Goal: Task Accomplishment & Management: Use online tool/utility

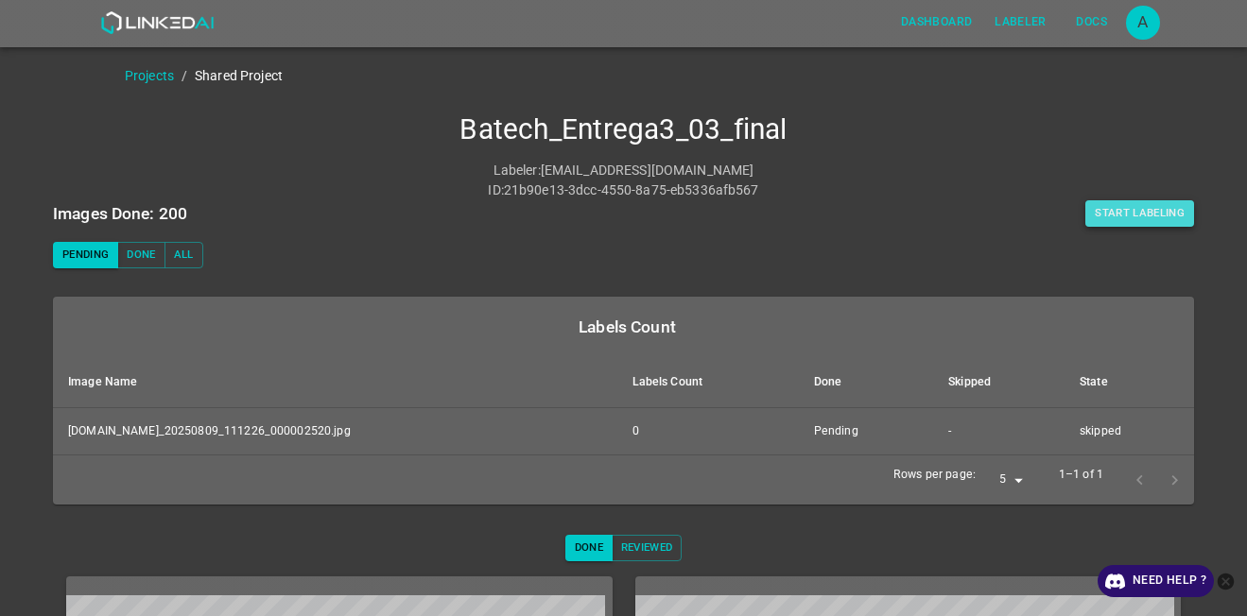
click at [1094, 213] on button "Start Labeling" at bounding box center [1139, 213] width 109 height 26
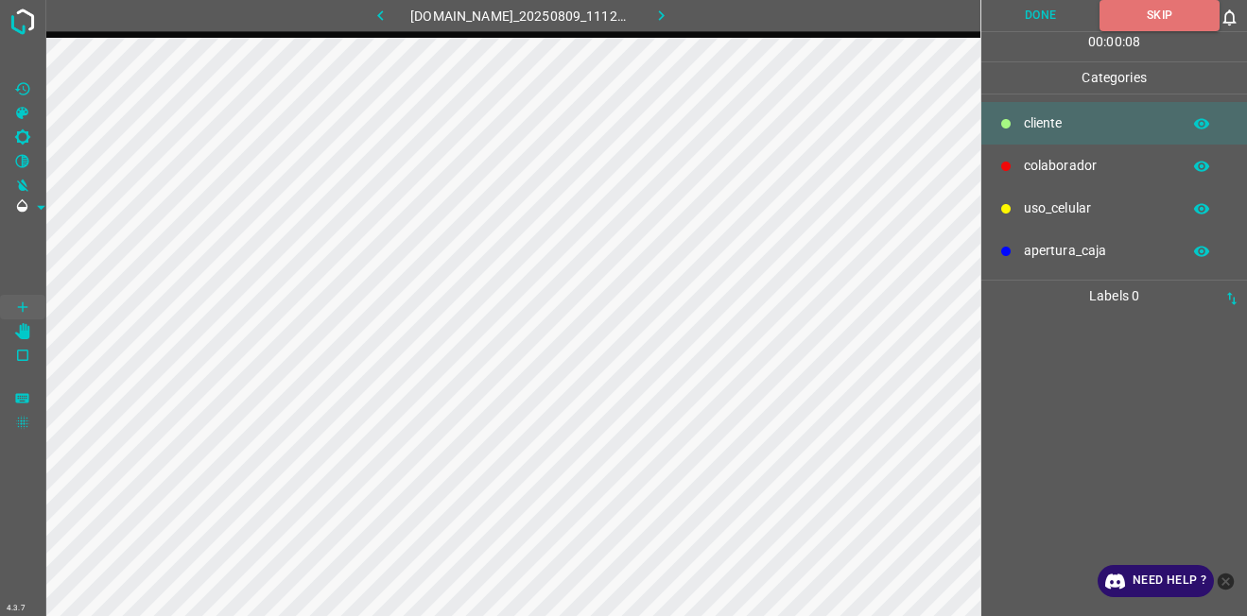
click at [671, 21] on icon "button" at bounding box center [661, 16] width 20 height 20
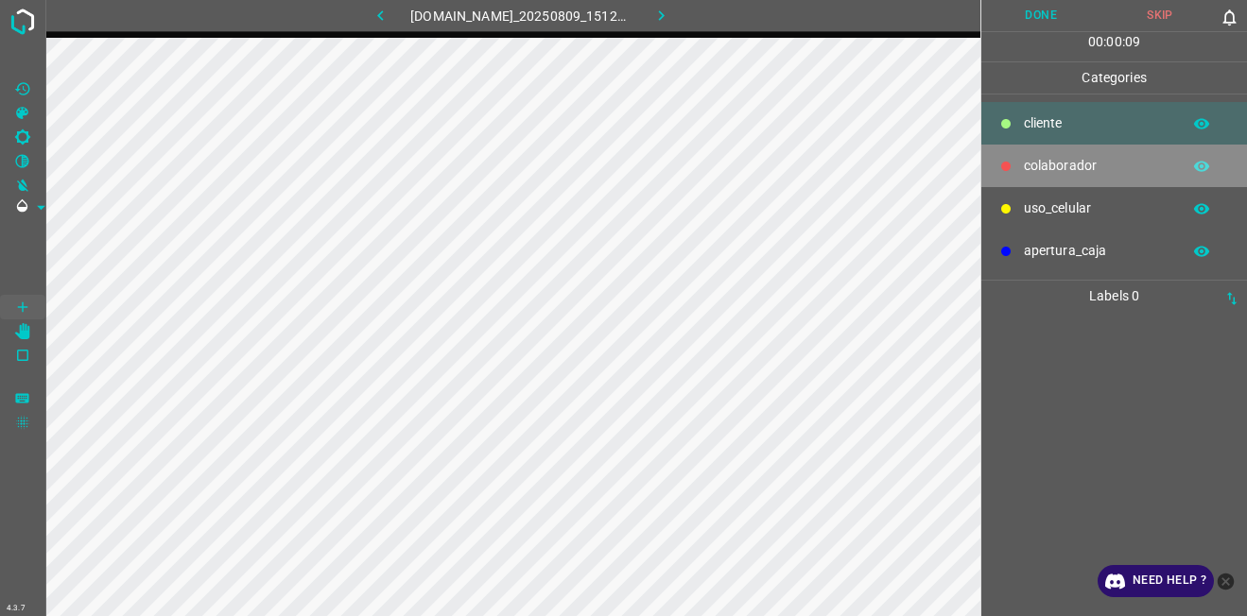
click at [1074, 159] on p "colaborador" at bounding box center [1097, 166] width 147 height 20
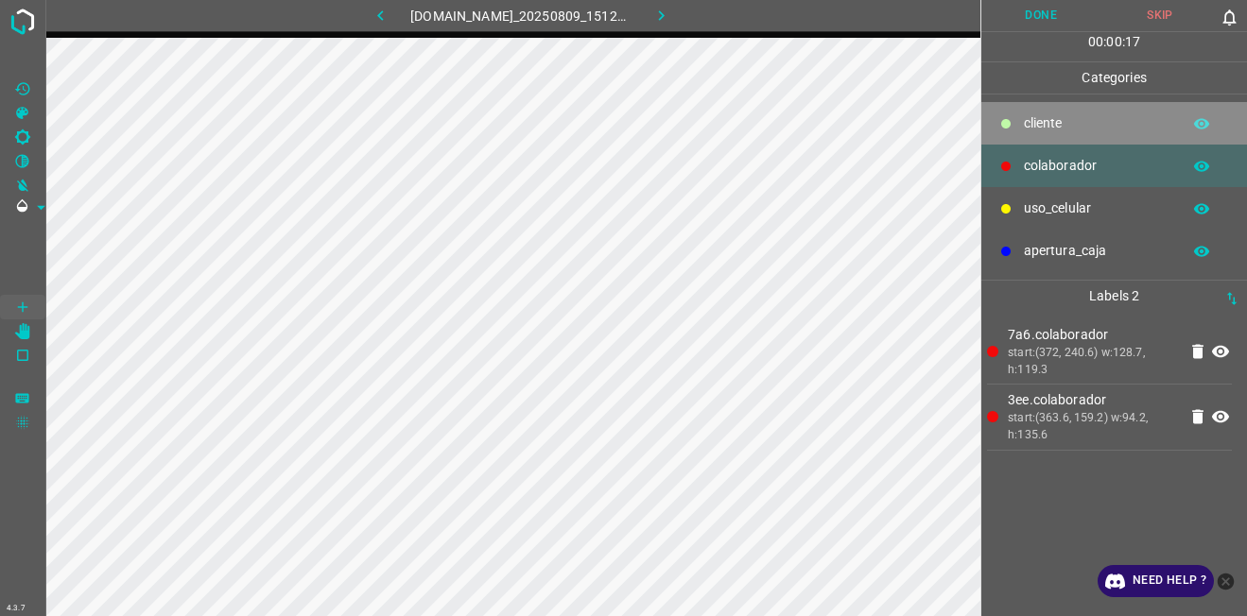
click at [1034, 125] on p "​​cliente" at bounding box center [1097, 123] width 147 height 20
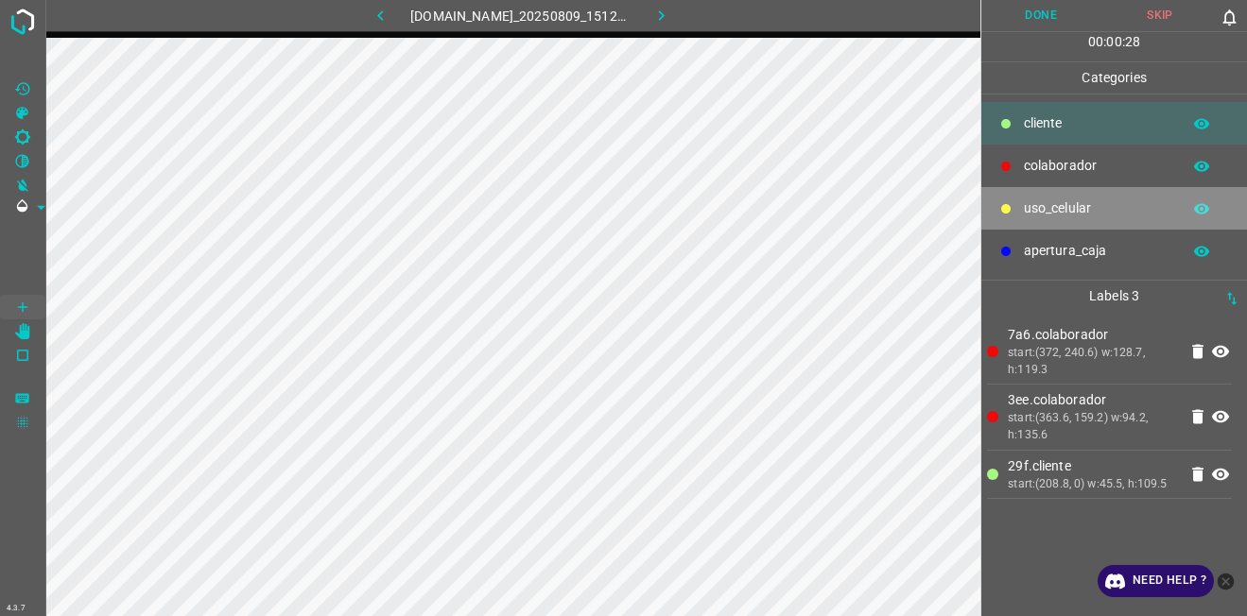
click at [1079, 201] on p "uso_celular" at bounding box center [1097, 208] width 147 height 20
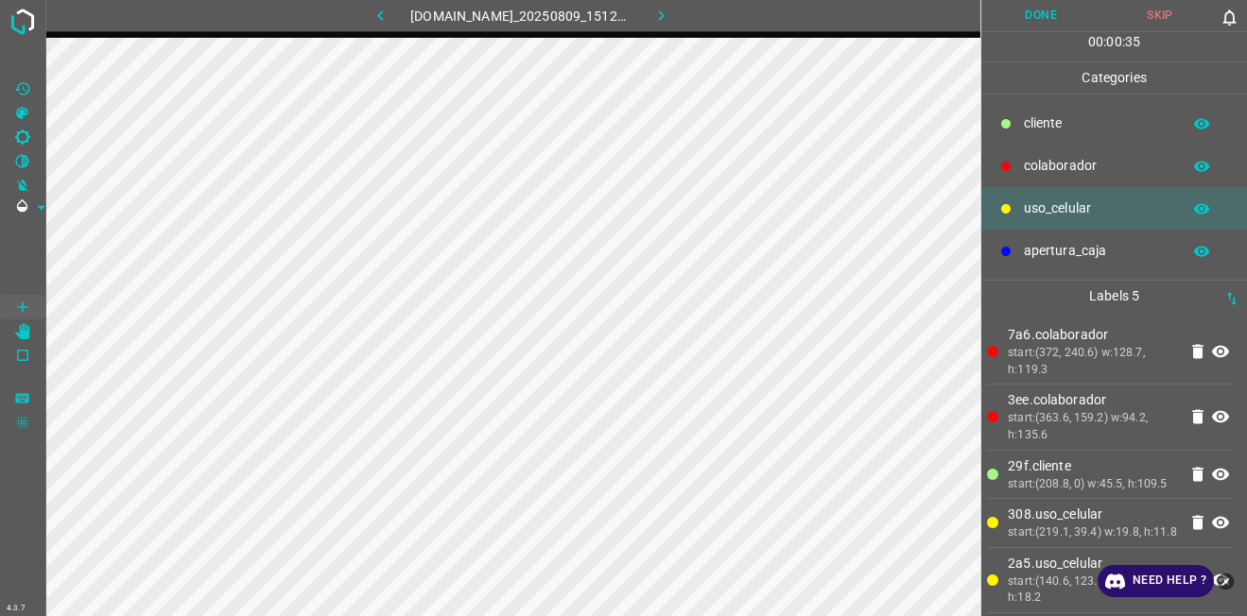
click at [1068, 129] on p "​​cliente" at bounding box center [1097, 123] width 147 height 20
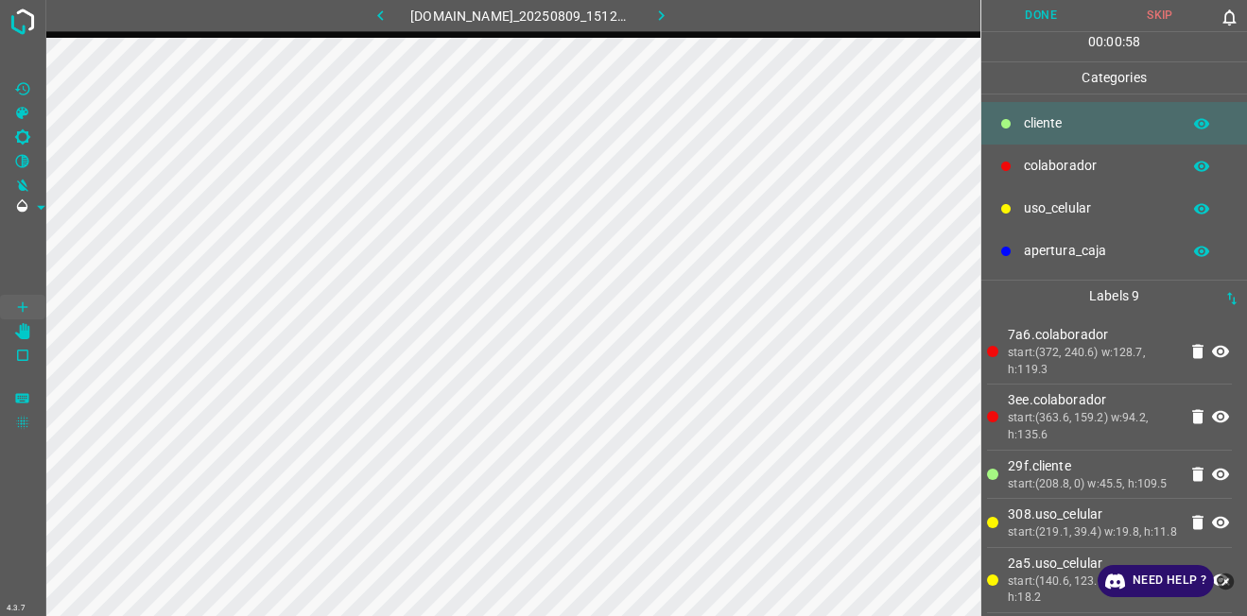
click at [1042, 3] on button "Done" at bounding box center [1040, 15] width 119 height 31
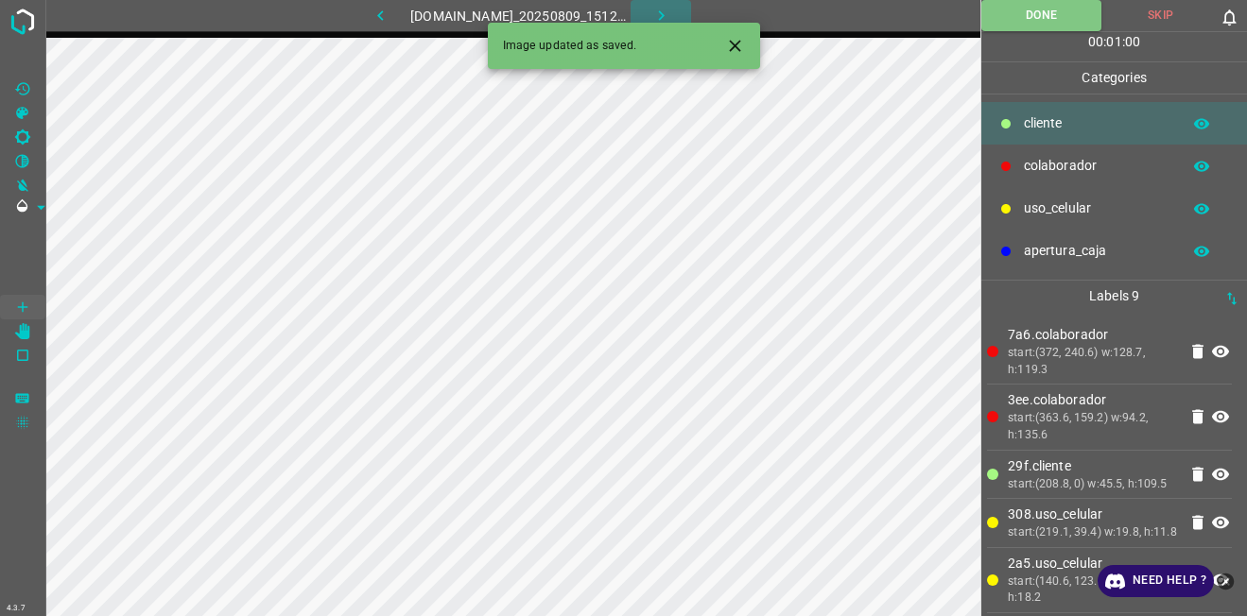
click at [671, 17] on icon "button" at bounding box center [661, 16] width 20 height 20
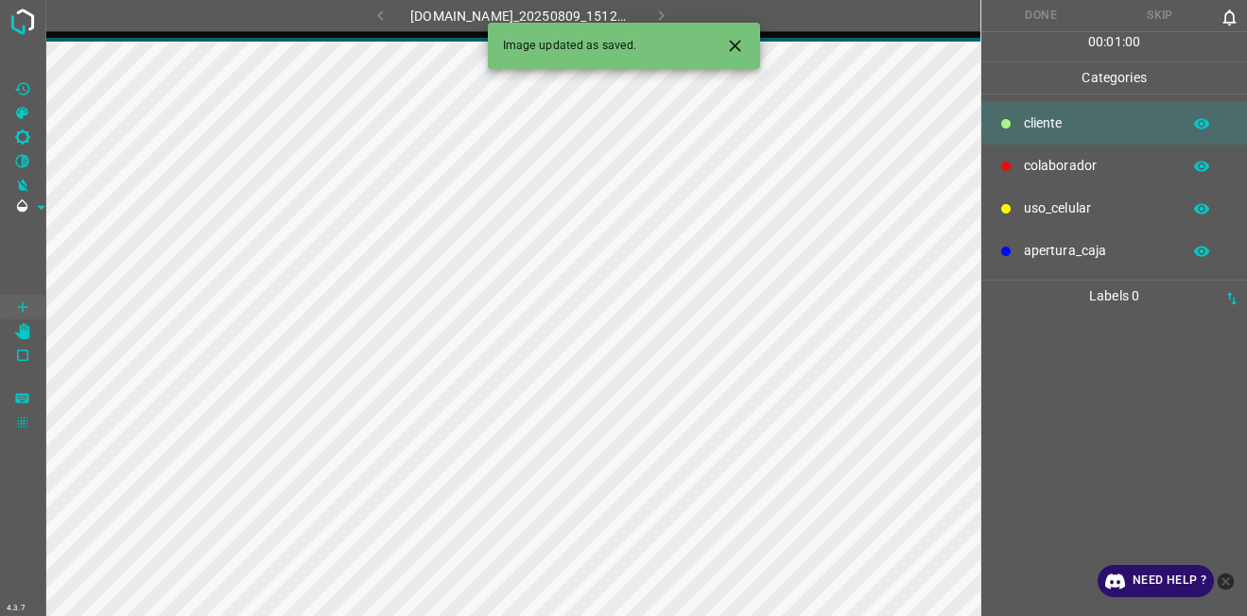
click at [1227, 583] on icon "close-help" at bounding box center [1225, 582] width 20 height 20
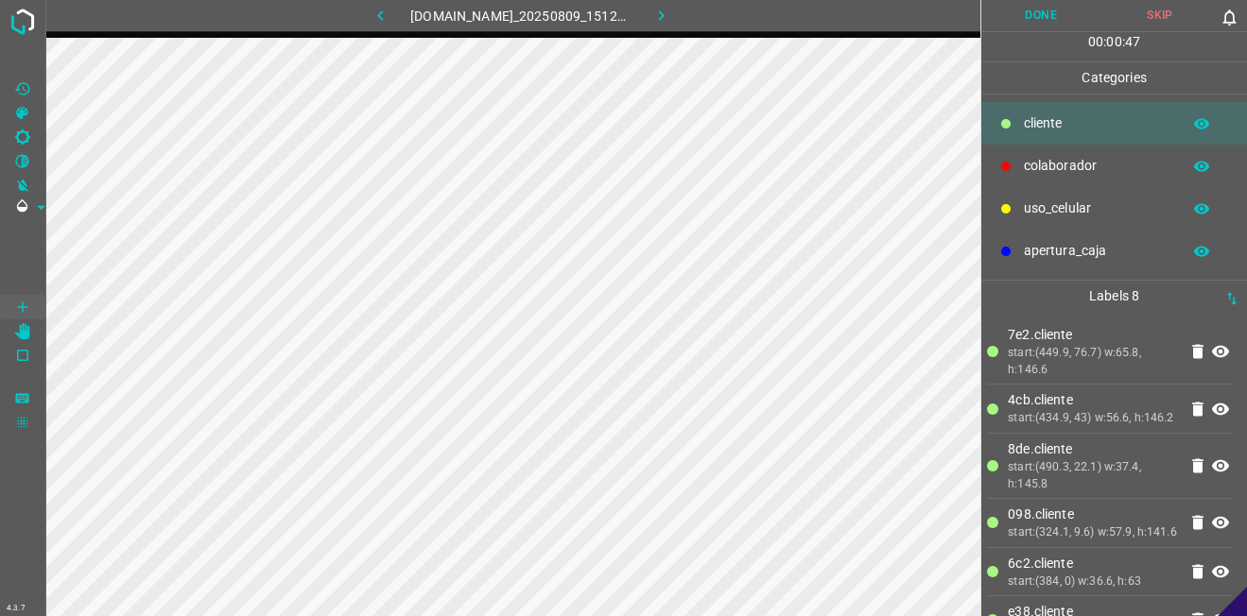
click at [1206, 120] on icon "button" at bounding box center [1201, 123] width 17 height 17
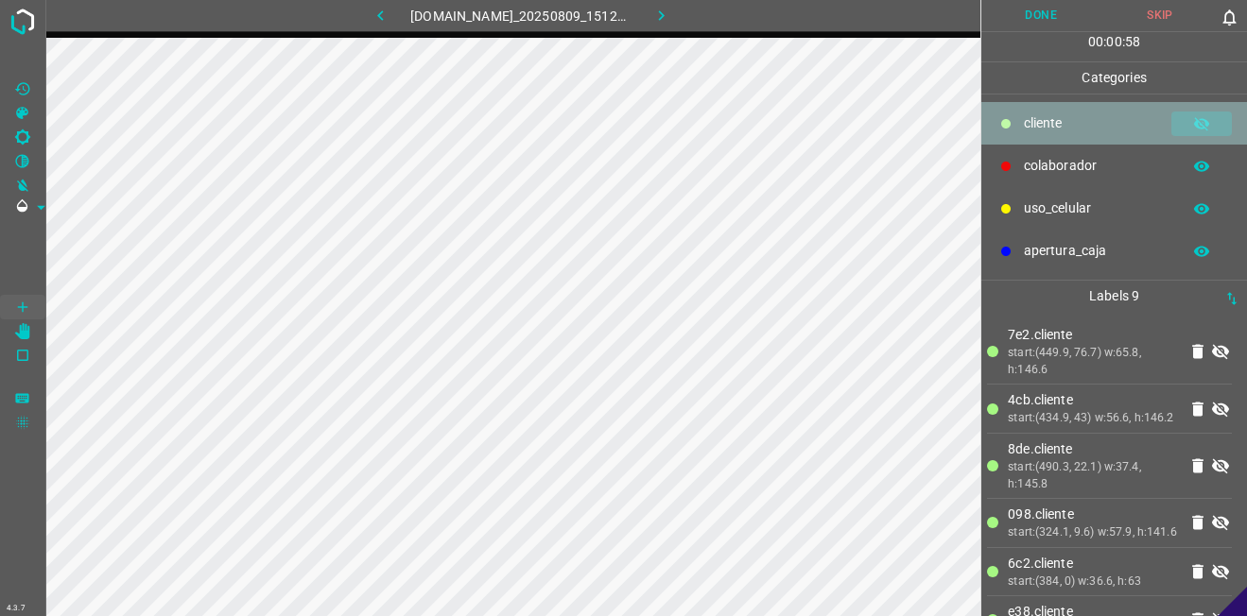
click at [1206, 124] on icon "button" at bounding box center [1201, 123] width 15 height 13
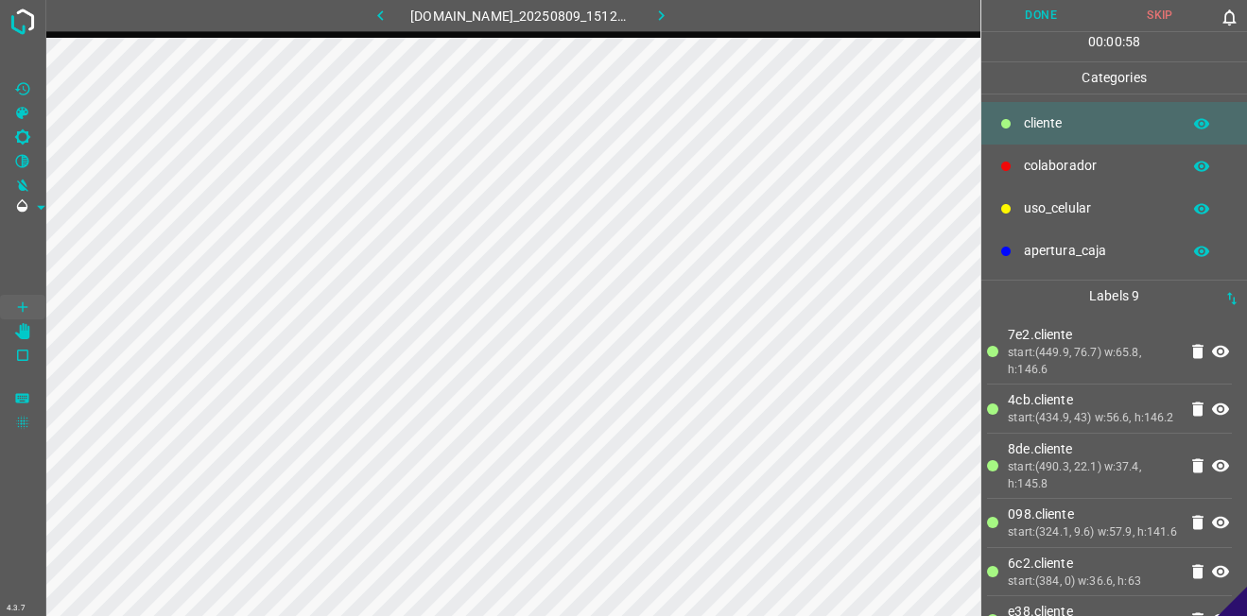
click at [1206, 124] on icon "button" at bounding box center [1201, 123] width 15 height 10
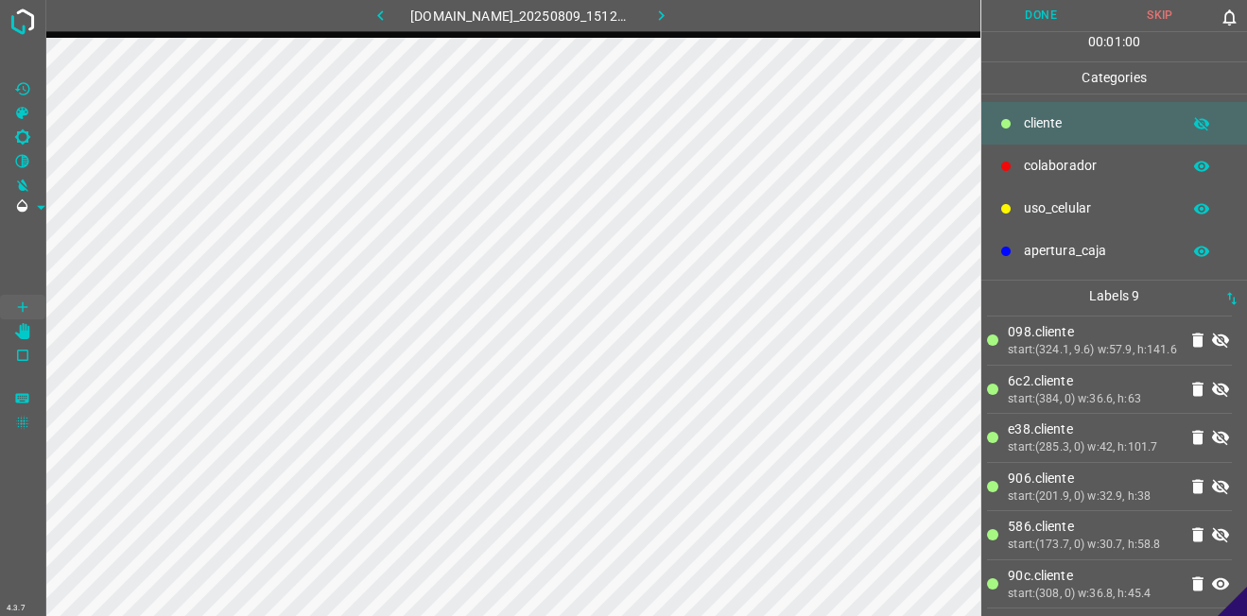
scroll to position [215, 0]
click at [1212, 592] on icon at bounding box center [1220, 584] width 23 height 23
click at [1200, 124] on icon "button" at bounding box center [1201, 123] width 15 height 13
click at [1071, 170] on p "colaborador" at bounding box center [1097, 166] width 147 height 20
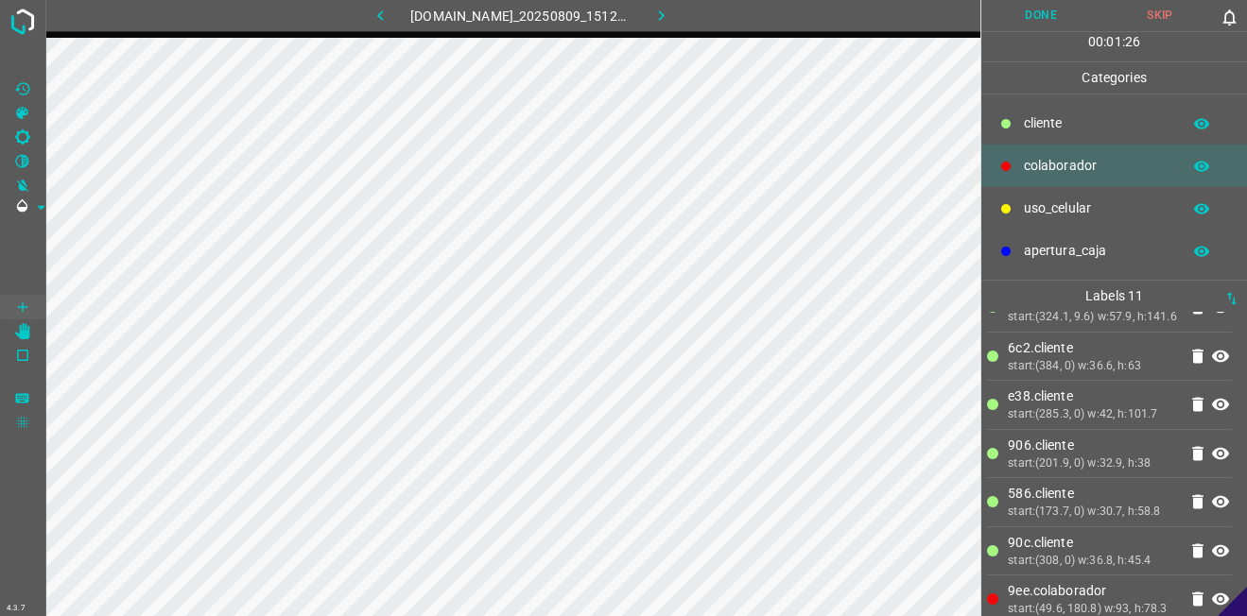
click at [1073, 198] on p "uso_celular" at bounding box center [1097, 208] width 147 height 20
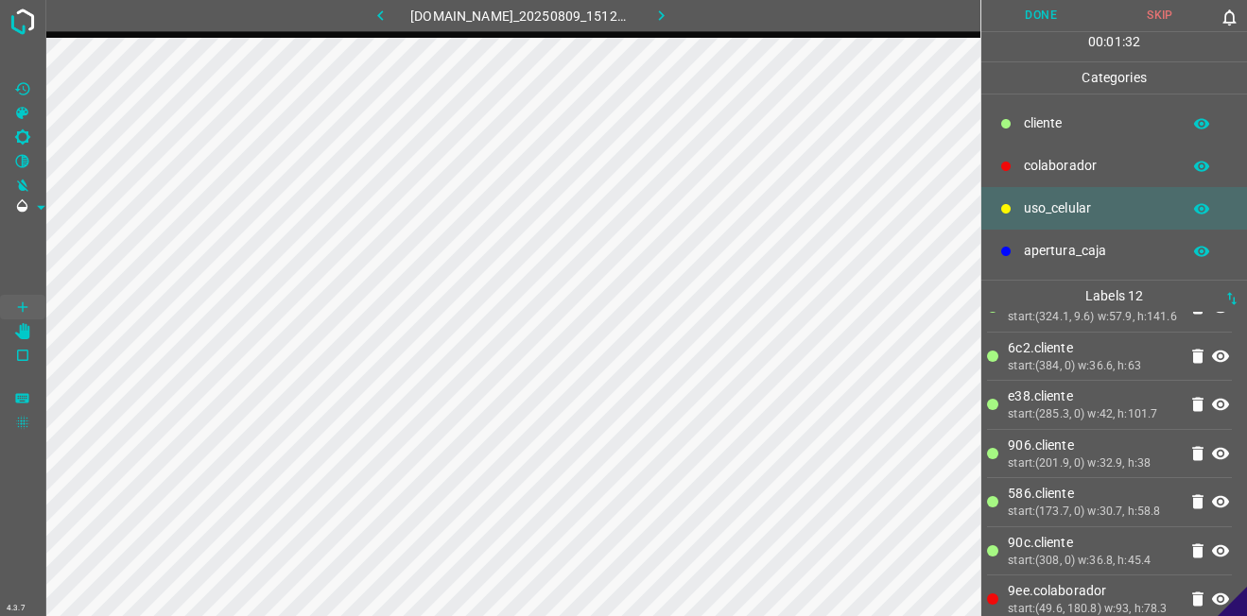
click at [1037, 9] on button "Done" at bounding box center [1040, 15] width 119 height 31
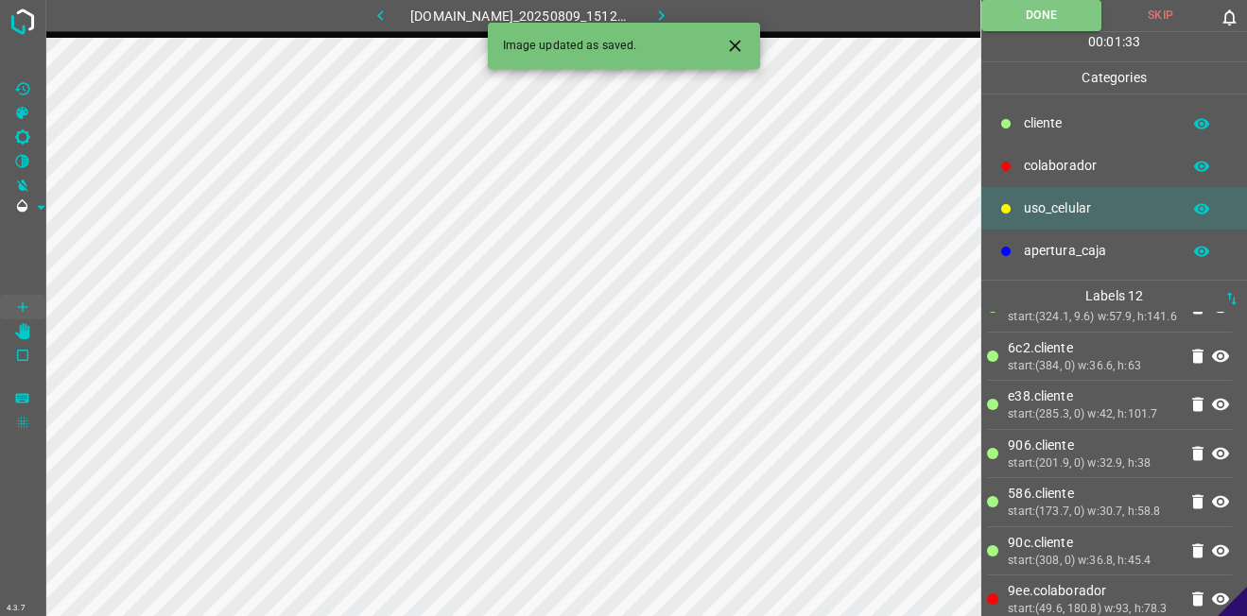
click at [665, 7] on icon "button" at bounding box center [661, 16] width 20 height 20
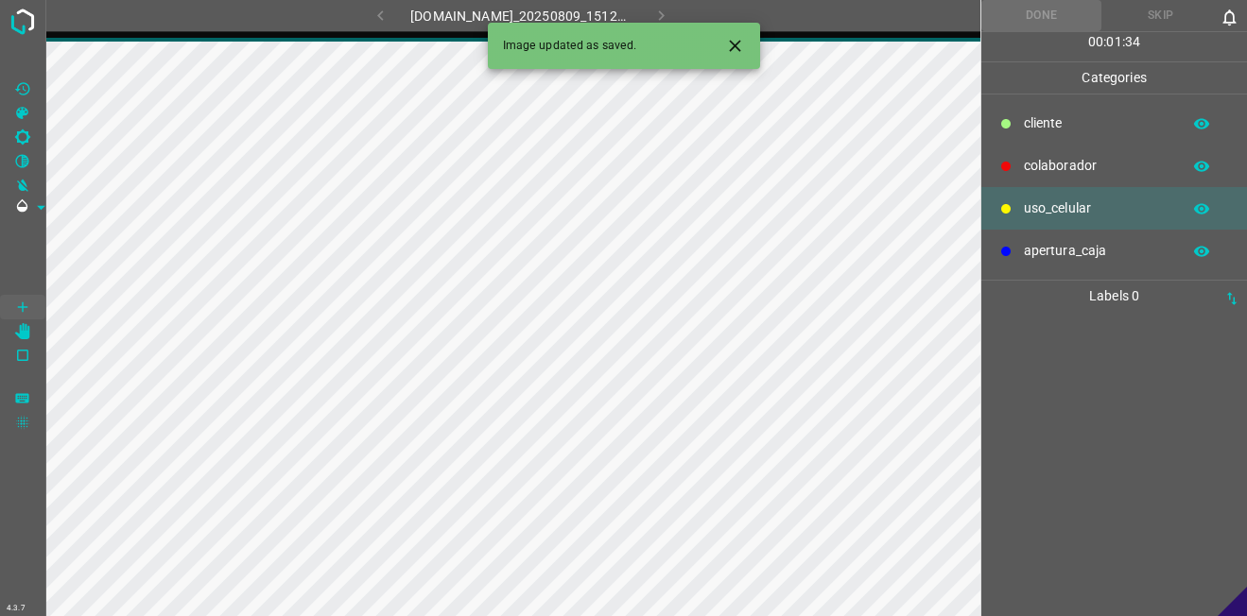
scroll to position [0, 0]
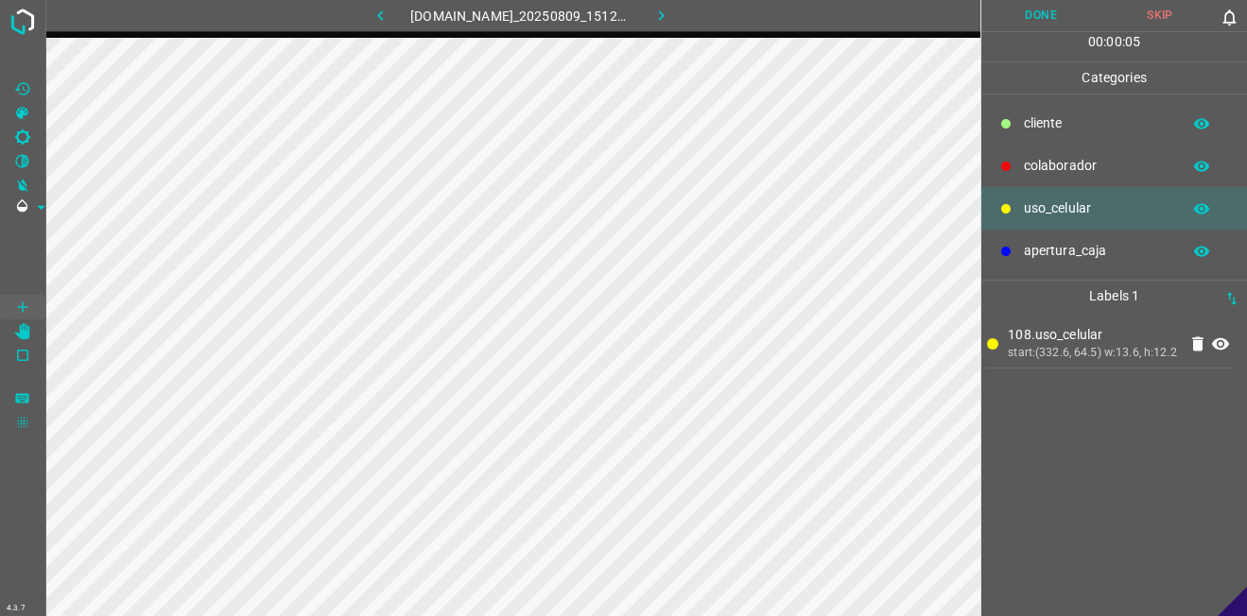
click at [1077, 166] on p "colaborador" at bounding box center [1097, 166] width 147 height 20
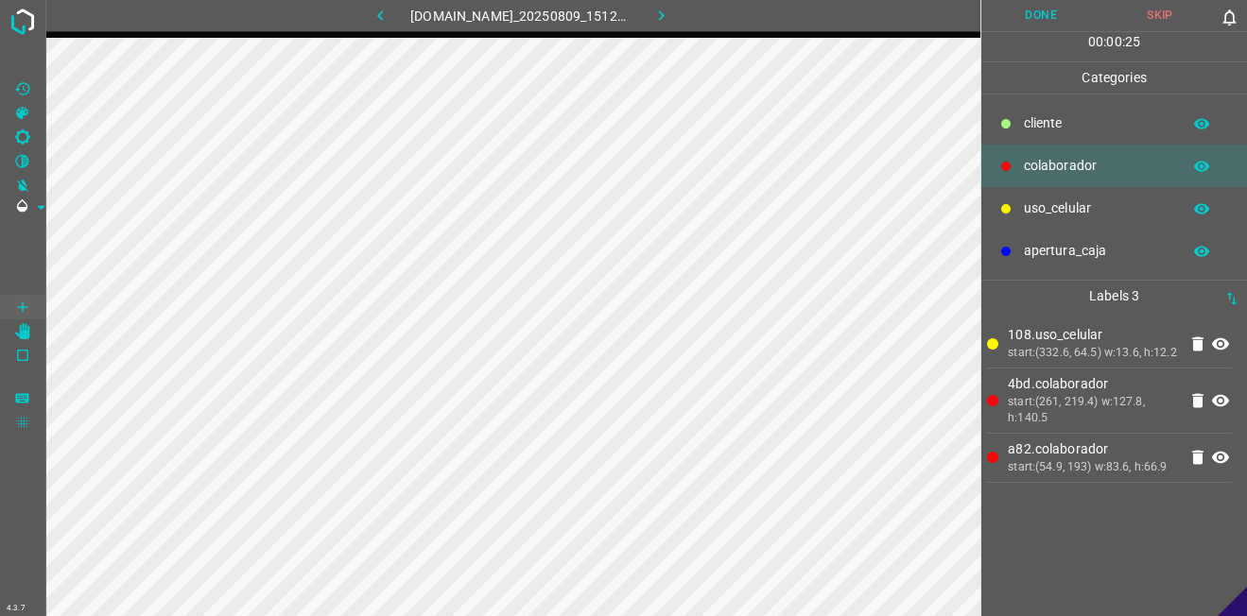
click at [1083, 111] on div "​​cliente" at bounding box center [1114, 123] width 266 height 43
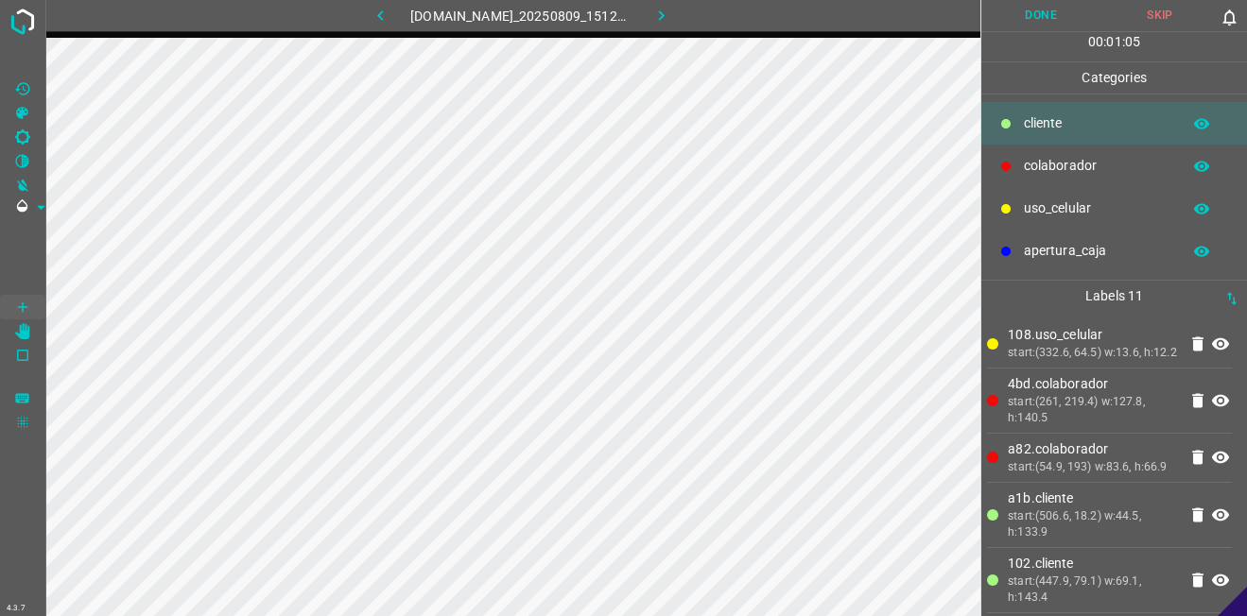
click at [1014, 12] on button "Done" at bounding box center [1040, 15] width 119 height 31
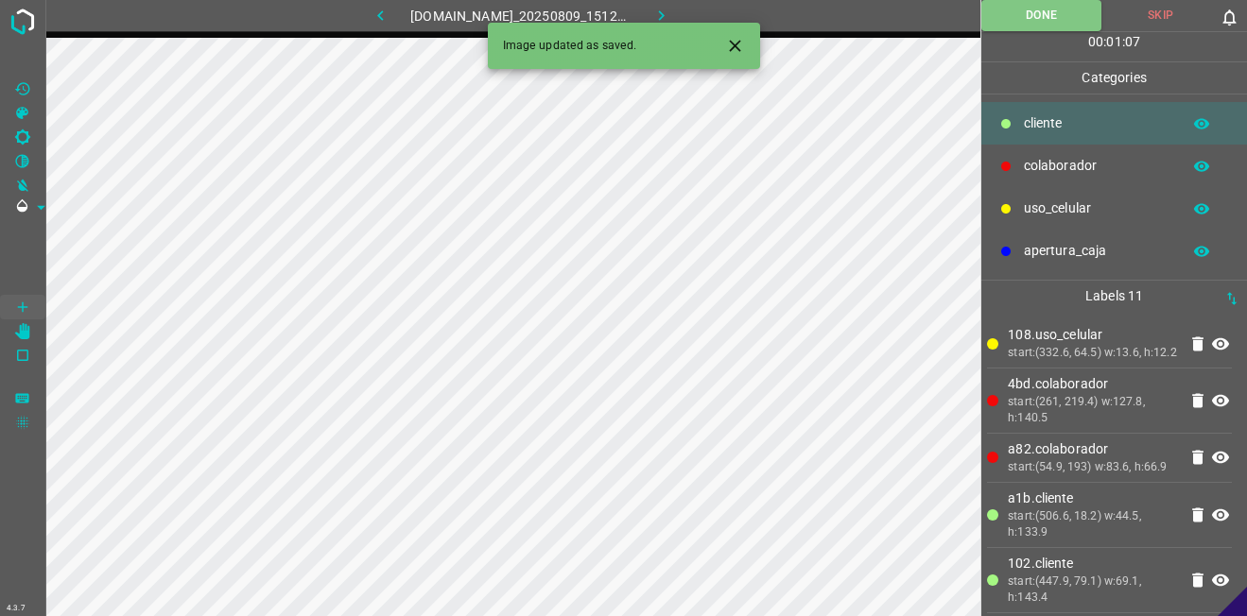
click at [671, 10] on icon "button" at bounding box center [661, 16] width 20 height 20
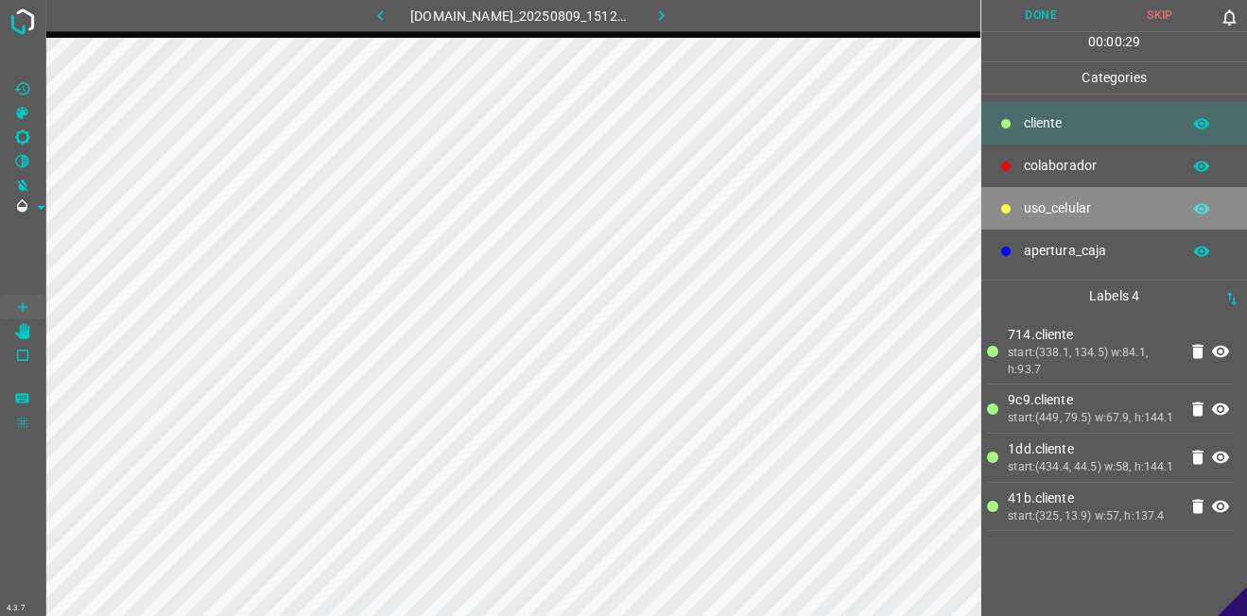
click at [1034, 202] on p "uso_celular" at bounding box center [1097, 208] width 147 height 20
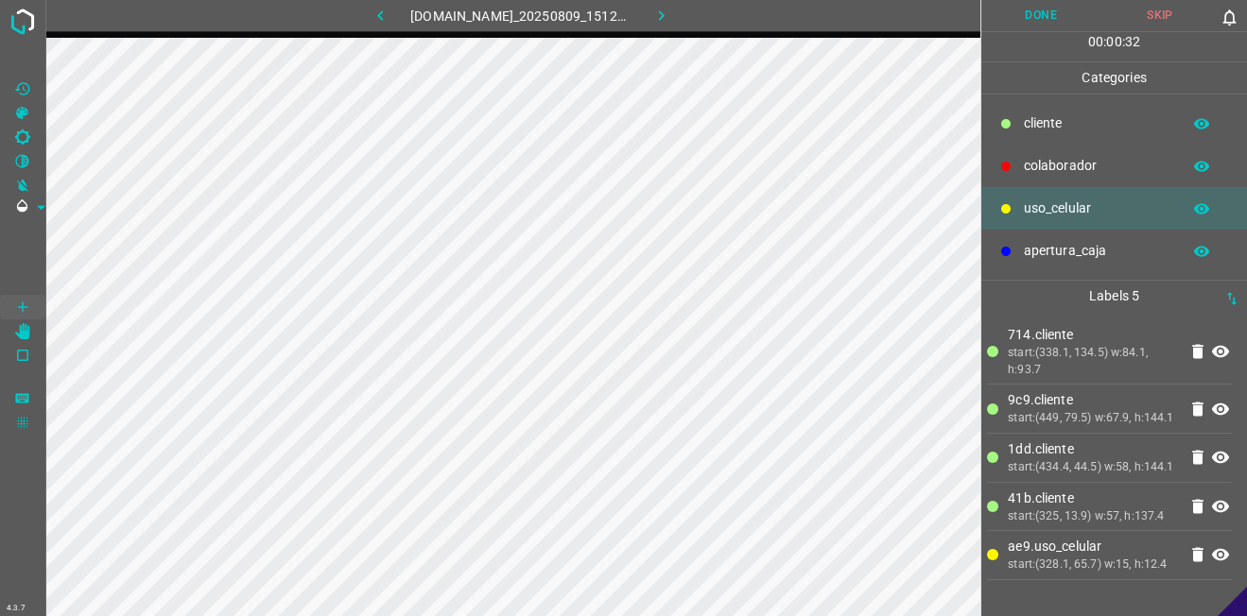
click at [991, 131] on div "​​cliente" at bounding box center [1114, 123] width 266 height 43
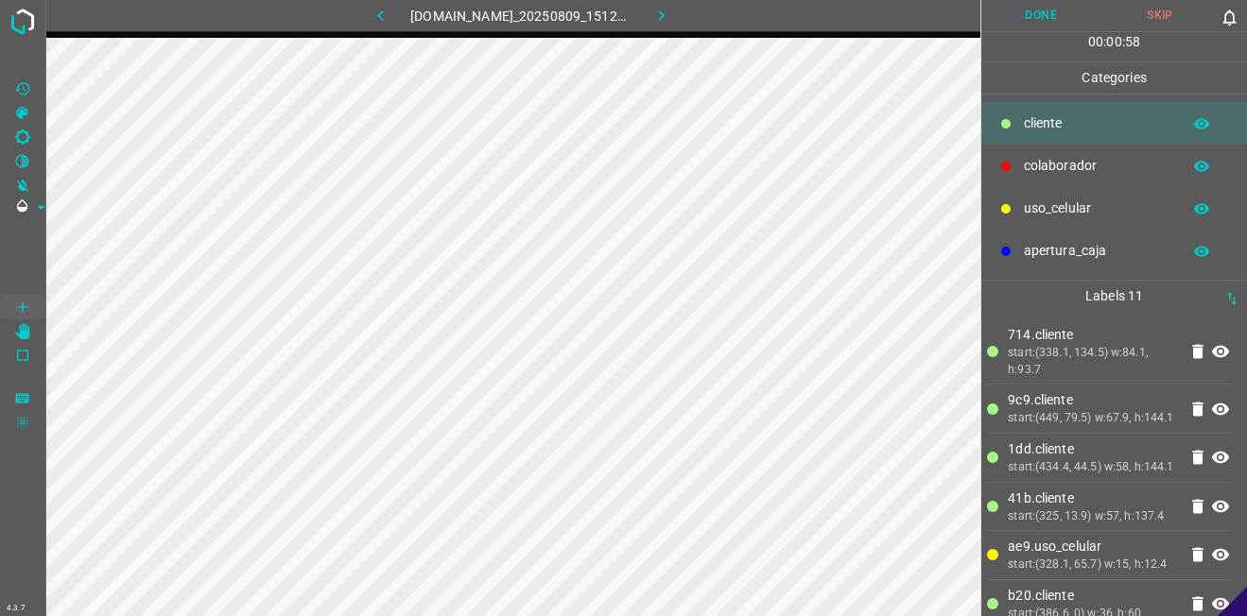
click at [1048, 184] on div "colaborador" at bounding box center [1114, 166] width 266 height 43
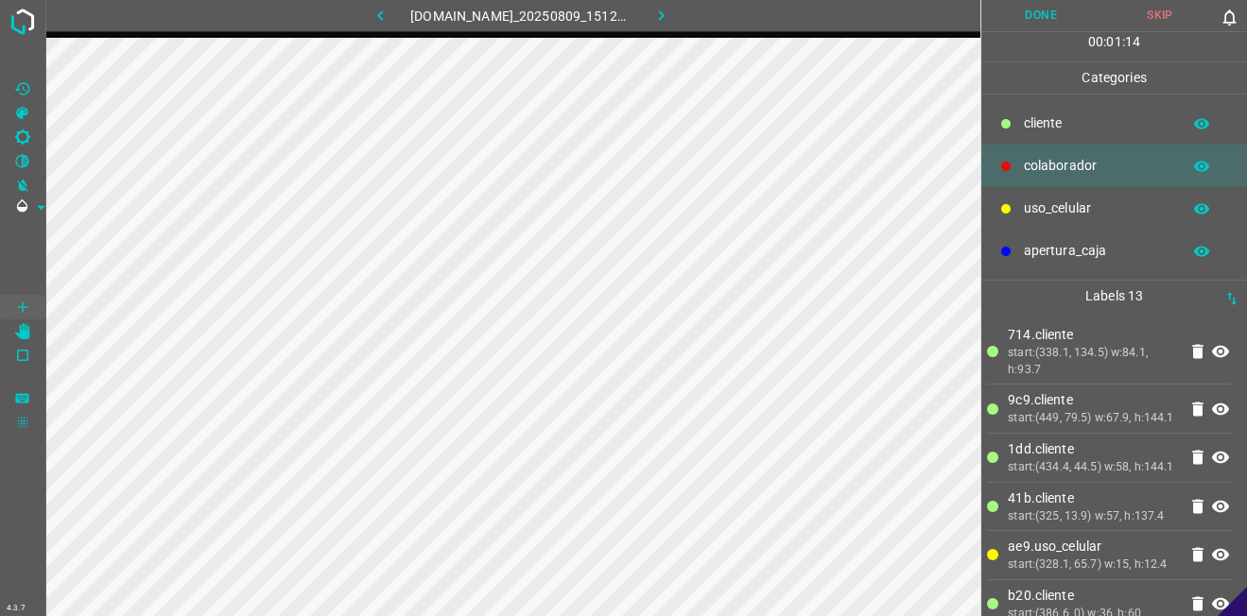
click at [1043, 17] on button "Done" at bounding box center [1040, 15] width 119 height 31
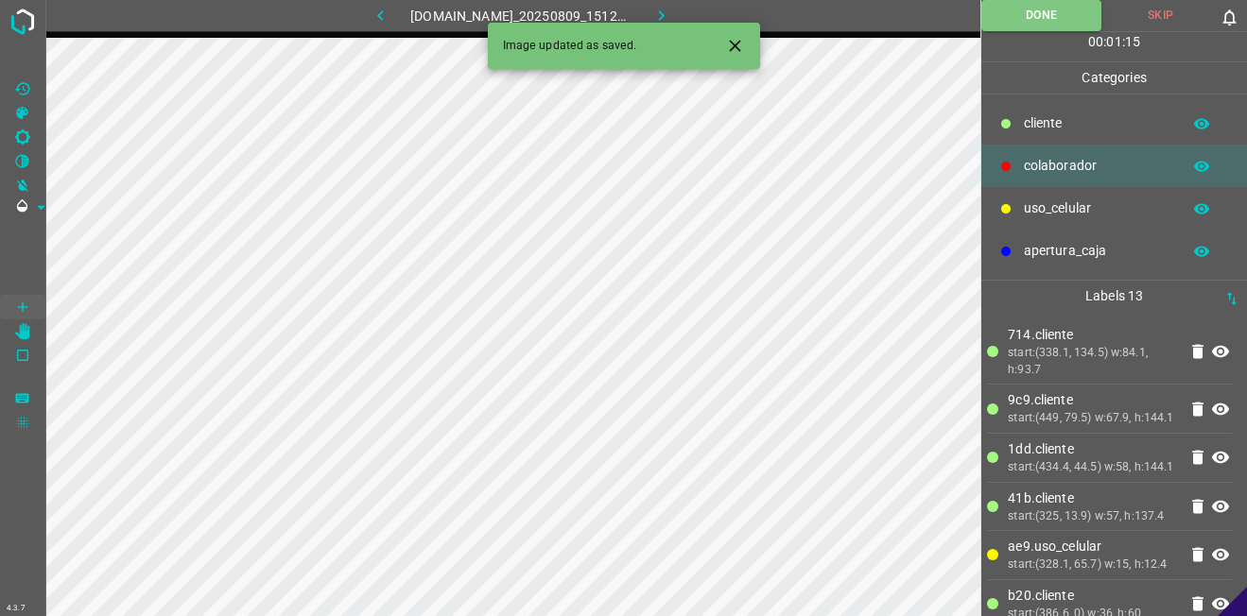
click at [690, 14] on button "button" at bounding box center [660, 15] width 60 height 31
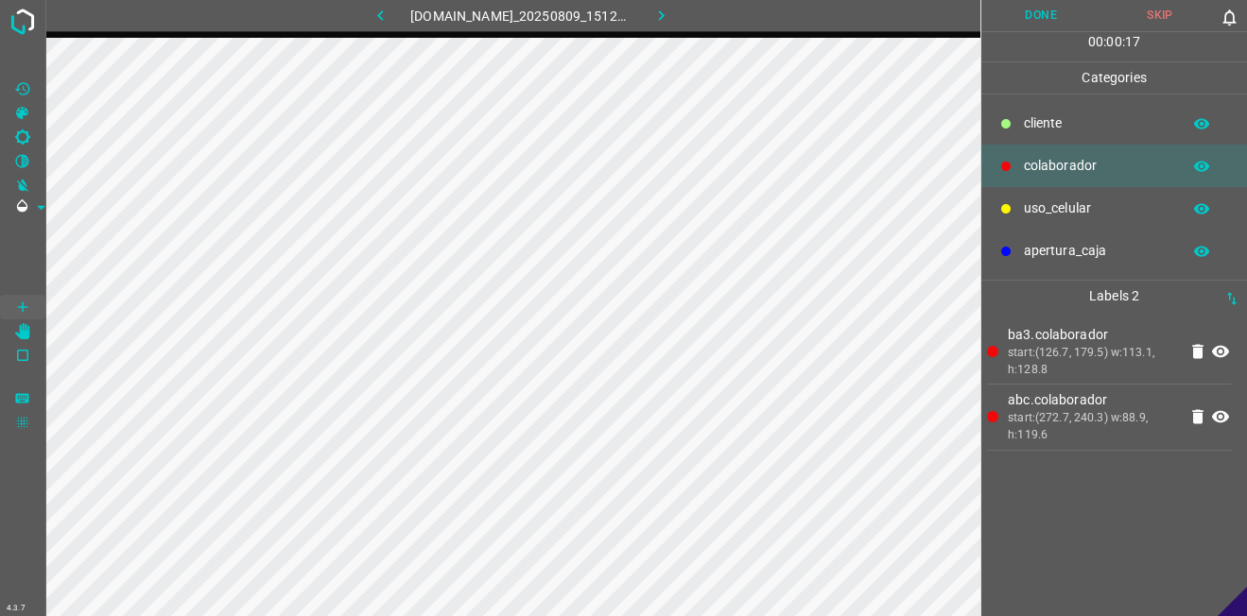
click at [1043, 205] on p "uso_celular" at bounding box center [1097, 208] width 147 height 20
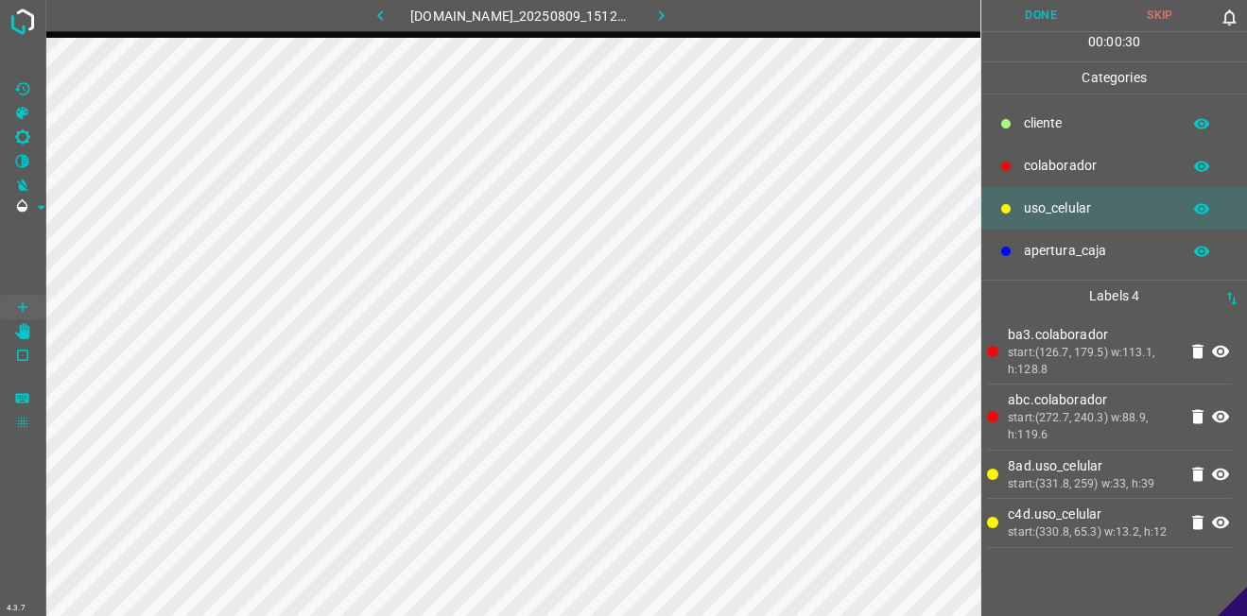
click at [1177, 118] on button "button" at bounding box center [1201, 124] width 60 height 25
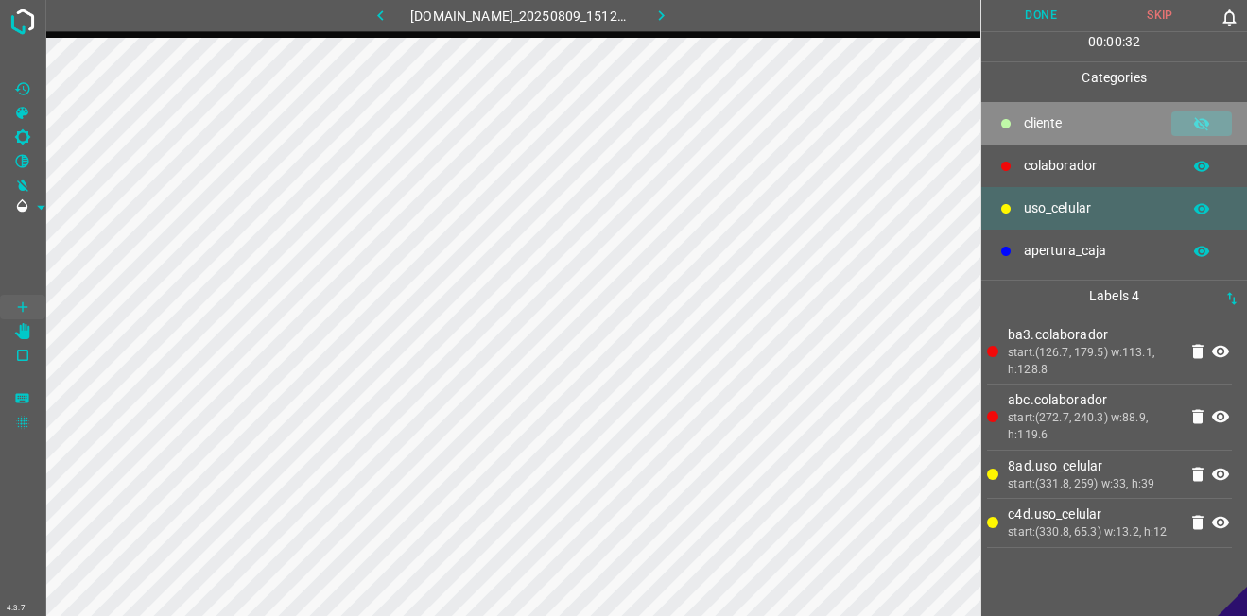
click at [1190, 123] on button "button" at bounding box center [1201, 124] width 60 height 25
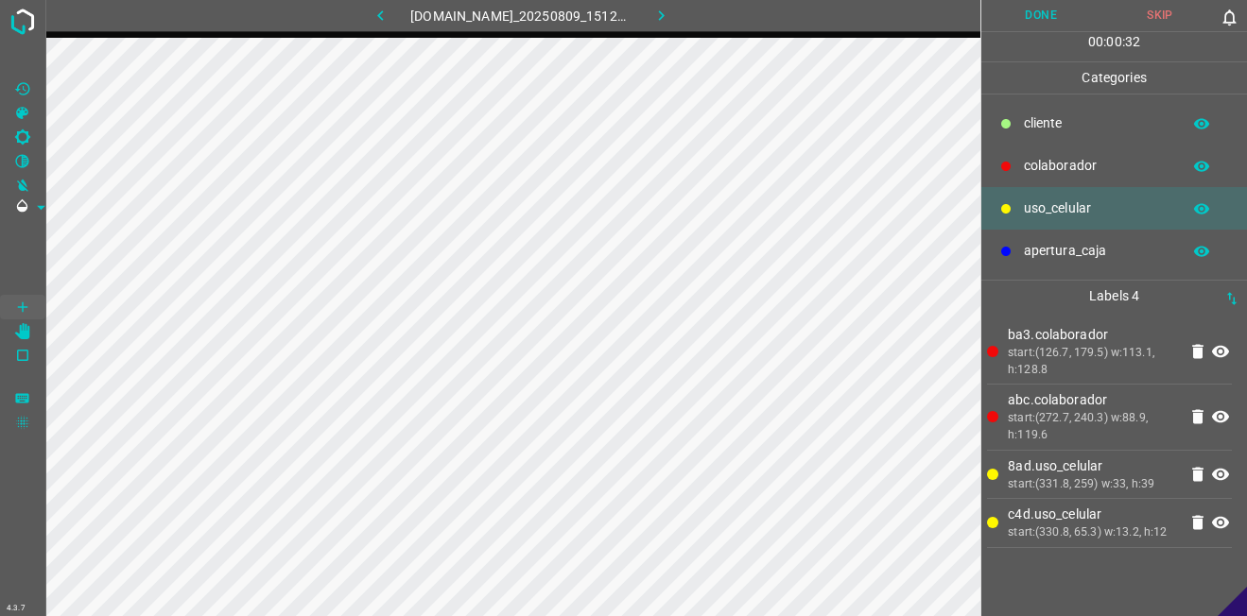
click at [1081, 119] on p "​​cliente" at bounding box center [1097, 123] width 147 height 20
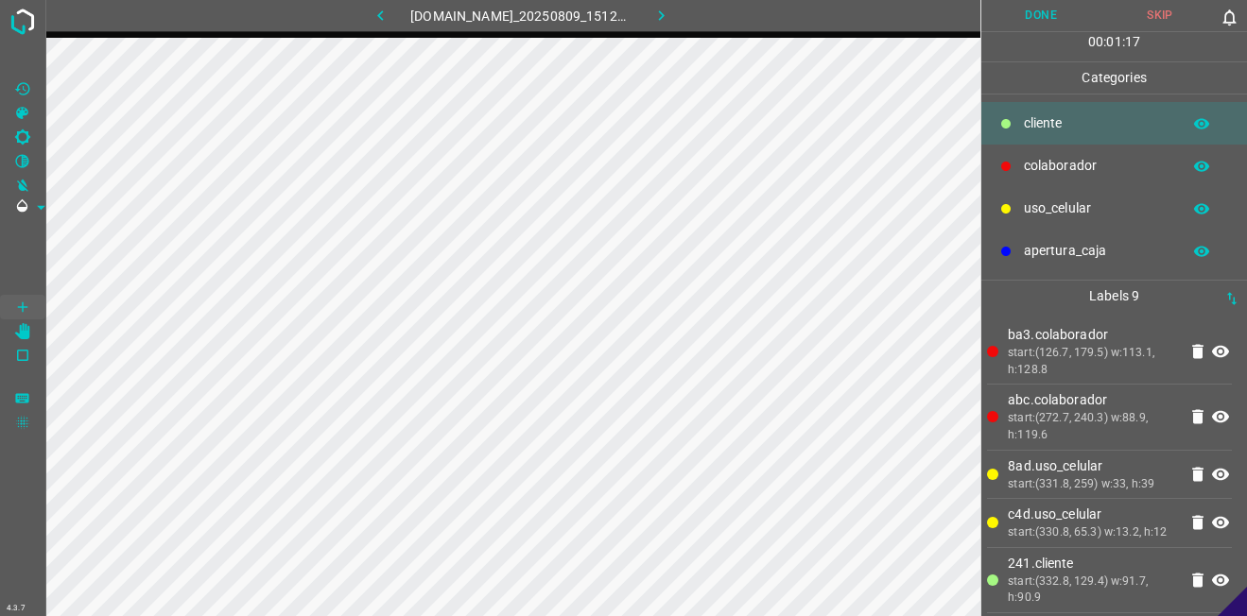
click at [1188, 126] on button "button" at bounding box center [1201, 124] width 60 height 25
click at [1200, 117] on icon "button" at bounding box center [1201, 123] width 17 height 17
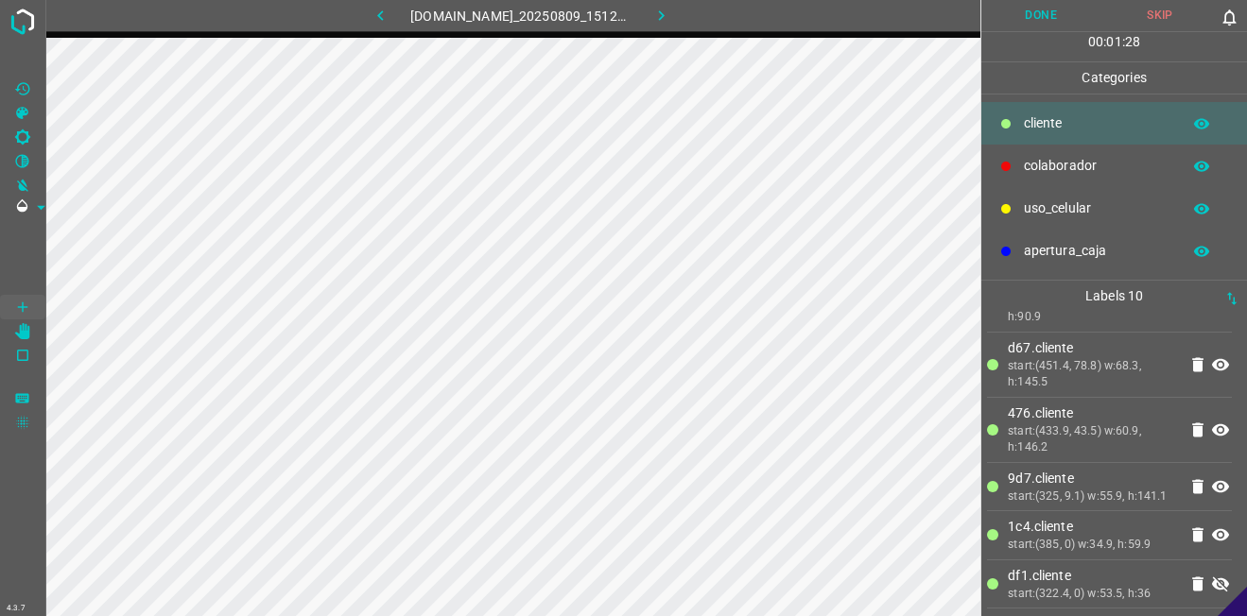
scroll to position [314, 0]
drag, startPoint x: 1213, startPoint y: 583, endPoint x: 1071, endPoint y: 512, distance: 158.5
click at [1212, 583] on icon at bounding box center [1220, 584] width 17 height 15
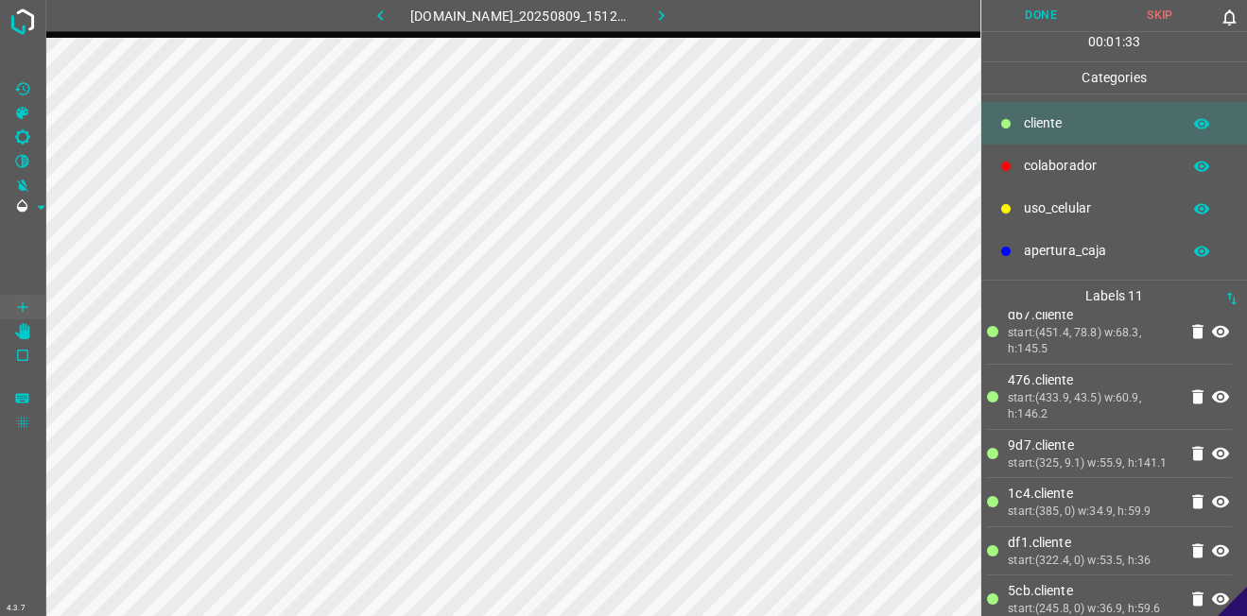
click at [1003, 7] on button "Done" at bounding box center [1040, 15] width 119 height 31
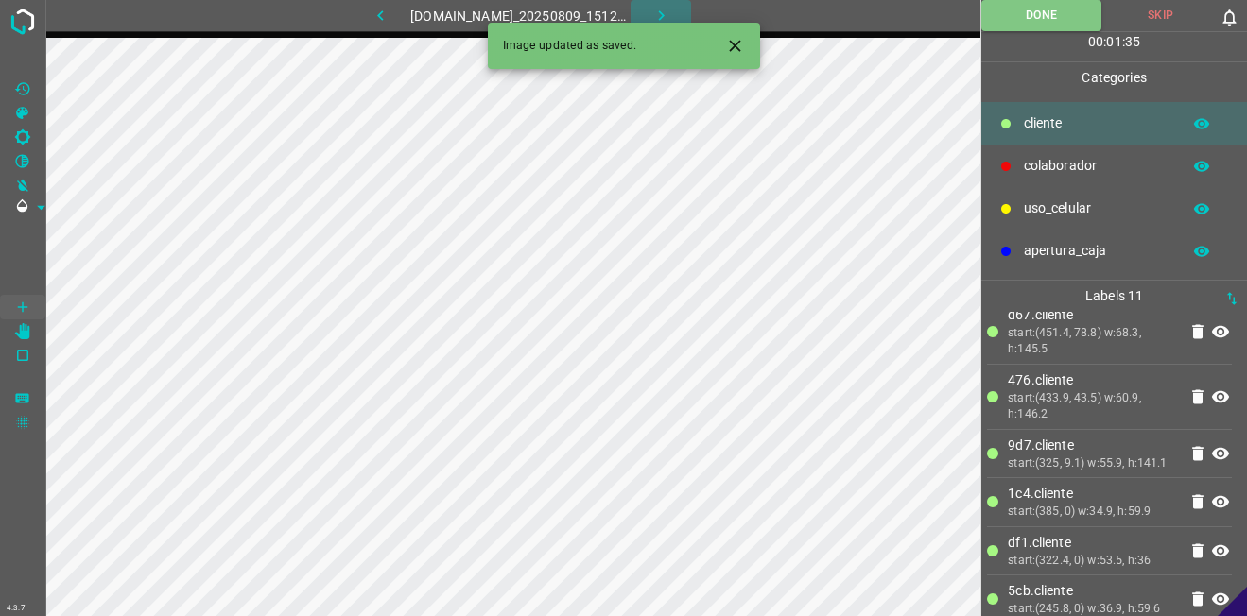
click at [671, 8] on icon "button" at bounding box center [661, 16] width 20 height 20
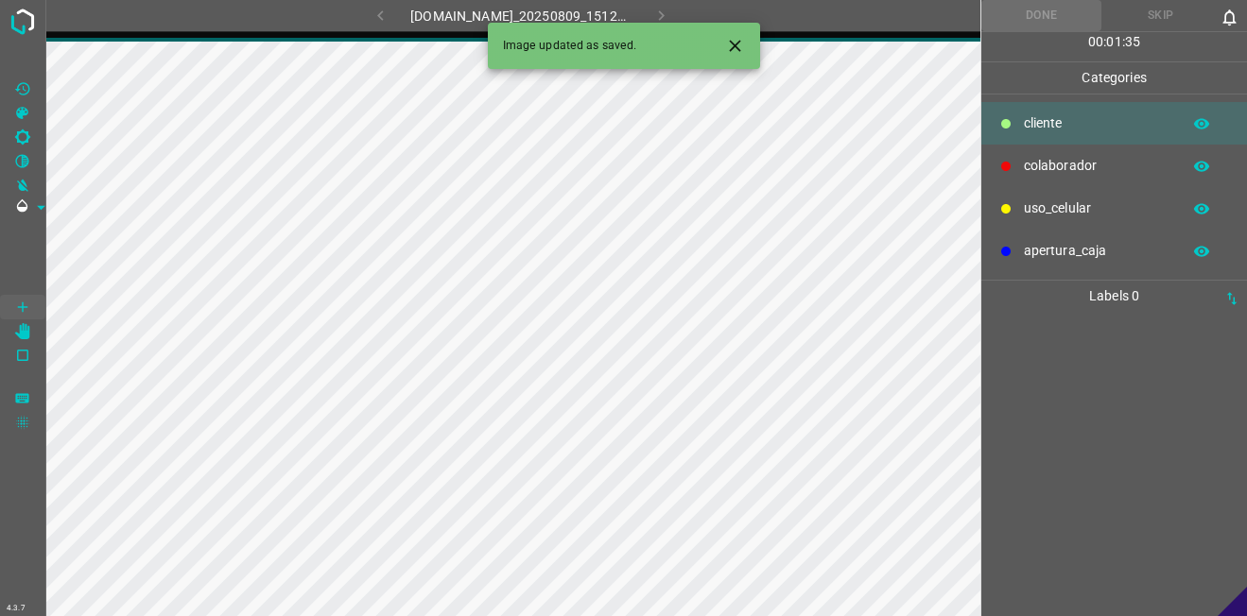
scroll to position [0, 0]
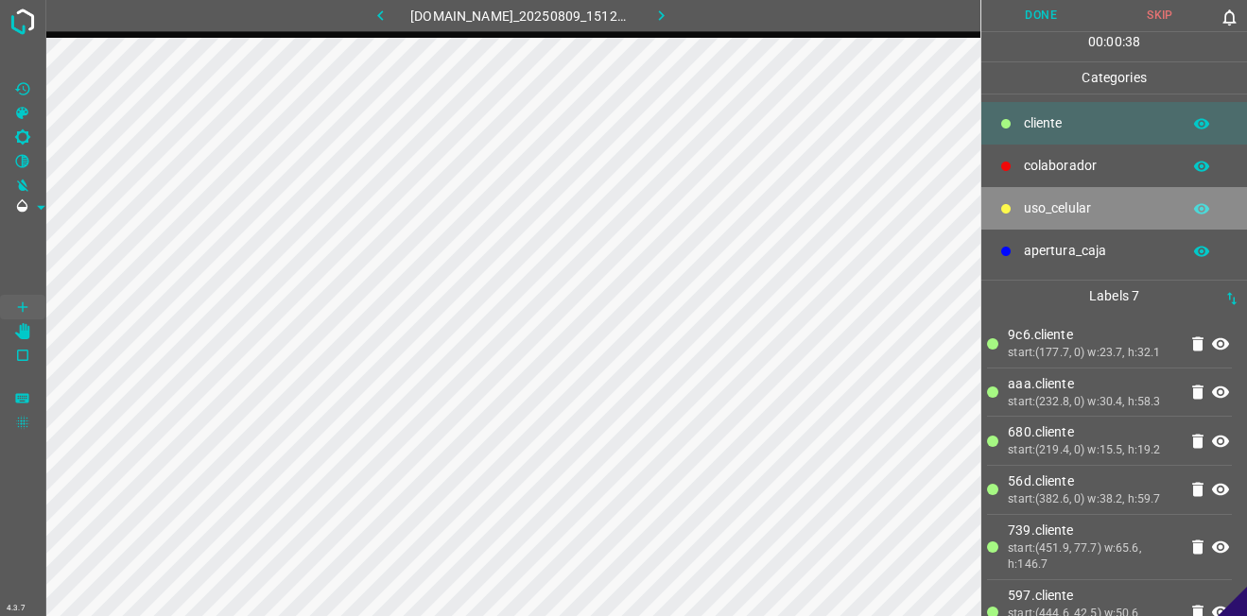
click at [1042, 217] on p "uso_celular" at bounding box center [1097, 208] width 147 height 20
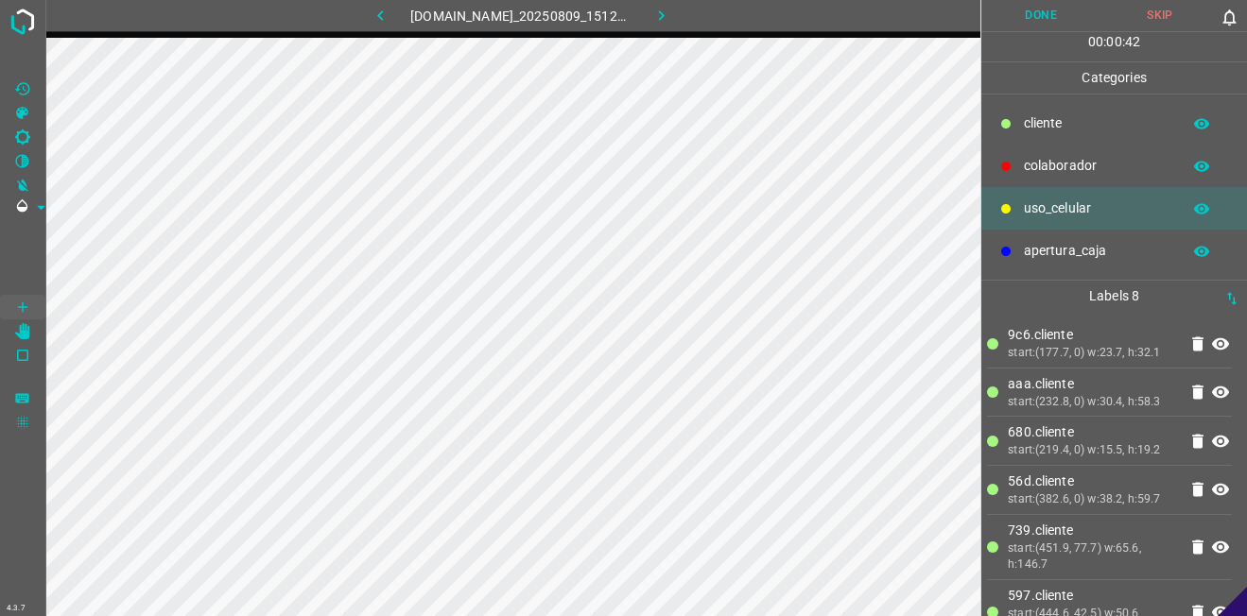
click at [1086, 129] on p "​​cliente" at bounding box center [1097, 123] width 147 height 20
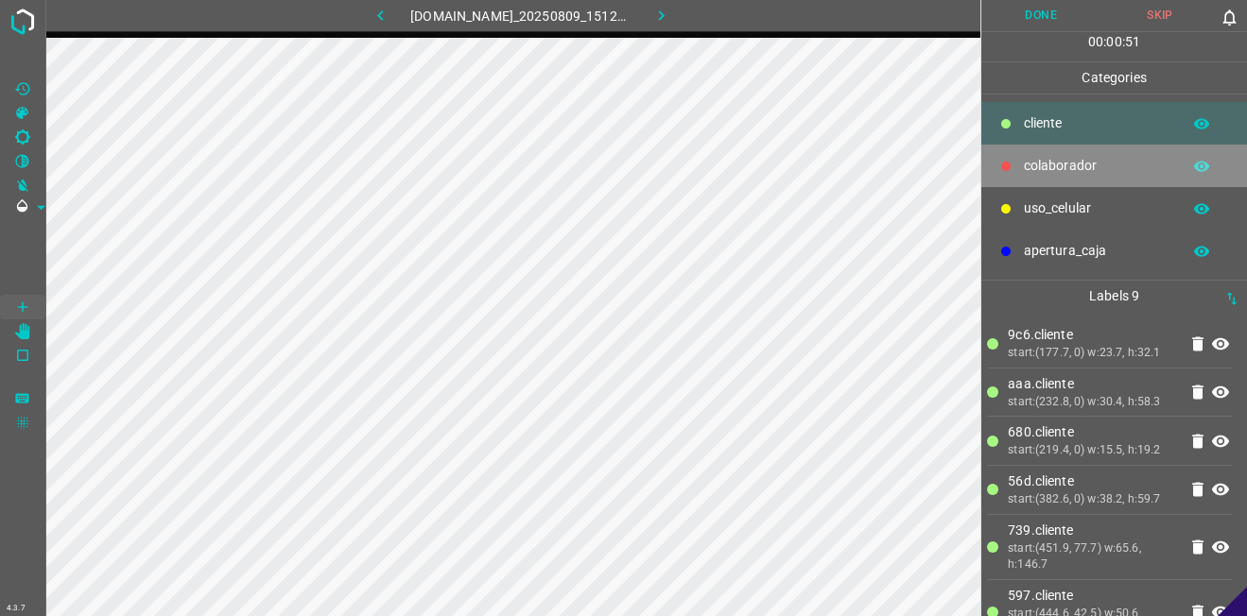
click at [1121, 178] on div "colaborador" at bounding box center [1114, 166] width 266 height 43
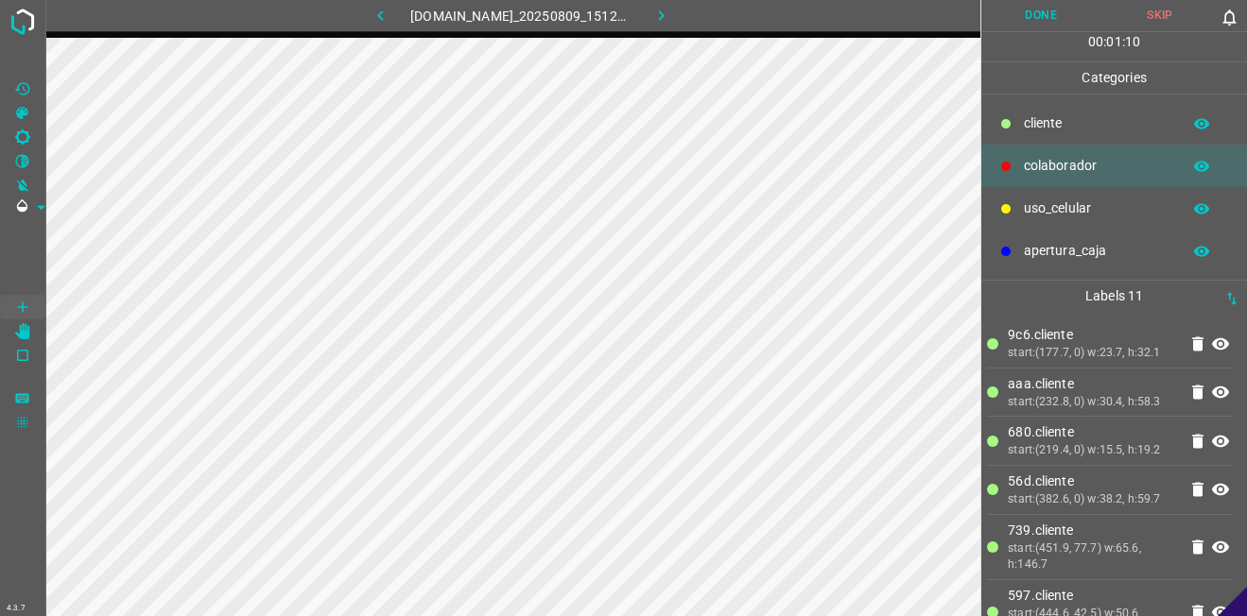
click at [1033, 14] on button "Done" at bounding box center [1040, 15] width 119 height 31
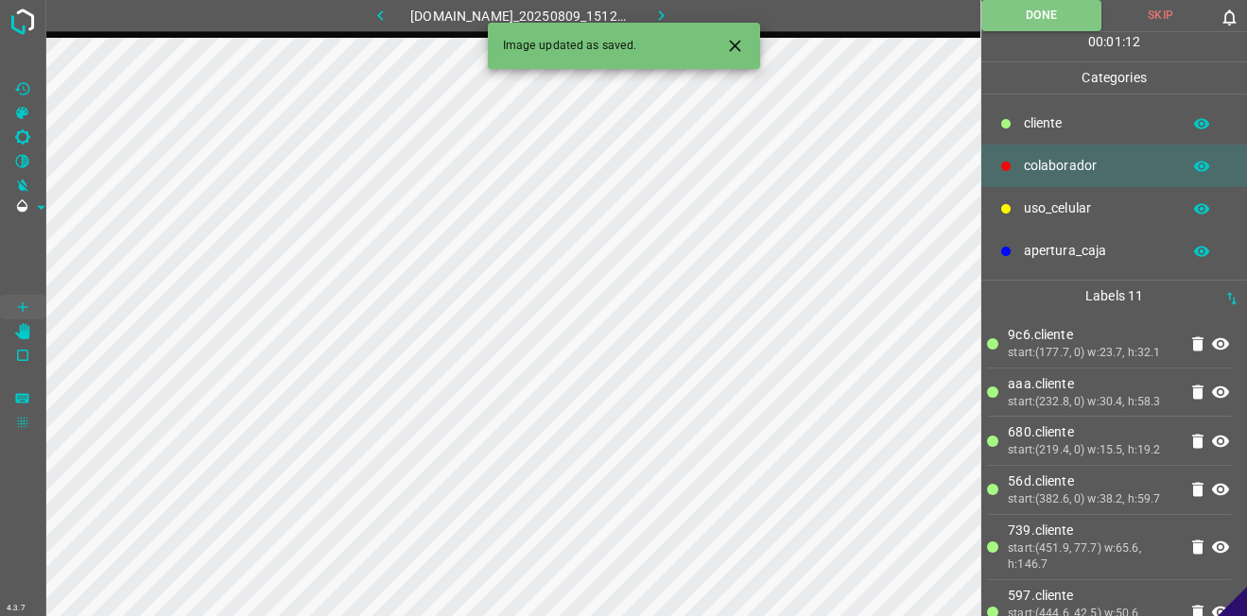
click at [683, 16] on button "button" at bounding box center [660, 15] width 60 height 31
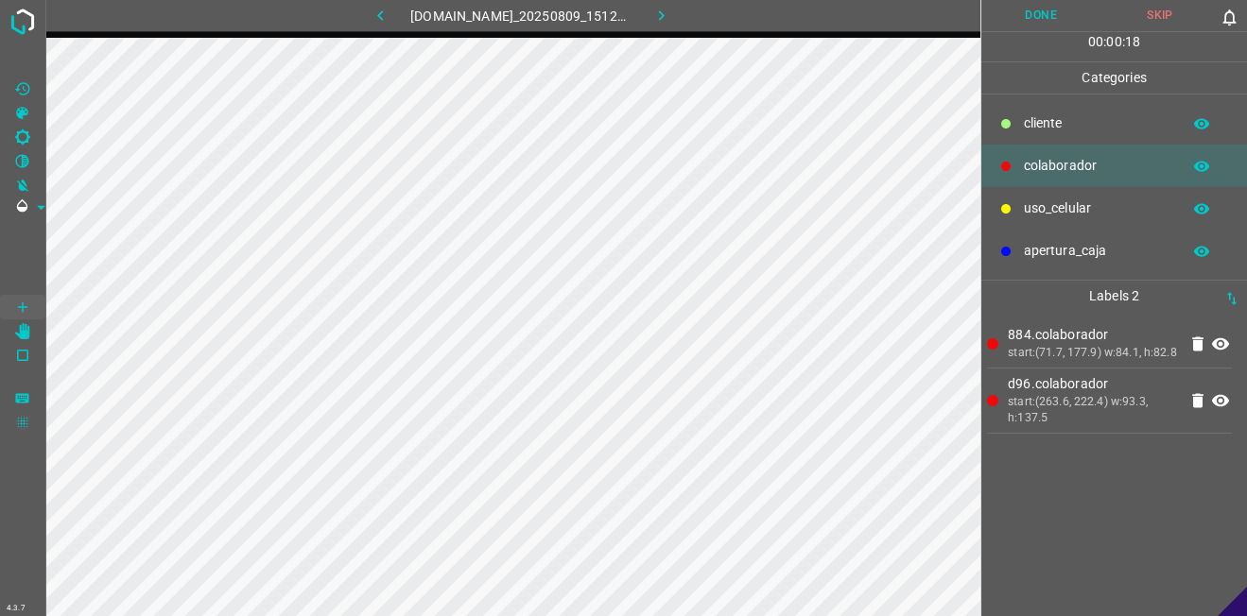
click at [1052, 117] on p "​​cliente" at bounding box center [1097, 123] width 147 height 20
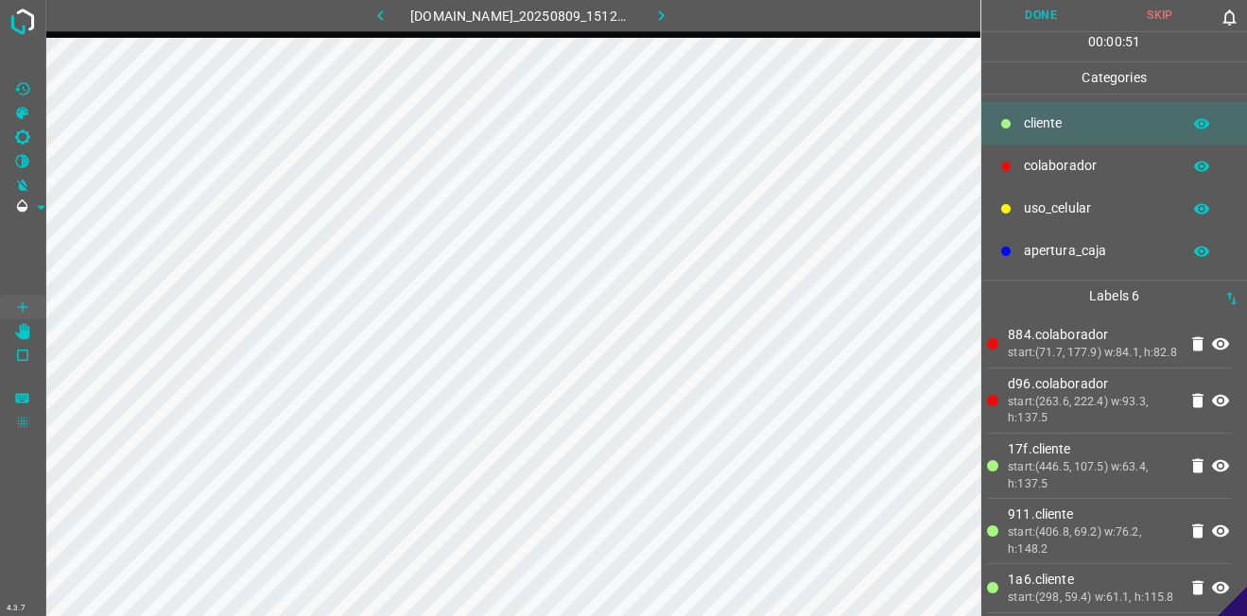
click at [1069, 221] on div "uso_celular" at bounding box center [1114, 208] width 266 height 43
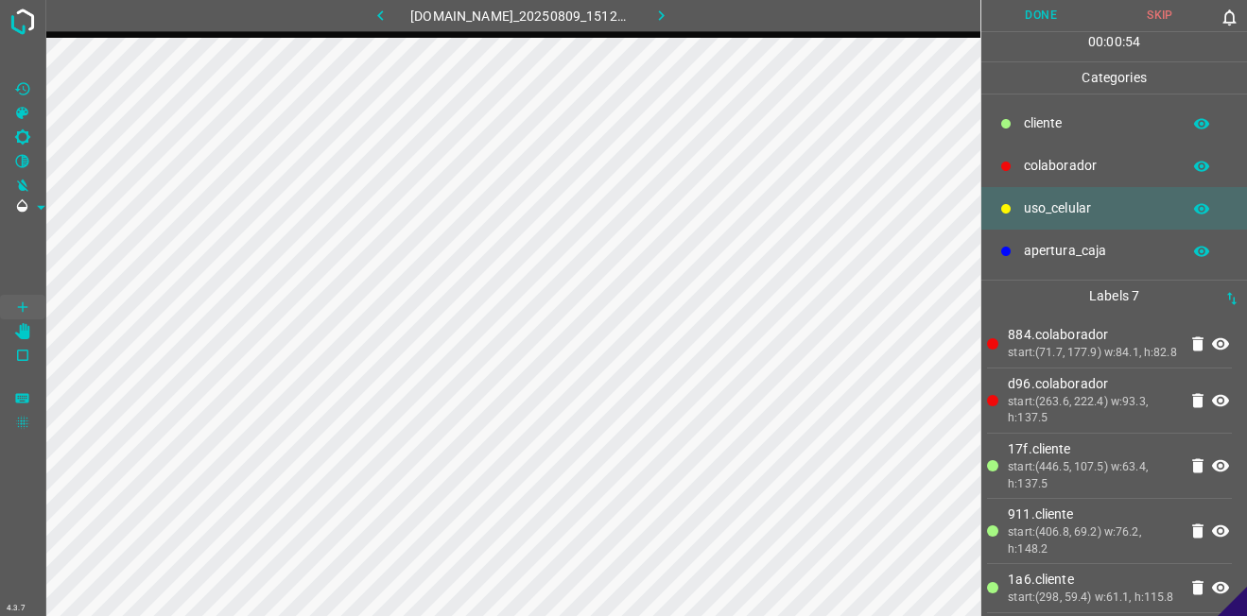
click at [1027, 127] on p "​​cliente" at bounding box center [1097, 123] width 147 height 20
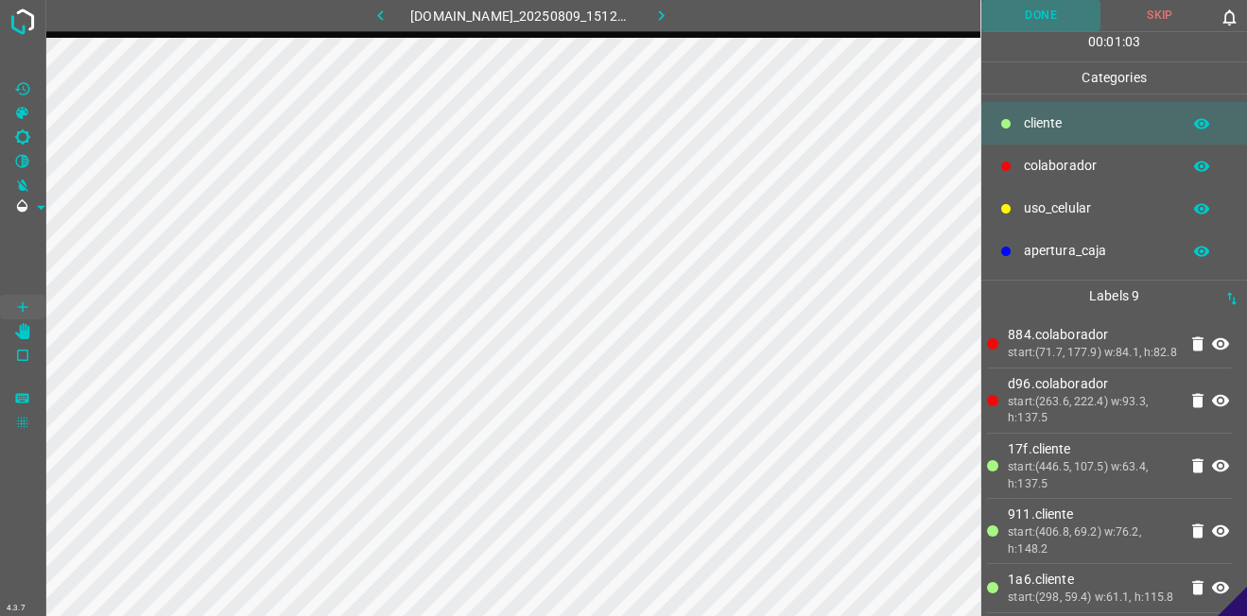
click at [1012, 12] on button "Done" at bounding box center [1040, 15] width 119 height 31
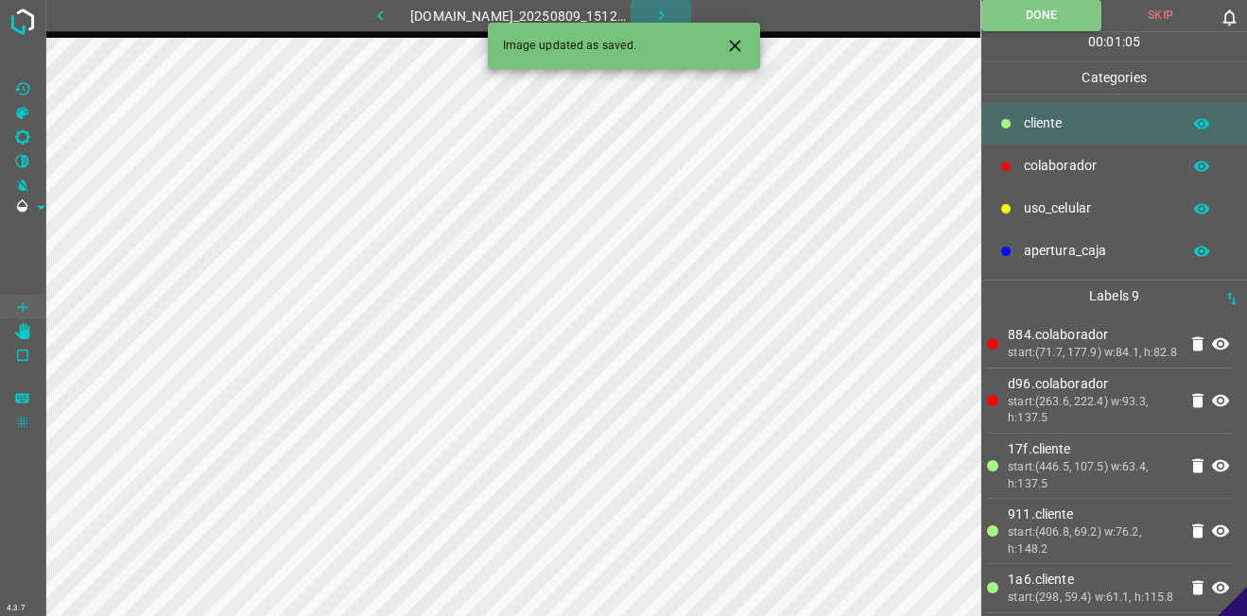
click at [670, 10] on icon "button" at bounding box center [661, 16] width 20 height 20
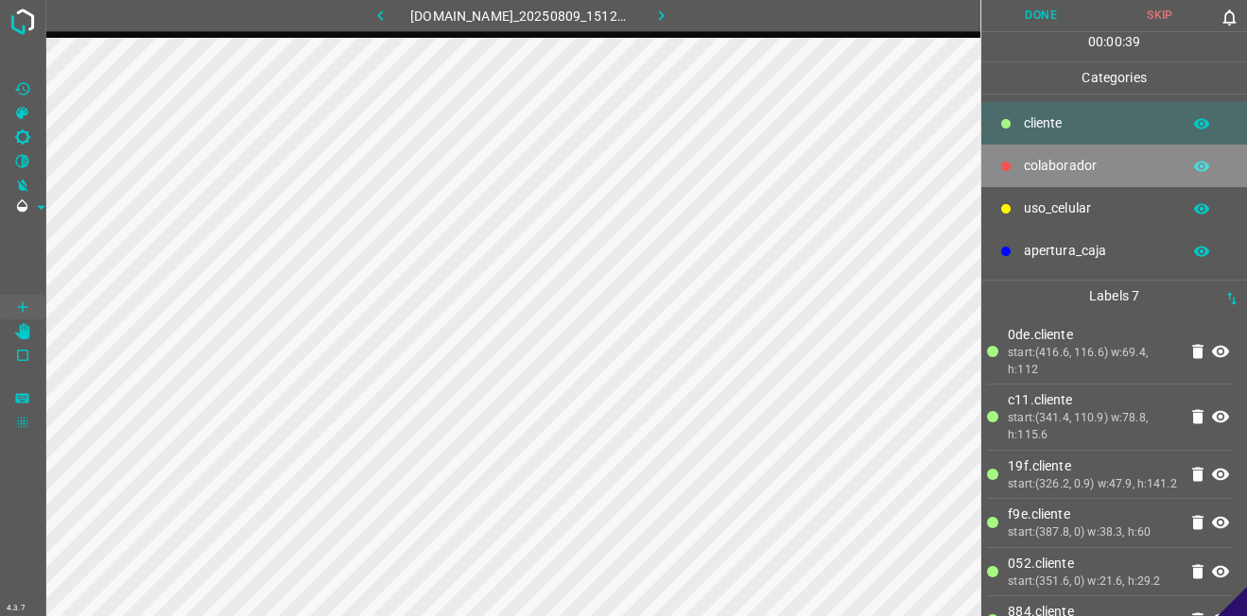
click at [1097, 154] on div "colaborador" at bounding box center [1114, 166] width 266 height 43
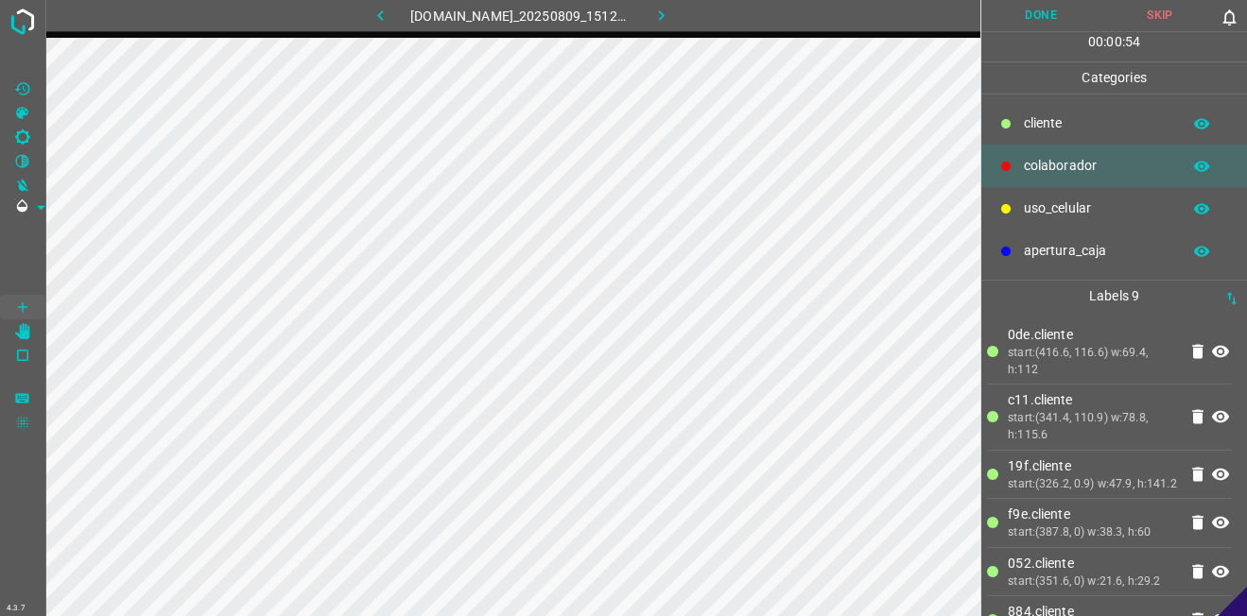
click at [996, 17] on button "Done" at bounding box center [1040, 15] width 119 height 31
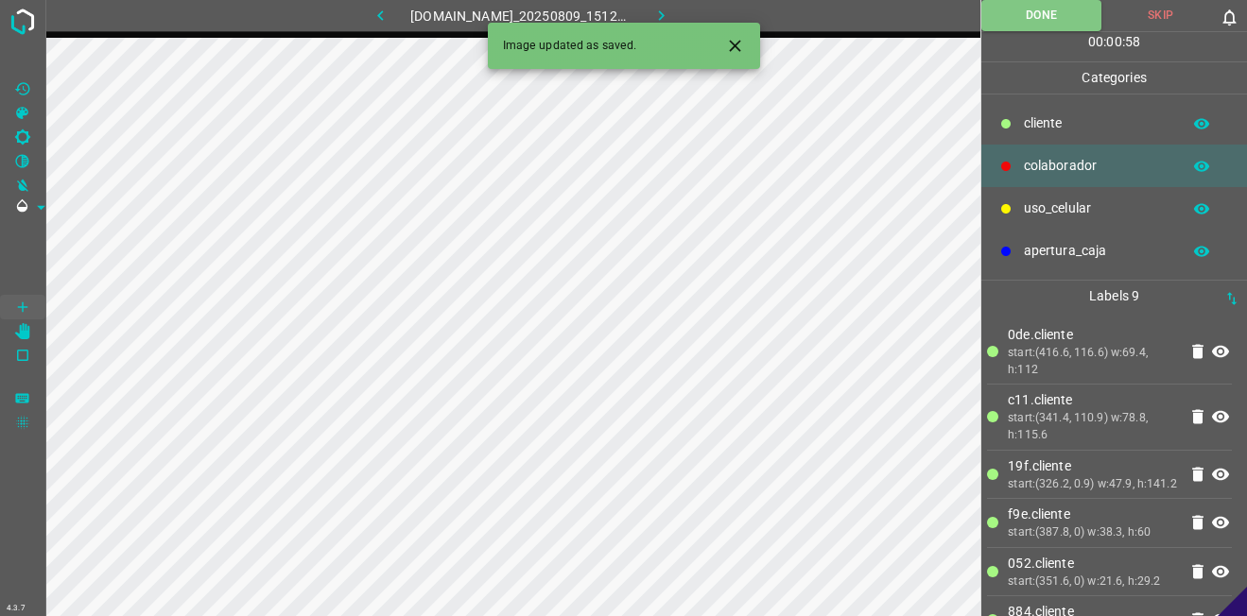
click at [671, 10] on icon "button" at bounding box center [661, 16] width 20 height 20
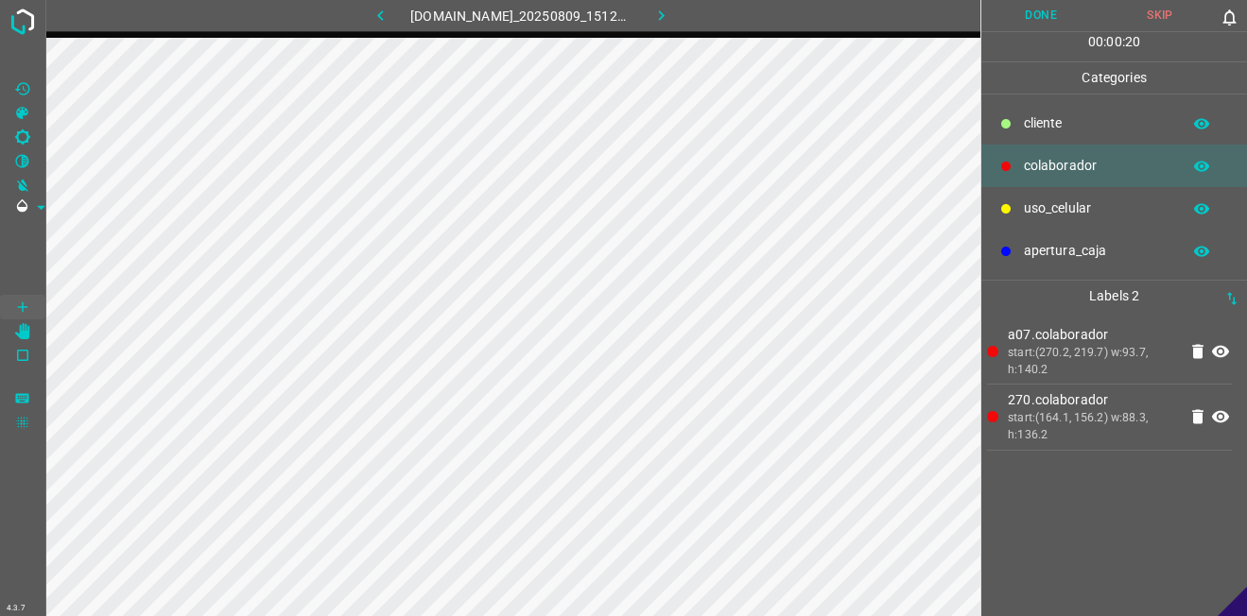
click at [1121, 121] on p "​​cliente" at bounding box center [1097, 123] width 147 height 20
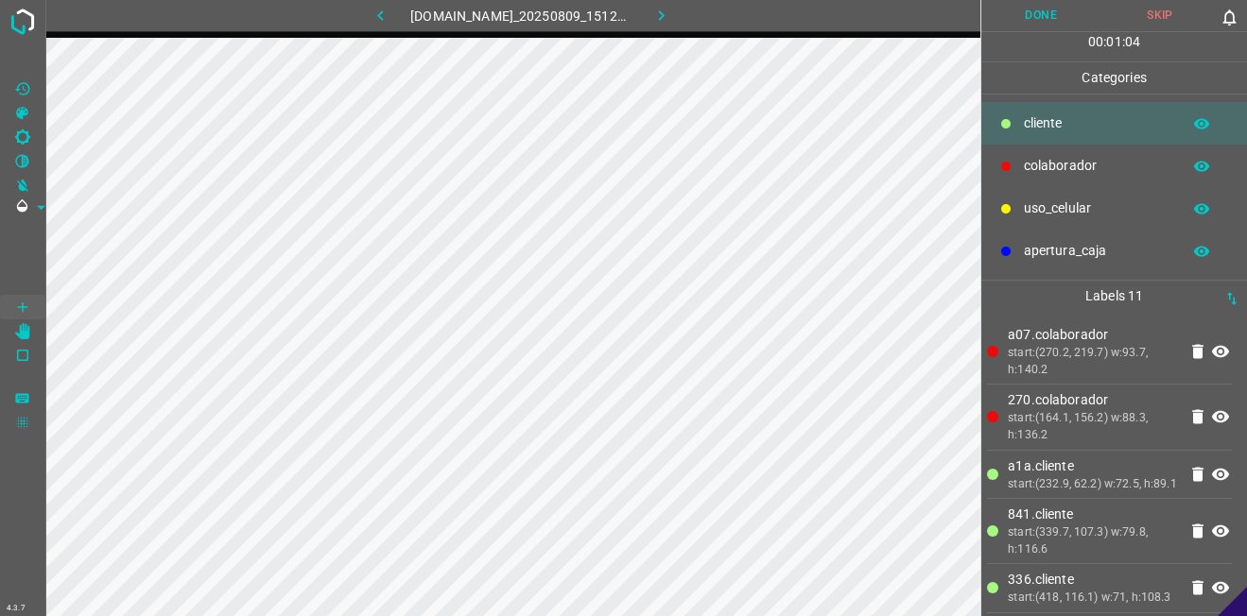
click at [1034, 208] on p "uso_celular" at bounding box center [1097, 208] width 147 height 20
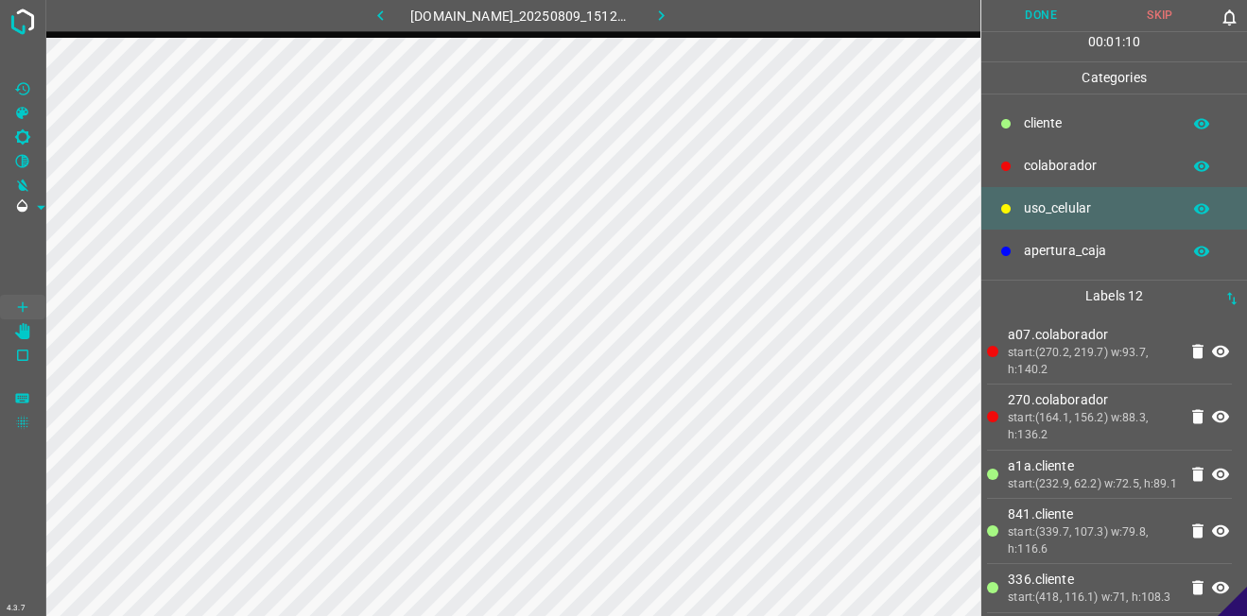
click at [1048, 9] on button "Done" at bounding box center [1040, 15] width 119 height 31
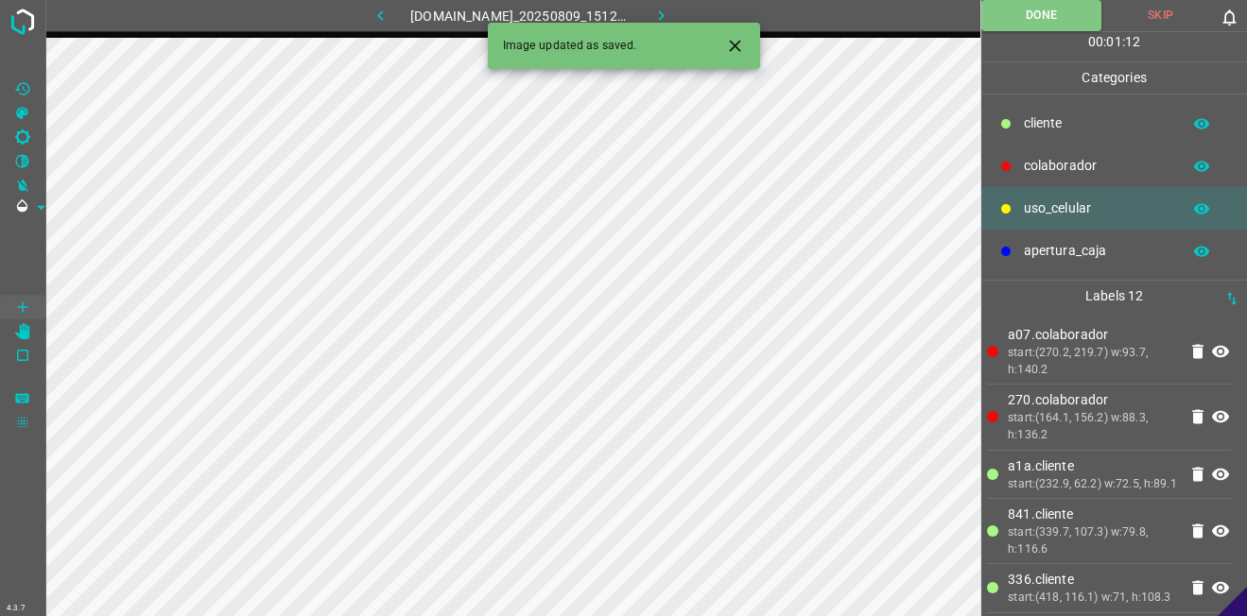
click at [691, 19] on button "button" at bounding box center [660, 15] width 60 height 31
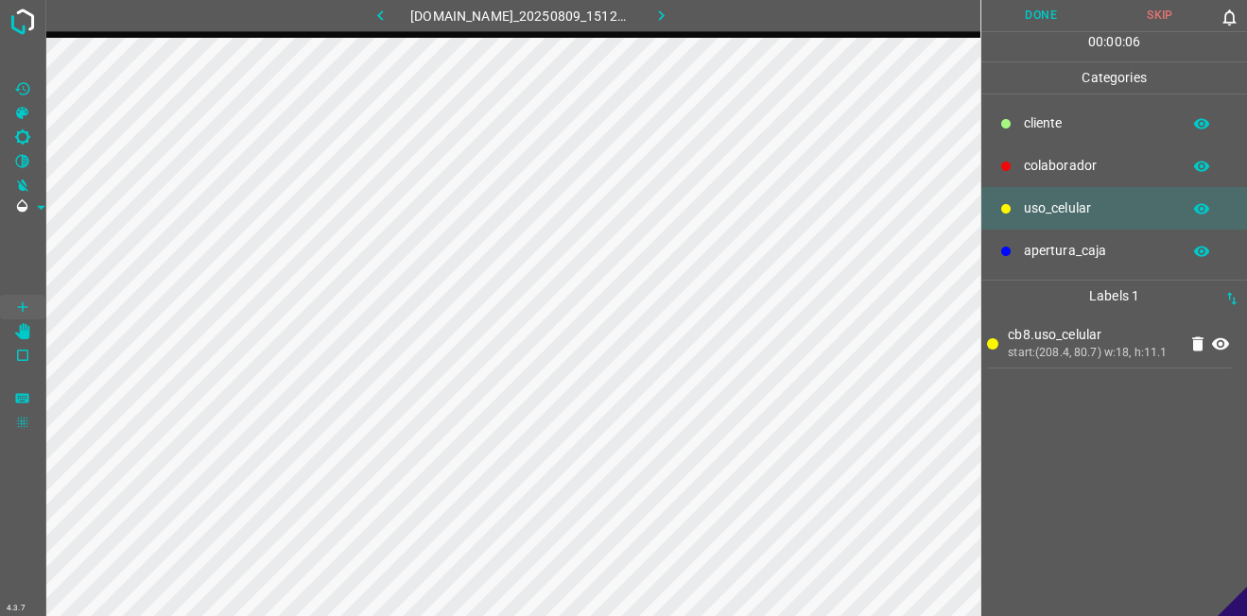
click at [1124, 157] on p "colaborador" at bounding box center [1097, 166] width 147 height 20
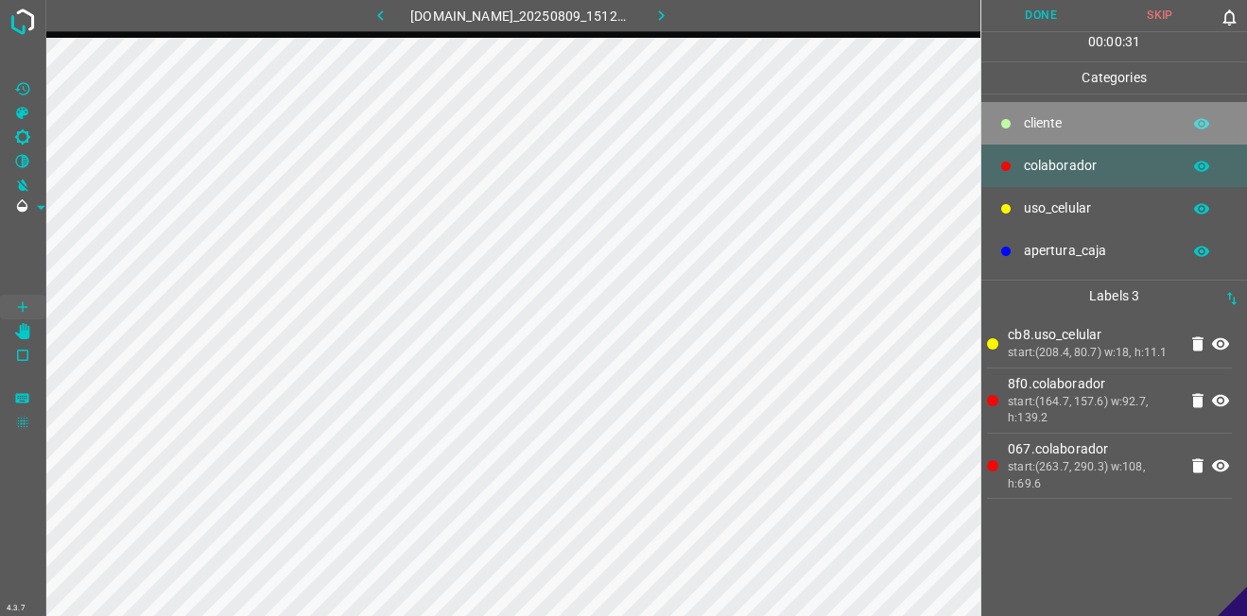
click at [1125, 134] on div "​​cliente" at bounding box center [1114, 123] width 266 height 43
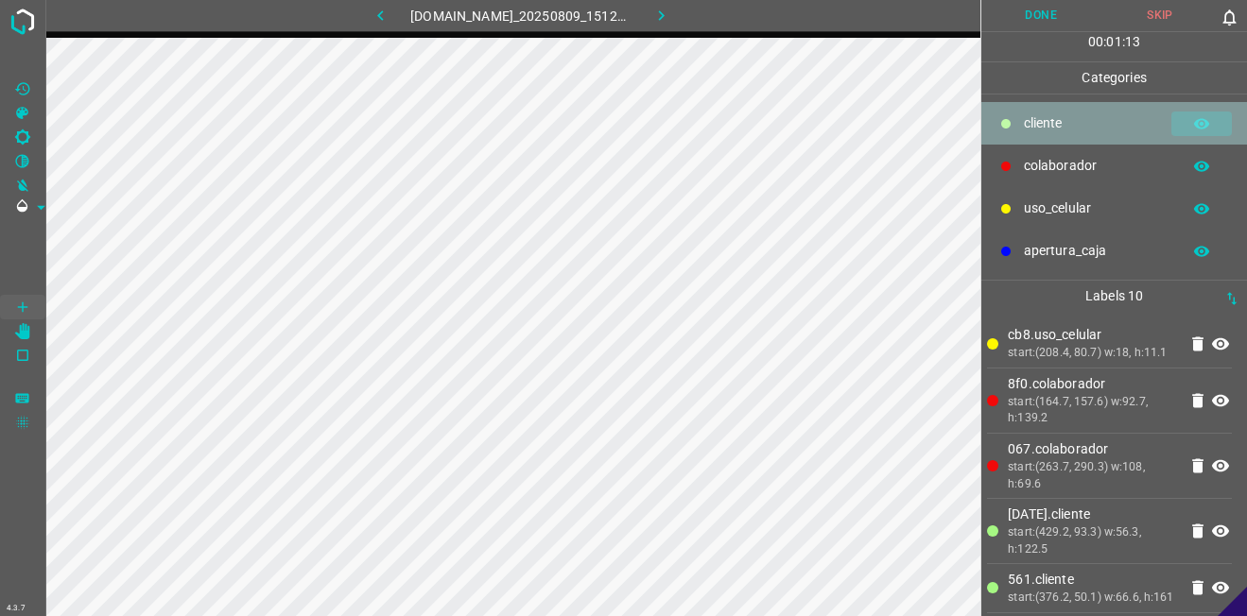
click at [1197, 119] on icon "button" at bounding box center [1201, 123] width 17 height 17
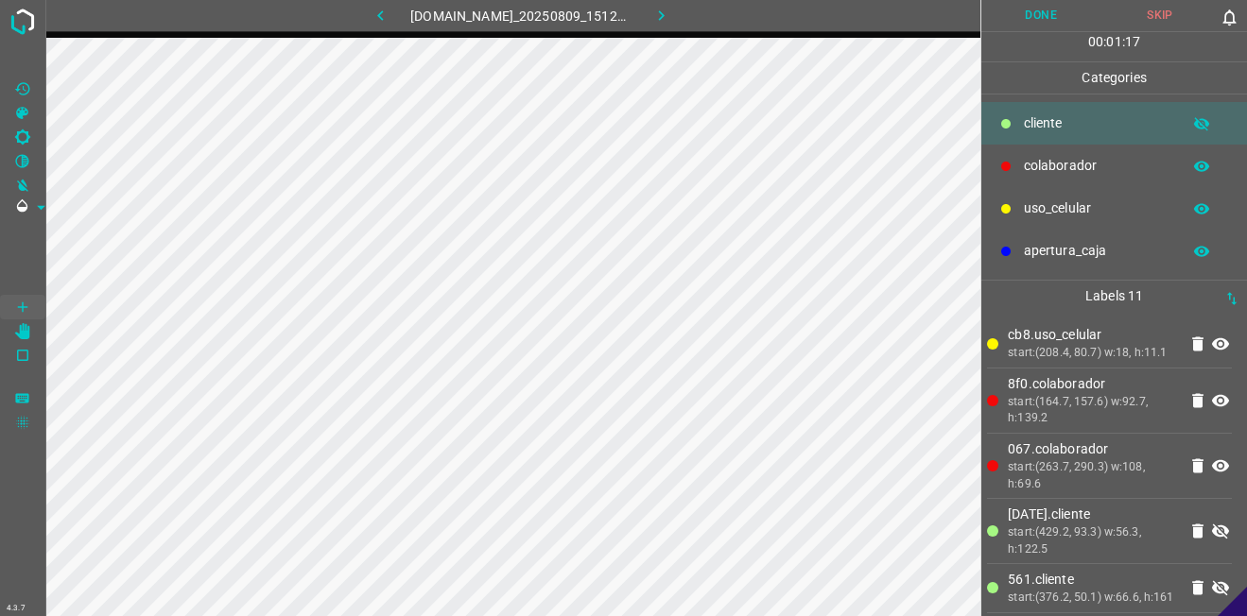
click at [1197, 121] on icon "button" at bounding box center [1201, 123] width 15 height 13
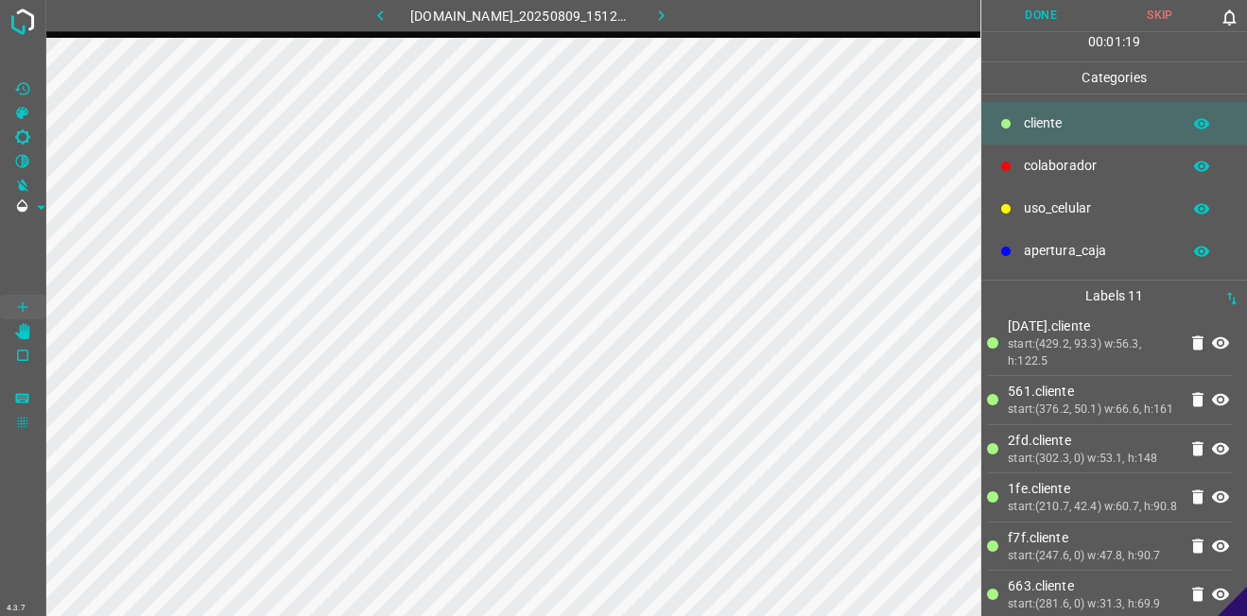
scroll to position [346, 0]
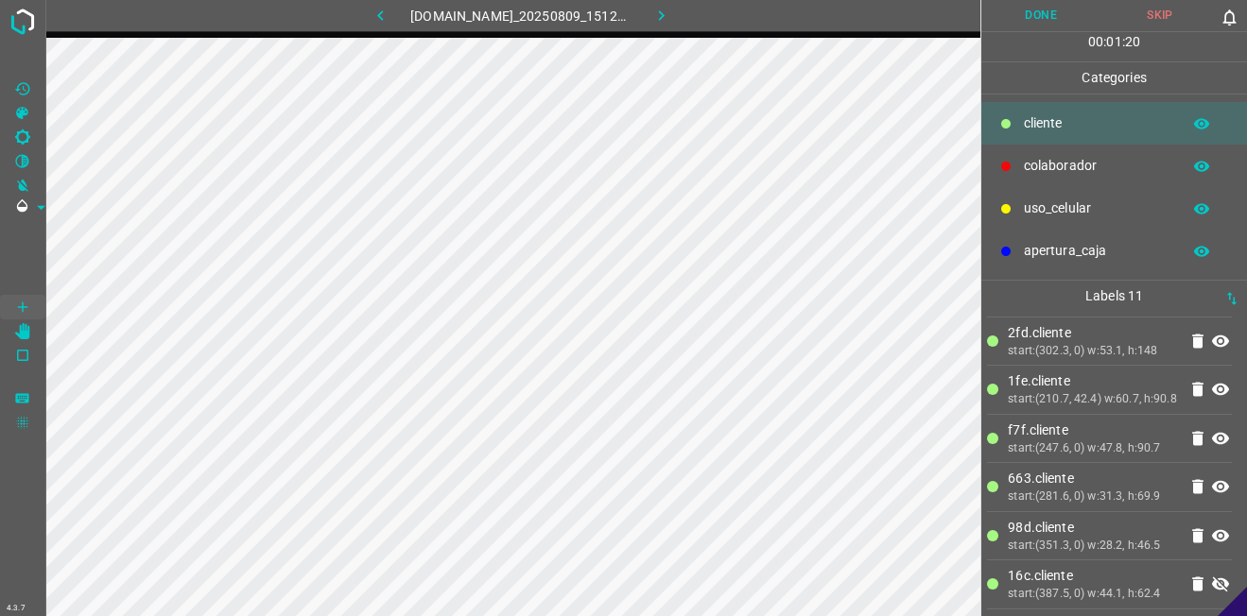
click at [1212, 584] on icon at bounding box center [1220, 584] width 17 height 15
click at [1043, 19] on button "Done" at bounding box center [1040, 15] width 119 height 31
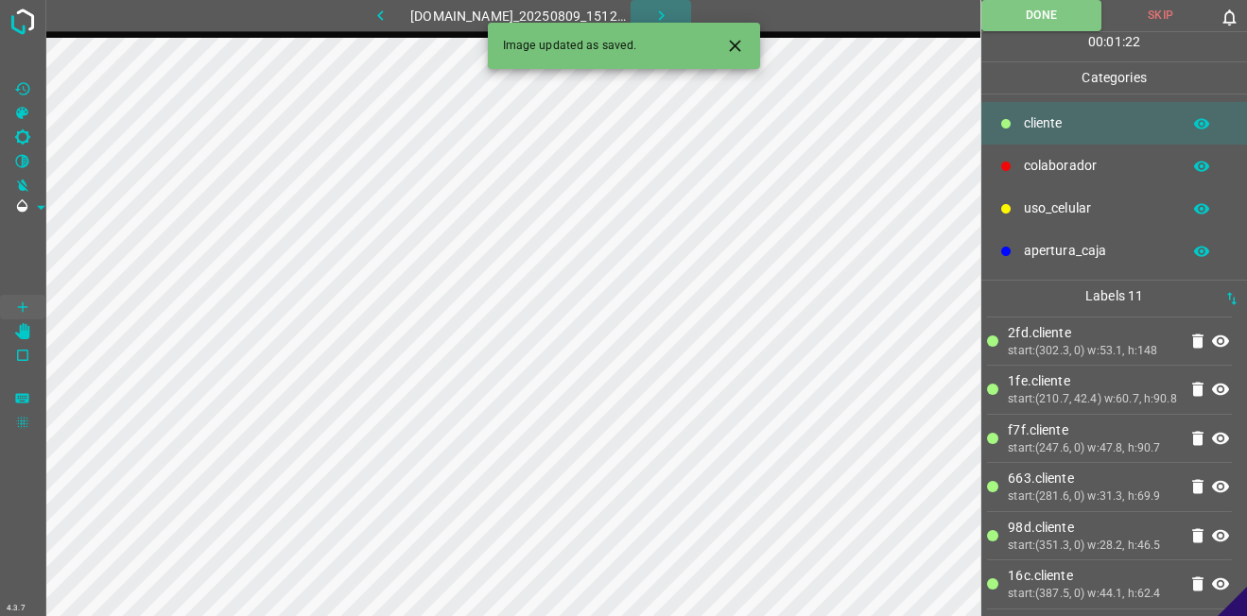
click at [669, 10] on icon "button" at bounding box center [661, 16] width 20 height 20
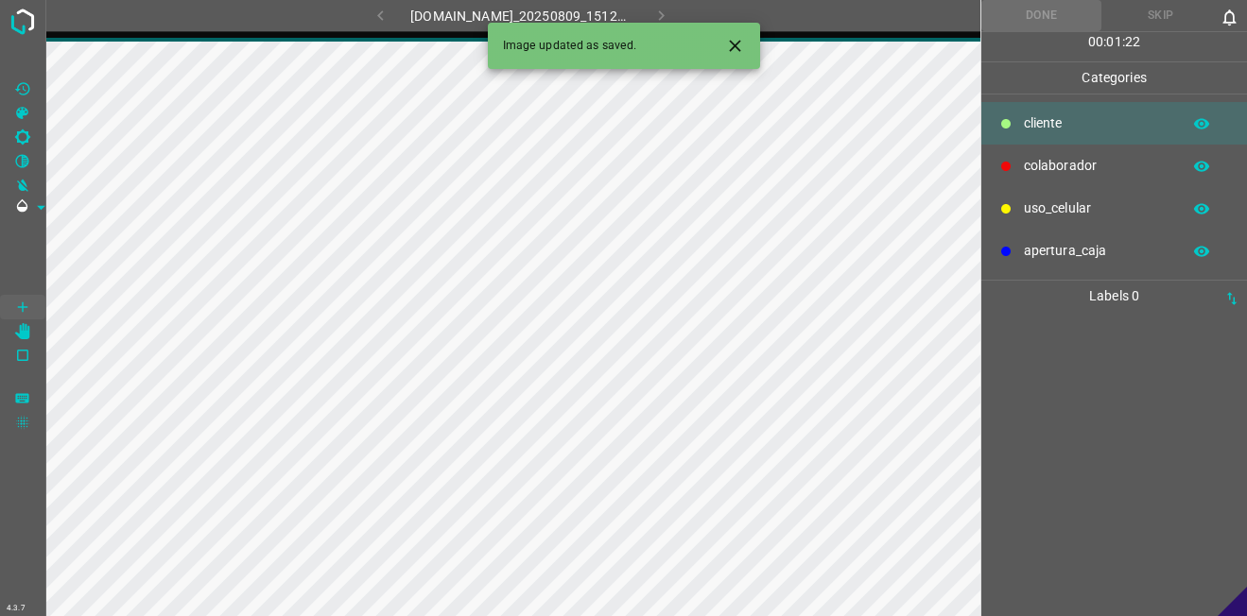
scroll to position [0, 0]
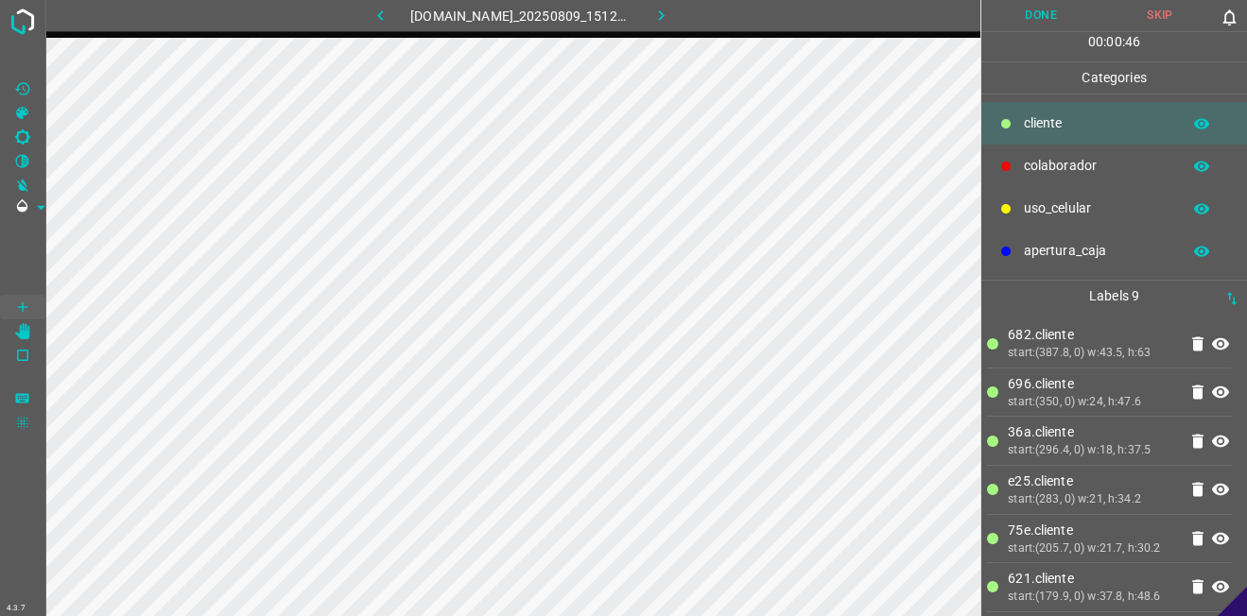
click at [1123, 199] on p "uso_celular" at bounding box center [1097, 208] width 147 height 20
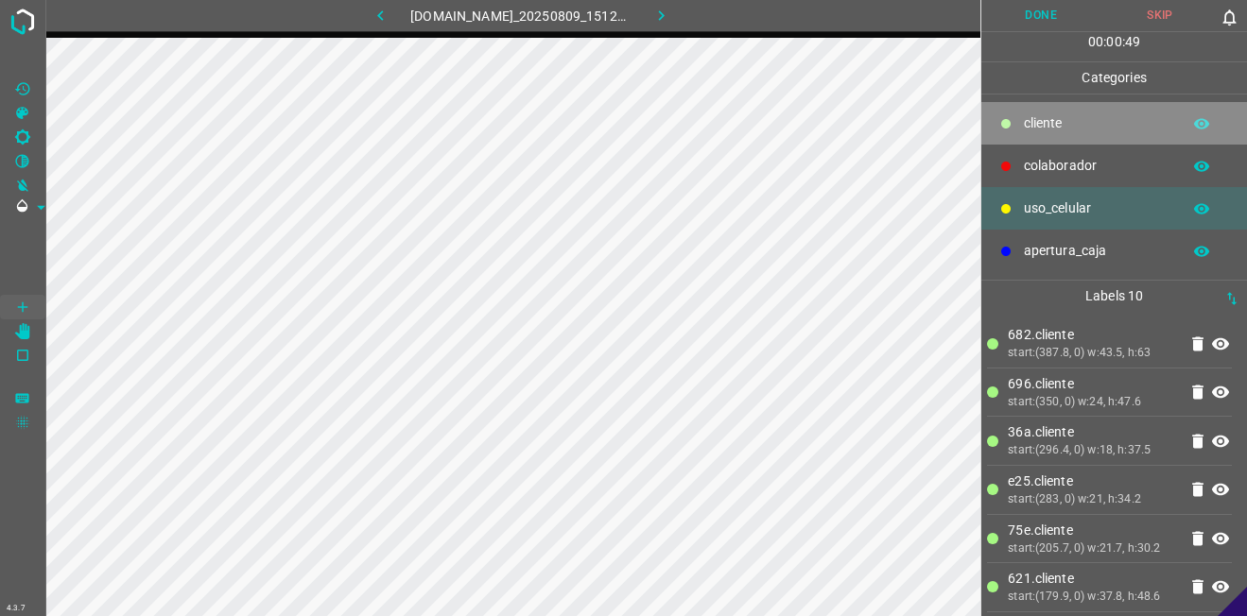
click at [1037, 129] on p "​​cliente" at bounding box center [1097, 123] width 147 height 20
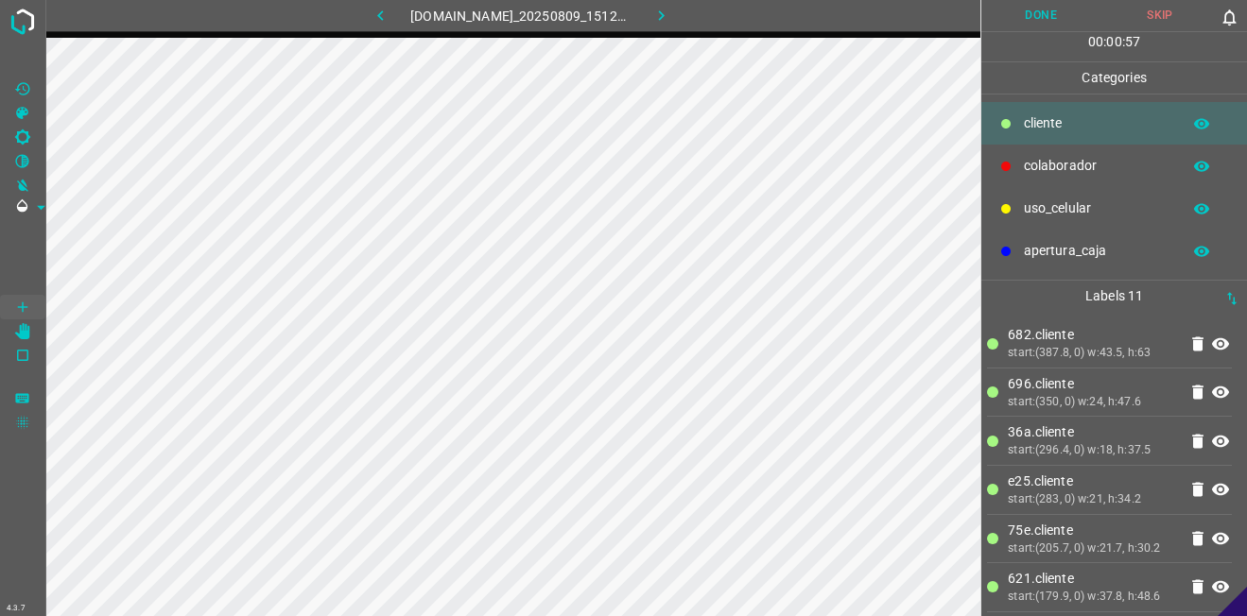
click at [1064, 205] on p "uso_celular" at bounding box center [1097, 208] width 147 height 20
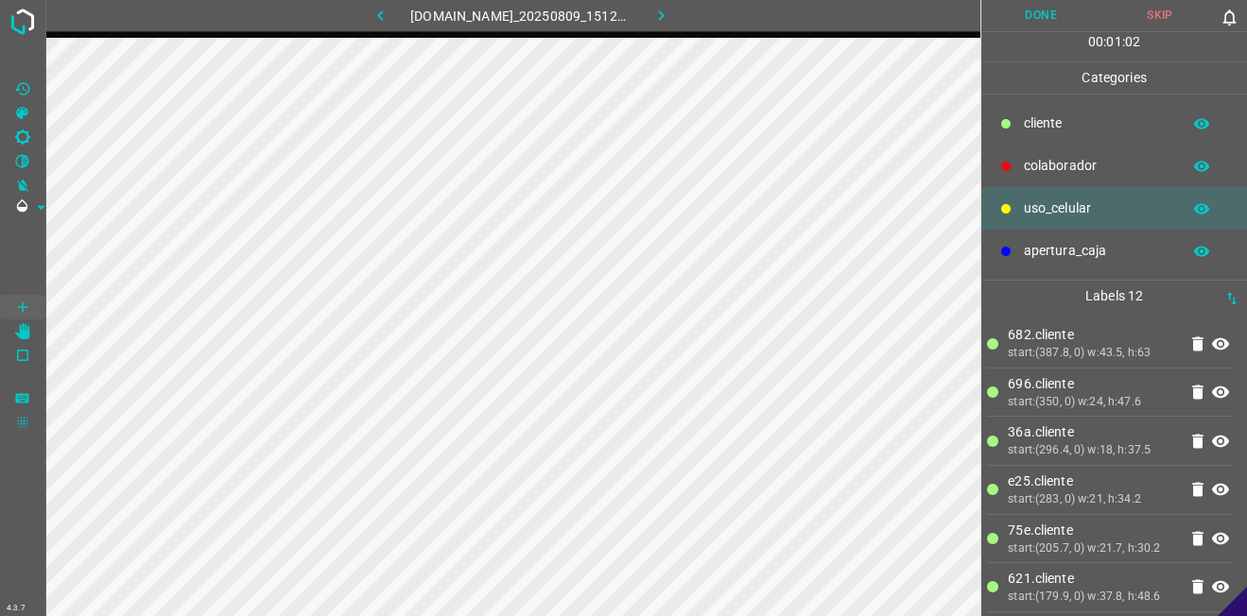
click at [1084, 162] on p "colaborador" at bounding box center [1097, 166] width 147 height 20
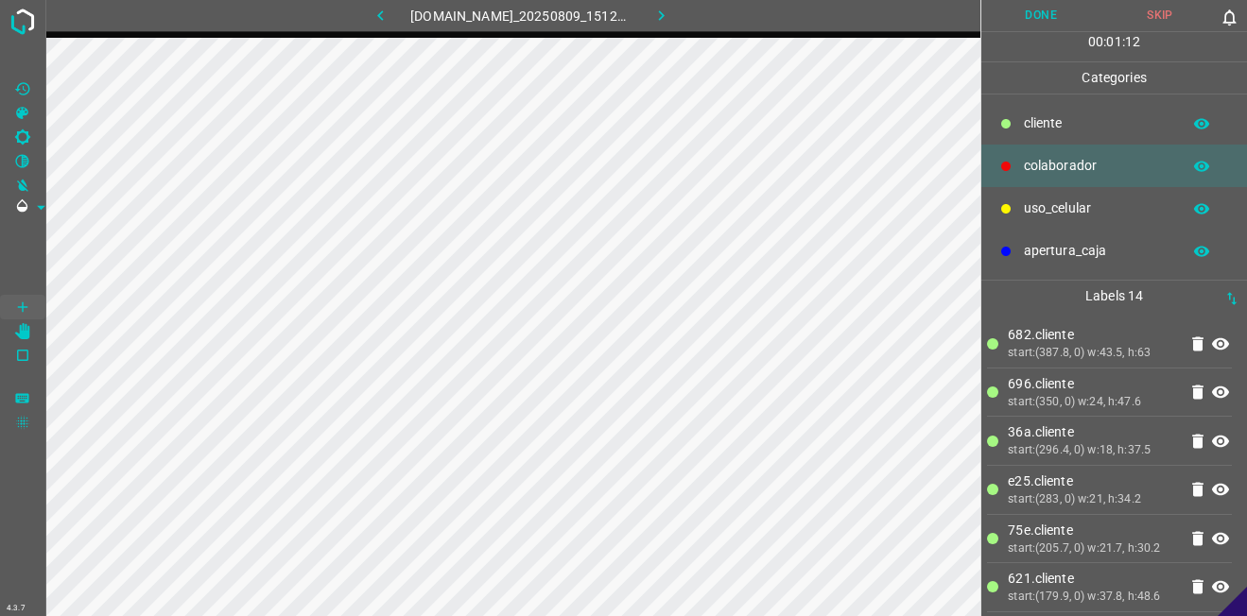
click at [1070, 13] on button "Done" at bounding box center [1040, 15] width 119 height 31
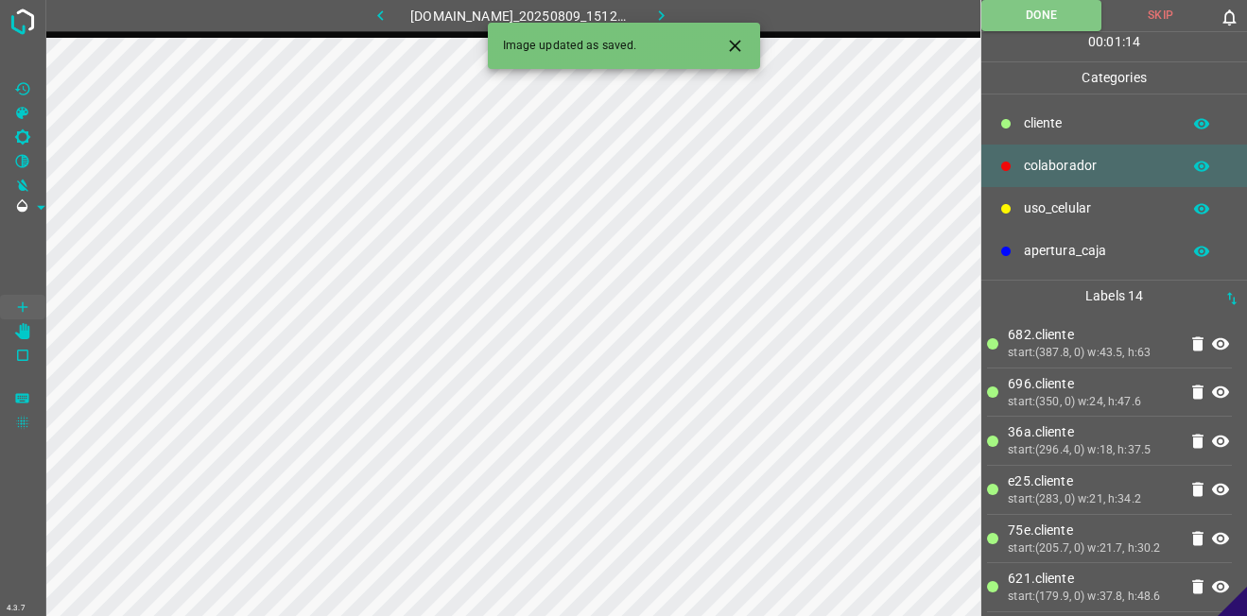
click at [667, 10] on icon "button" at bounding box center [661, 16] width 20 height 20
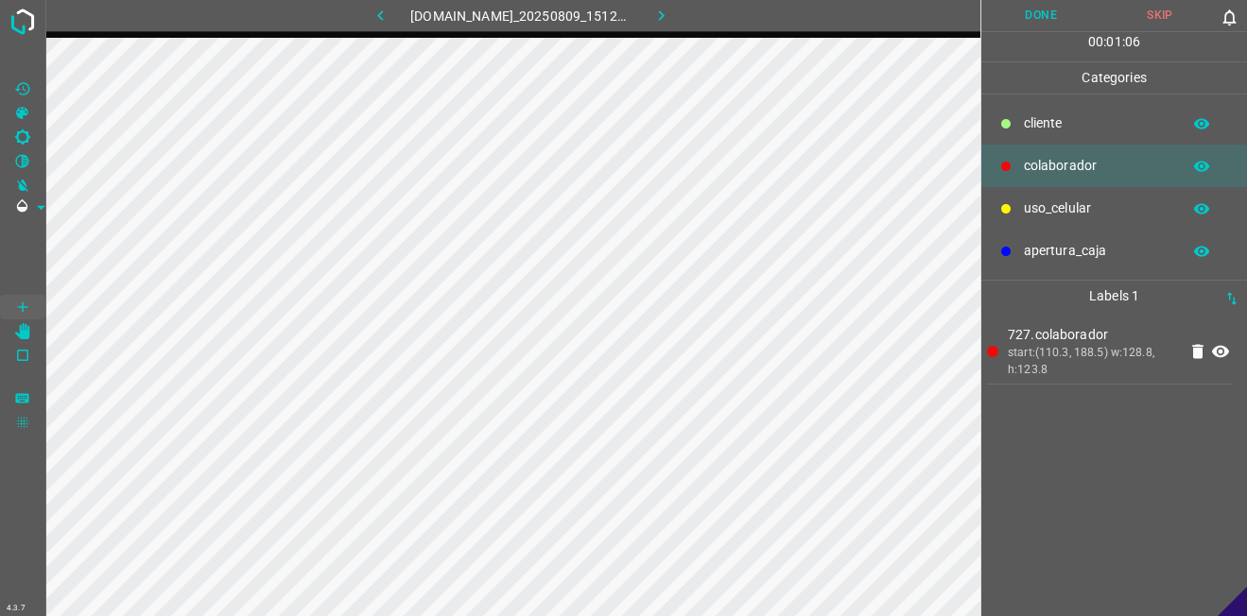
click at [1080, 205] on p "uso_celular" at bounding box center [1097, 208] width 147 height 20
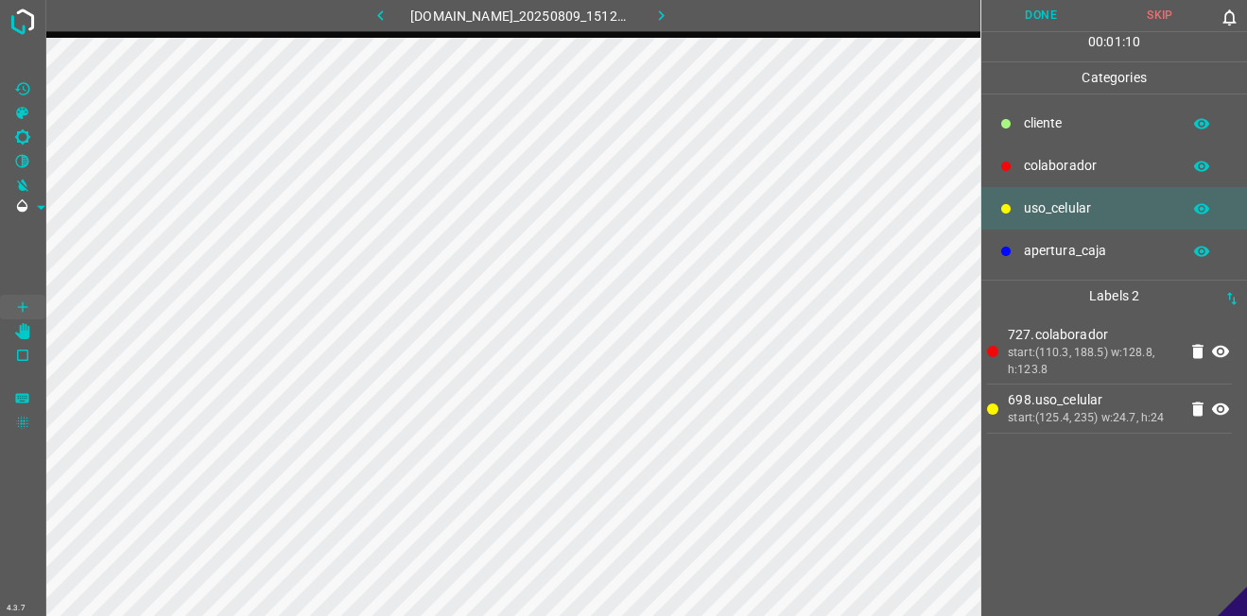
click at [1059, 156] on p "colaborador" at bounding box center [1097, 166] width 147 height 20
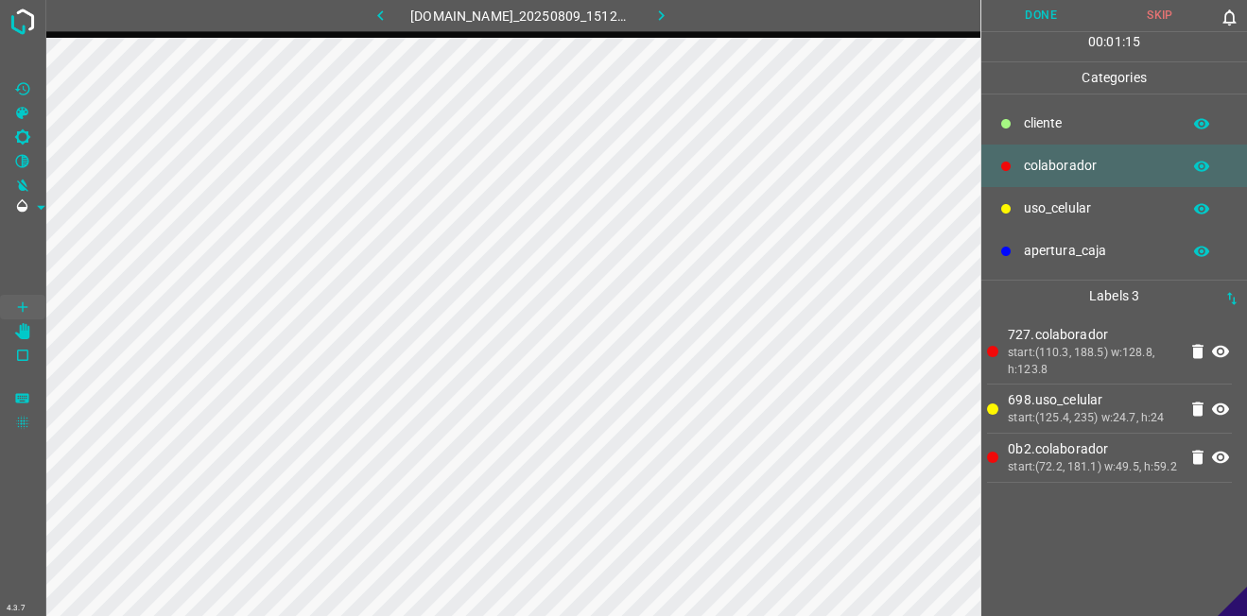
click at [1046, 68] on p "Categories" at bounding box center [1114, 77] width 266 height 31
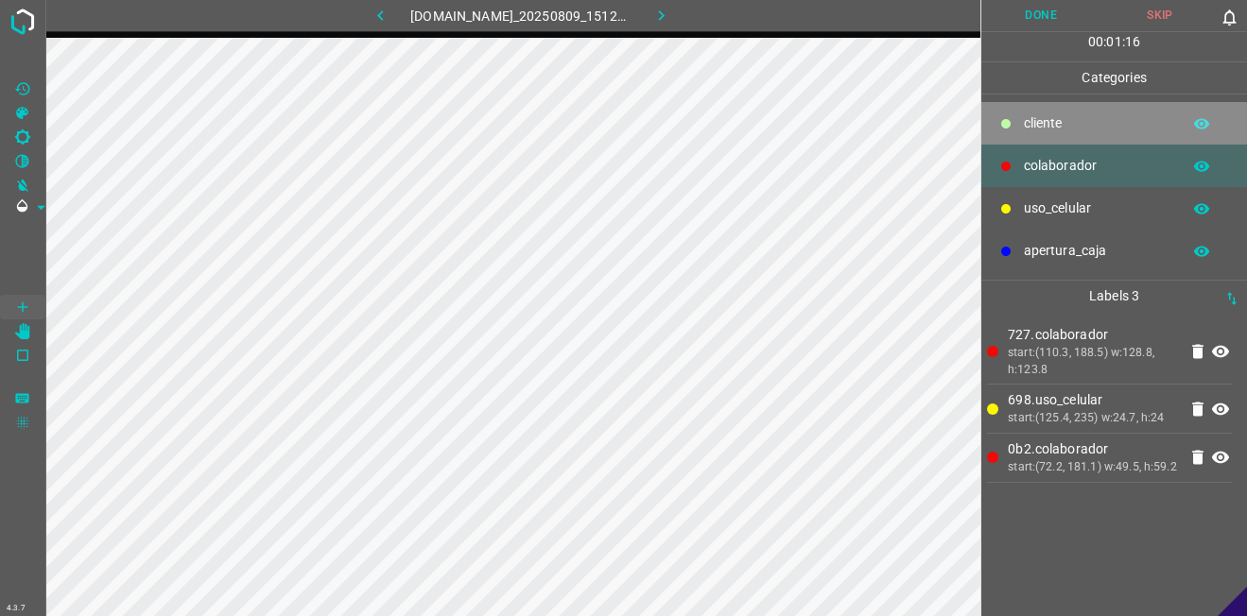
click at [1061, 133] on p "​​cliente" at bounding box center [1097, 123] width 147 height 20
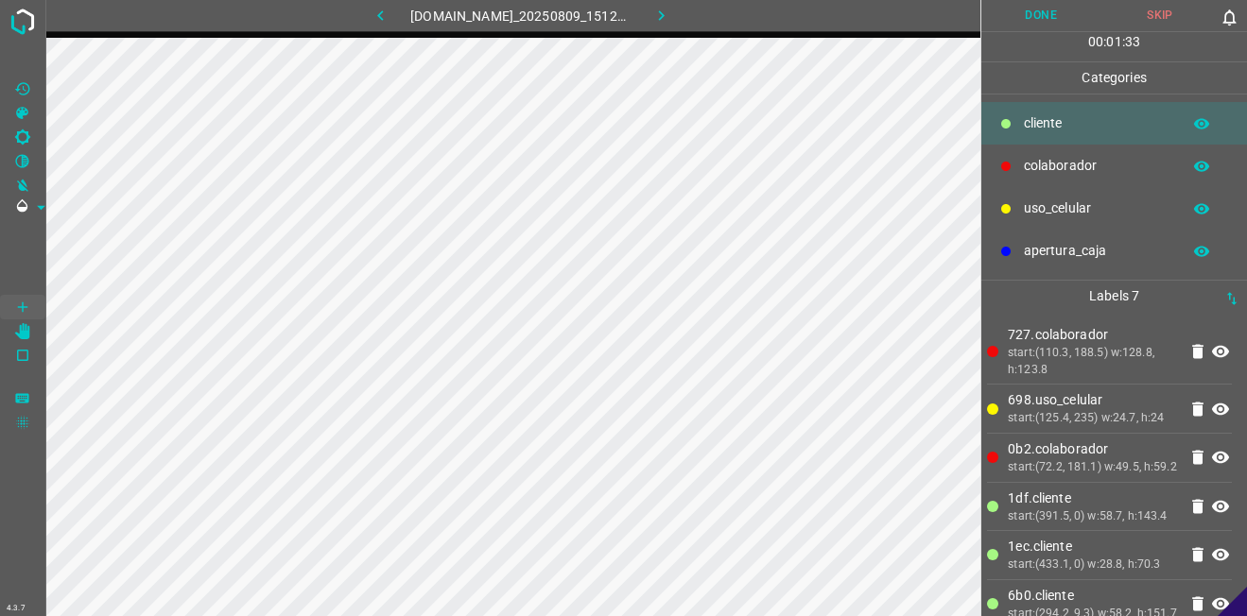
click at [1039, 204] on p "uso_celular" at bounding box center [1097, 208] width 147 height 20
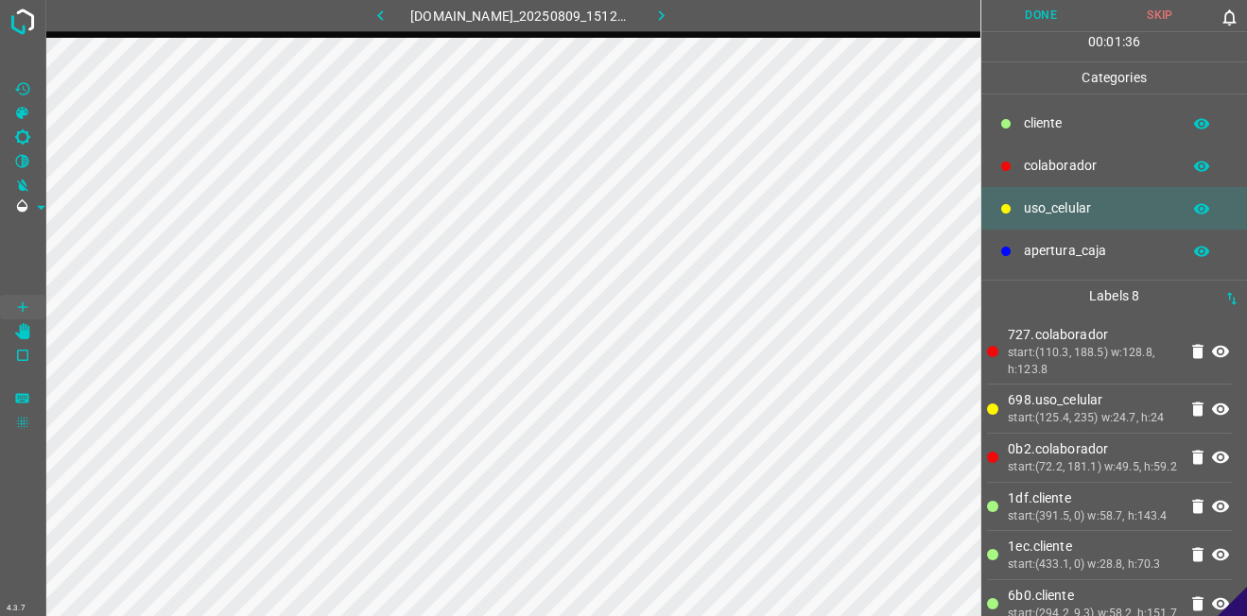
click at [1071, 128] on p "​​cliente" at bounding box center [1097, 123] width 147 height 20
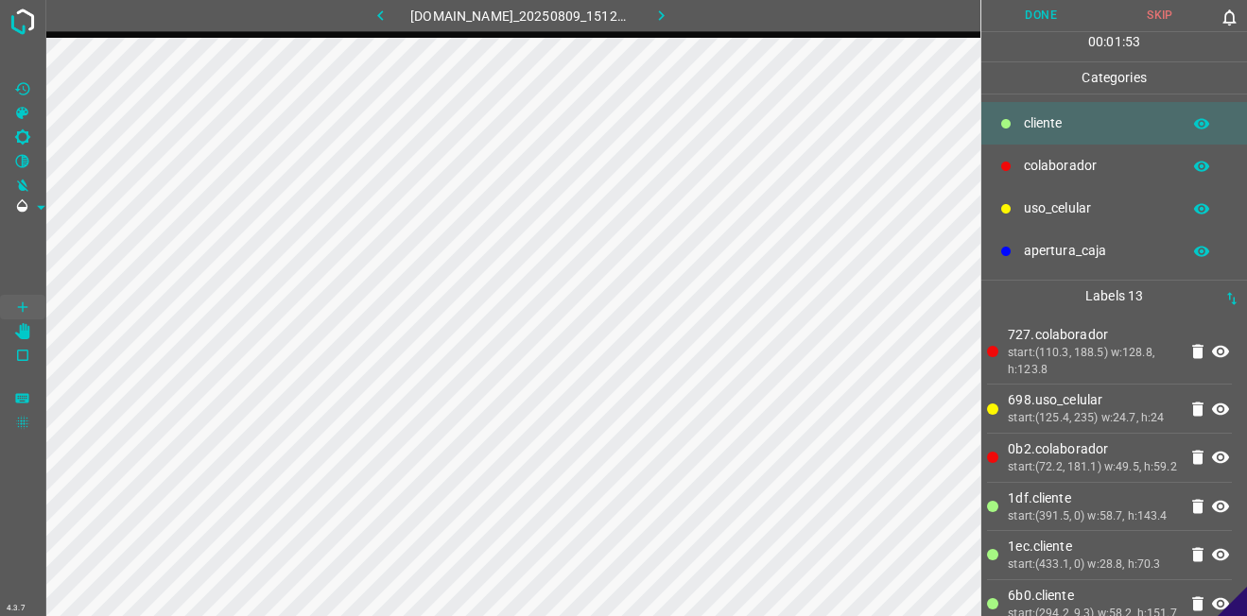
click at [1031, 15] on button "Done" at bounding box center [1040, 15] width 119 height 31
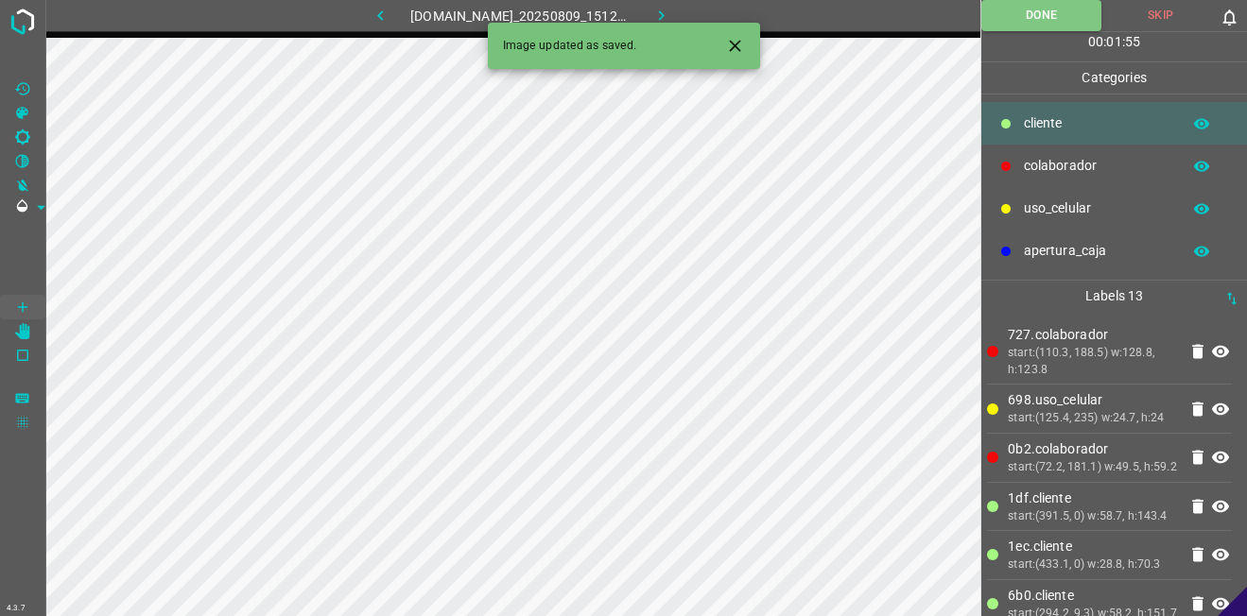
click at [671, 10] on icon "button" at bounding box center [661, 16] width 20 height 20
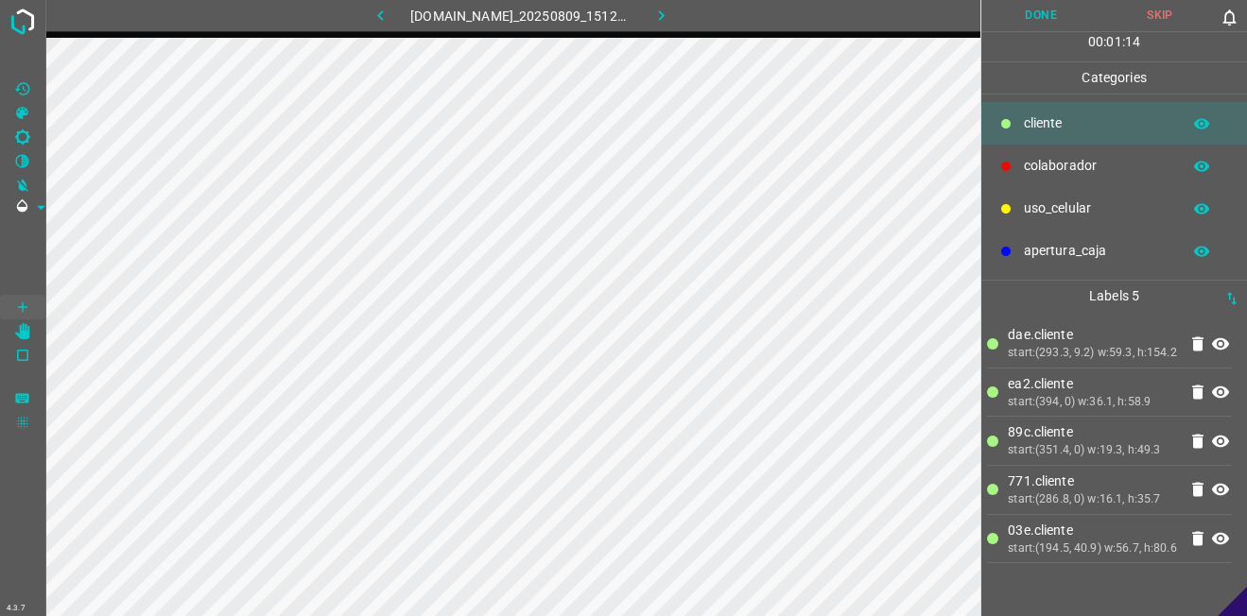
click at [1016, 225] on div "uso_celular" at bounding box center [1114, 208] width 266 height 43
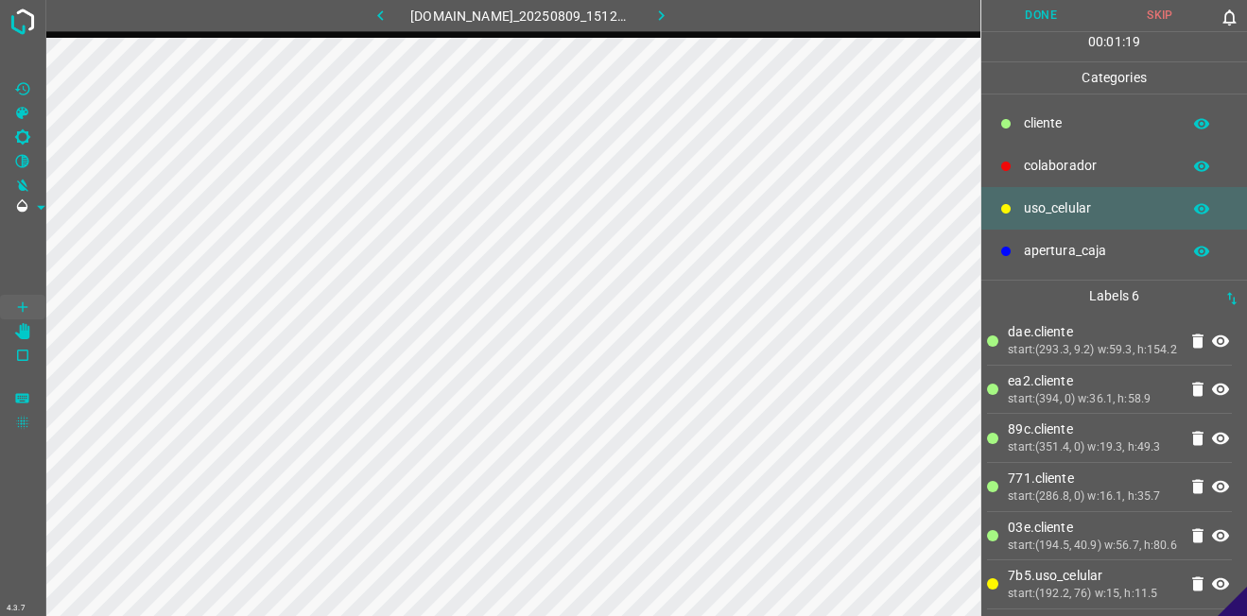
scroll to position [36, 0]
click at [1192, 528] on icon at bounding box center [1197, 535] width 11 height 14
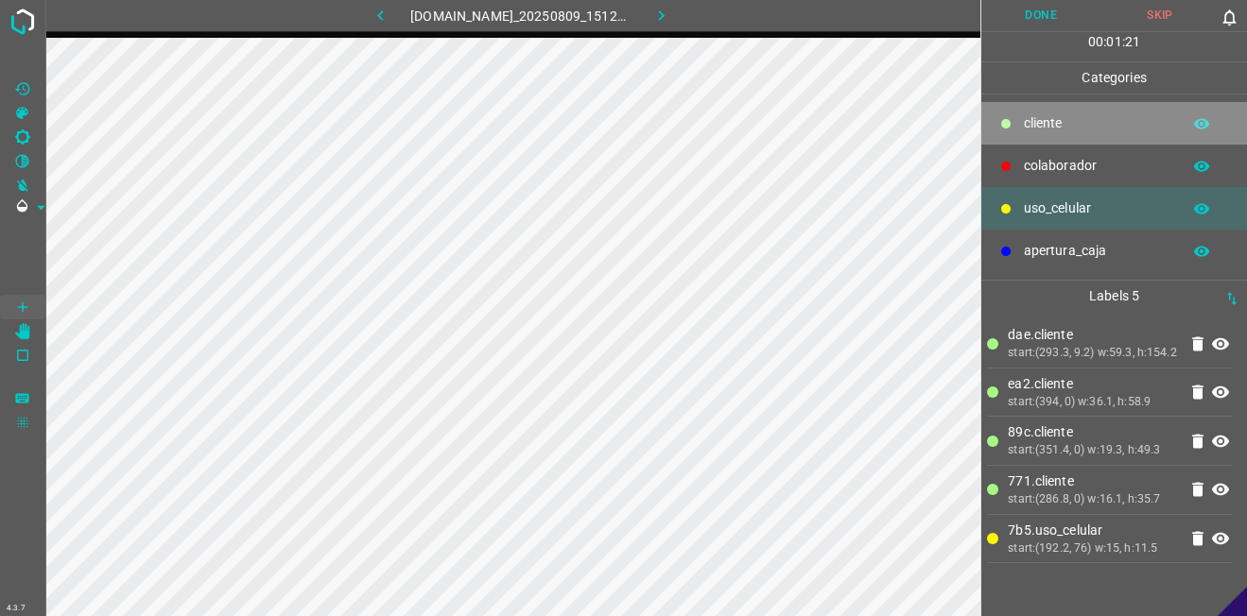
click at [1084, 116] on p "​​cliente" at bounding box center [1097, 123] width 147 height 20
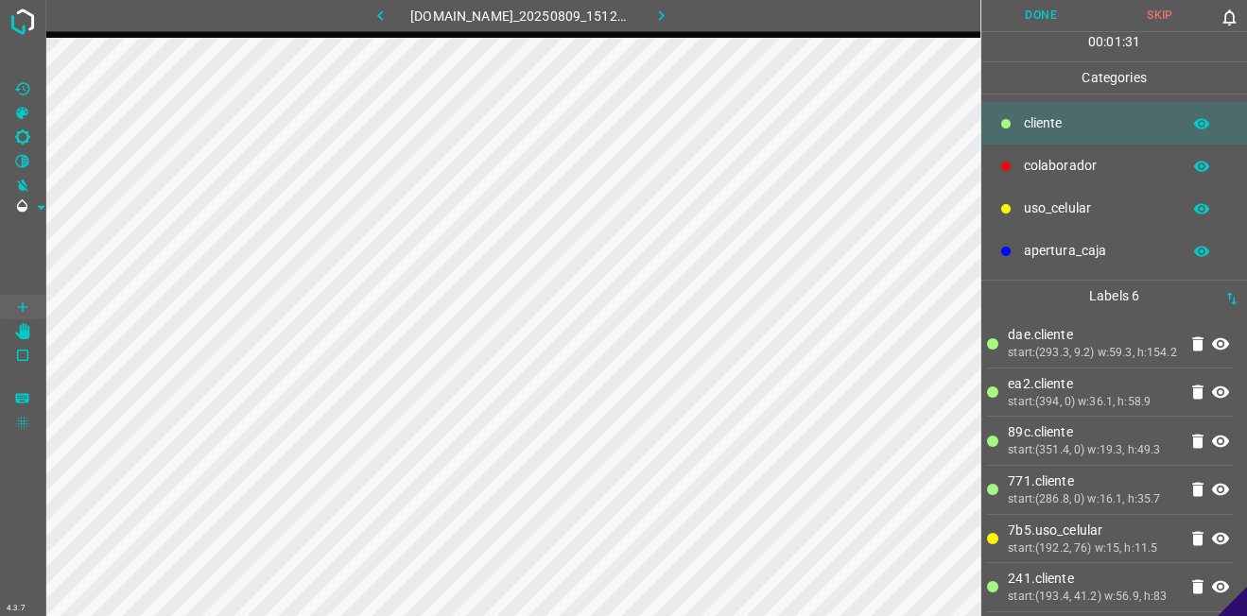
click at [1037, 177] on div "colaborador" at bounding box center [1114, 166] width 266 height 43
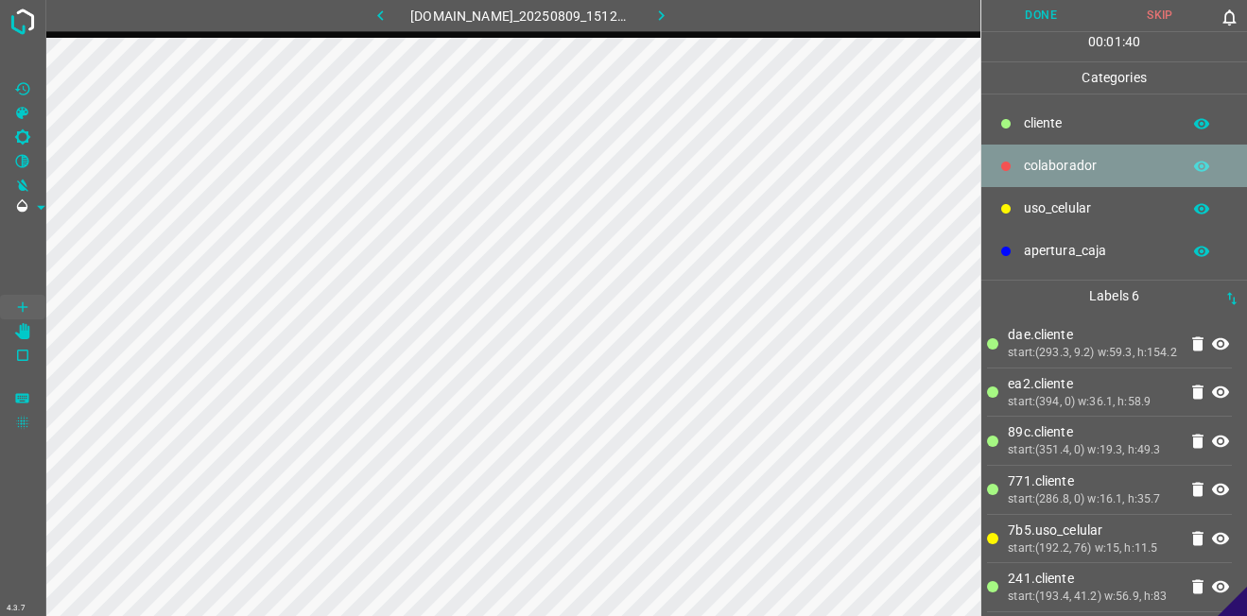
click at [1066, 167] on p "colaborador" at bounding box center [1097, 166] width 147 height 20
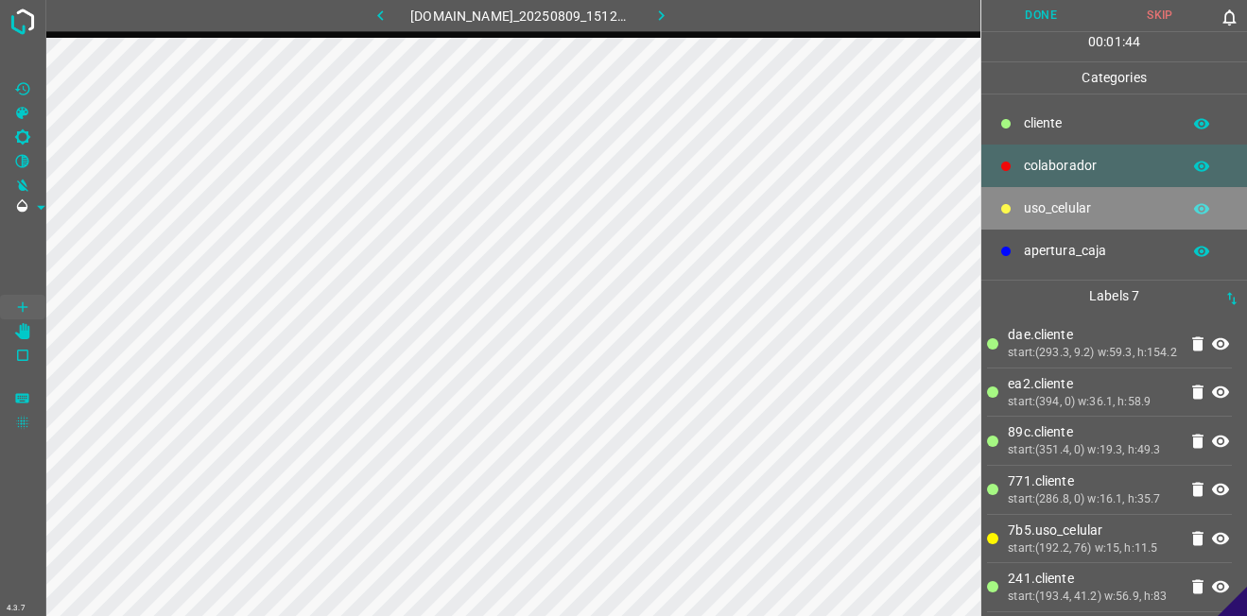
click at [1042, 211] on p "uso_celular" at bounding box center [1097, 208] width 147 height 20
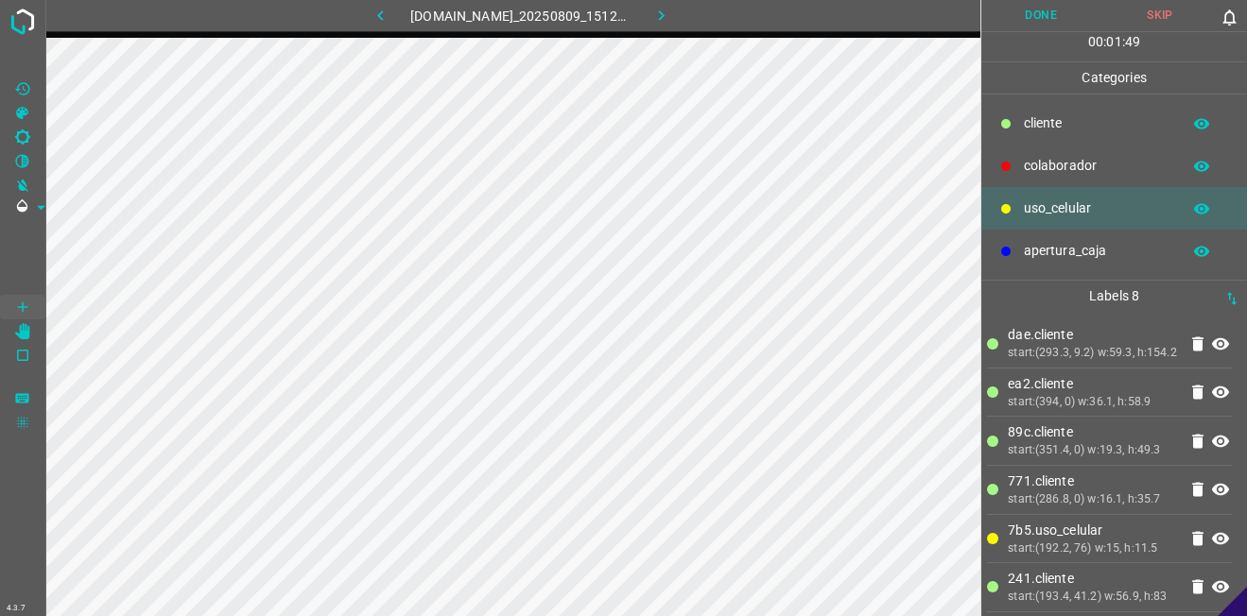
click at [1078, 151] on div "colaborador" at bounding box center [1114, 166] width 266 height 43
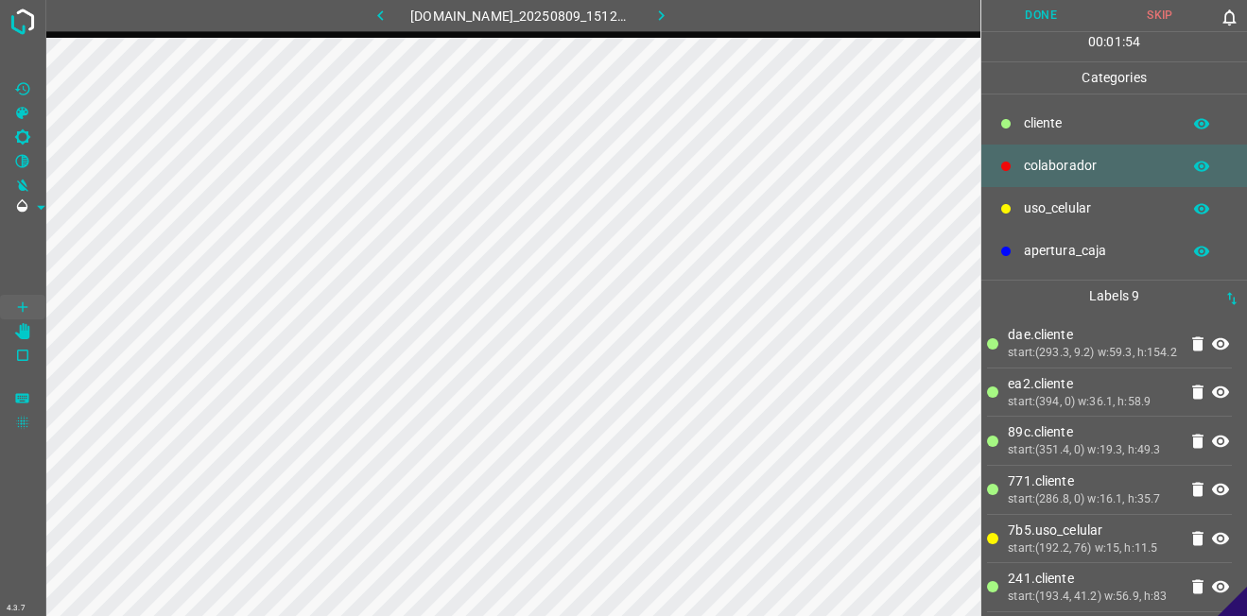
click at [1060, 11] on button "Done" at bounding box center [1040, 15] width 119 height 31
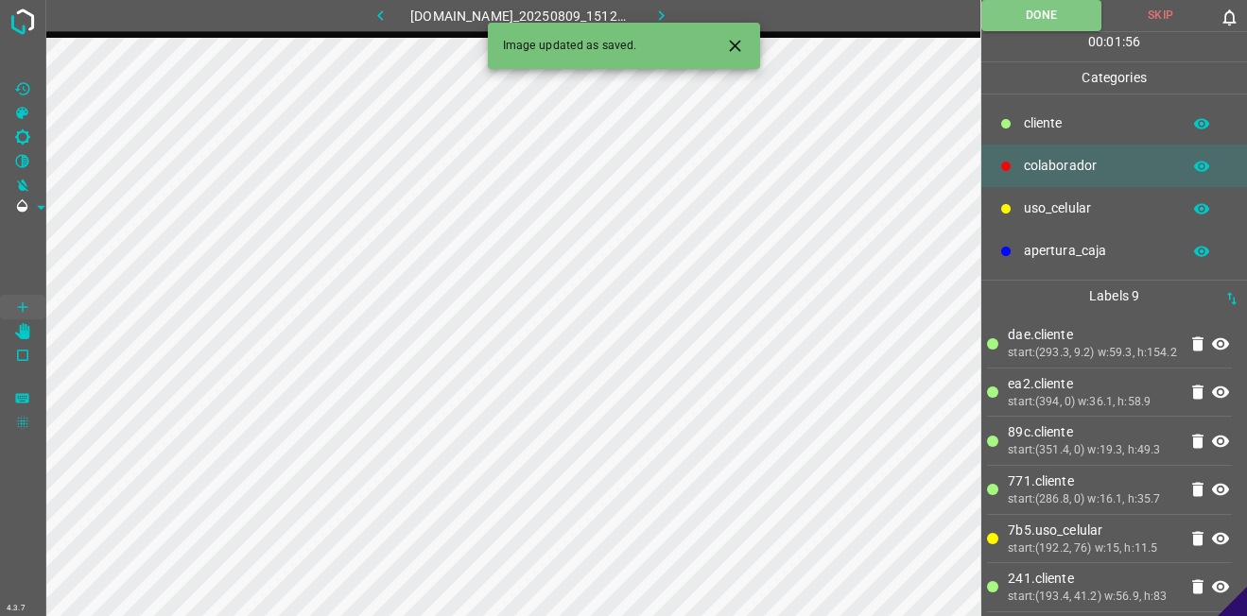
click at [671, 20] on icon "button" at bounding box center [661, 16] width 20 height 20
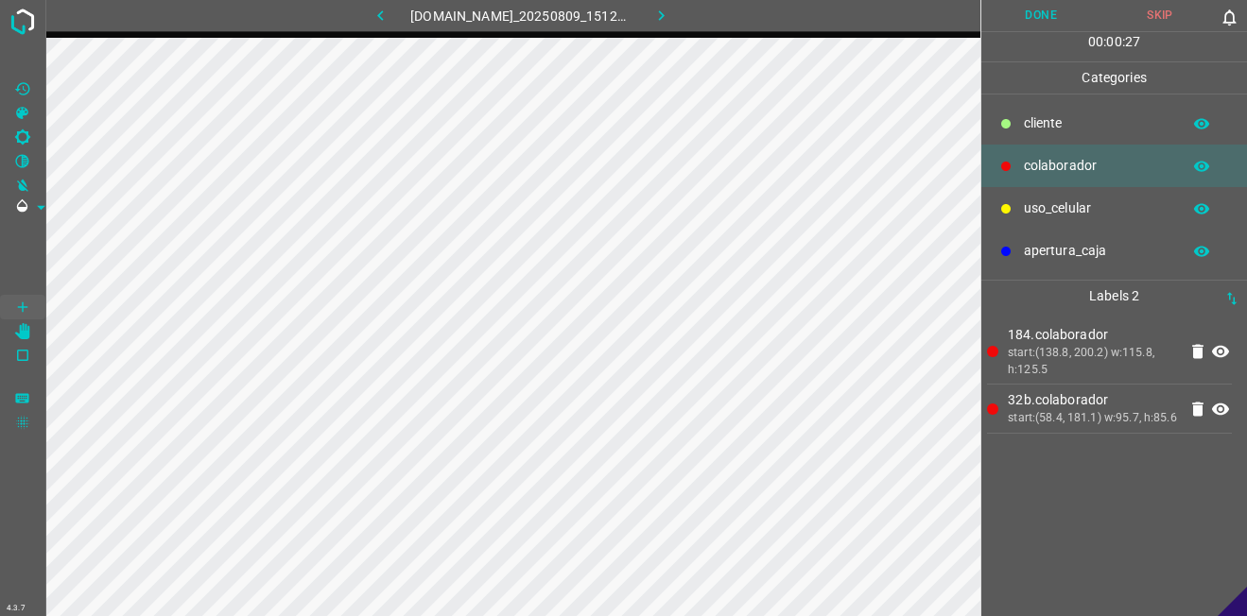
click at [1045, 125] on p "​​cliente" at bounding box center [1097, 123] width 147 height 20
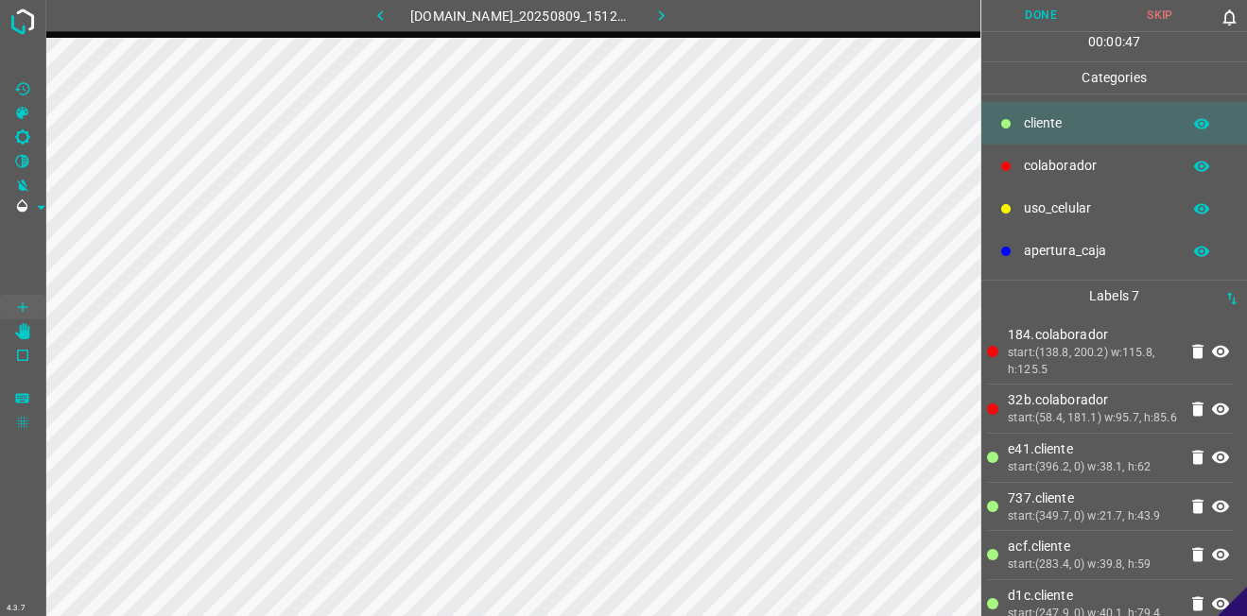
click at [1036, 202] on p "uso_celular" at bounding box center [1097, 208] width 147 height 20
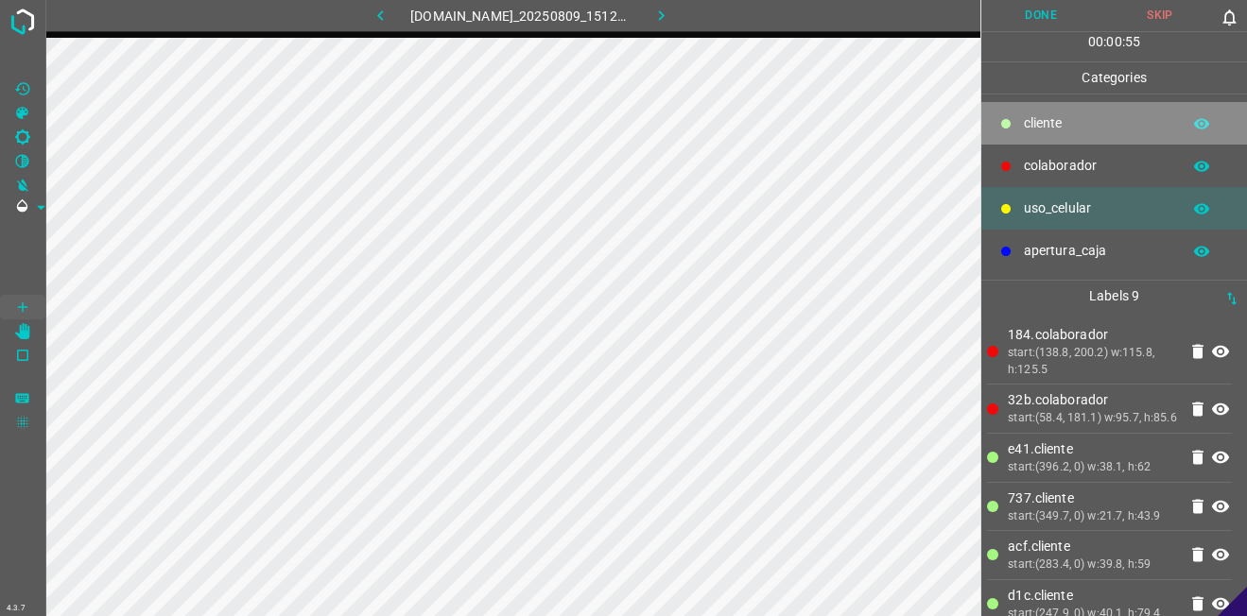
click at [1069, 129] on p "​​cliente" at bounding box center [1097, 123] width 147 height 20
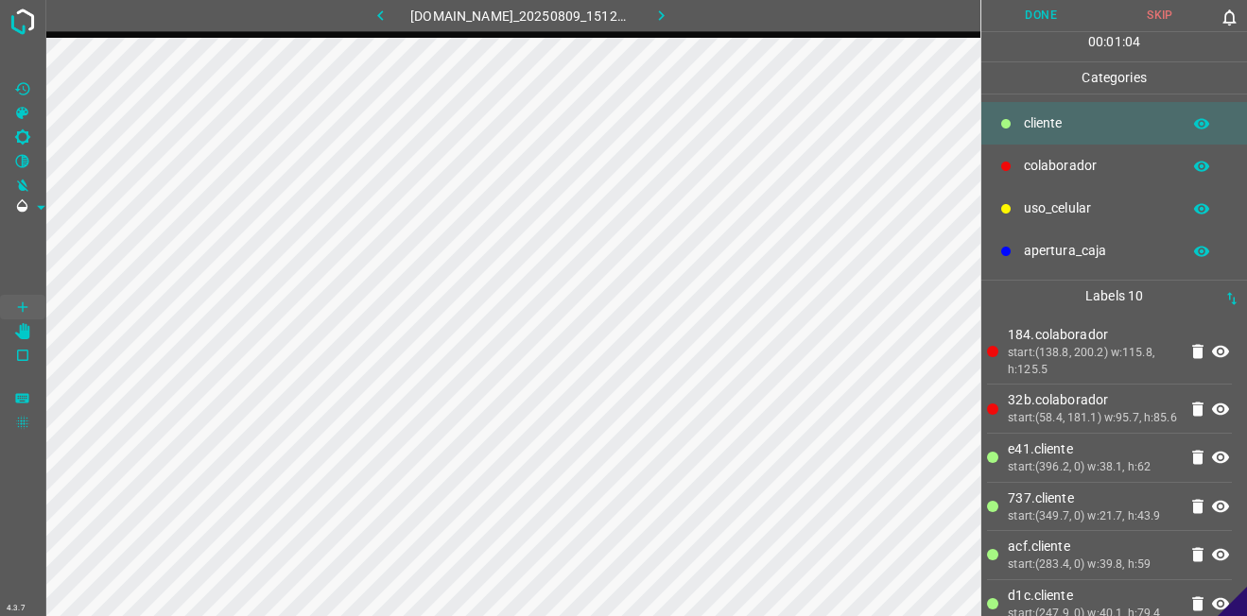
click at [1036, 15] on button "Done" at bounding box center [1040, 15] width 119 height 31
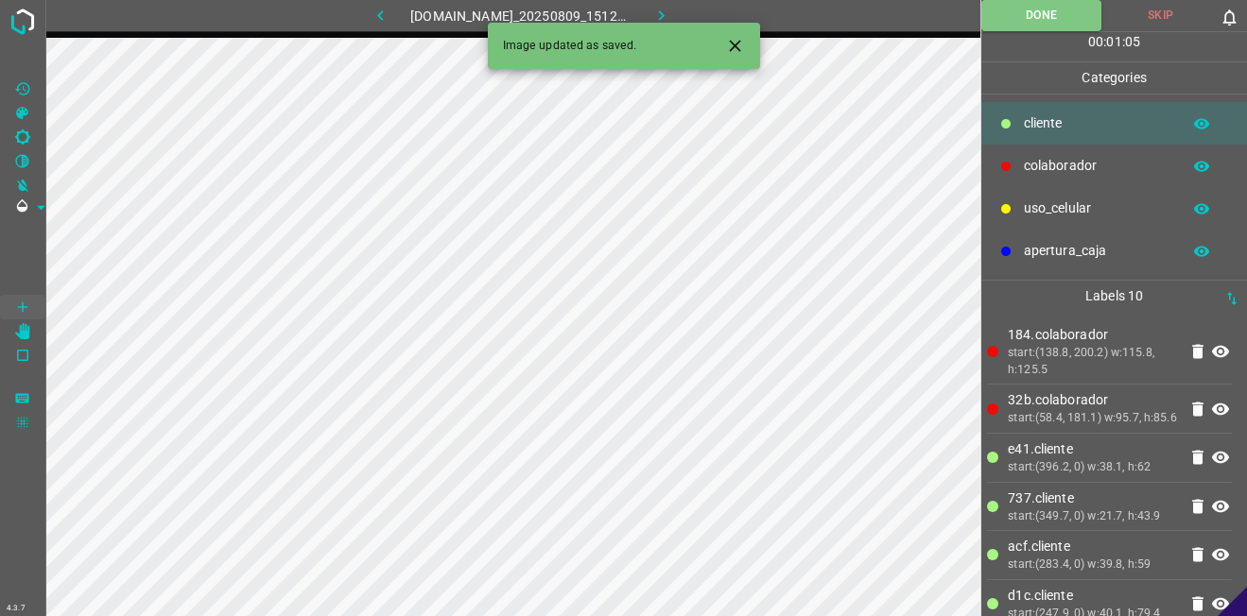
click at [671, 14] on icon "button" at bounding box center [661, 16] width 20 height 20
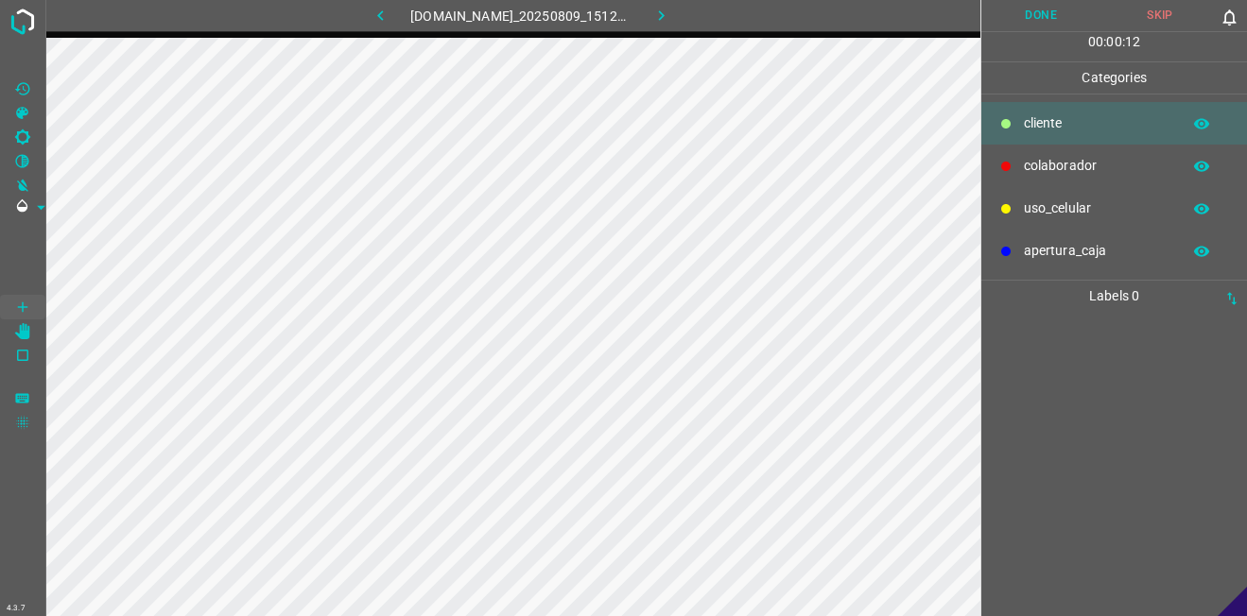
click at [1046, 100] on ul "​​cliente colaborador uso_celular apertura_caja" at bounding box center [1114, 187] width 266 height 185
click at [1044, 120] on p "​​cliente" at bounding box center [1097, 123] width 147 height 20
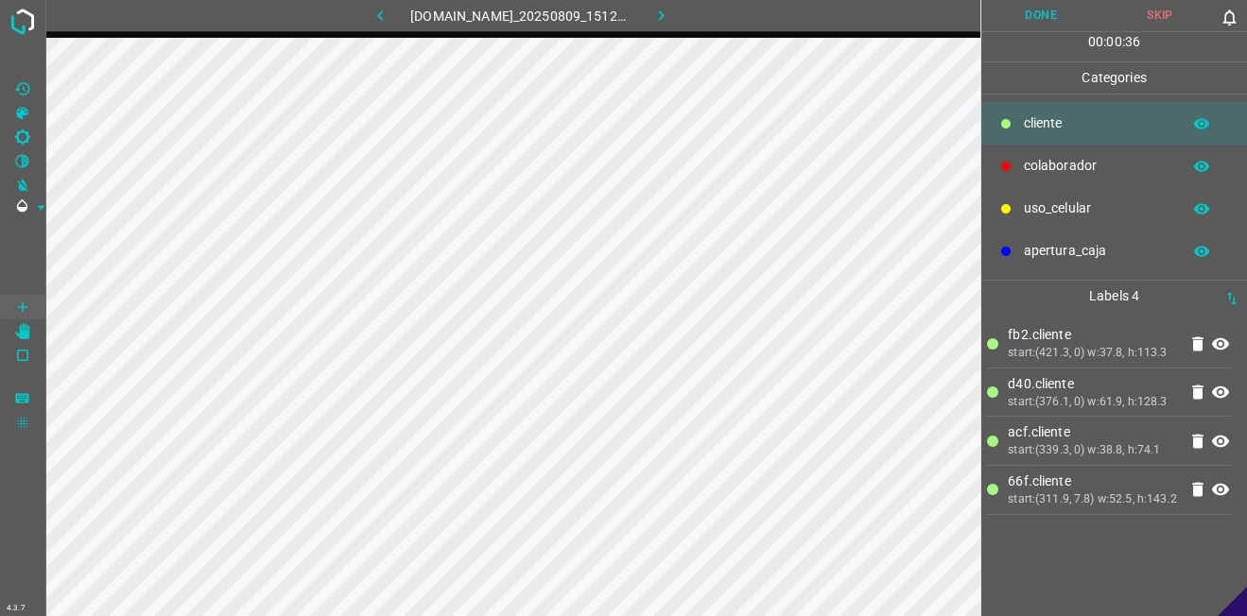
click at [1204, 126] on icon "button" at bounding box center [1201, 123] width 17 height 17
click at [1206, 579] on li "696.​​cliente start:(339.2, 67.7) w:57.6, h:125.7" at bounding box center [1109, 547] width 245 height 64
click at [1209, 559] on icon at bounding box center [1220, 547] width 23 height 23
click at [1204, 123] on icon "button" at bounding box center [1201, 123] width 17 height 17
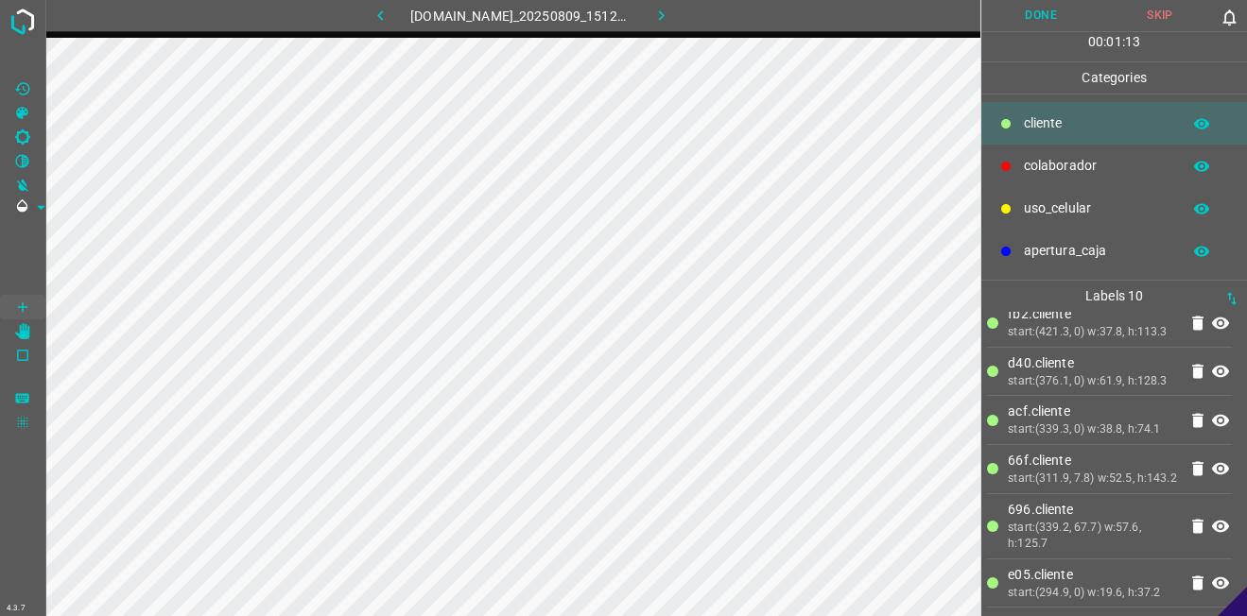
click at [1134, 178] on div "colaborador" at bounding box center [1114, 166] width 266 height 43
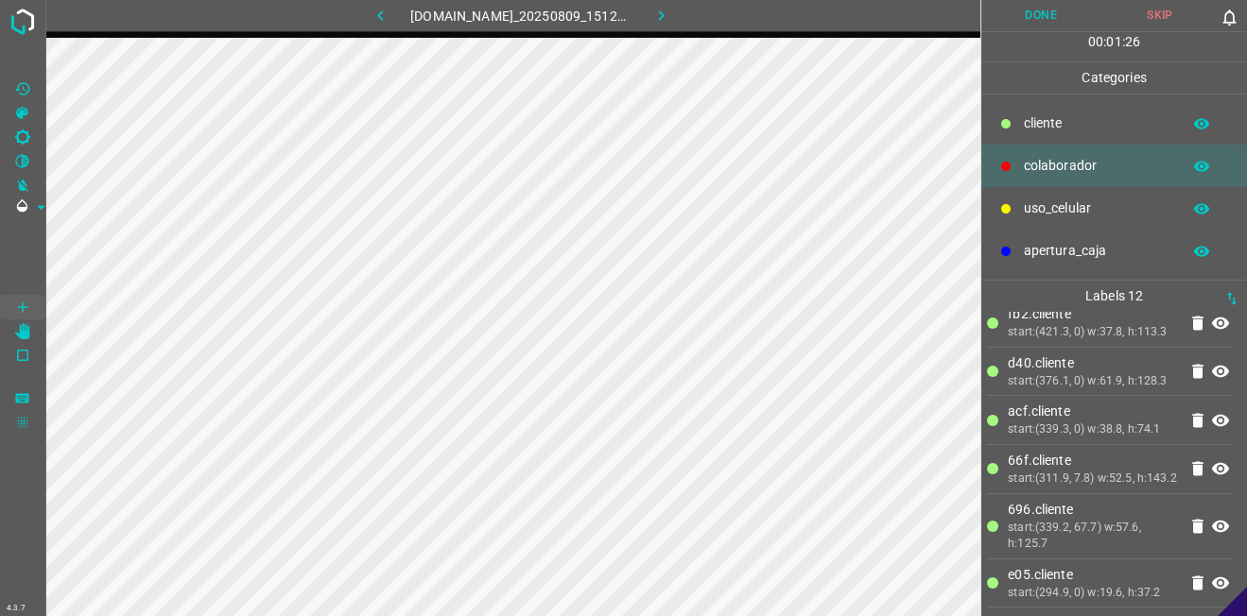
click at [1059, 23] on button "Done" at bounding box center [1040, 15] width 119 height 31
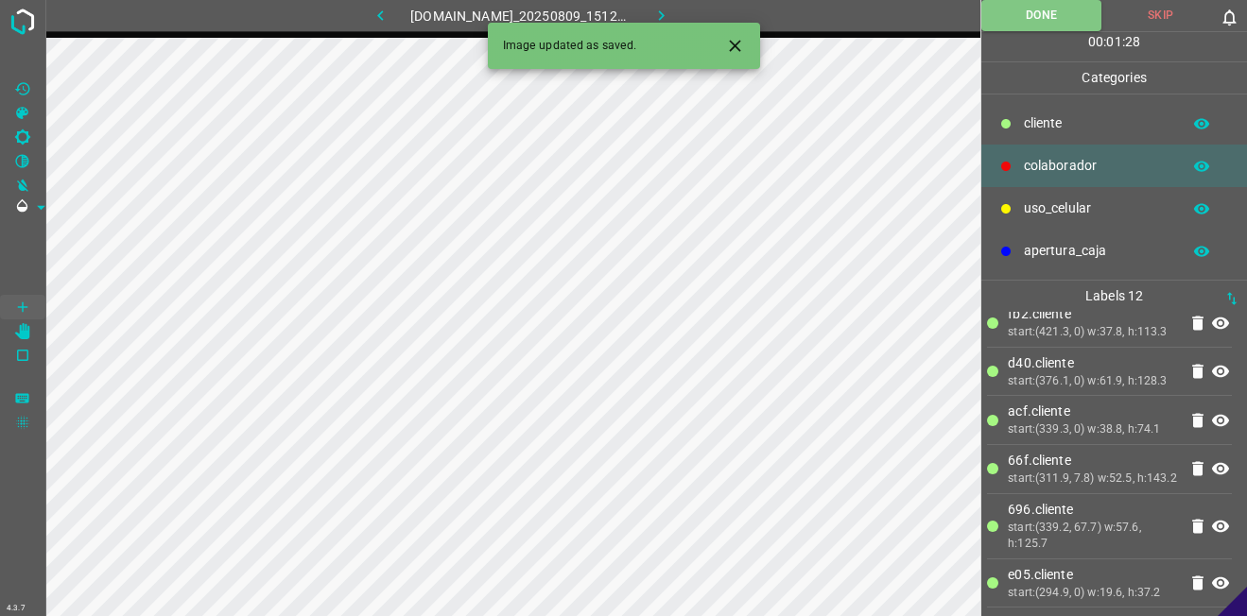
click at [678, 5] on button "button" at bounding box center [660, 15] width 60 height 31
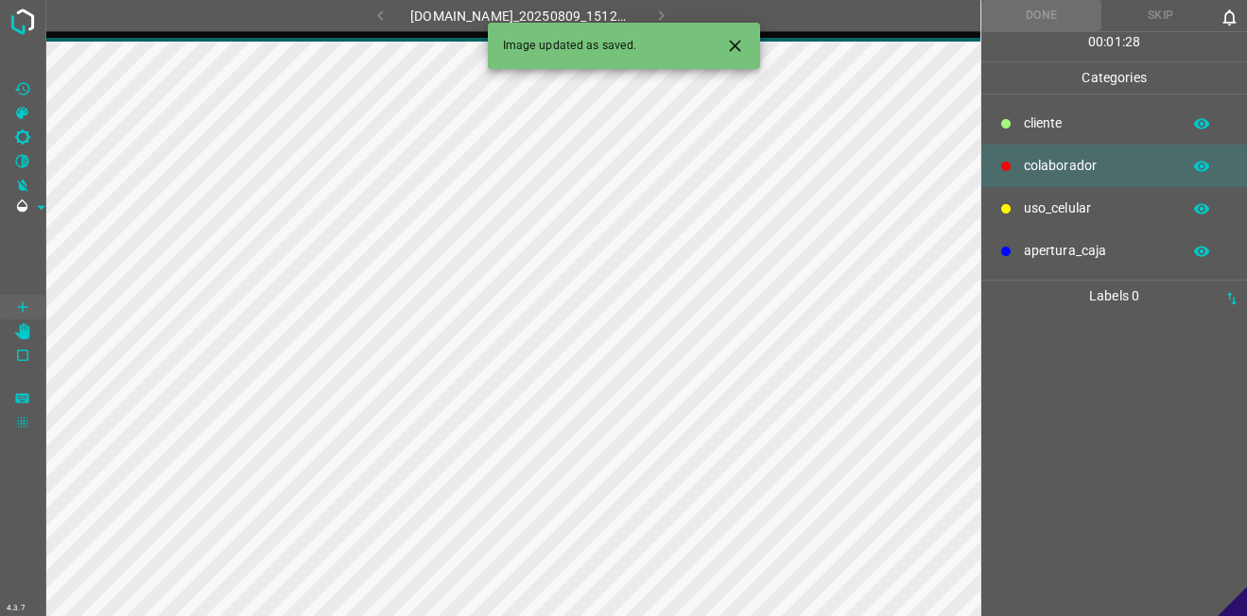
scroll to position [0, 0]
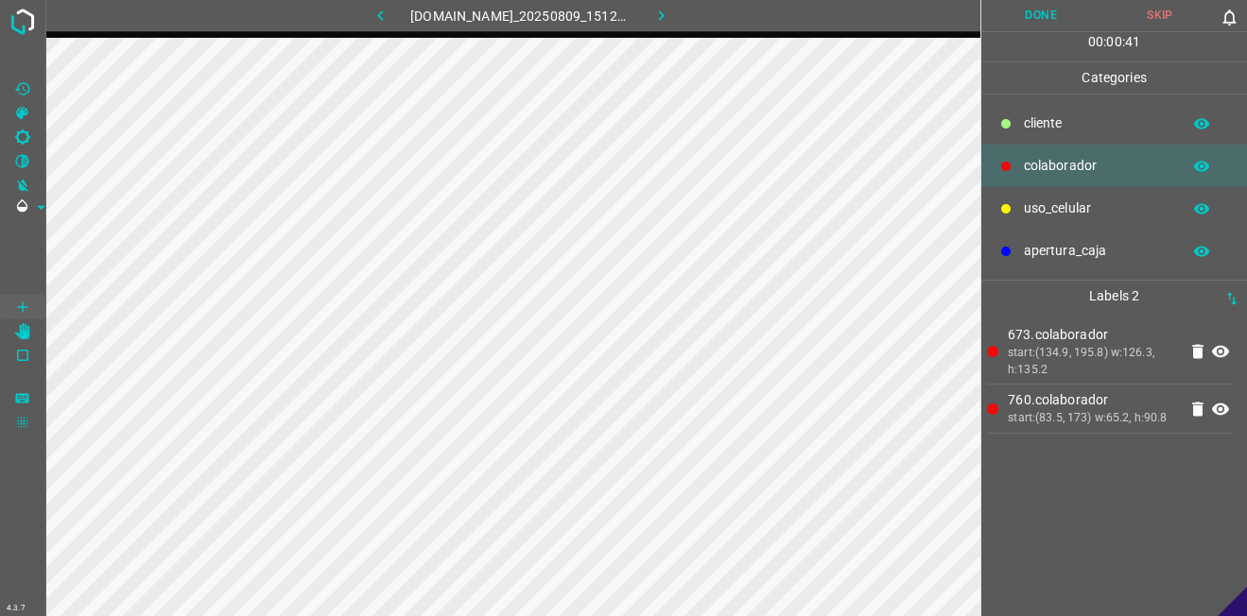
click at [1104, 127] on p "​​cliente" at bounding box center [1097, 123] width 147 height 20
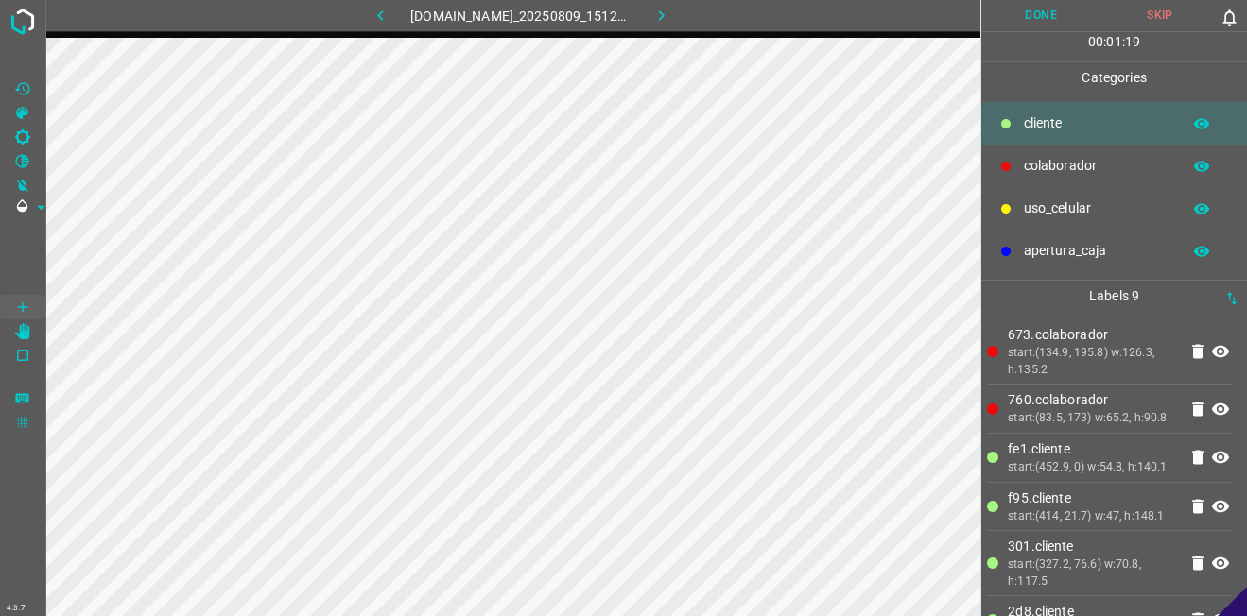
click at [1049, 224] on div "uso_celular" at bounding box center [1114, 208] width 266 height 43
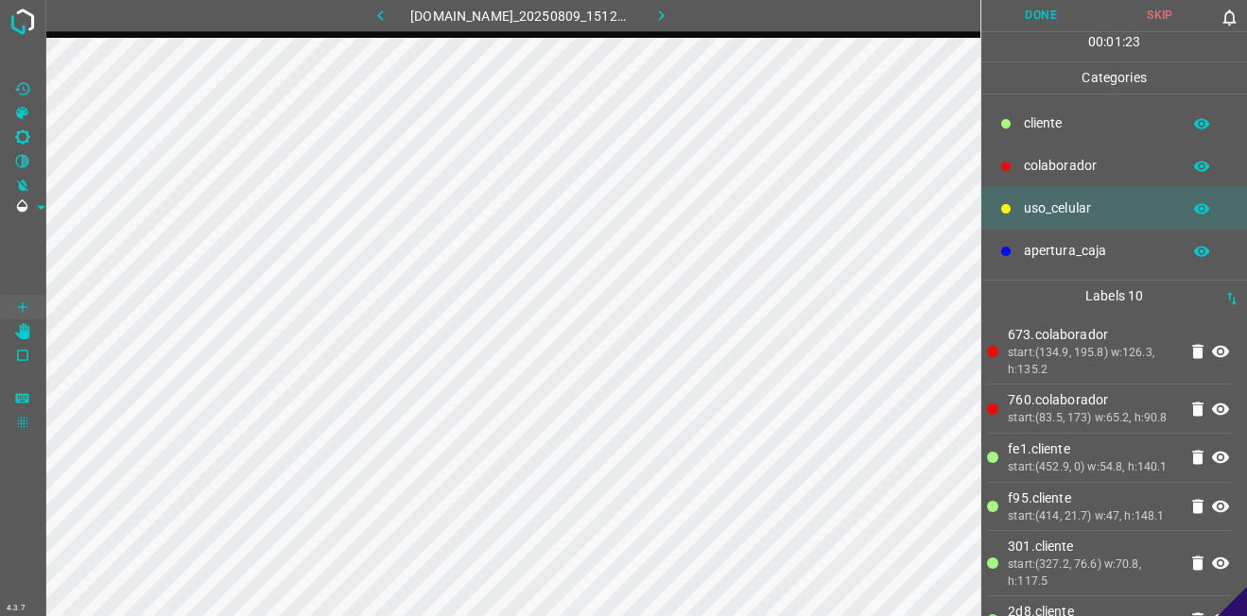
click at [1095, 117] on p "​​cliente" at bounding box center [1097, 123] width 147 height 20
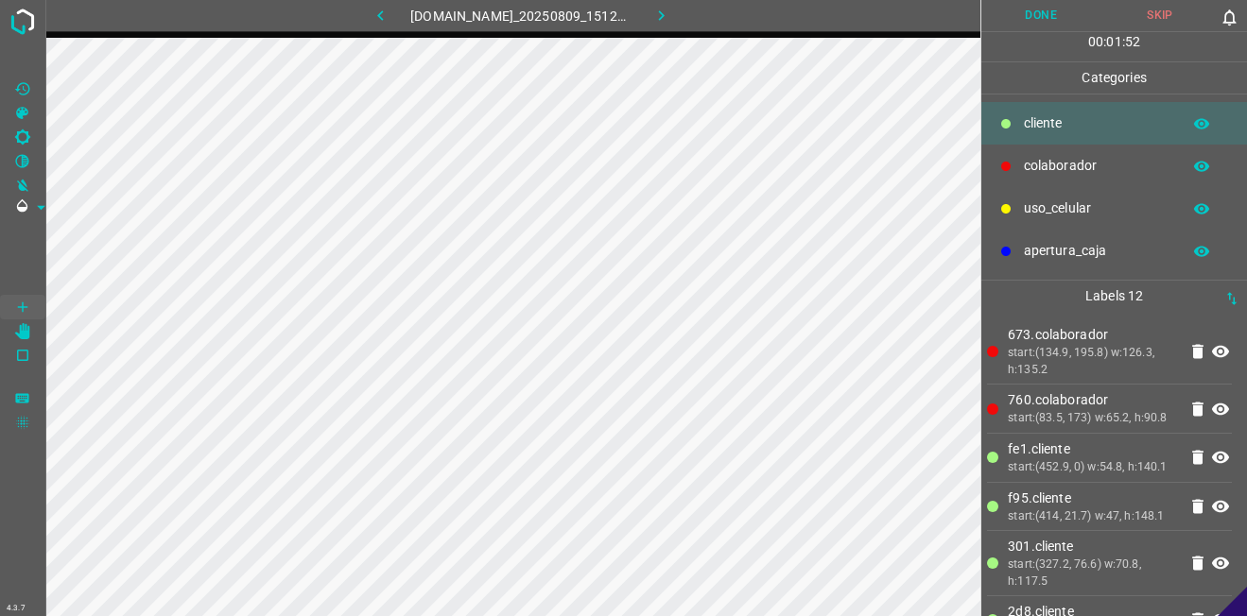
click at [1006, 23] on button "Done" at bounding box center [1040, 15] width 119 height 31
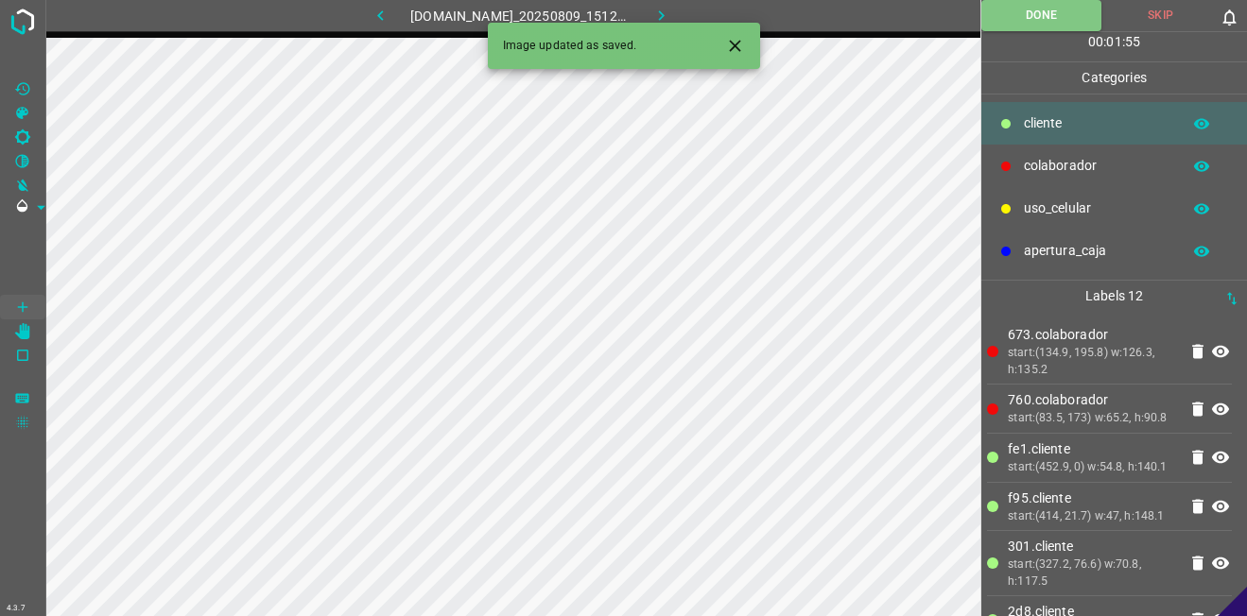
click at [667, 14] on icon "button" at bounding box center [661, 16] width 20 height 20
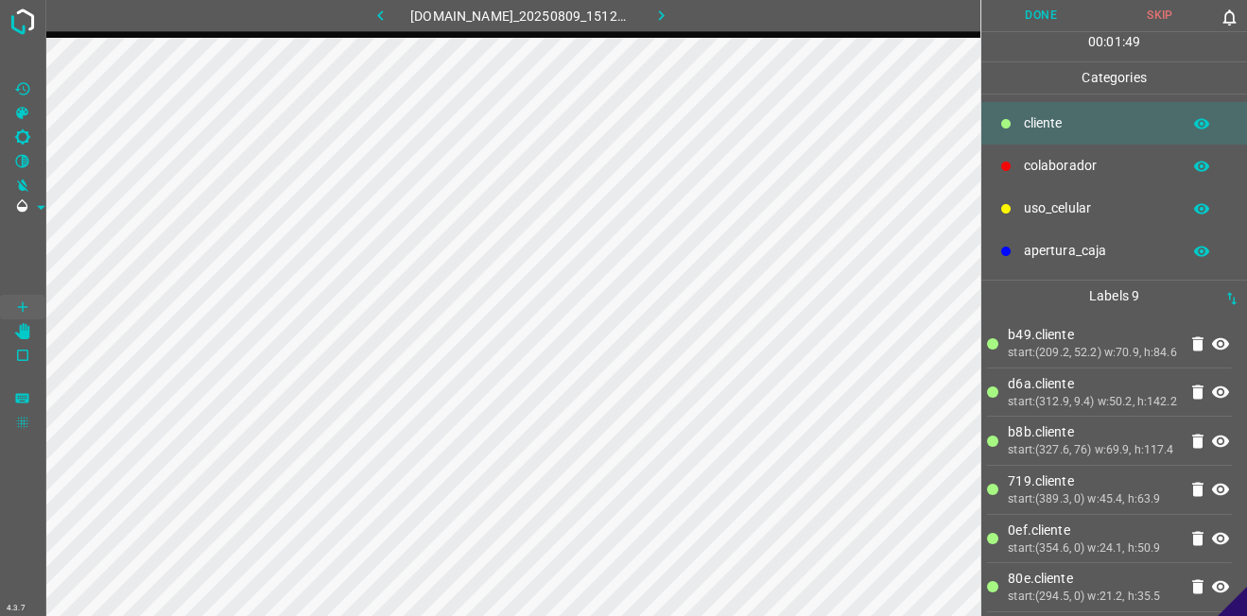
click at [1050, 158] on p "colaborador" at bounding box center [1097, 166] width 147 height 20
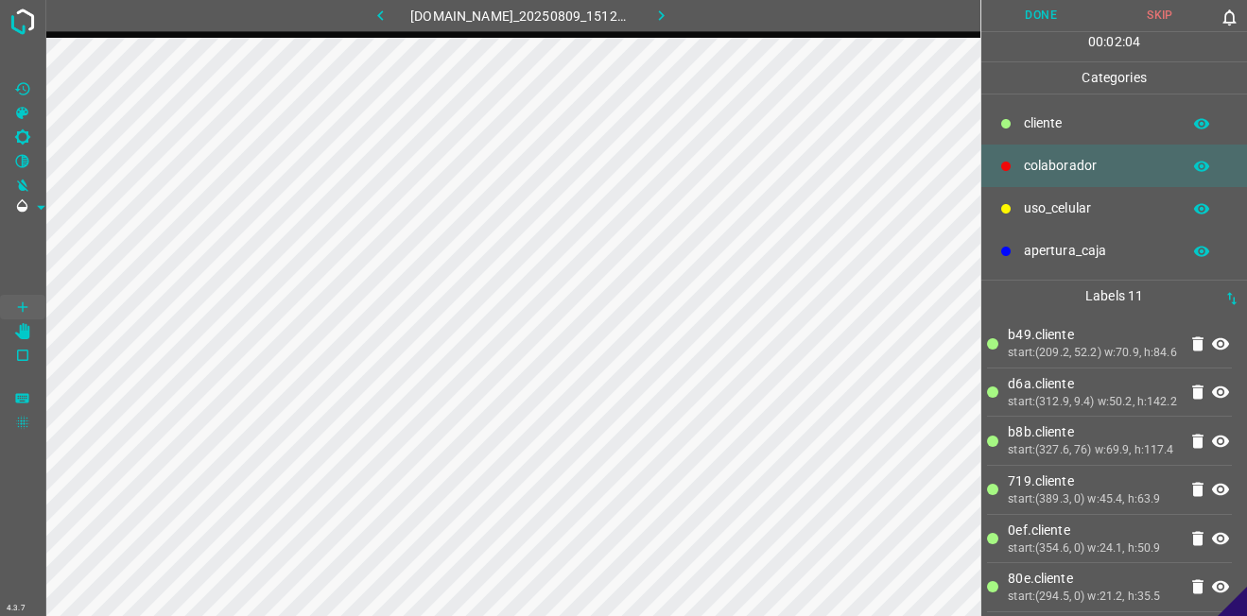
click at [1046, 18] on button "Done" at bounding box center [1040, 15] width 119 height 31
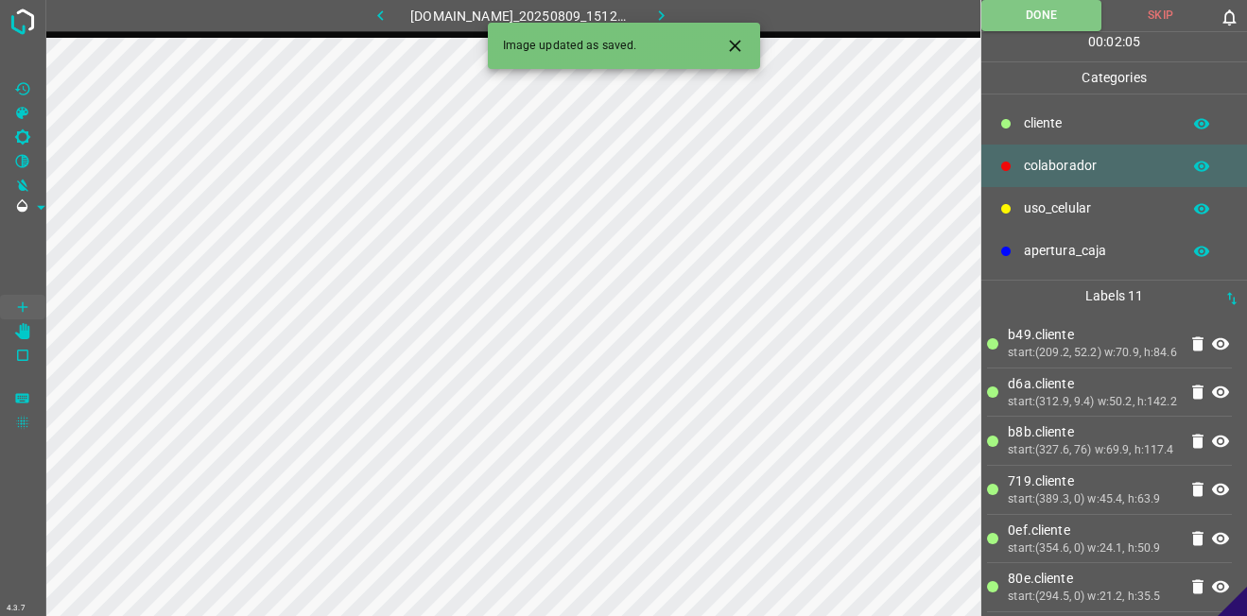
click at [671, 9] on icon "button" at bounding box center [661, 16] width 20 height 20
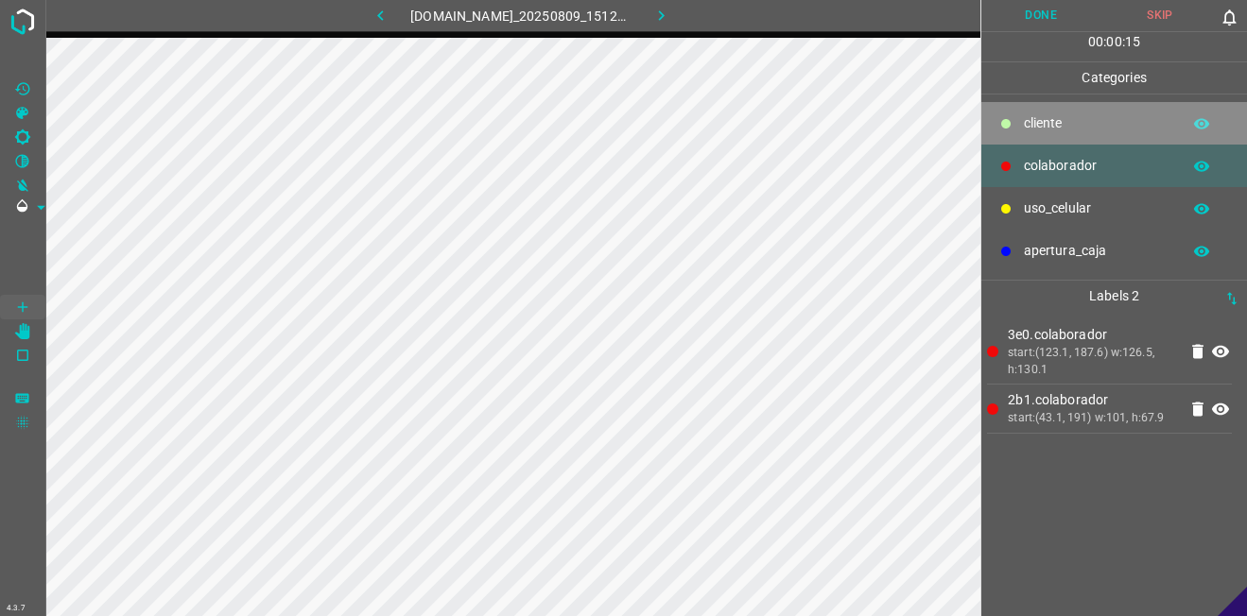
click at [1082, 122] on p "​​cliente" at bounding box center [1097, 123] width 147 height 20
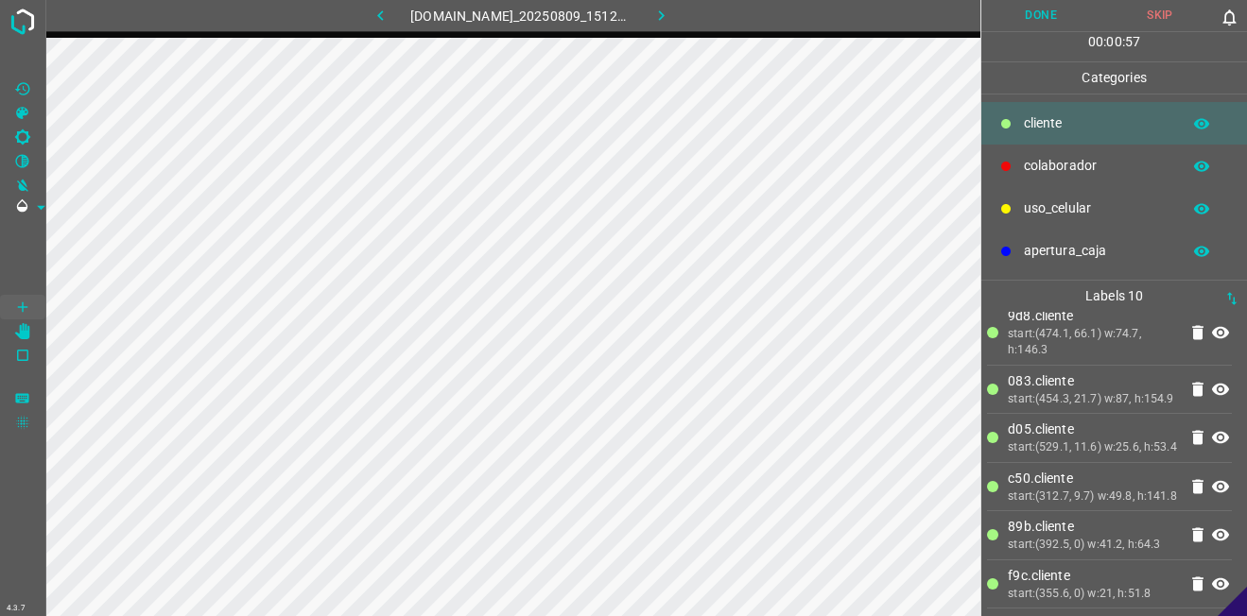
scroll to position [330, 0]
click at [1186, 593] on icon at bounding box center [1197, 584] width 23 height 23
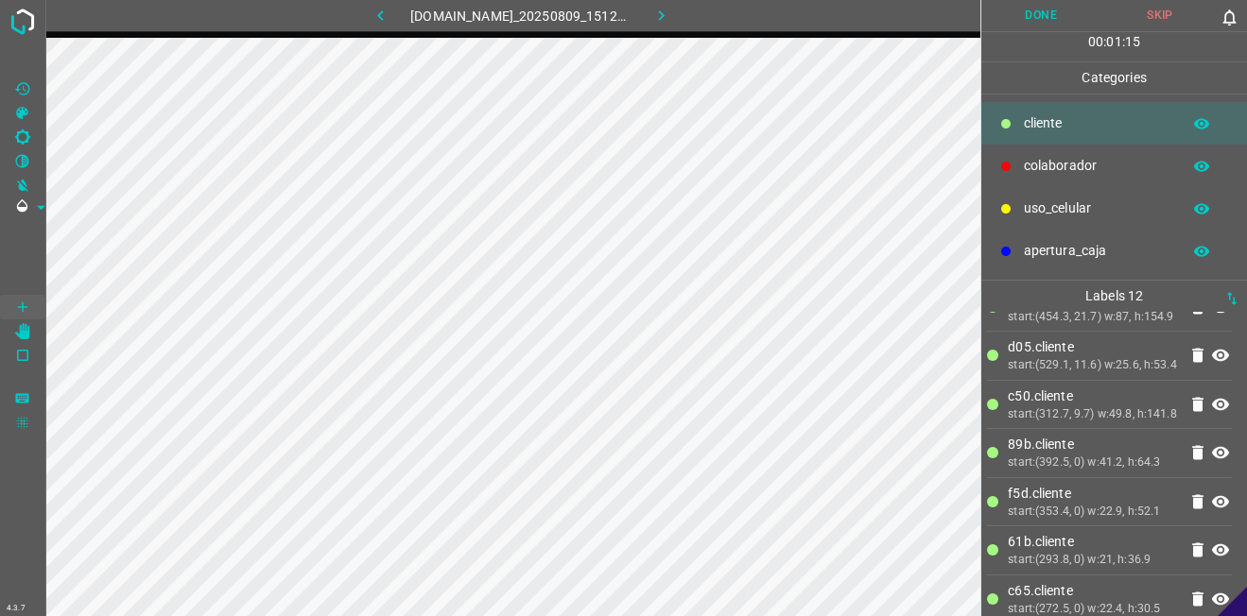
click at [1051, 2] on button "Done" at bounding box center [1040, 15] width 119 height 31
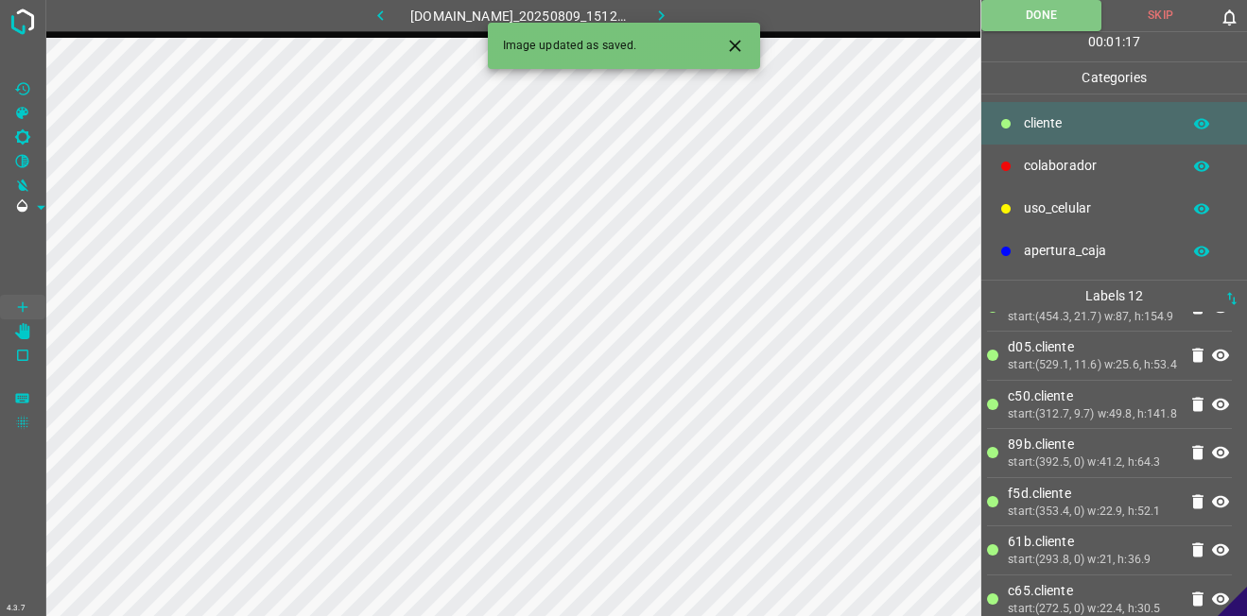
click at [653, 20] on button "button" at bounding box center [660, 15] width 60 height 31
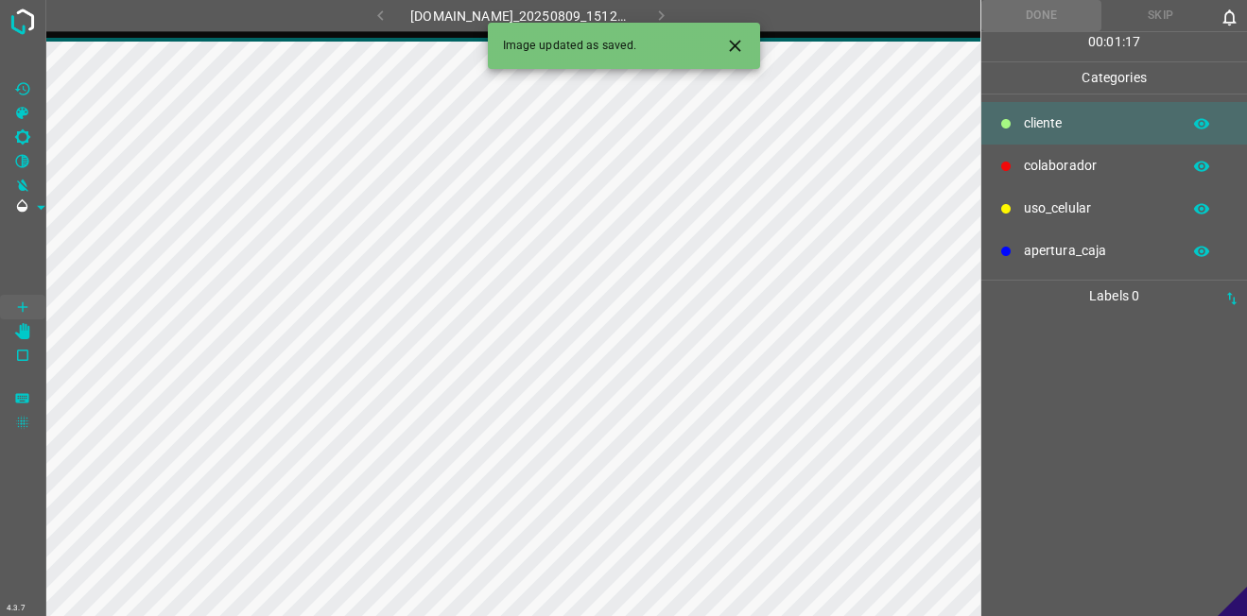
scroll to position [0, 0]
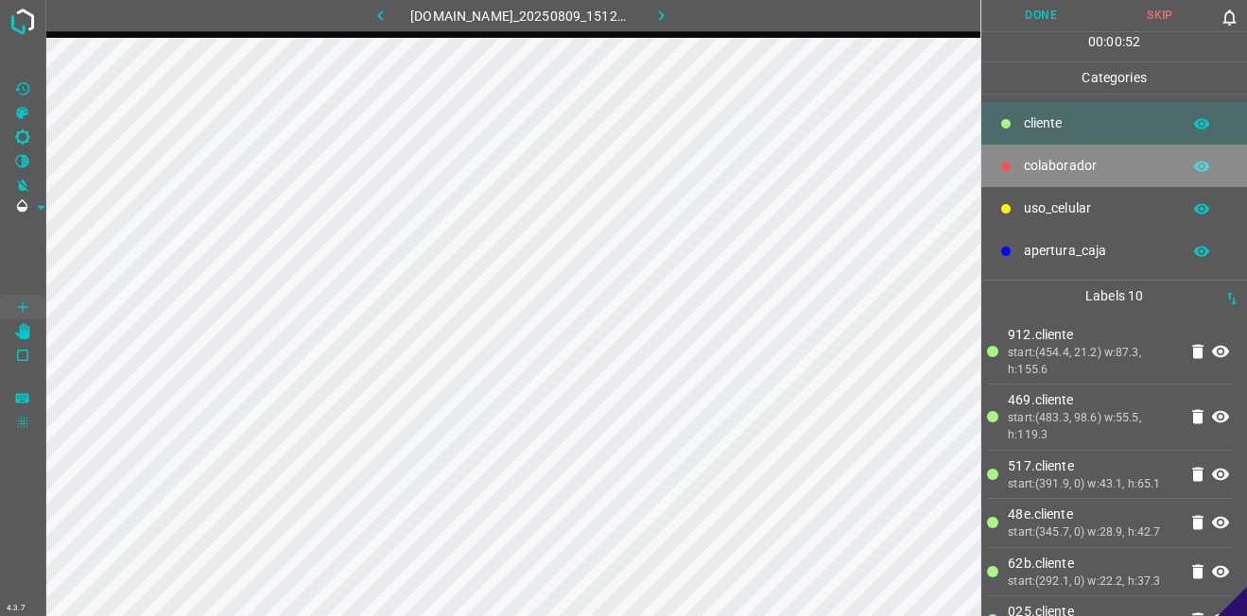
click at [1026, 161] on p "colaborador" at bounding box center [1097, 166] width 147 height 20
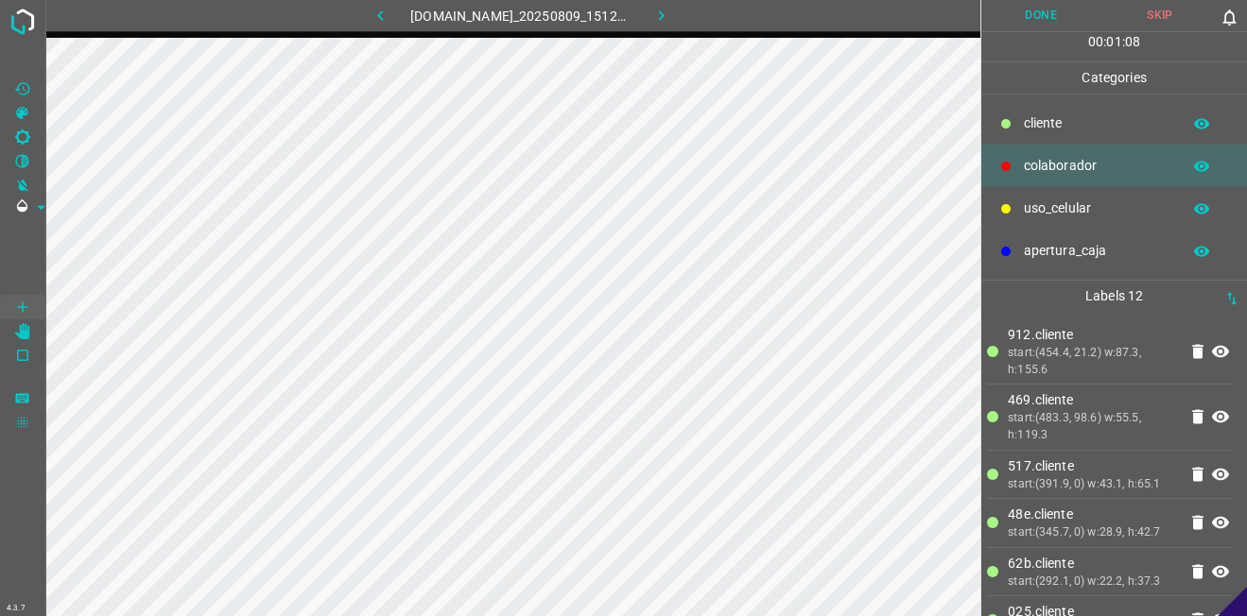
click at [1057, 8] on button "Done" at bounding box center [1040, 15] width 119 height 31
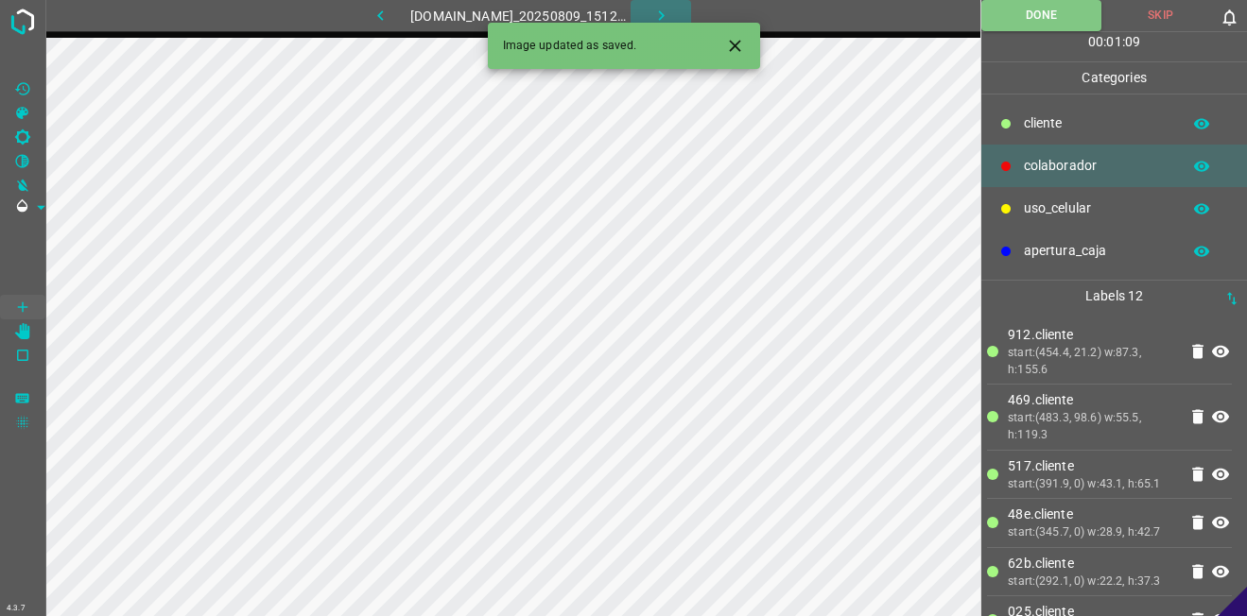
click at [671, 15] on icon "button" at bounding box center [661, 16] width 20 height 20
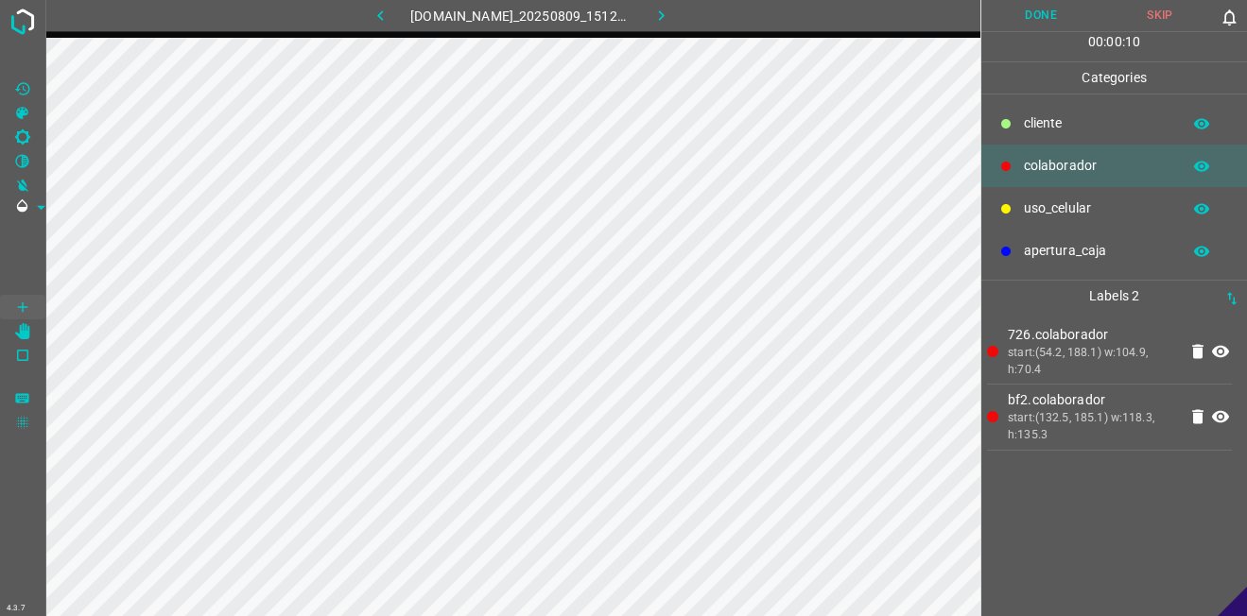
click at [1036, 124] on p "​​cliente" at bounding box center [1097, 123] width 147 height 20
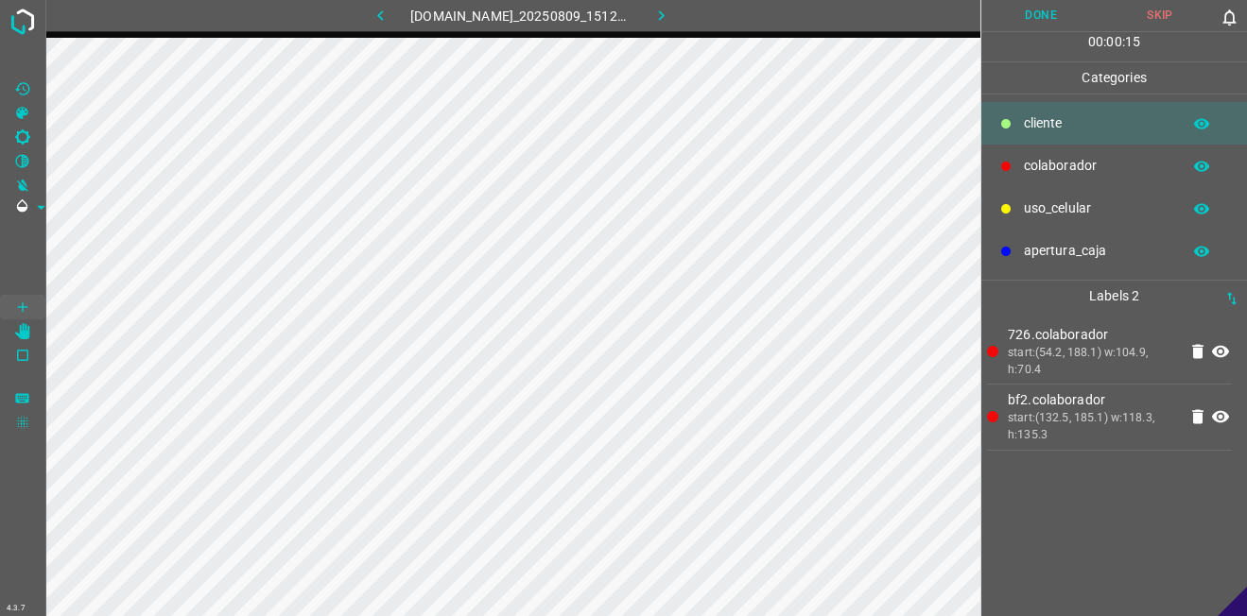
click at [1048, 199] on p "uso_celular" at bounding box center [1097, 208] width 147 height 20
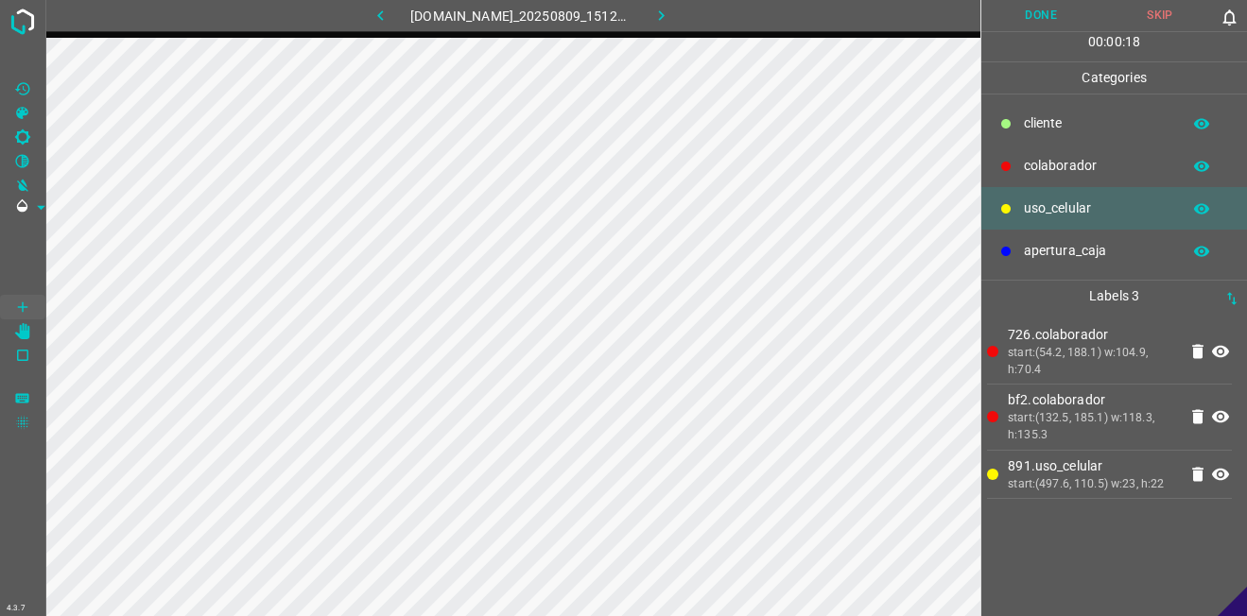
click at [1116, 146] on div "colaborador" at bounding box center [1114, 166] width 266 height 43
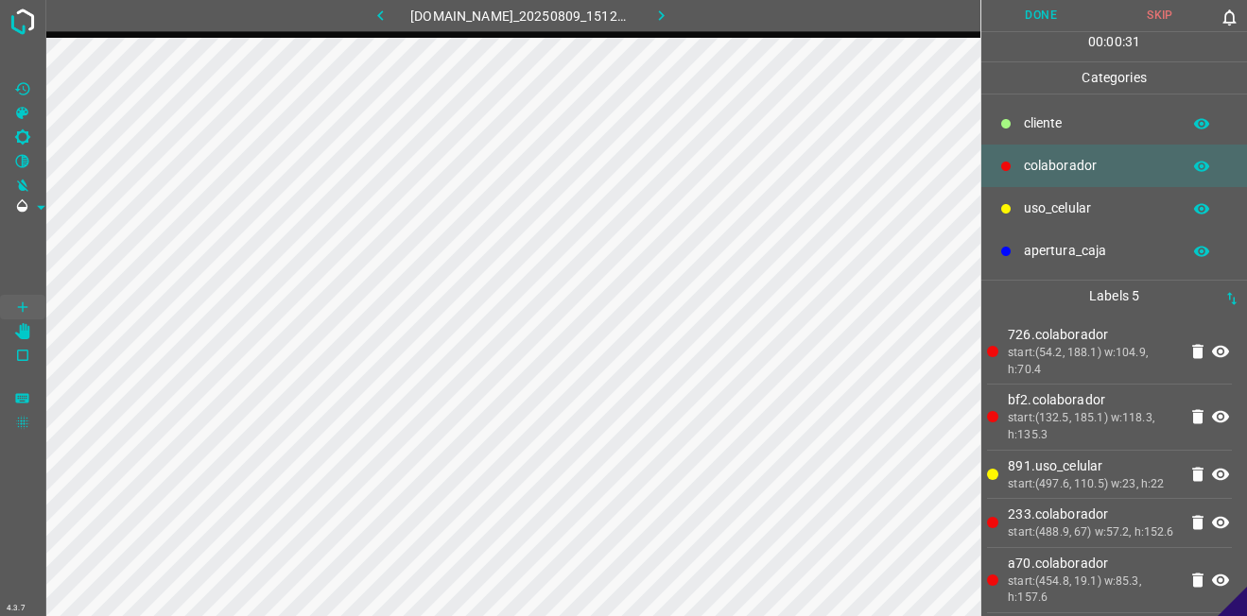
click at [1019, 198] on div "uso_celular" at bounding box center [1114, 208] width 266 height 43
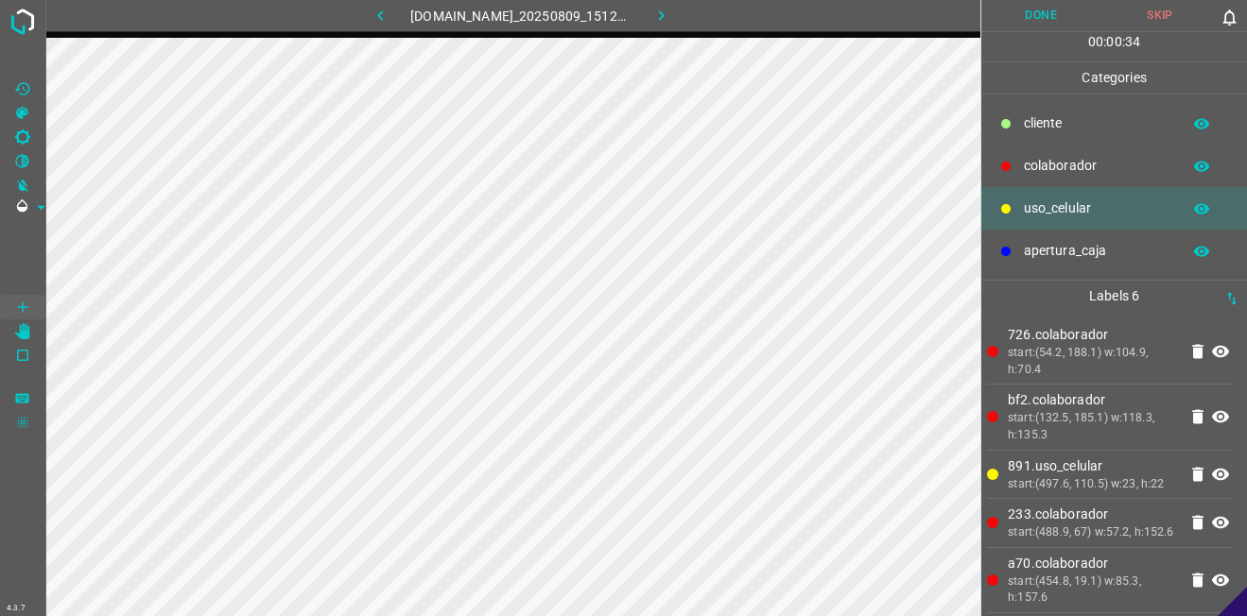
click at [1054, 172] on p "colaborador" at bounding box center [1097, 166] width 147 height 20
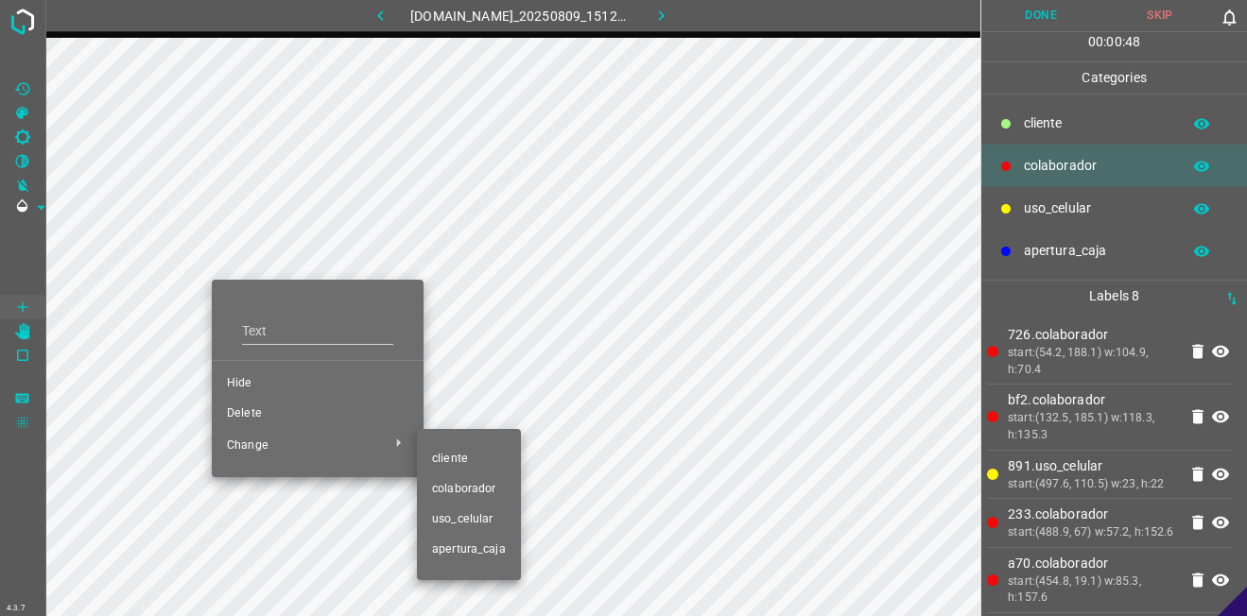
click at [462, 459] on span "​​cliente" at bounding box center [469, 459] width 74 height 17
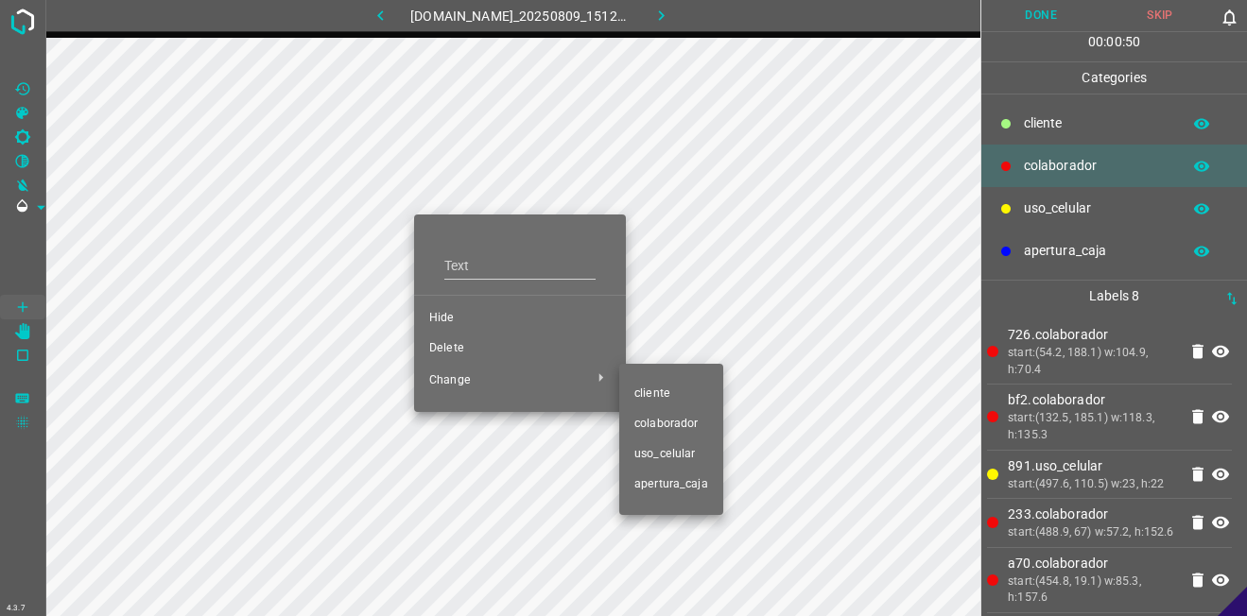
click at [663, 392] on span "​​cliente" at bounding box center [671, 394] width 74 height 17
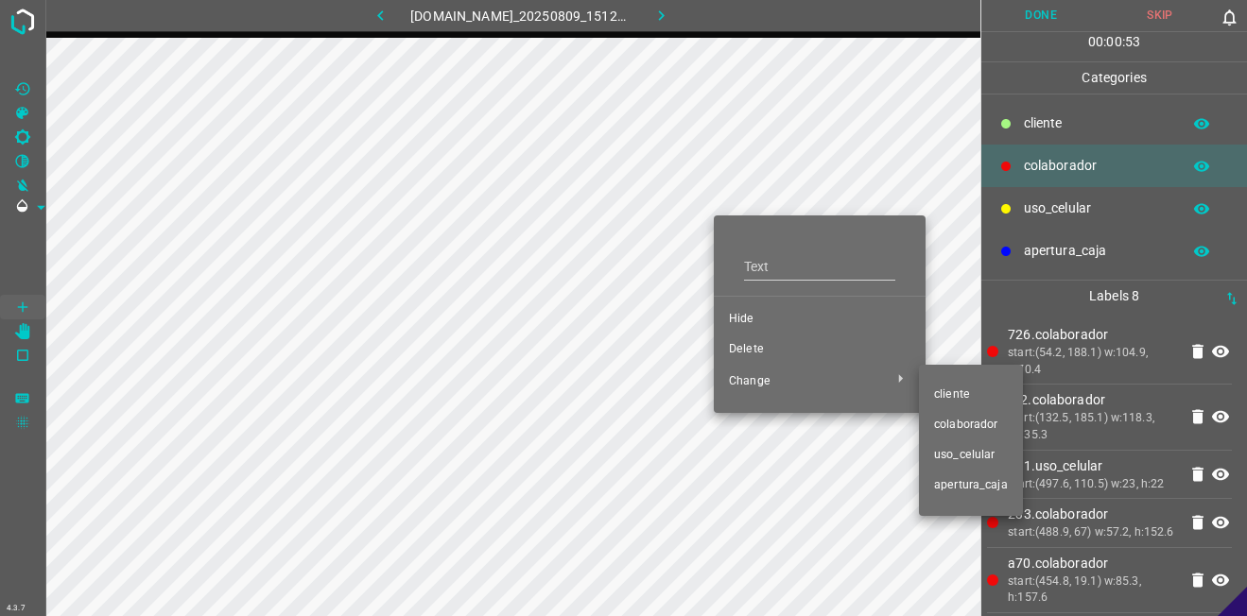
click at [960, 394] on span "​​cliente" at bounding box center [971, 395] width 74 height 17
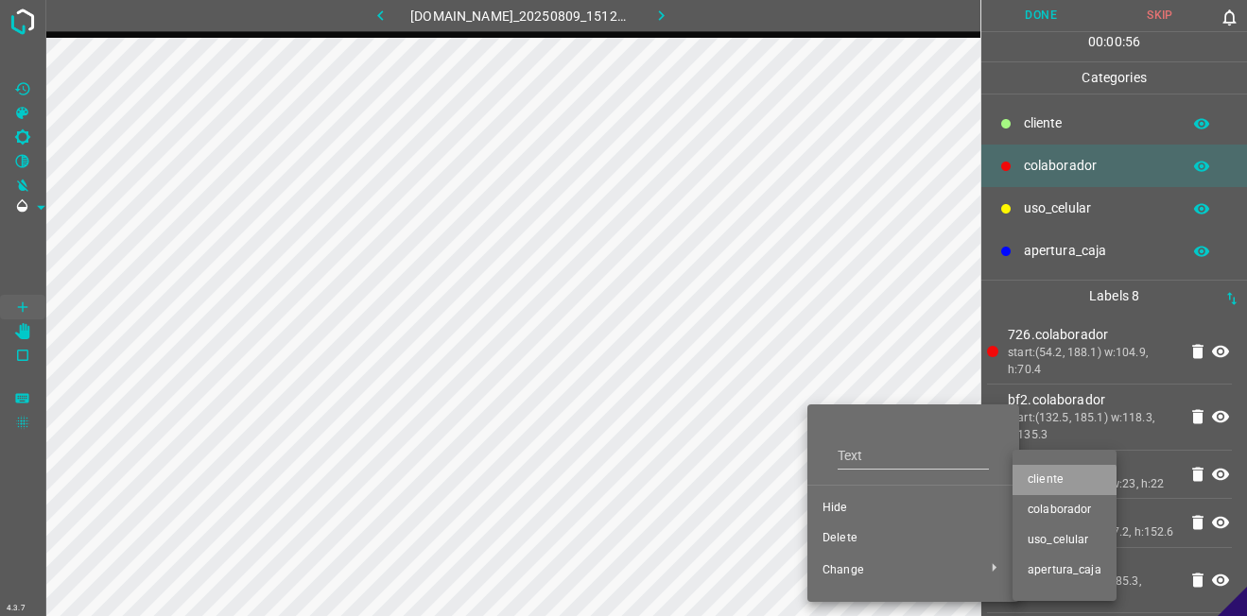
click at [1062, 485] on span "​​cliente" at bounding box center [1064, 480] width 74 height 17
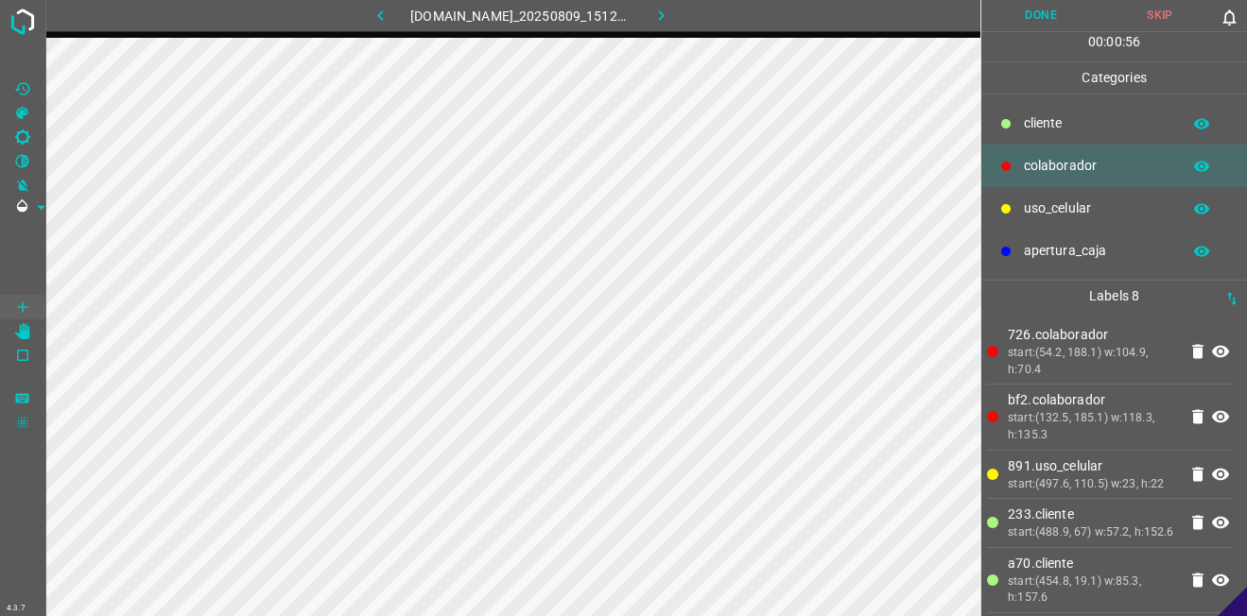
click at [1037, 127] on p "​​cliente" at bounding box center [1097, 123] width 147 height 20
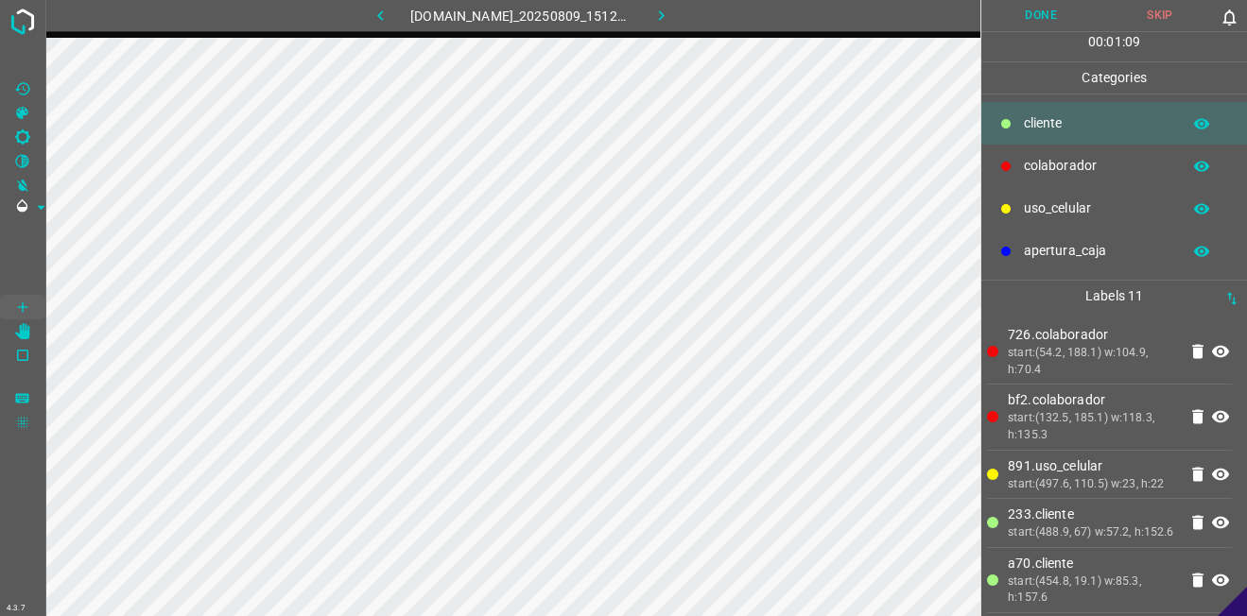
click at [1020, 8] on button "Done" at bounding box center [1040, 15] width 119 height 31
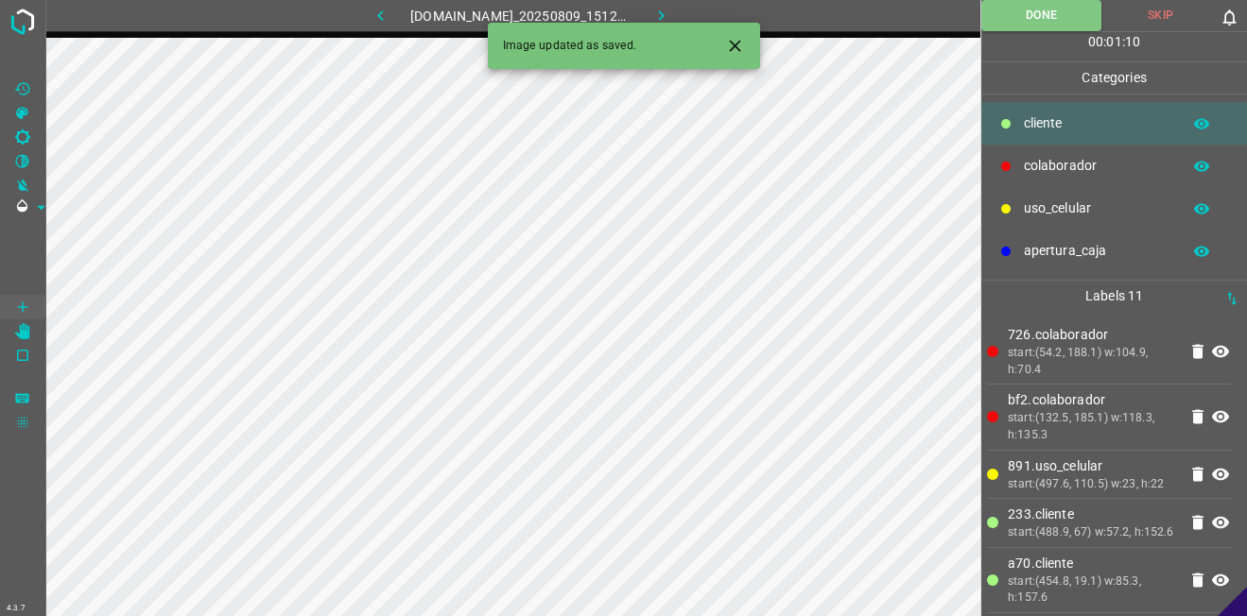
click at [665, 10] on icon "button" at bounding box center [661, 16] width 20 height 20
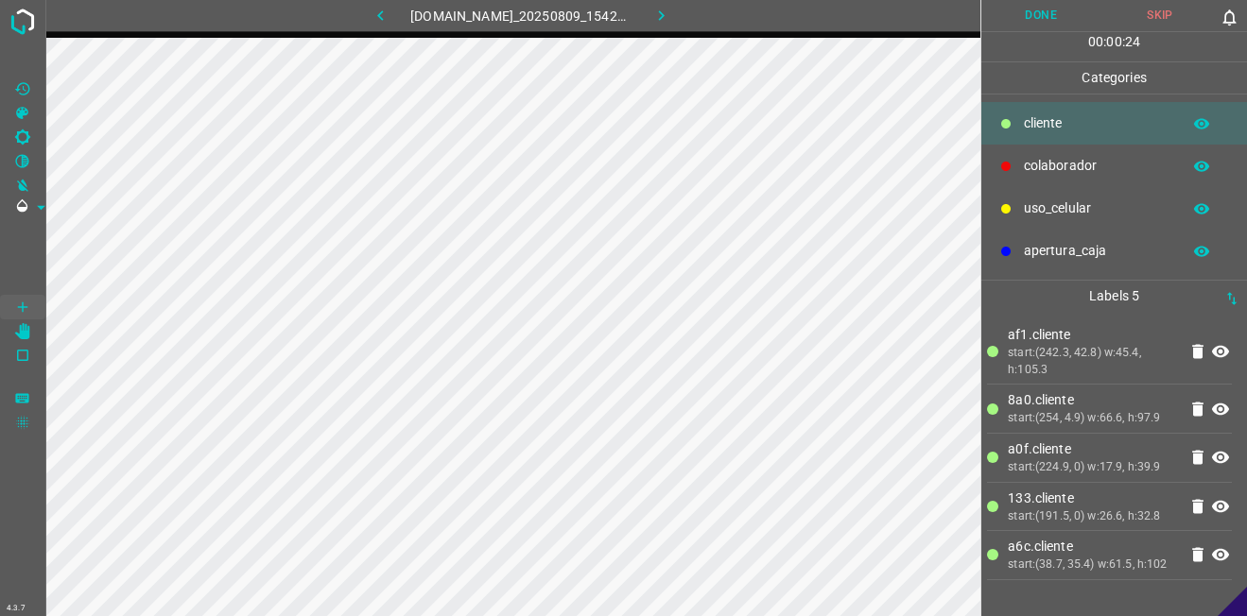
click at [1034, 165] on p "colaborador" at bounding box center [1097, 166] width 147 height 20
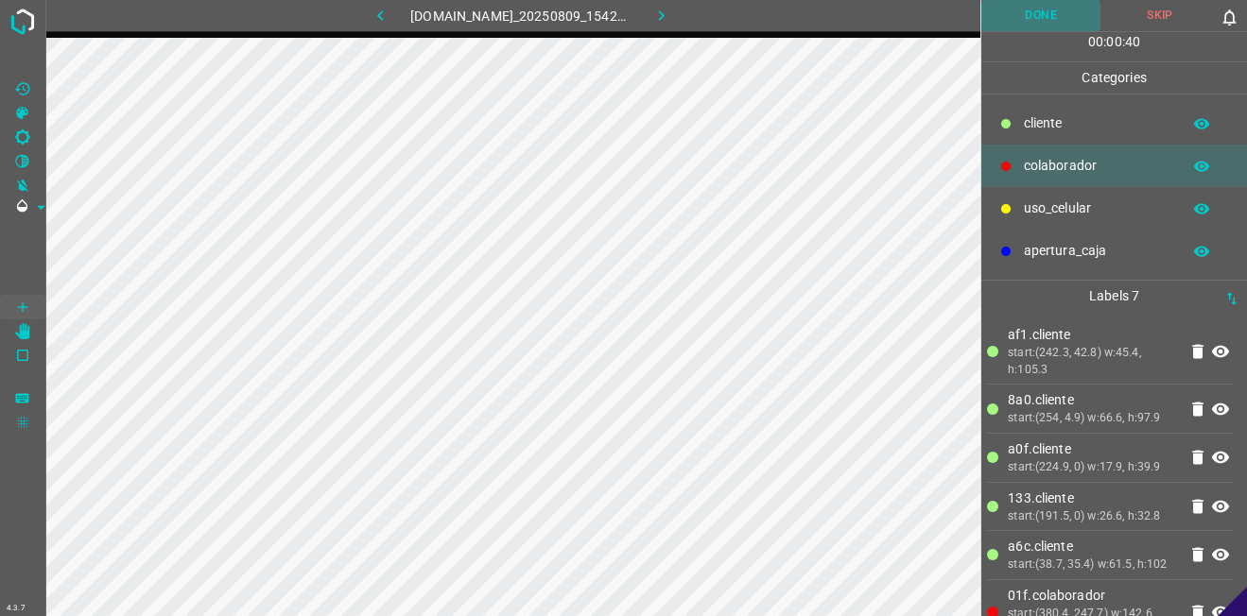
click at [1063, 10] on button "Done" at bounding box center [1040, 15] width 119 height 31
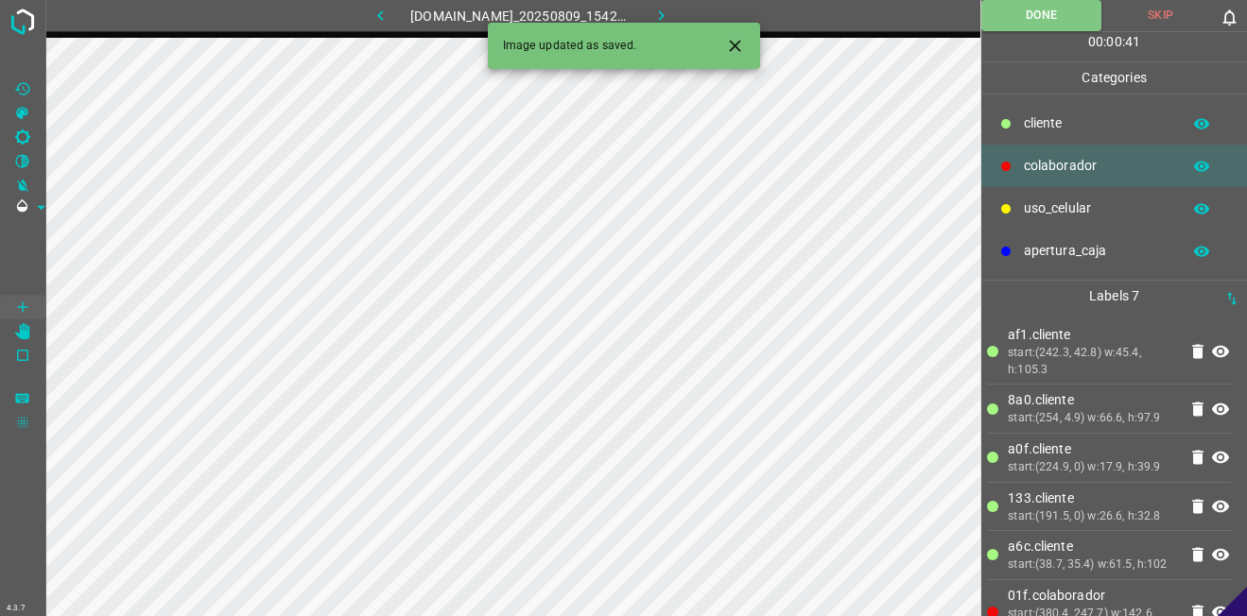
click at [671, 13] on icon "button" at bounding box center [661, 16] width 20 height 20
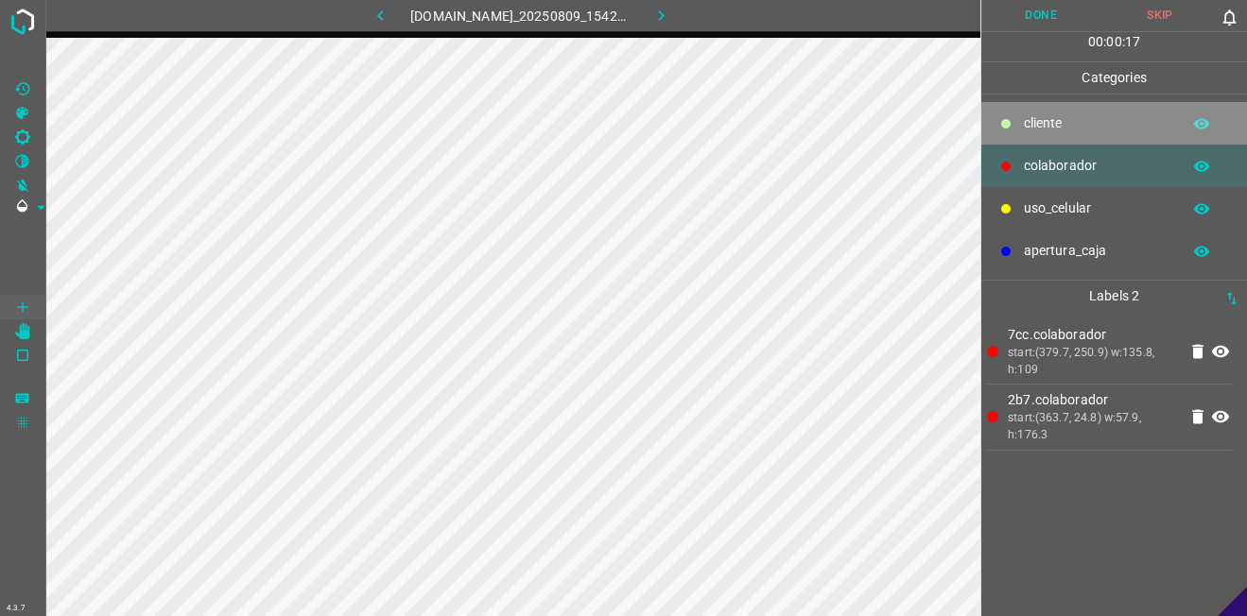
click at [1104, 126] on p "​​cliente" at bounding box center [1097, 123] width 147 height 20
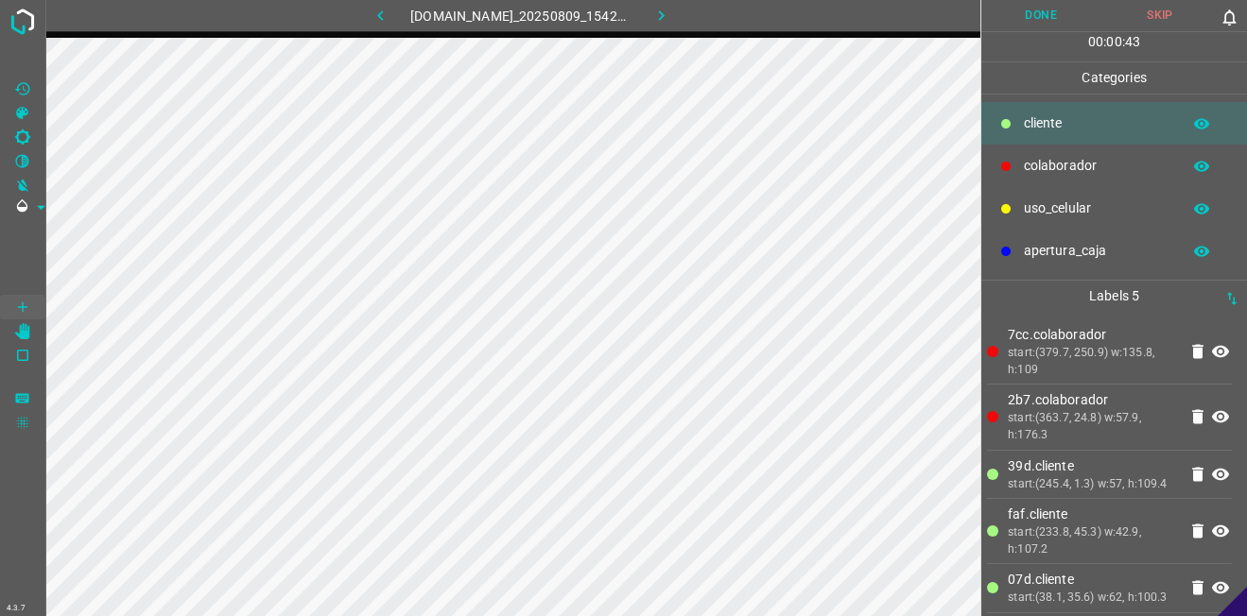
click at [1048, 11] on button "Done" at bounding box center [1040, 15] width 119 height 31
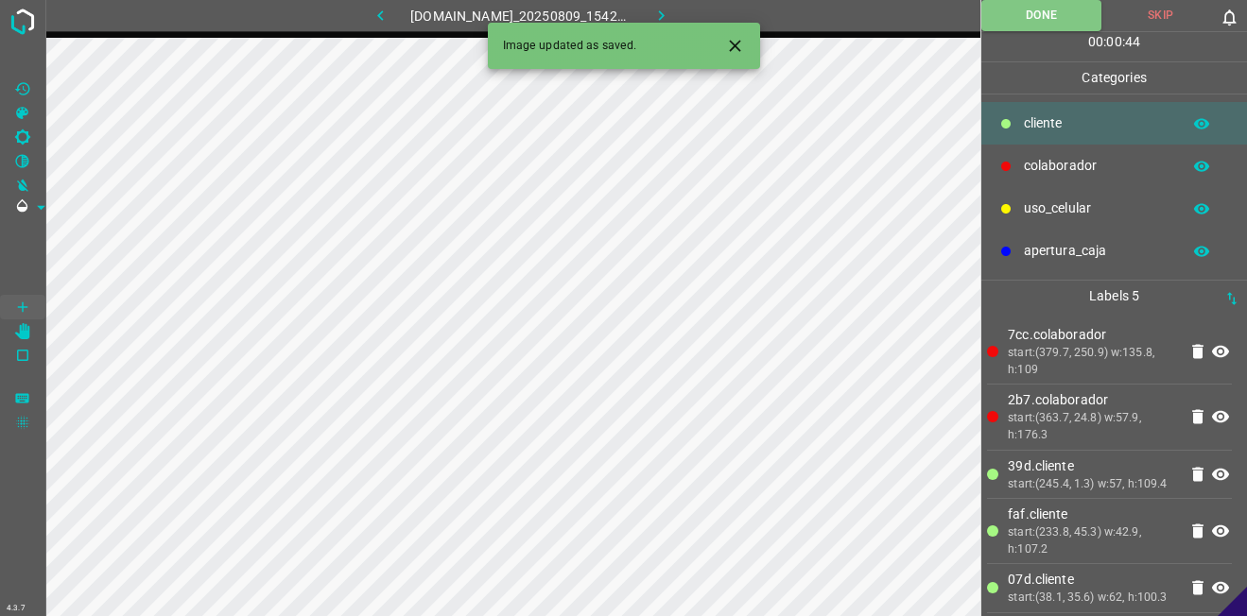
click at [659, 13] on button "button" at bounding box center [660, 15] width 60 height 31
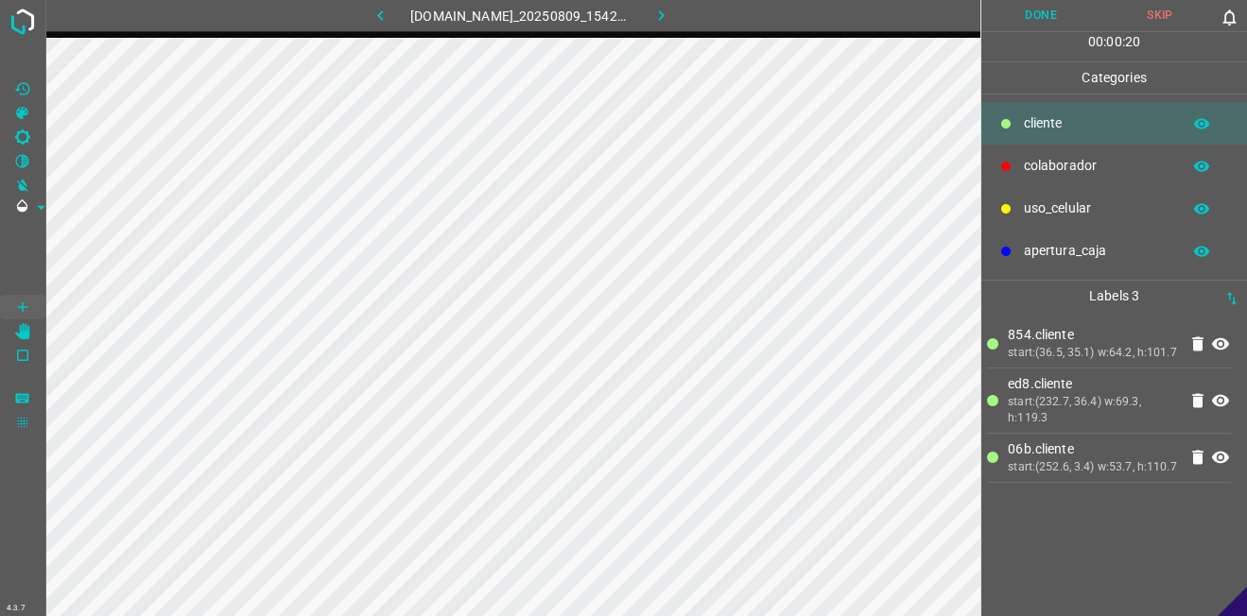
click at [1109, 179] on div "colaborador" at bounding box center [1114, 166] width 266 height 43
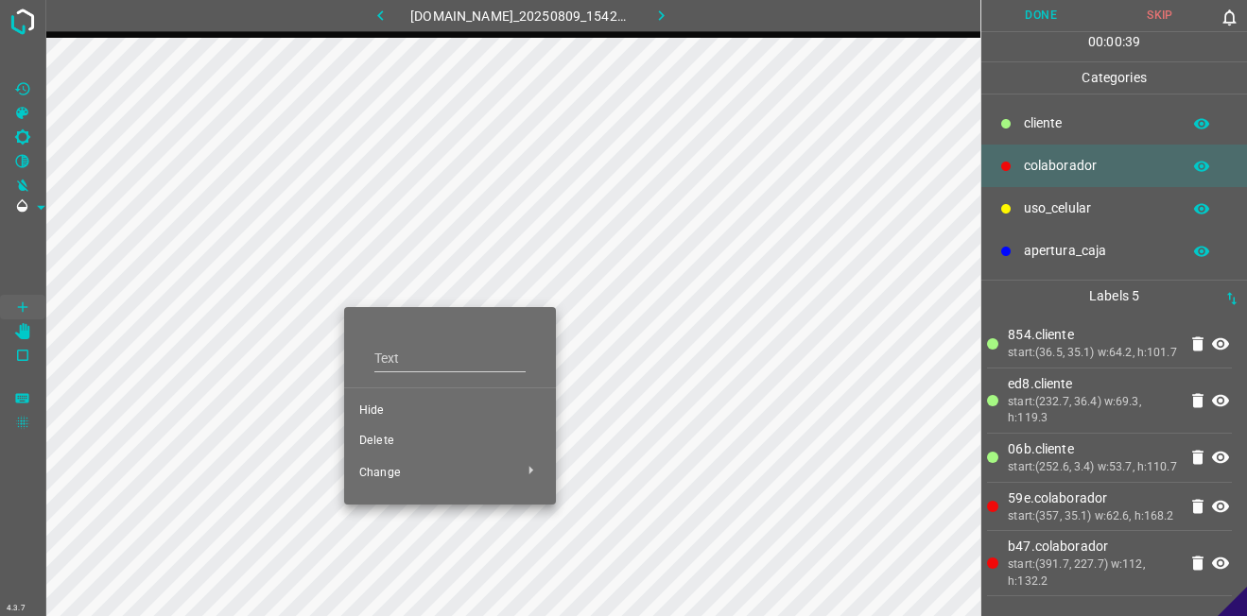
click at [406, 449] on span "Delete" at bounding box center [449, 441] width 181 height 17
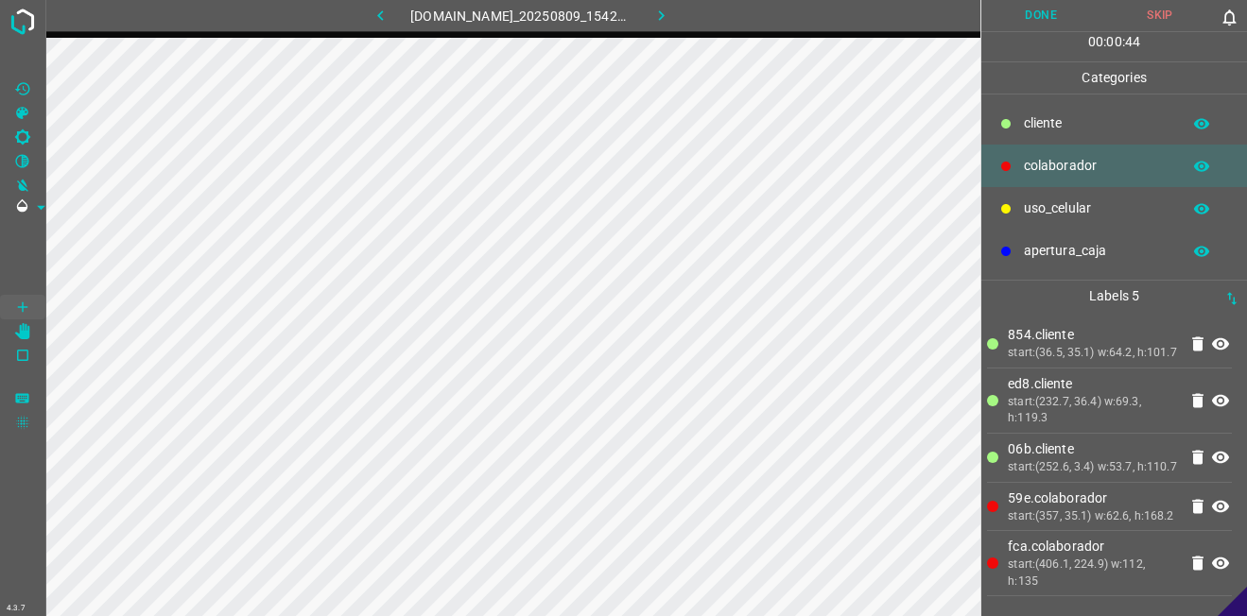
click at [1027, 24] on button "Done" at bounding box center [1040, 15] width 119 height 31
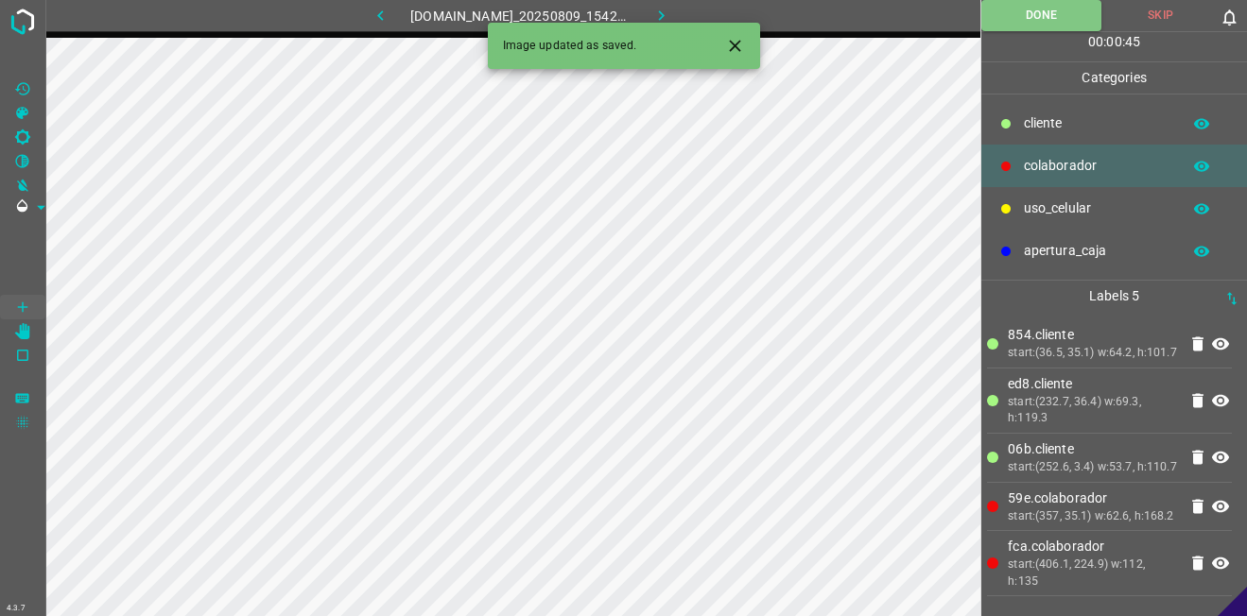
click at [668, 1] on button "button" at bounding box center [660, 15] width 60 height 31
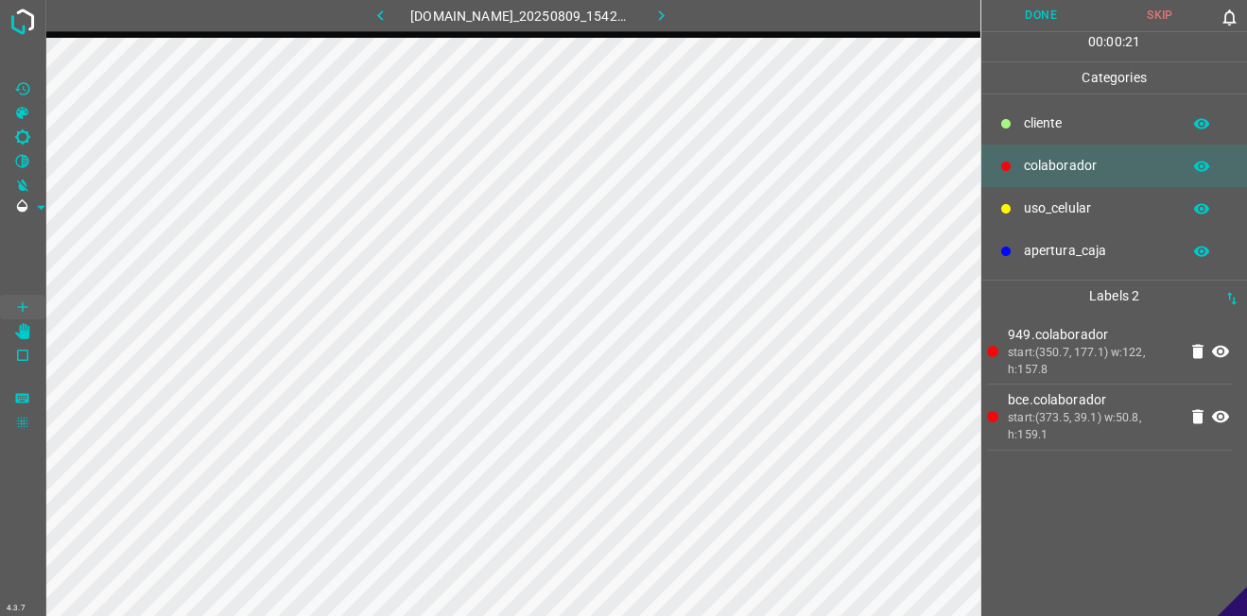
click at [1033, 119] on p "​​cliente" at bounding box center [1097, 123] width 147 height 20
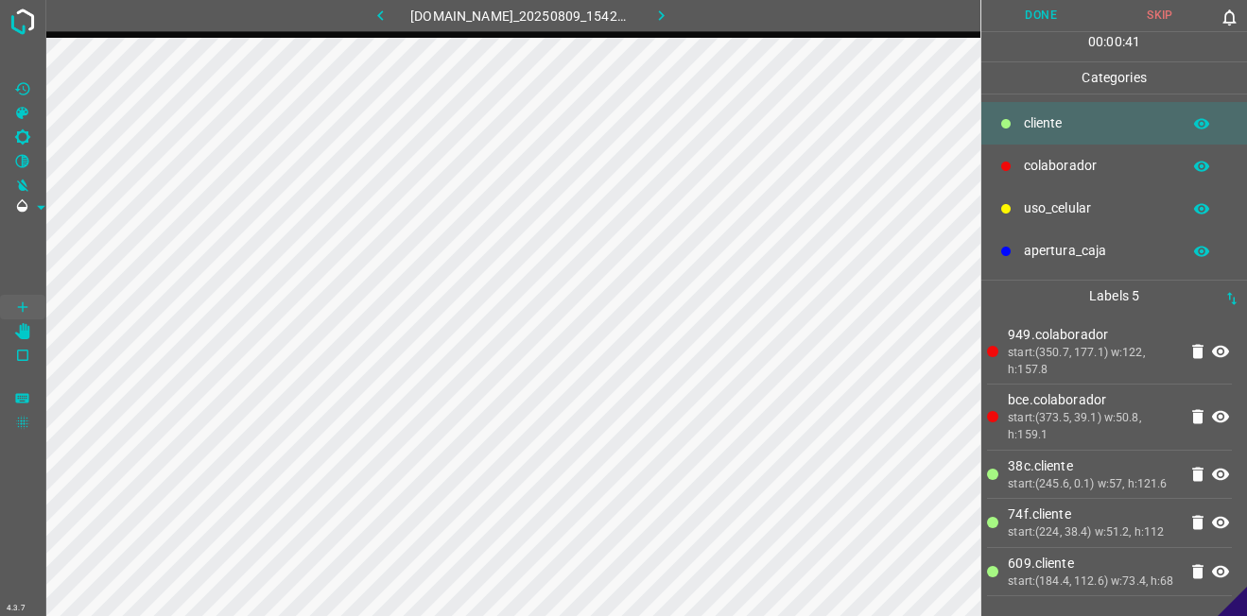
click at [1040, 13] on button "Done" at bounding box center [1040, 15] width 119 height 31
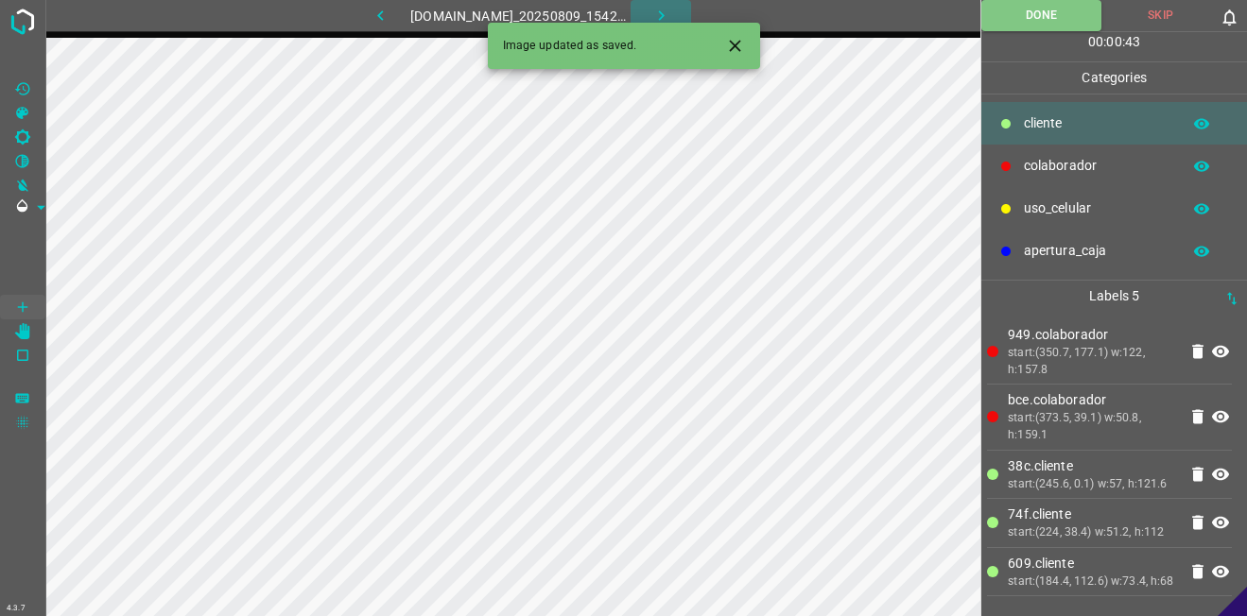
click at [687, 9] on button "button" at bounding box center [660, 15] width 60 height 31
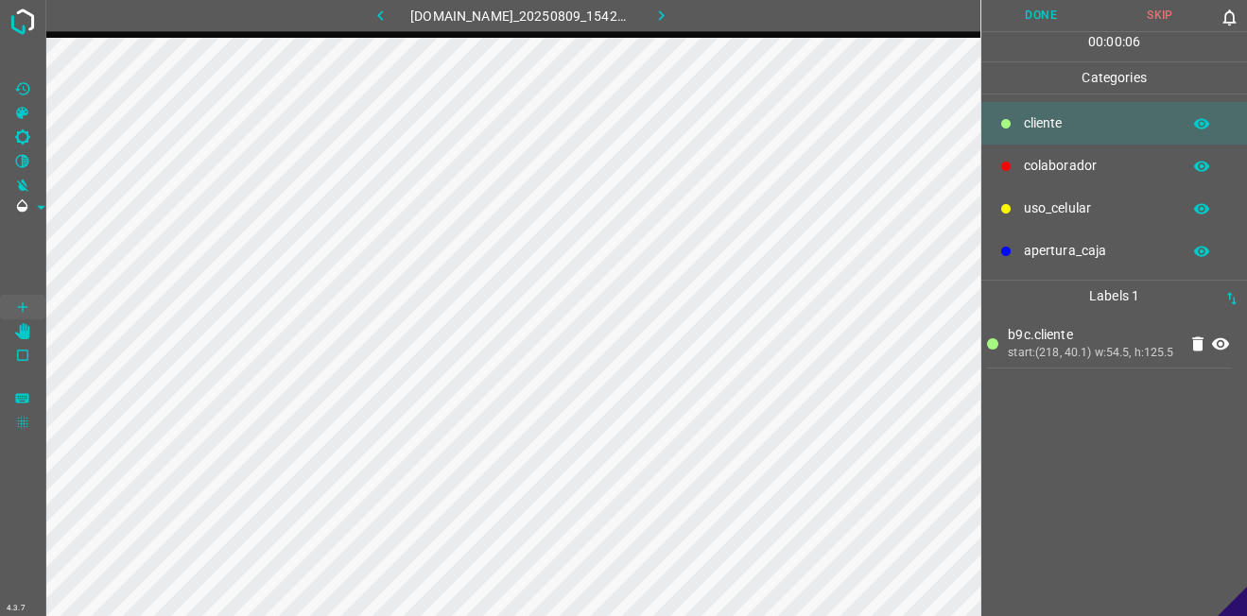
click at [1053, 211] on p "uso_celular" at bounding box center [1097, 208] width 147 height 20
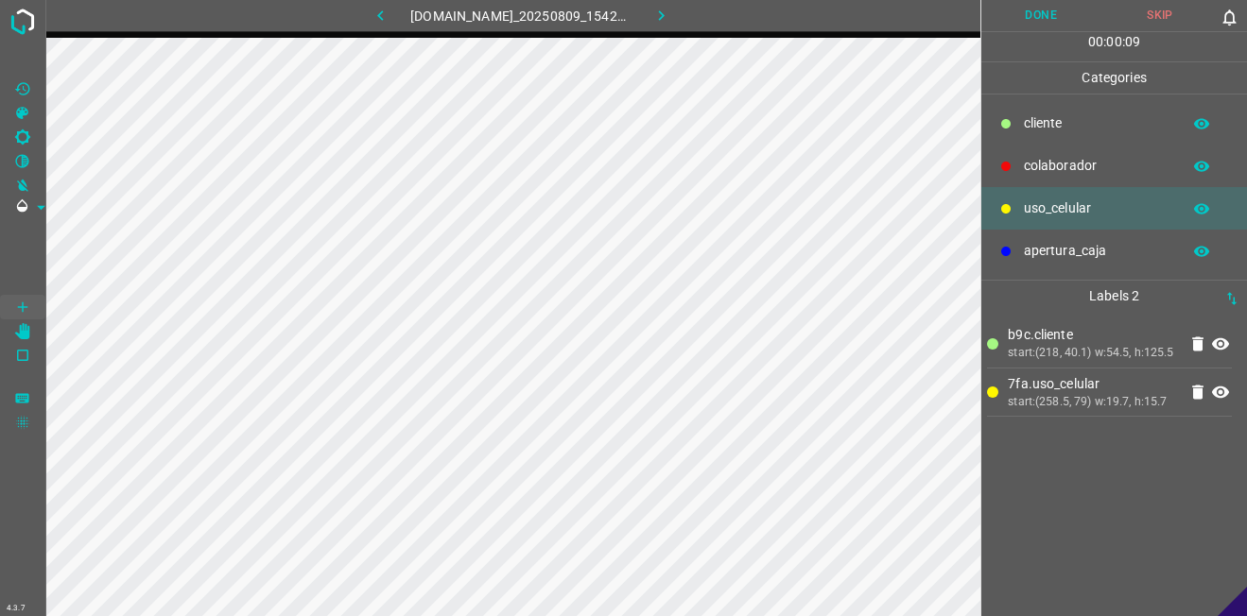
click at [1001, 107] on div "​​cliente" at bounding box center [1114, 123] width 266 height 43
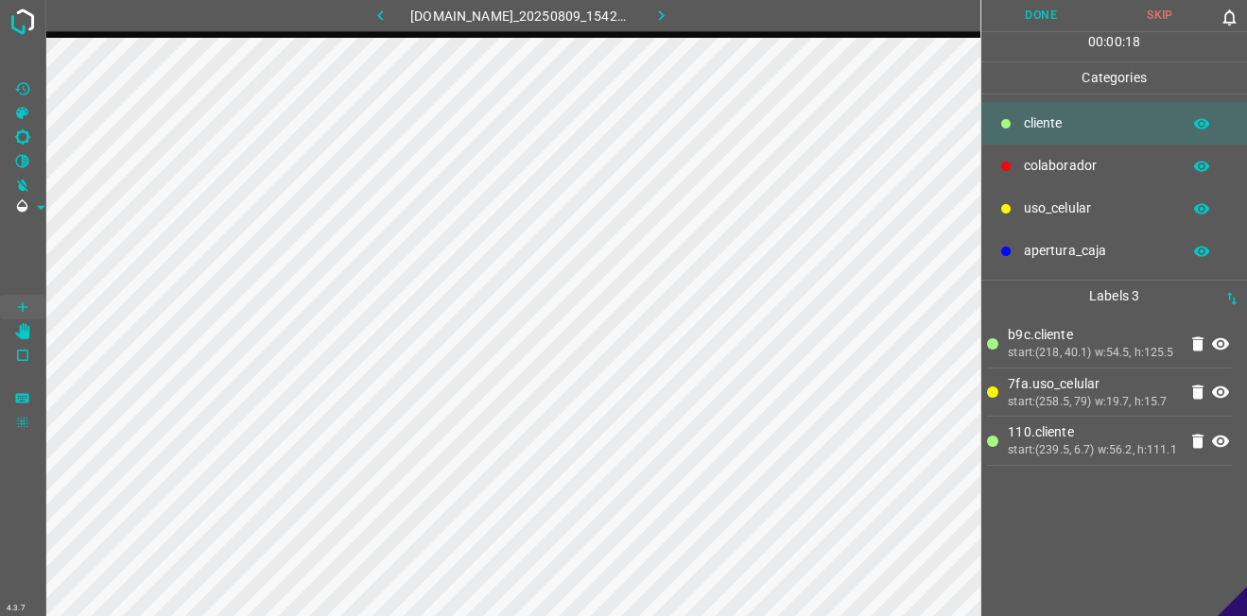
click at [1043, 236] on div "apertura_caja" at bounding box center [1114, 251] width 266 height 43
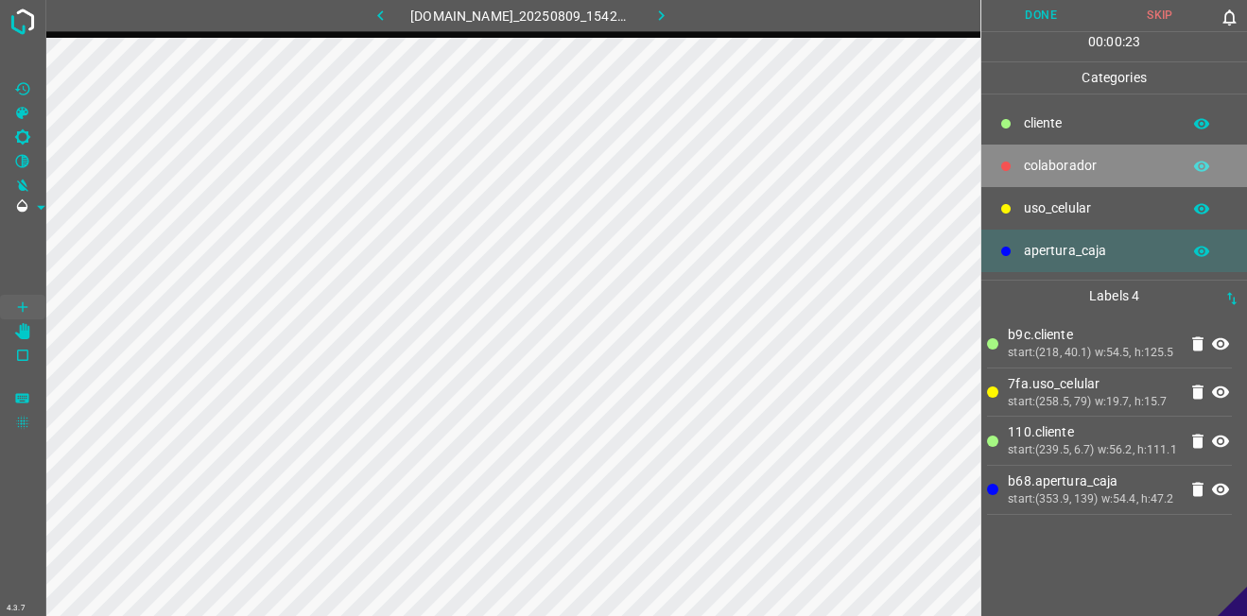
click at [1052, 175] on p "colaborador" at bounding box center [1097, 166] width 147 height 20
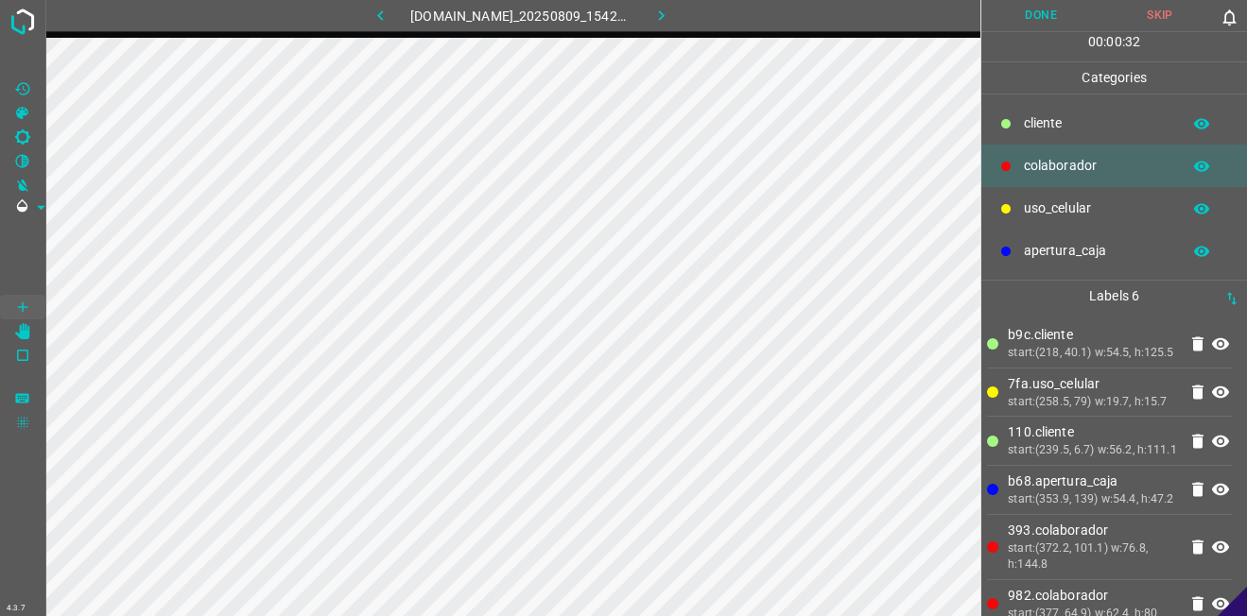
click at [1024, 26] on button "Done" at bounding box center [1040, 15] width 119 height 31
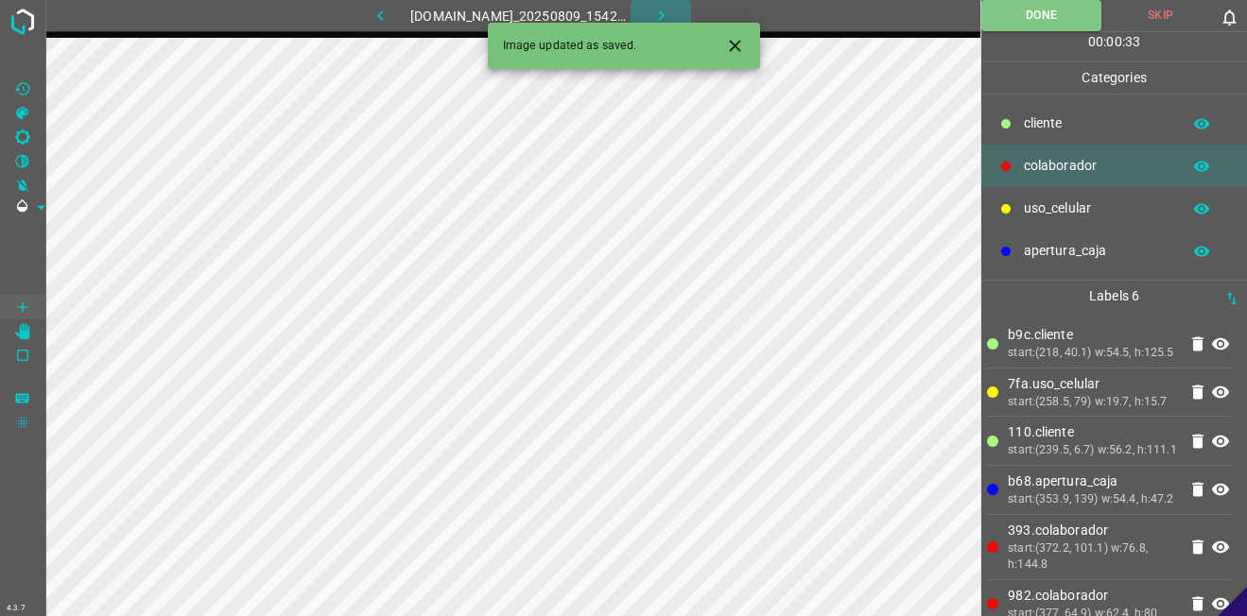
click at [668, 12] on icon "button" at bounding box center [661, 16] width 20 height 20
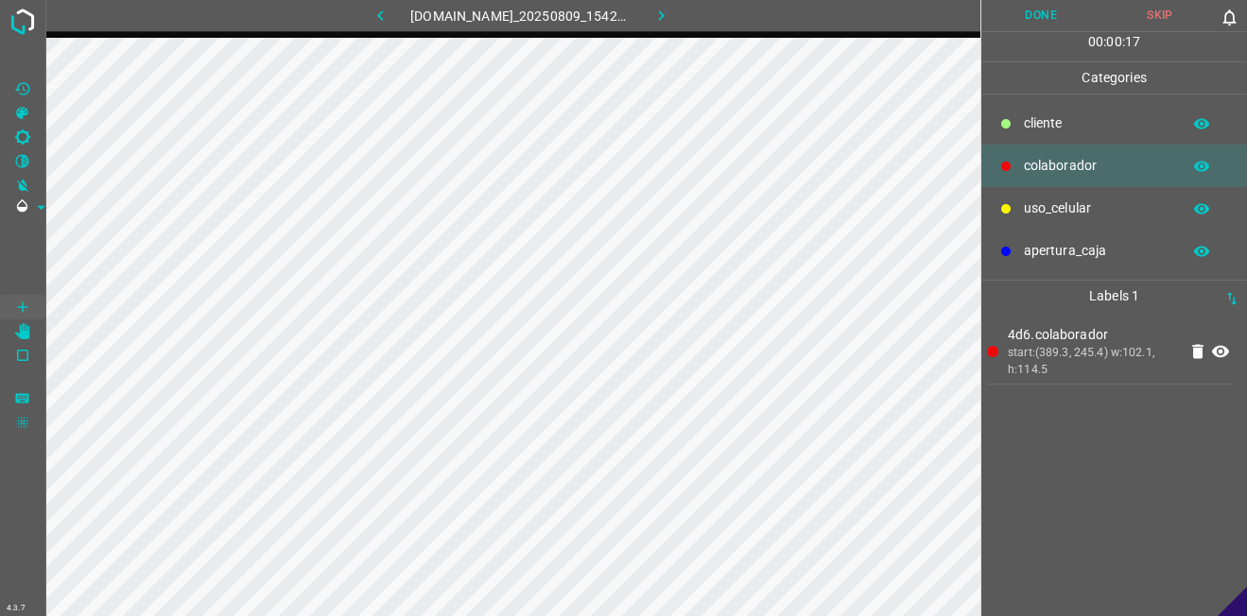
click at [1099, 233] on div "apertura_caja" at bounding box center [1114, 251] width 266 height 43
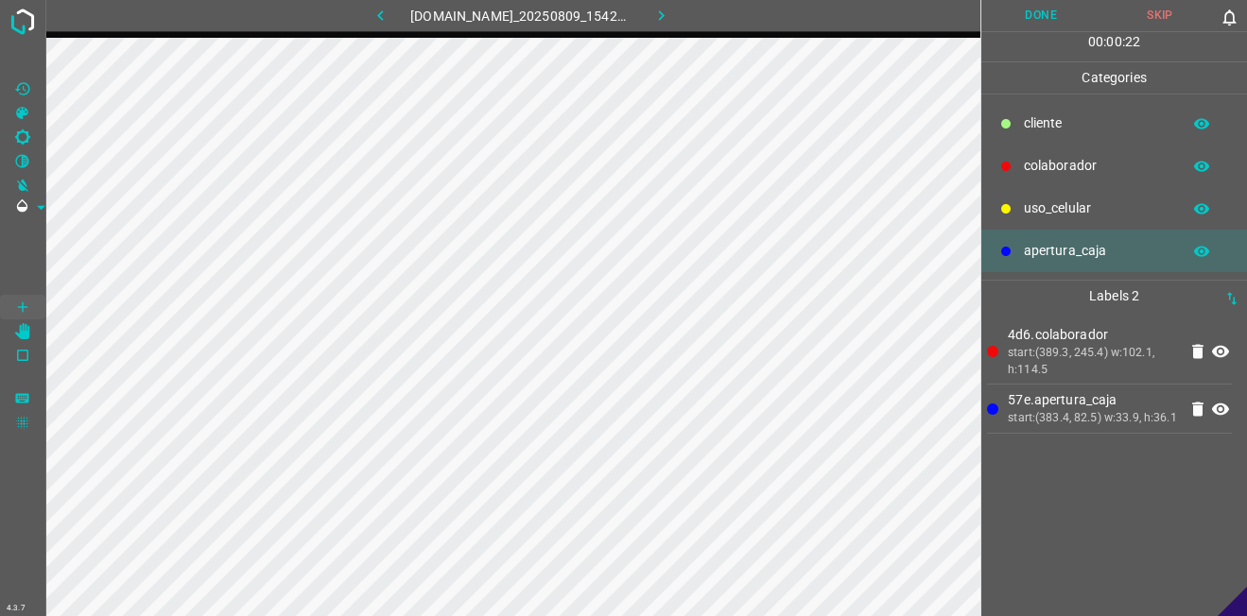
click at [1133, 166] on p "colaborador" at bounding box center [1097, 166] width 147 height 20
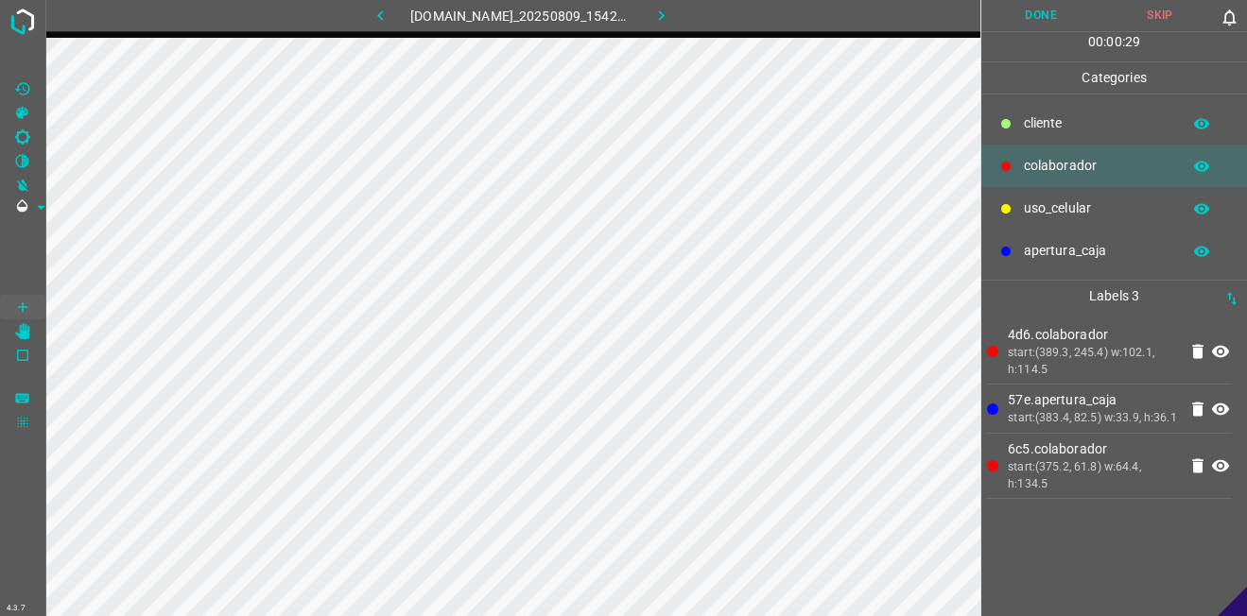
drag, startPoint x: 1126, startPoint y: 118, endPoint x: 1074, endPoint y: 124, distance: 52.3
click at [1126, 117] on p "​​cliente" at bounding box center [1097, 123] width 147 height 20
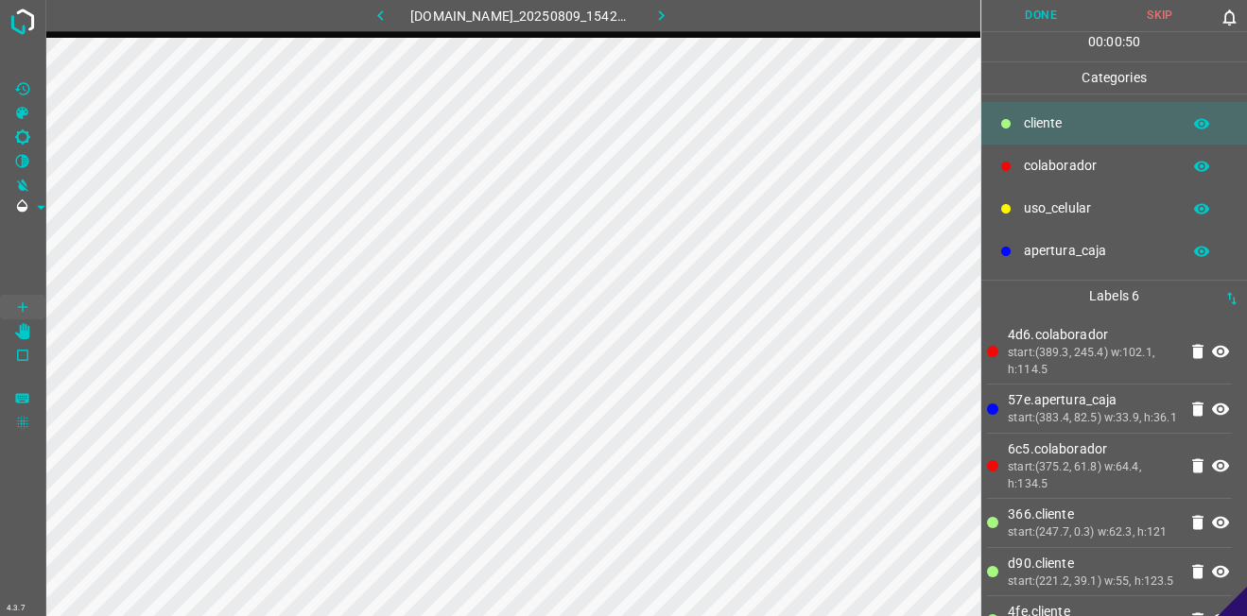
click at [1036, 9] on button "Done" at bounding box center [1040, 15] width 119 height 31
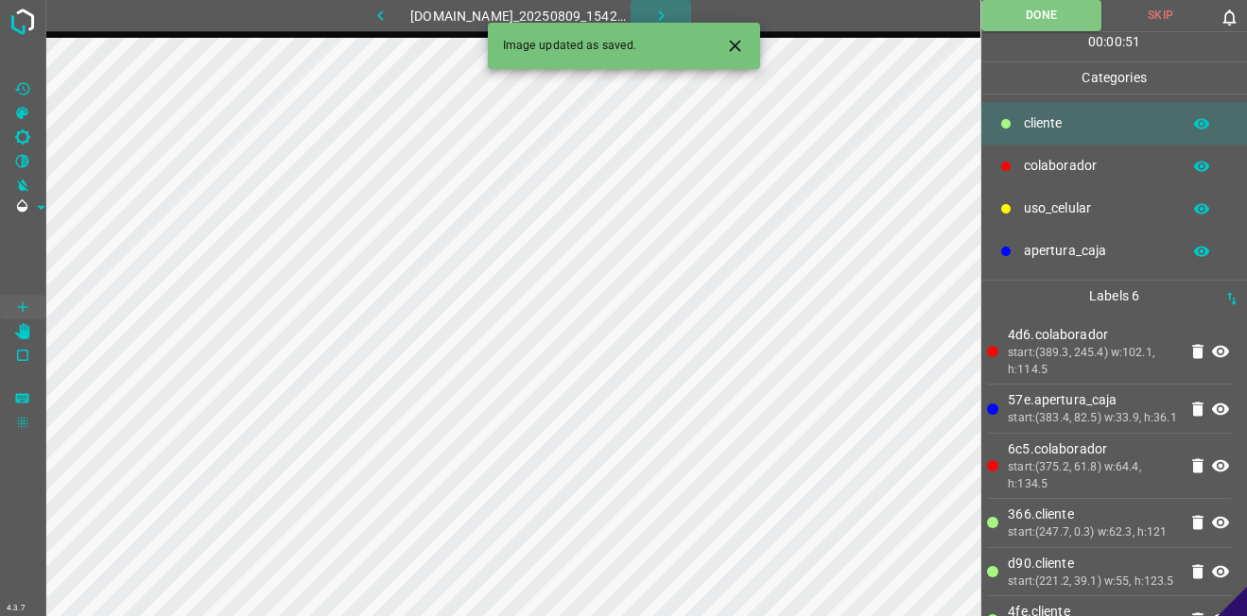
click at [670, 17] on icon "button" at bounding box center [661, 16] width 20 height 20
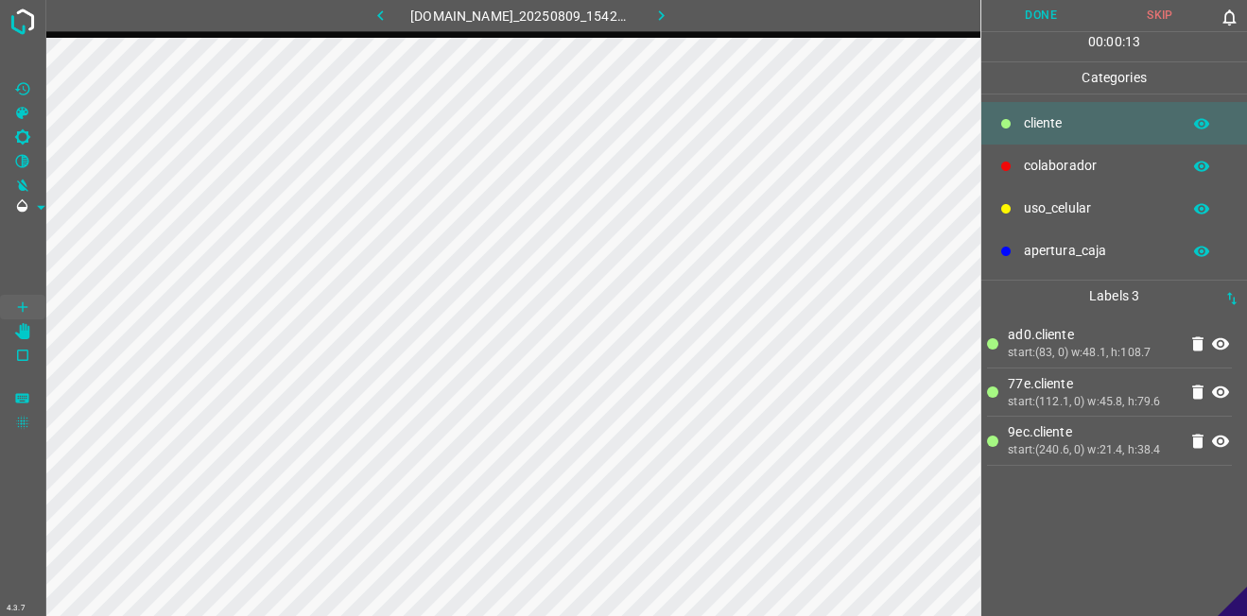
click at [1094, 155] on div "colaborador" at bounding box center [1114, 166] width 266 height 43
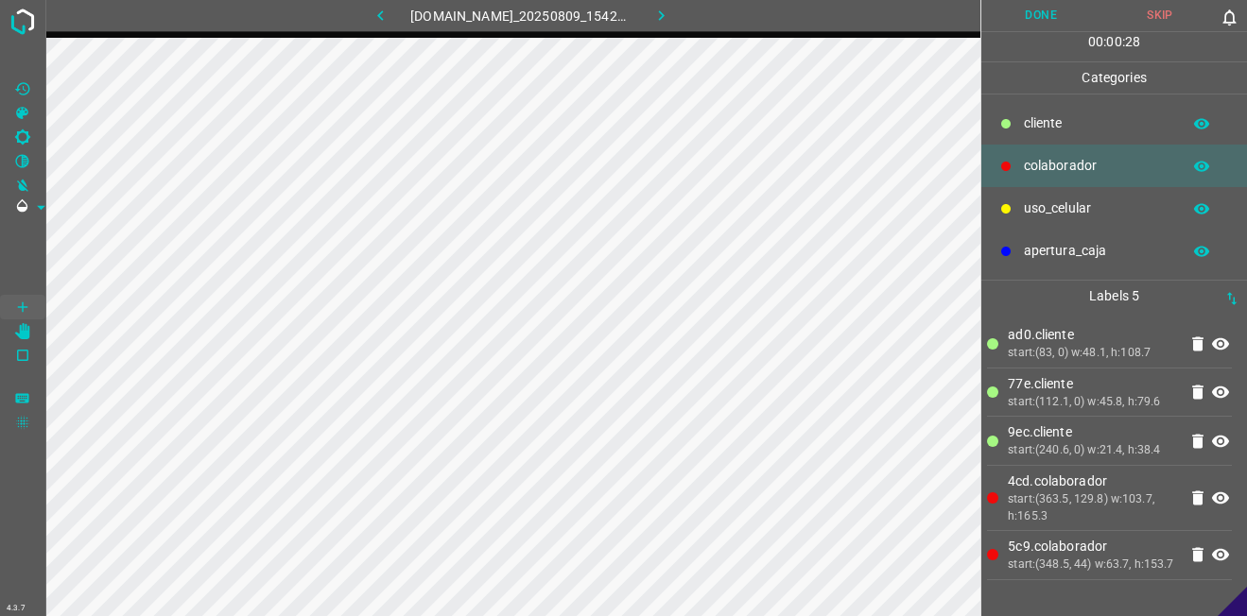
click at [1075, 19] on button "Done" at bounding box center [1040, 15] width 119 height 31
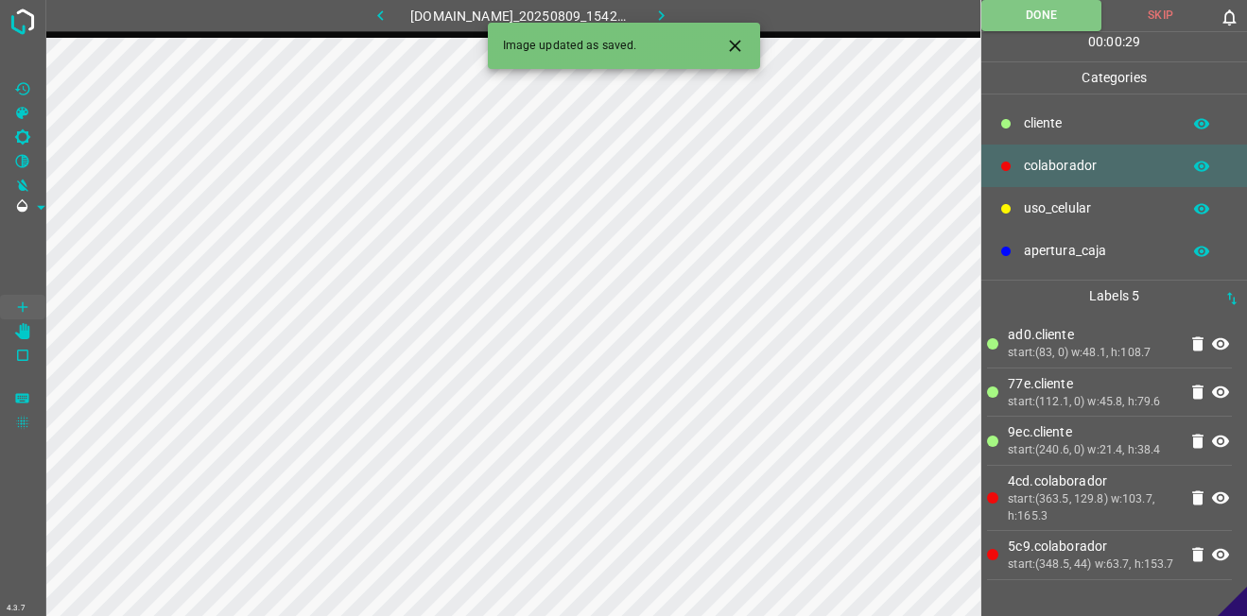
click at [686, 15] on button "button" at bounding box center [660, 15] width 60 height 31
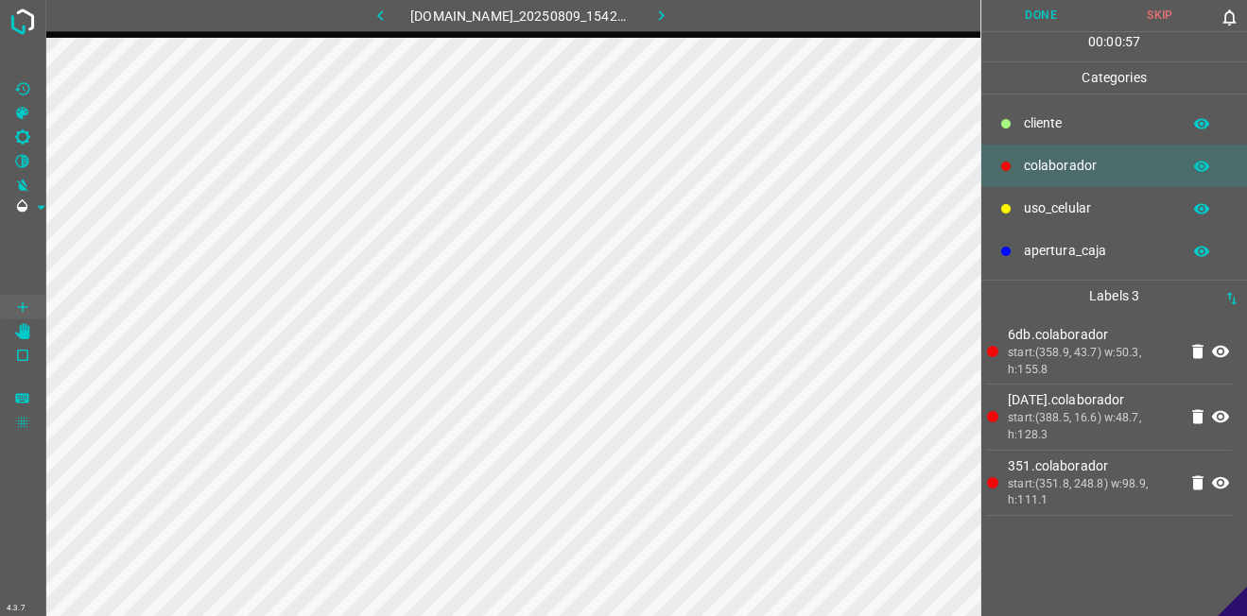
click at [1201, 485] on icon at bounding box center [1197, 482] width 11 height 14
click at [1084, 127] on p "​​cliente" at bounding box center [1097, 123] width 147 height 20
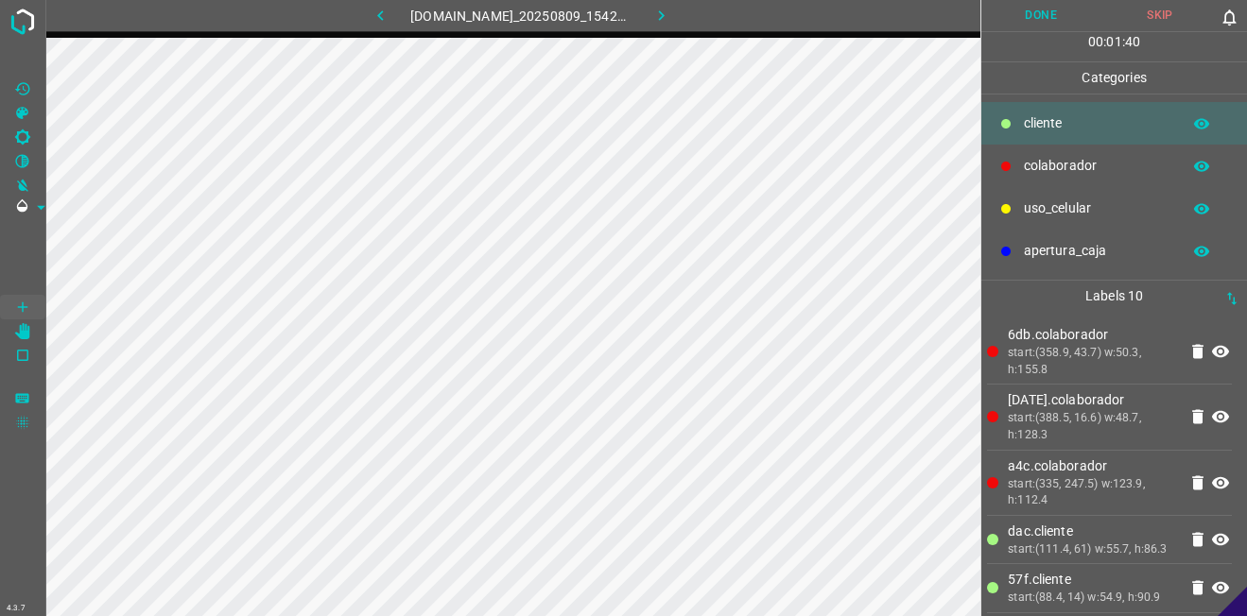
click at [1039, 20] on button "Done" at bounding box center [1040, 15] width 119 height 31
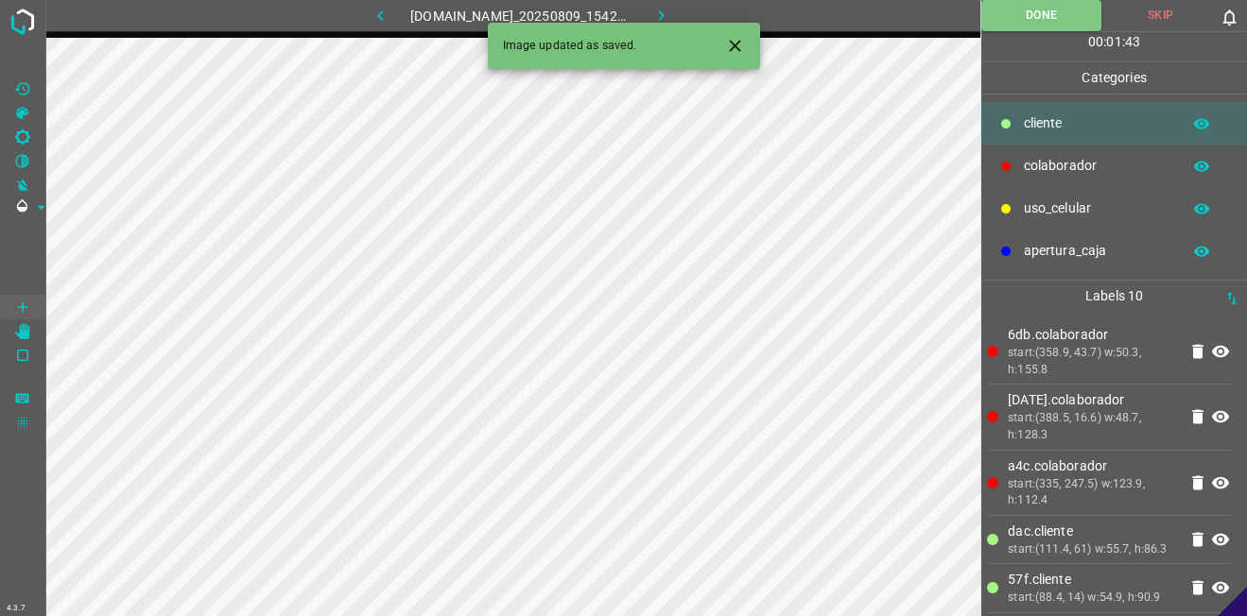
click at [1207, 118] on icon "button" at bounding box center [1201, 123] width 17 height 17
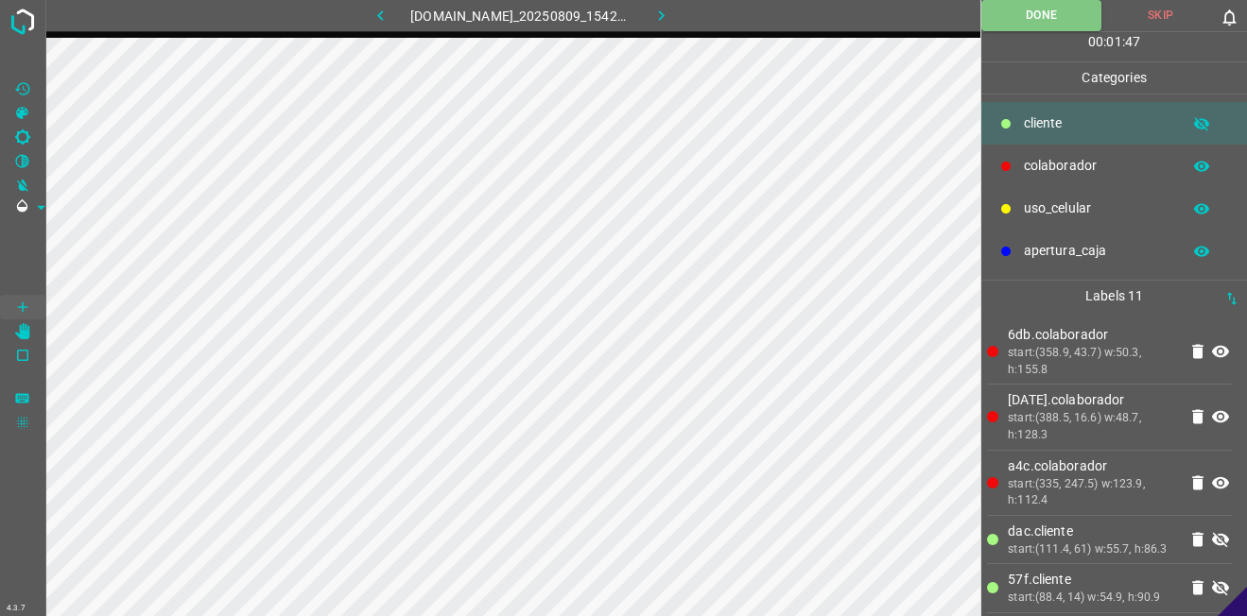
click at [1192, 122] on button "button" at bounding box center [1201, 124] width 60 height 25
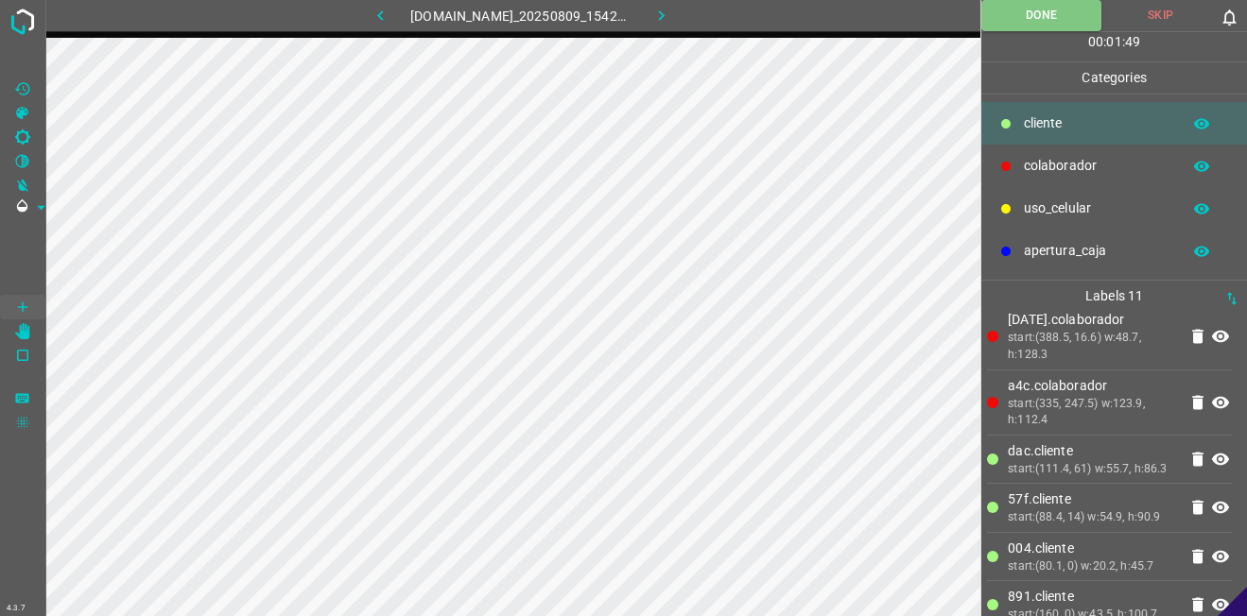
scroll to position [313, 0]
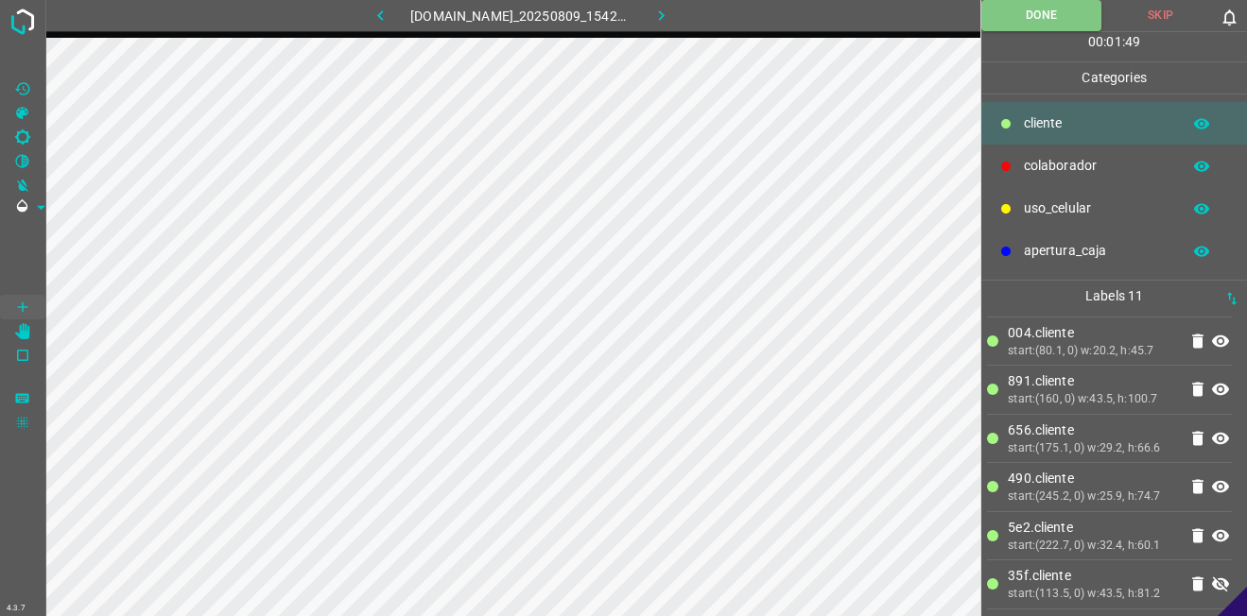
click at [1212, 590] on icon at bounding box center [1220, 584] width 17 height 15
click at [1042, 23] on button "Done" at bounding box center [1041, 15] width 120 height 31
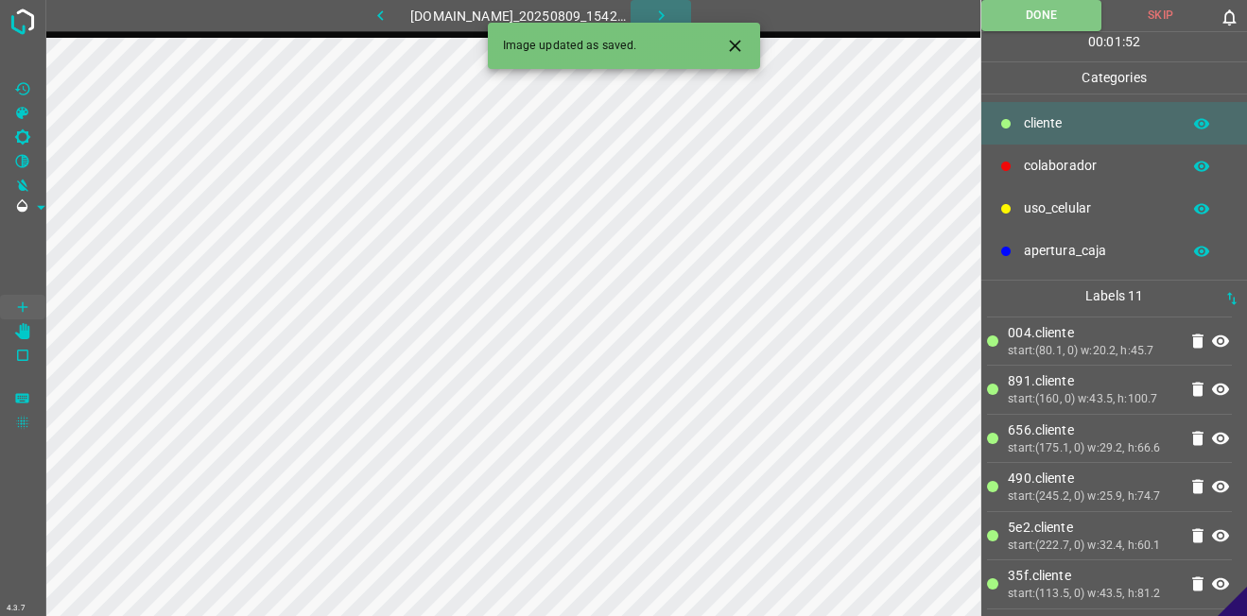
click at [671, 14] on icon "button" at bounding box center [661, 16] width 20 height 20
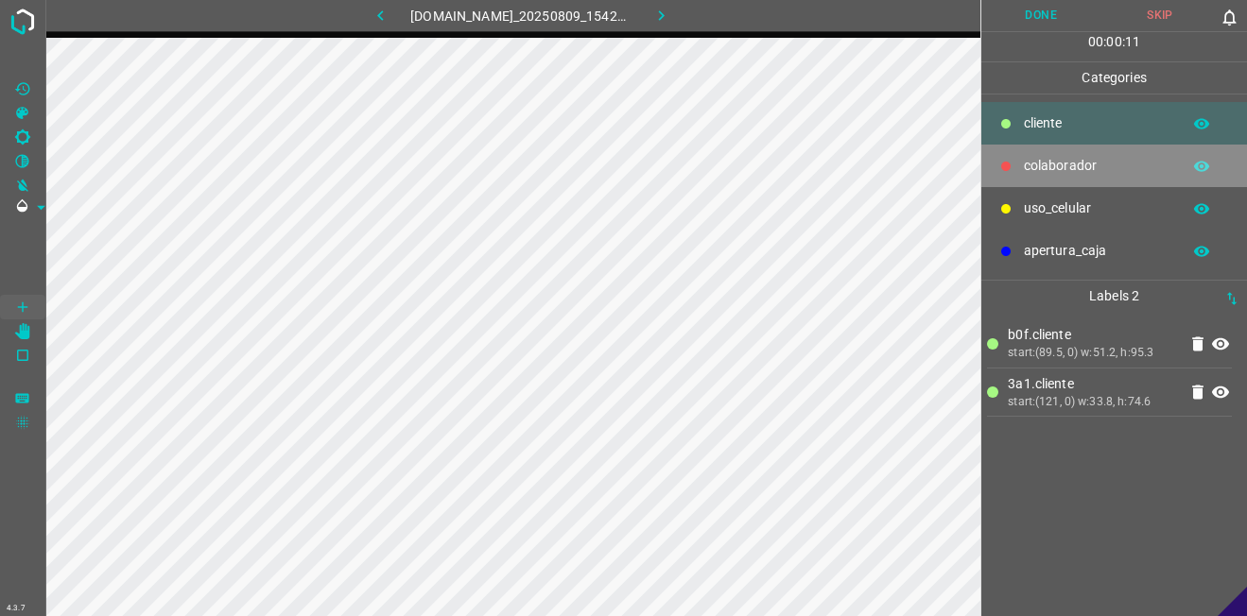
click at [1044, 164] on p "colaborador" at bounding box center [1097, 166] width 147 height 20
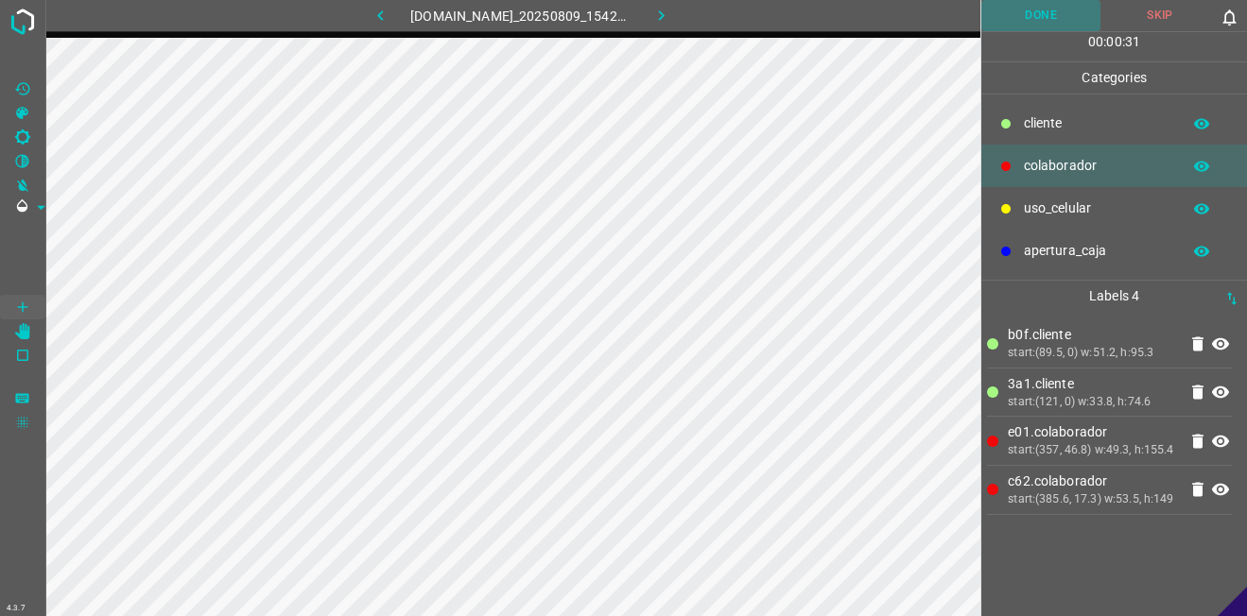
click at [1018, 19] on button "Done" at bounding box center [1040, 15] width 119 height 31
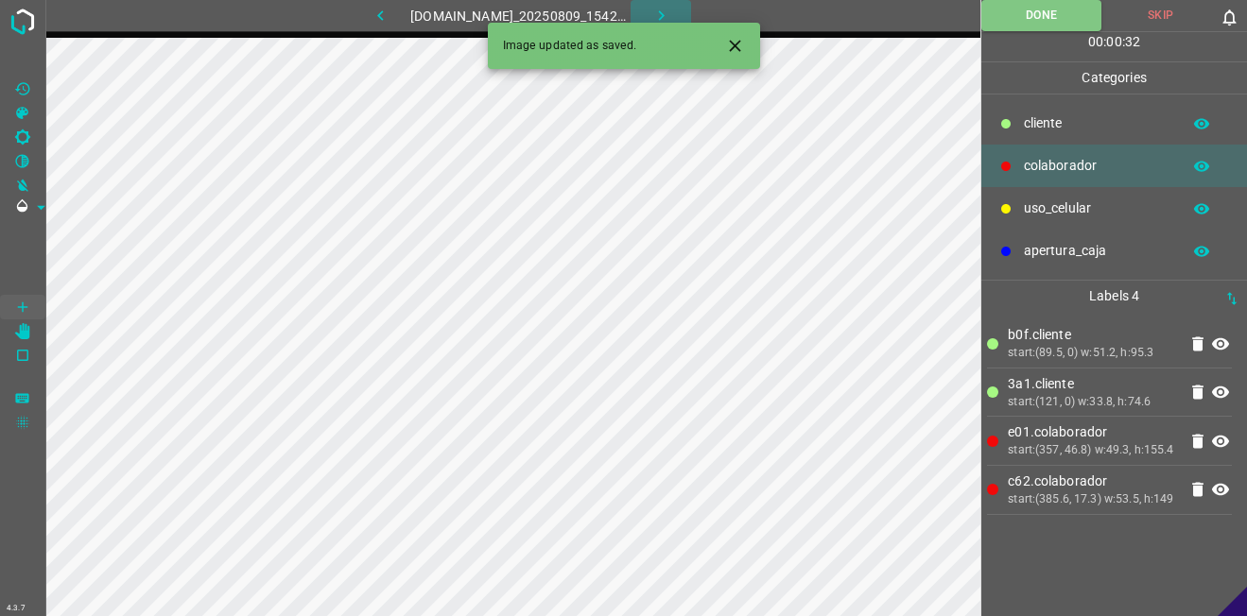
click at [663, 8] on icon "button" at bounding box center [661, 16] width 20 height 20
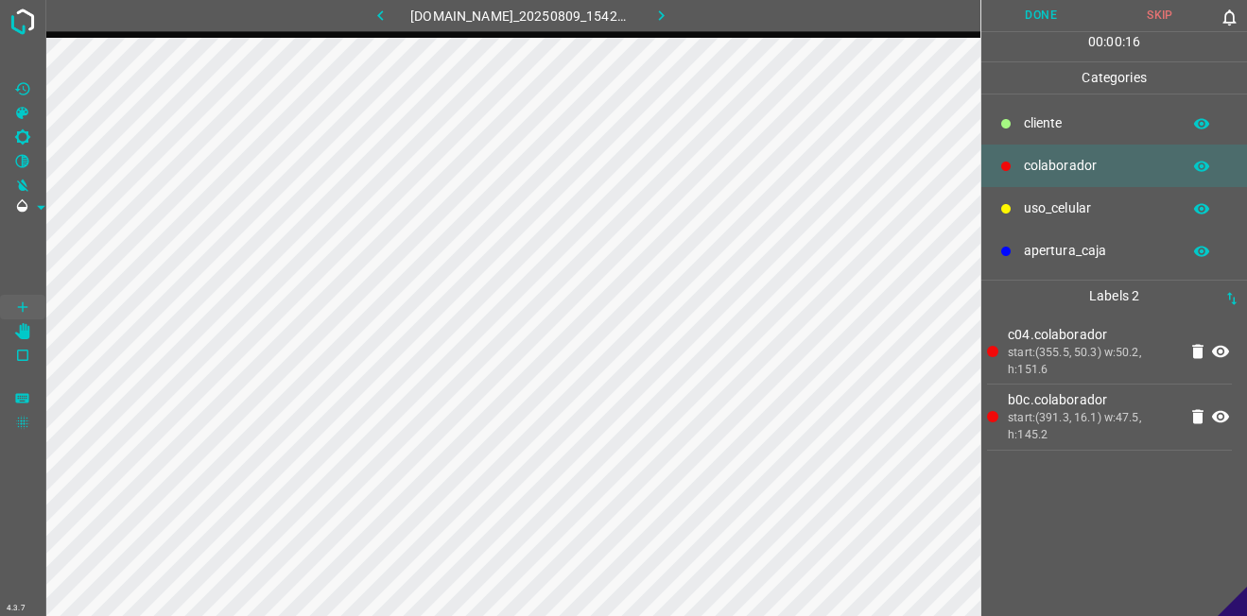
click at [1095, 127] on p "​​cliente" at bounding box center [1097, 123] width 147 height 20
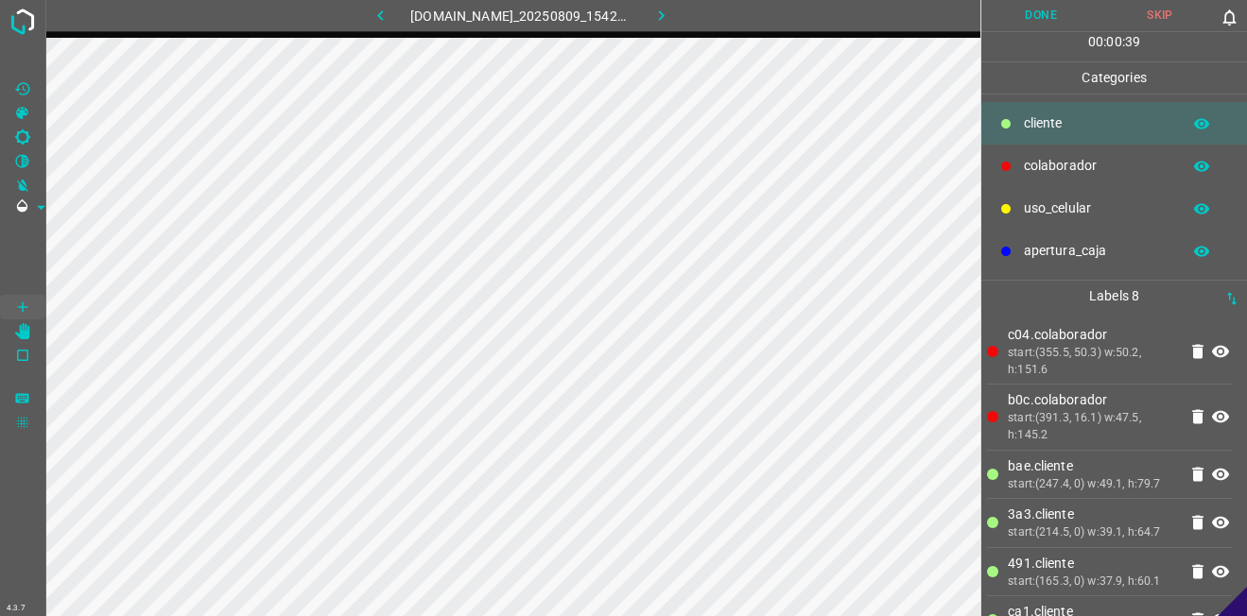
click at [1031, 31] on button "Done" at bounding box center [1040, 15] width 119 height 31
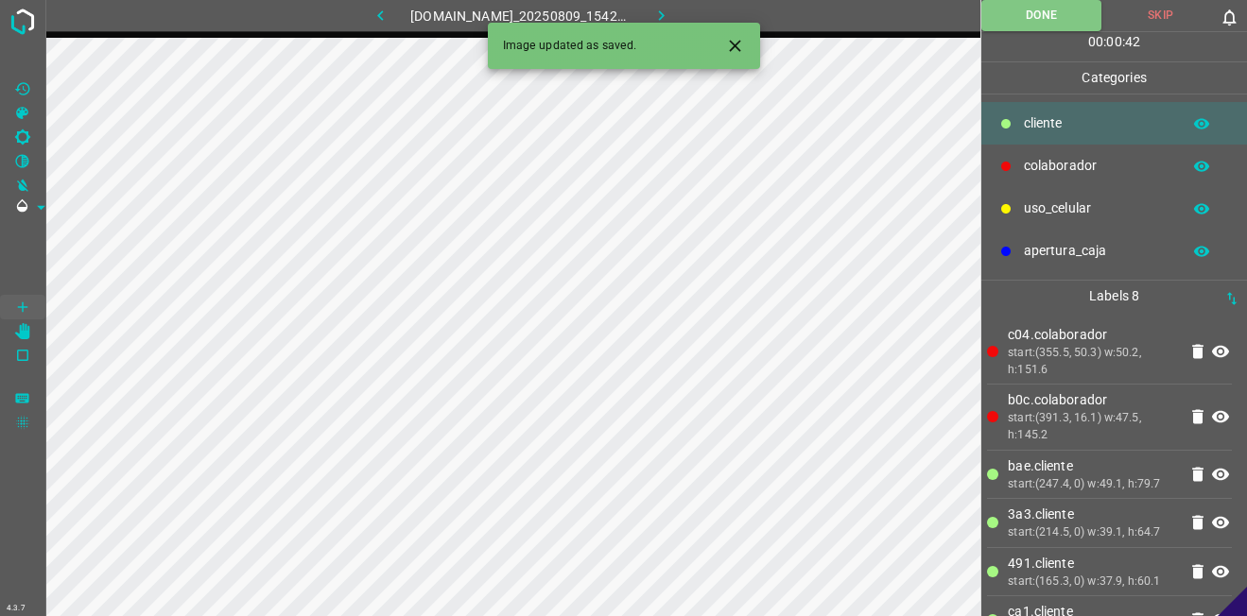
click at [690, 11] on button "button" at bounding box center [660, 15] width 60 height 31
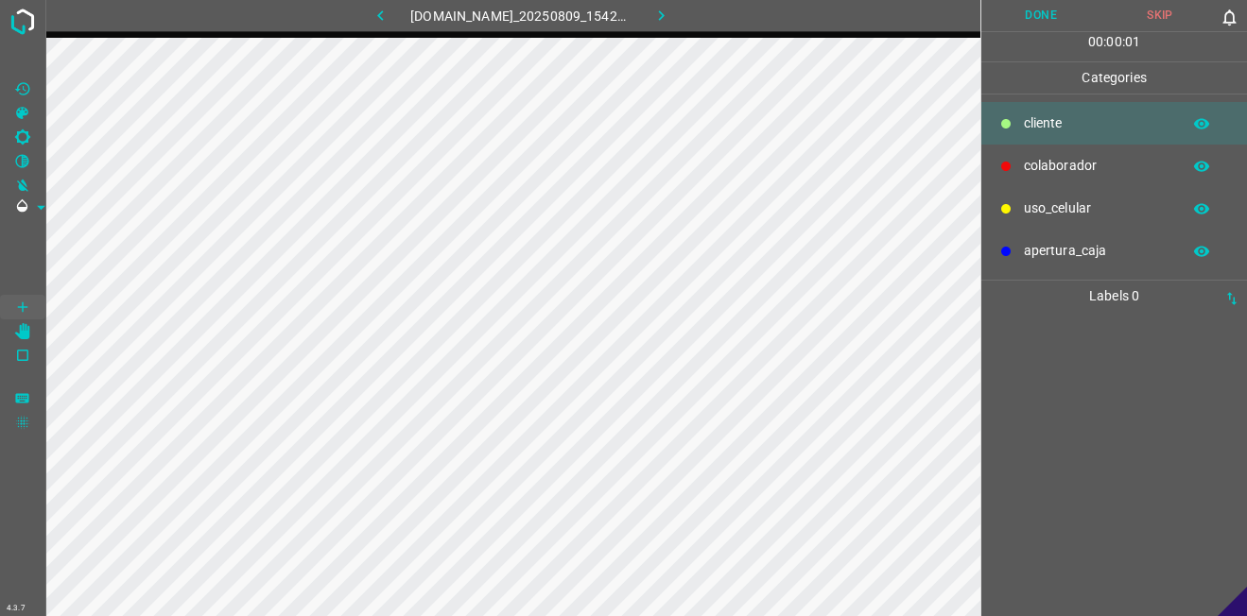
click at [1075, 146] on div "colaborador" at bounding box center [1114, 166] width 266 height 43
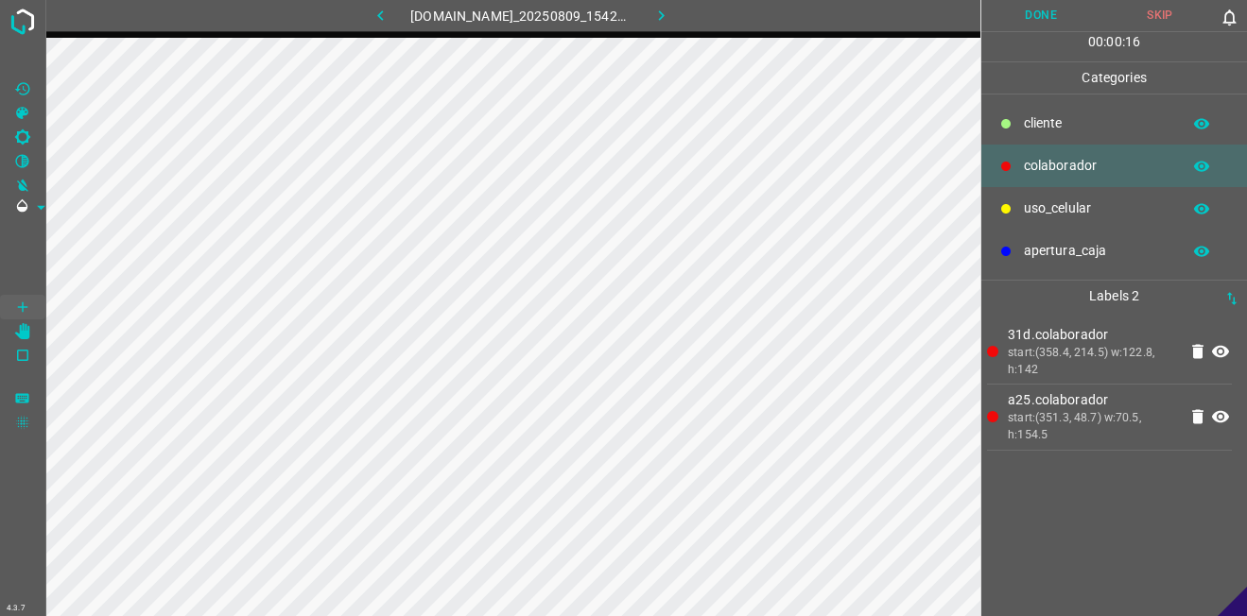
drag, startPoint x: 1072, startPoint y: 128, endPoint x: 986, endPoint y: 144, distance: 87.5
click at [1072, 127] on p "​​cliente" at bounding box center [1097, 123] width 147 height 20
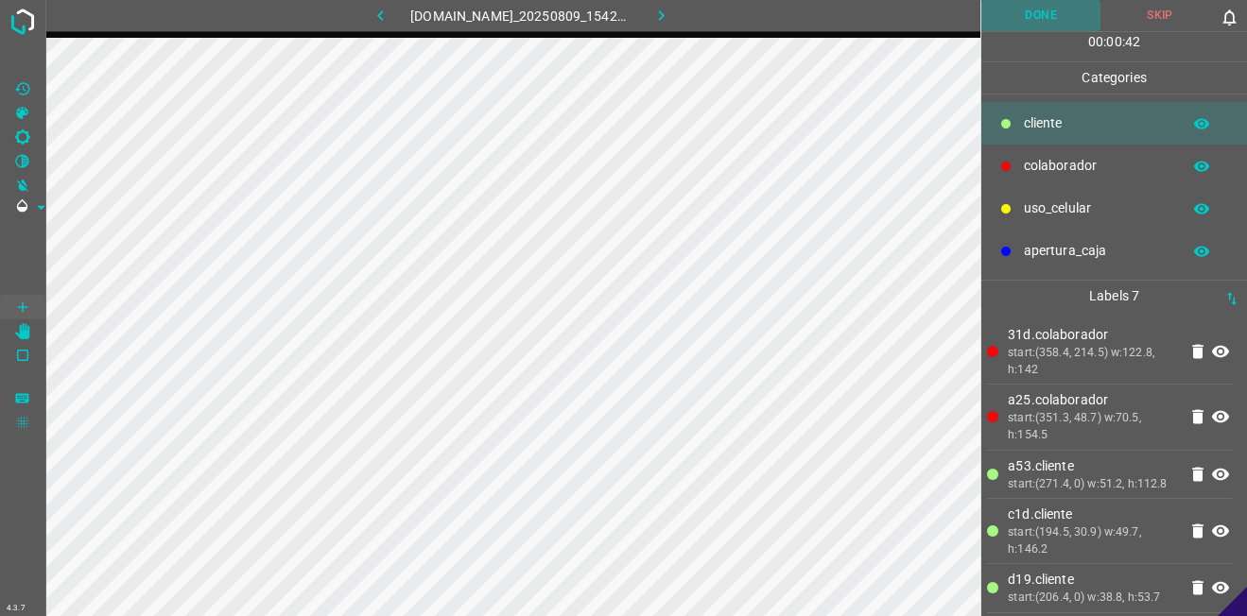
click at [1024, 16] on button "Done" at bounding box center [1040, 15] width 119 height 31
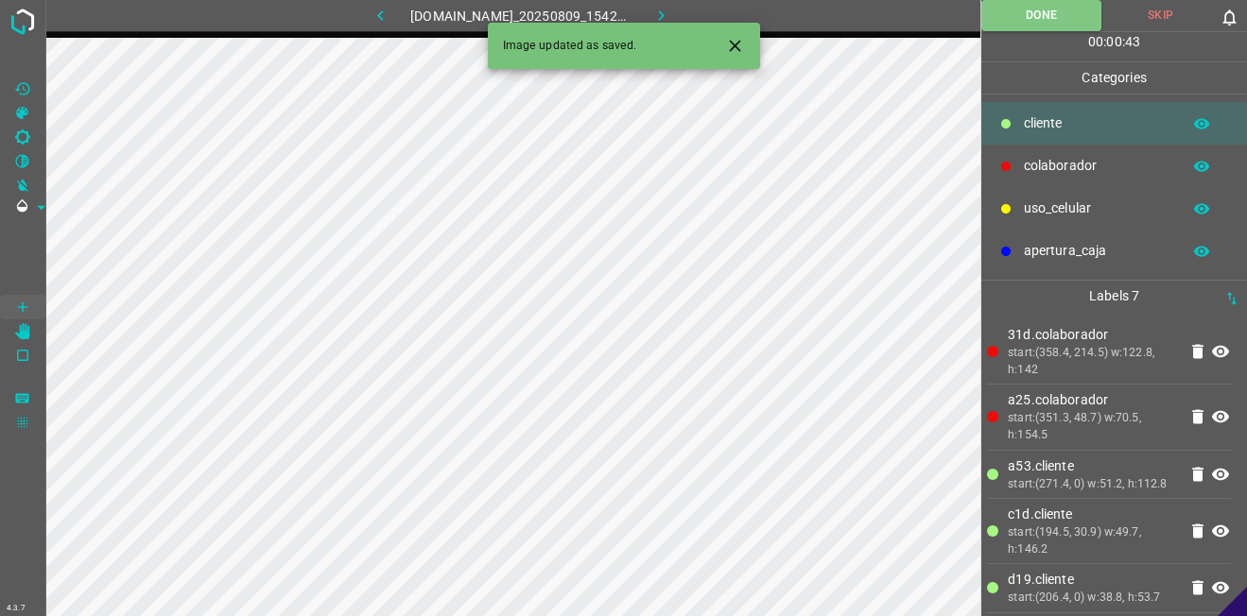
click at [686, 8] on button "button" at bounding box center [660, 15] width 60 height 31
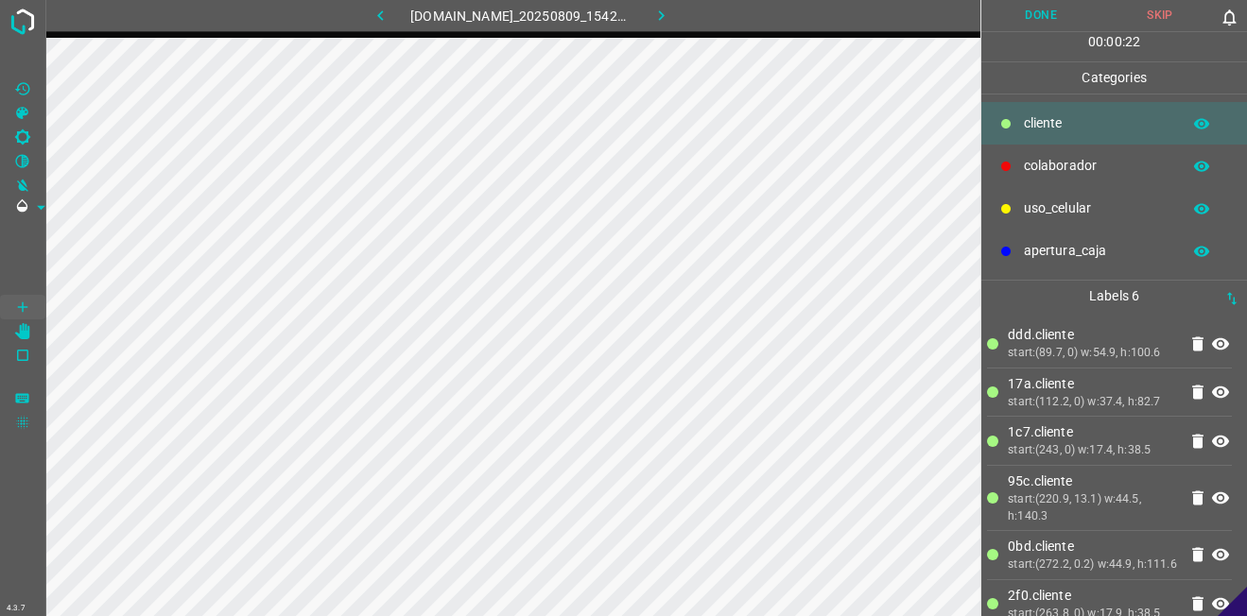
click at [1043, 173] on p "colaborador" at bounding box center [1097, 166] width 147 height 20
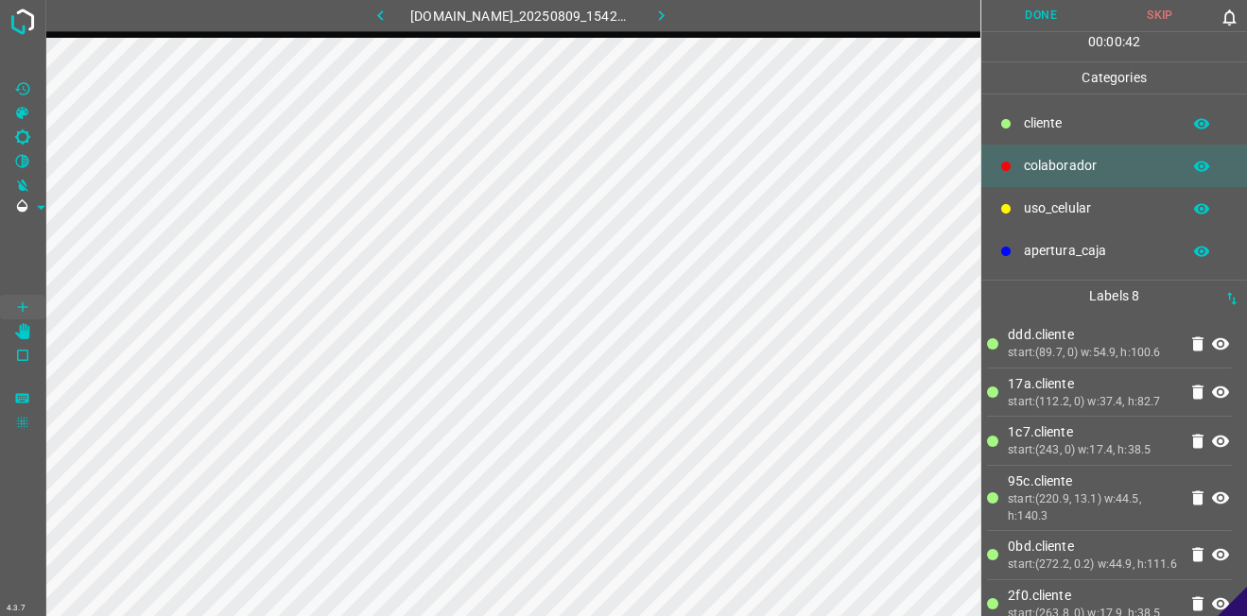
click at [1041, 15] on button "Done" at bounding box center [1040, 15] width 119 height 31
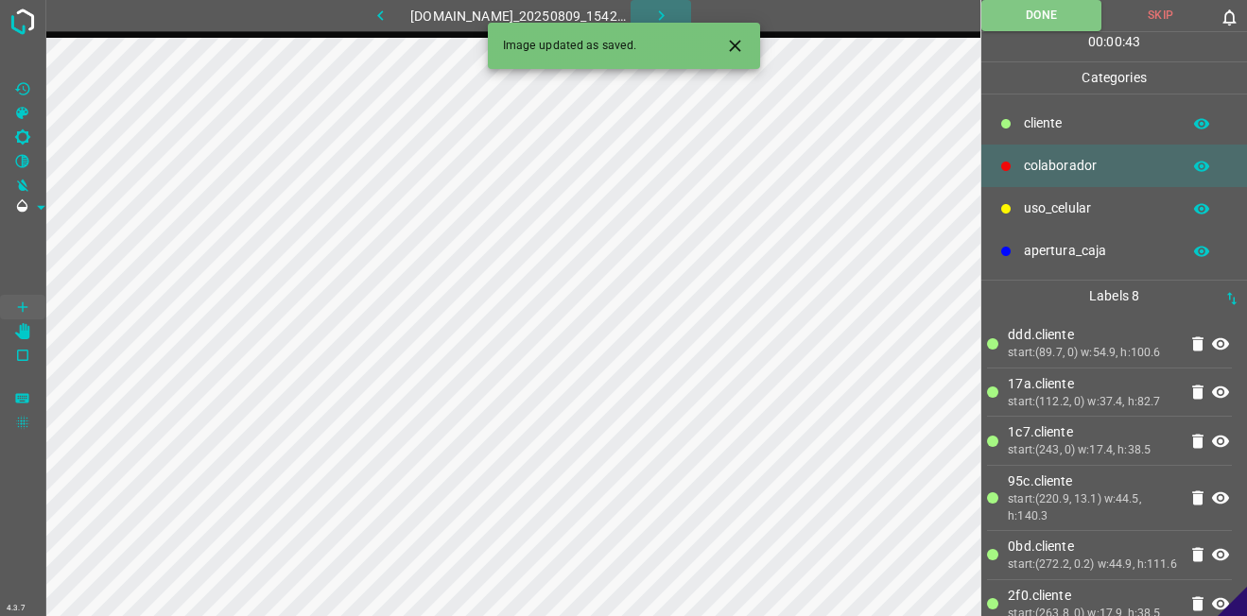
click at [671, 19] on icon "button" at bounding box center [661, 16] width 20 height 20
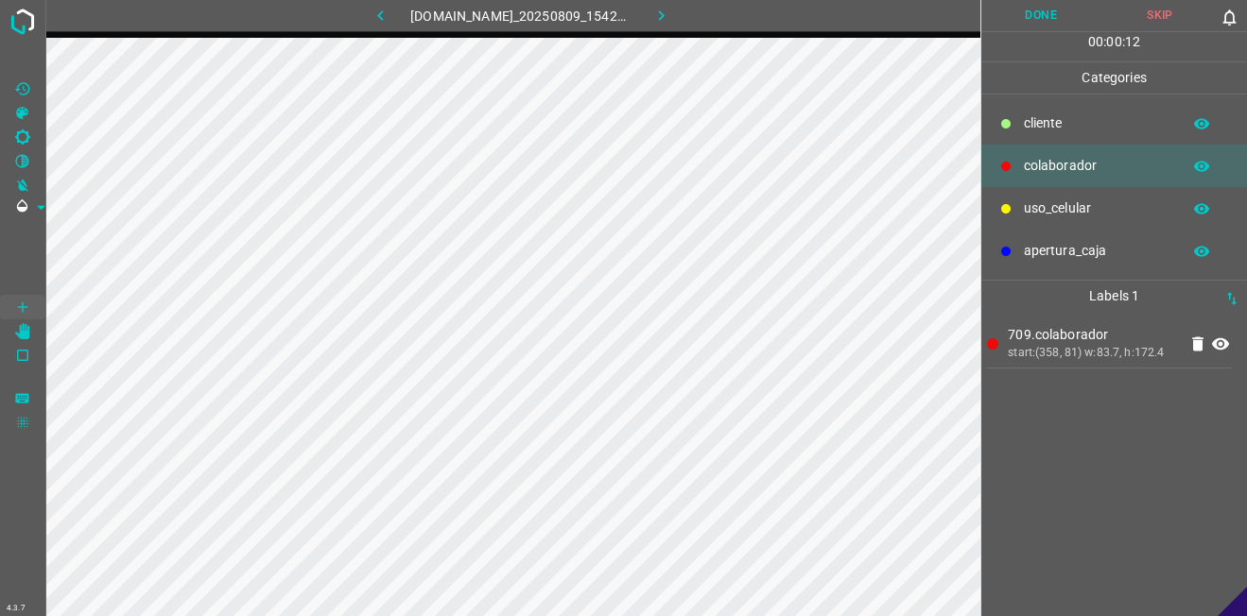
click at [1197, 162] on icon "button" at bounding box center [1201, 166] width 17 height 17
click at [1200, 167] on icon "button" at bounding box center [1201, 166] width 15 height 13
click at [1218, 396] on icon at bounding box center [1220, 393] width 17 height 15
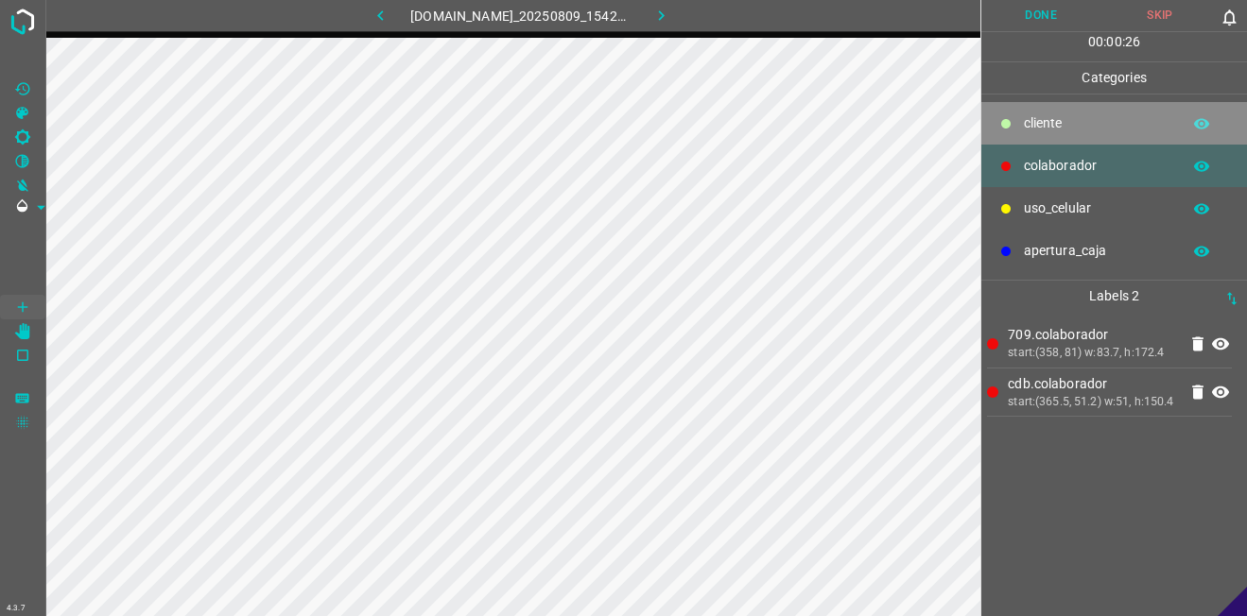
click at [1124, 118] on p "​​cliente" at bounding box center [1097, 123] width 147 height 20
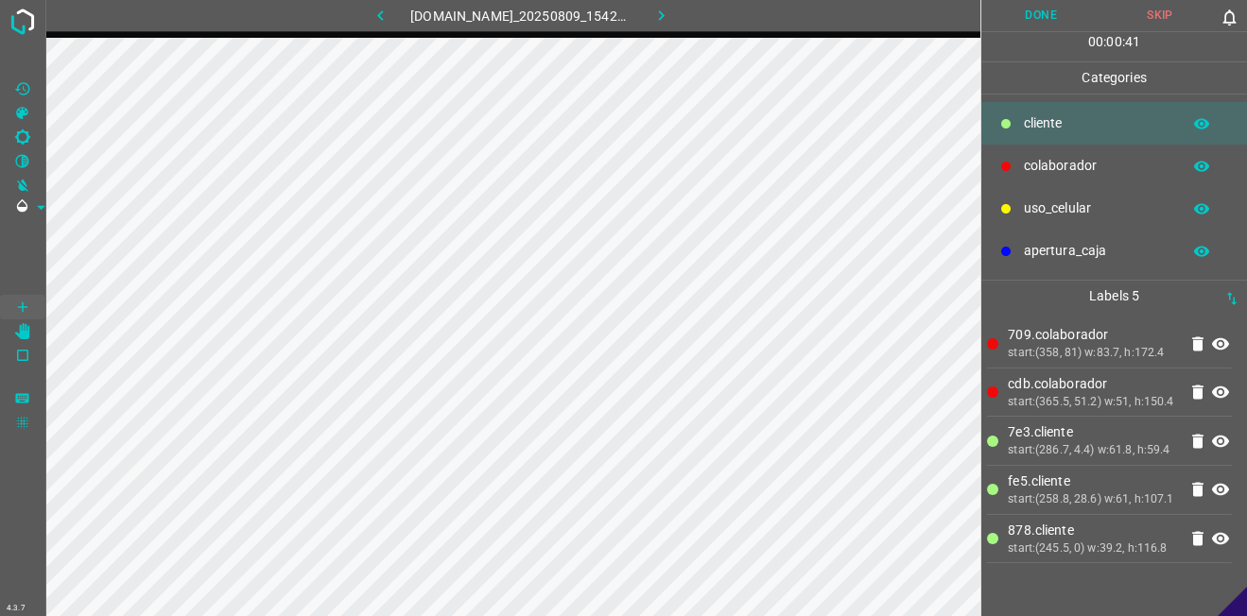
click at [1059, 128] on p "​​cliente" at bounding box center [1097, 123] width 147 height 20
click at [1103, 162] on p "colaborador" at bounding box center [1097, 166] width 147 height 20
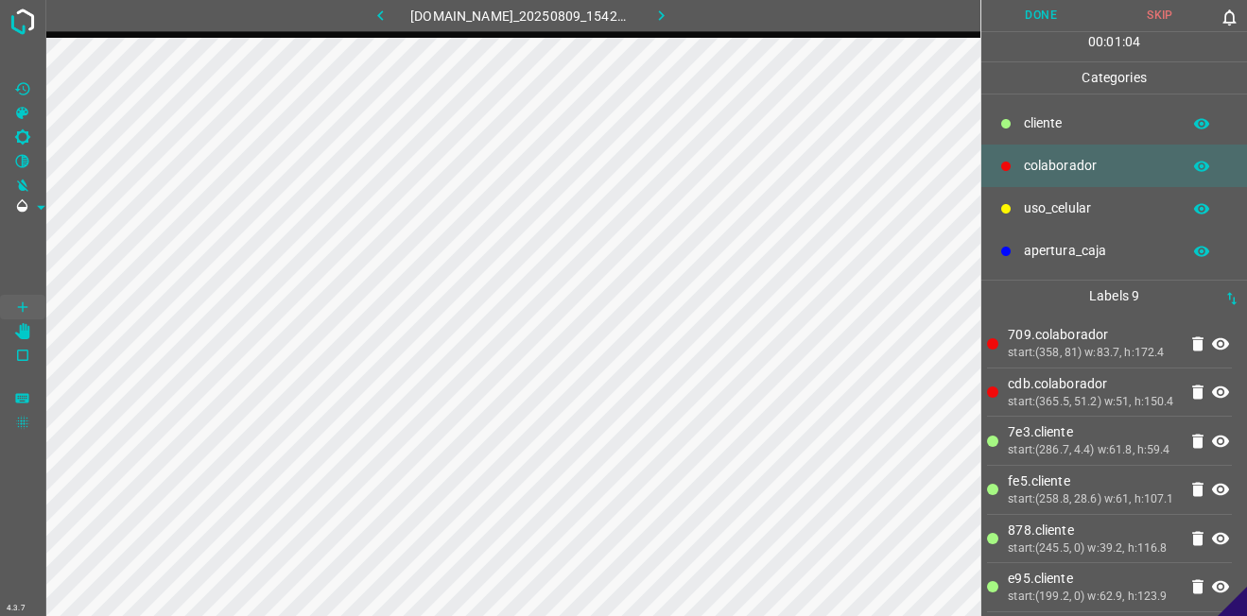
click at [1016, 198] on div "uso_celular" at bounding box center [1114, 208] width 266 height 43
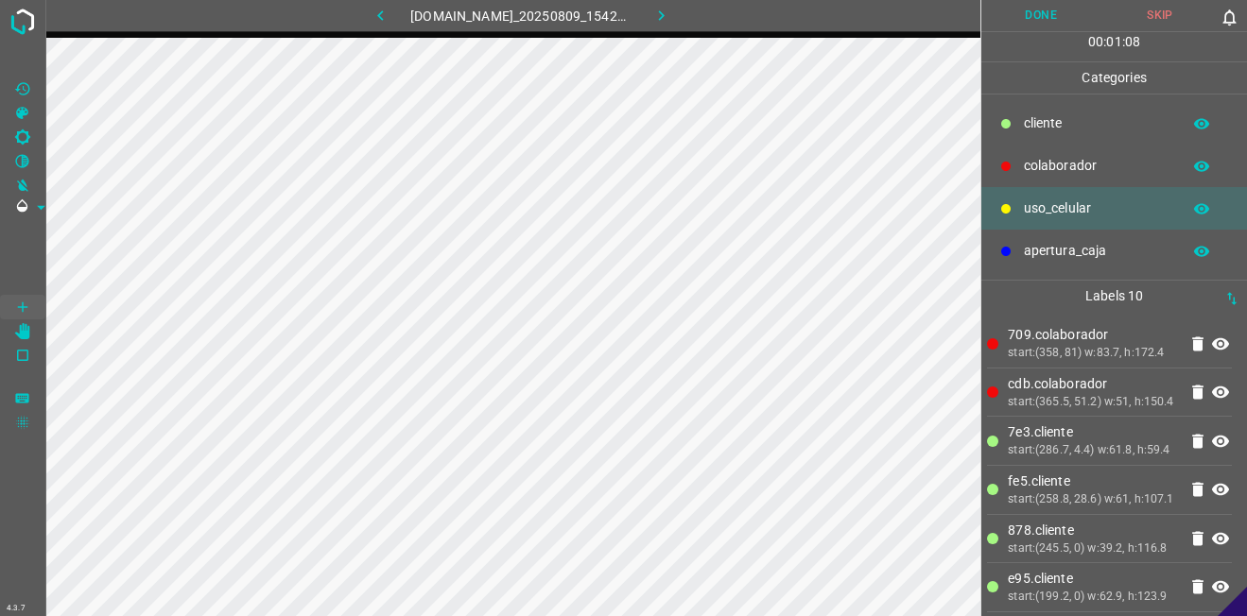
click at [1128, 125] on p "​​cliente" at bounding box center [1097, 123] width 147 height 20
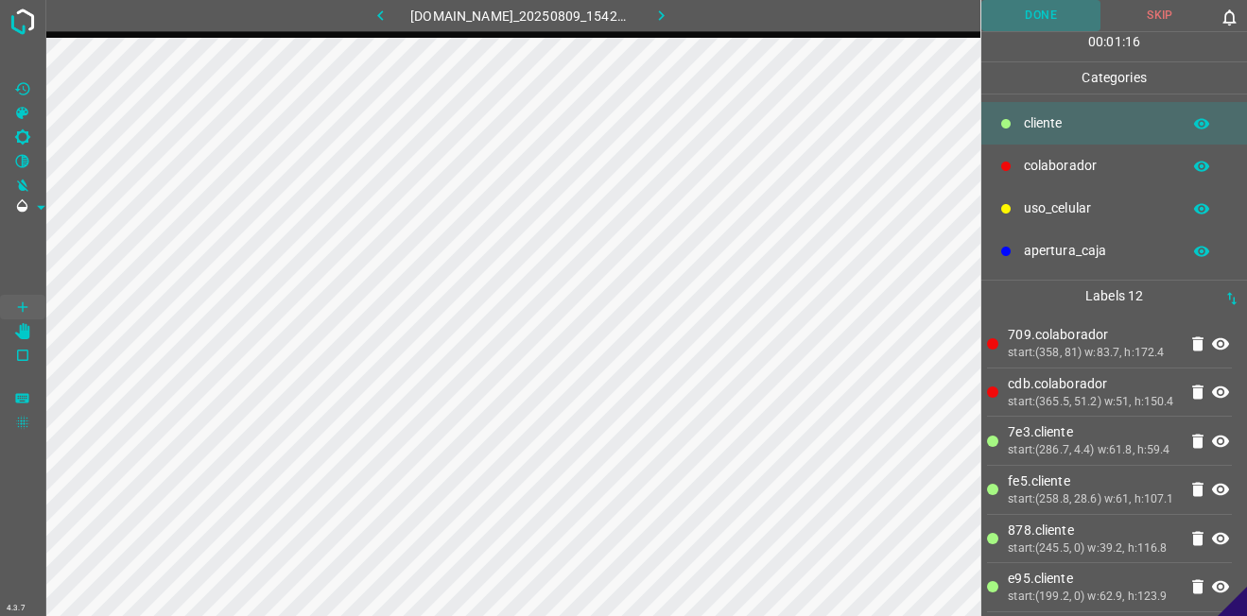
click at [1073, 17] on button "Done" at bounding box center [1040, 15] width 119 height 31
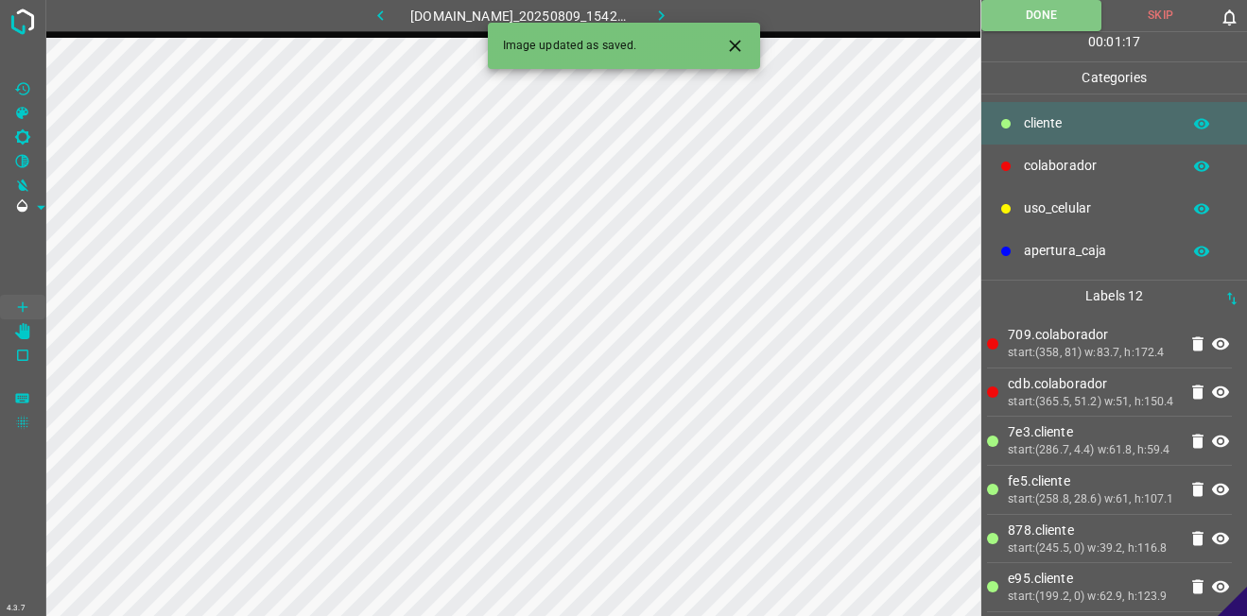
click at [671, 14] on icon "button" at bounding box center [661, 16] width 20 height 20
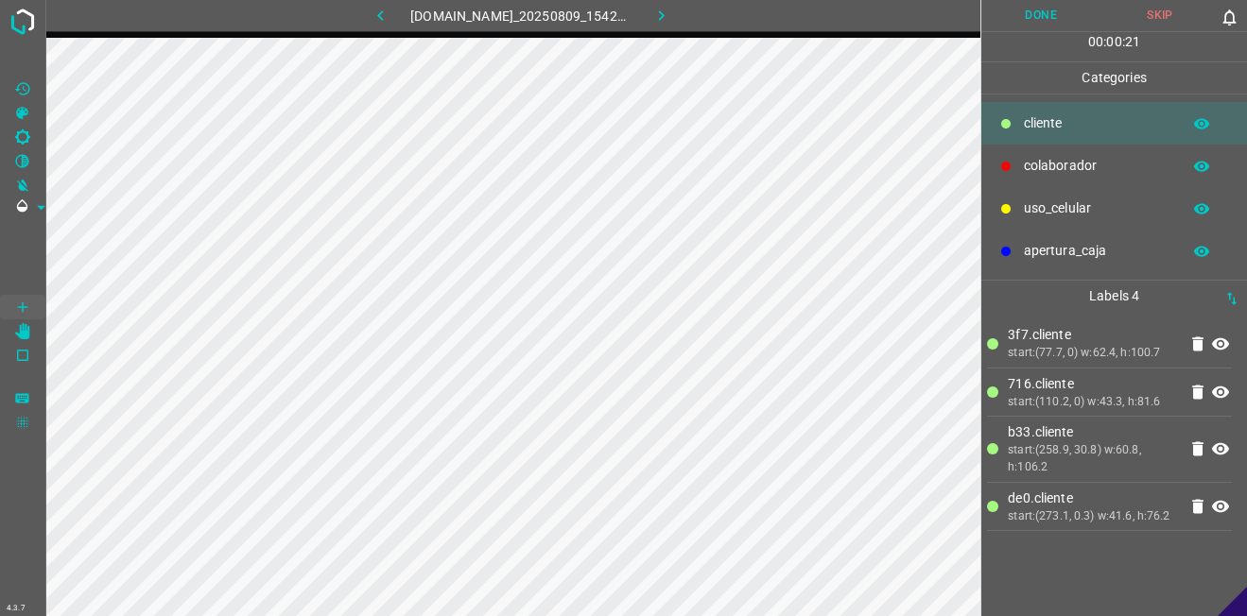
click at [1042, 174] on p "colaborador" at bounding box center [1097, 166] width 147 height 20
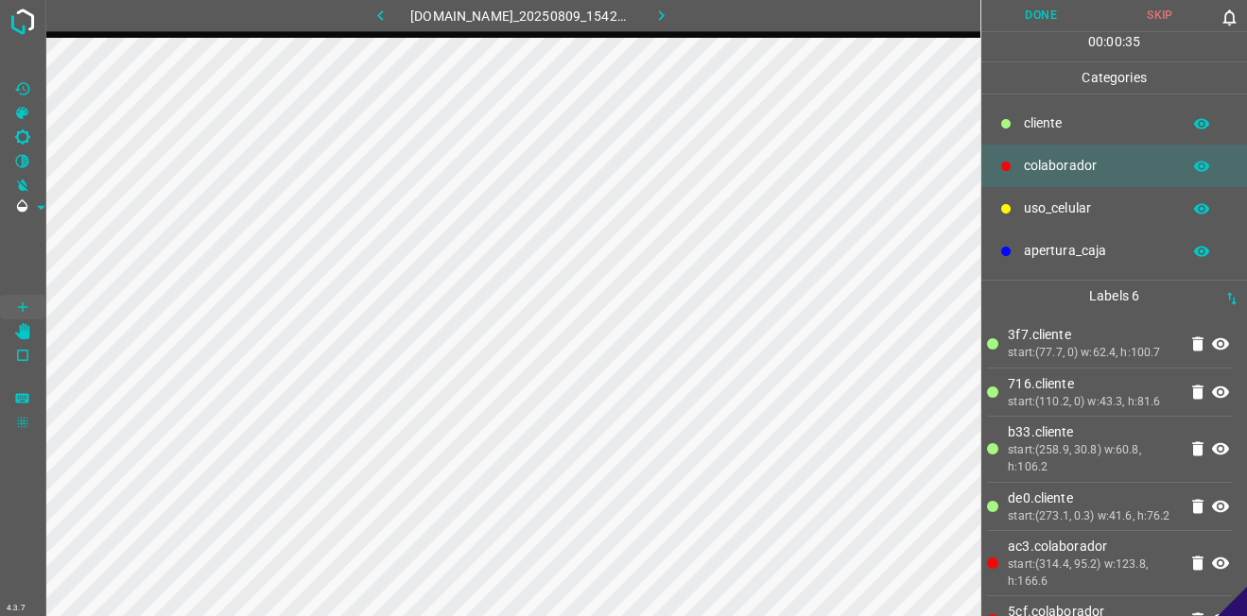
click at [1017, 20] on button "Done" at bounding box center [1040, 15] width 119 height 31
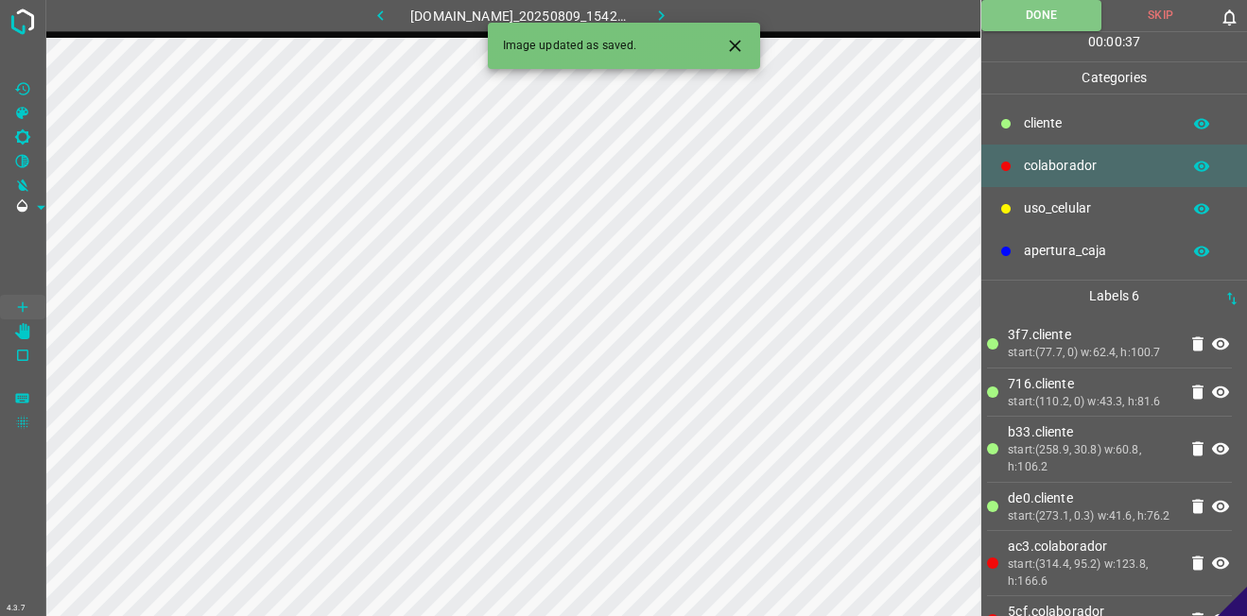
click at [671, 12] on icon "button" at bounding box center [661, 16] width 20 height 20
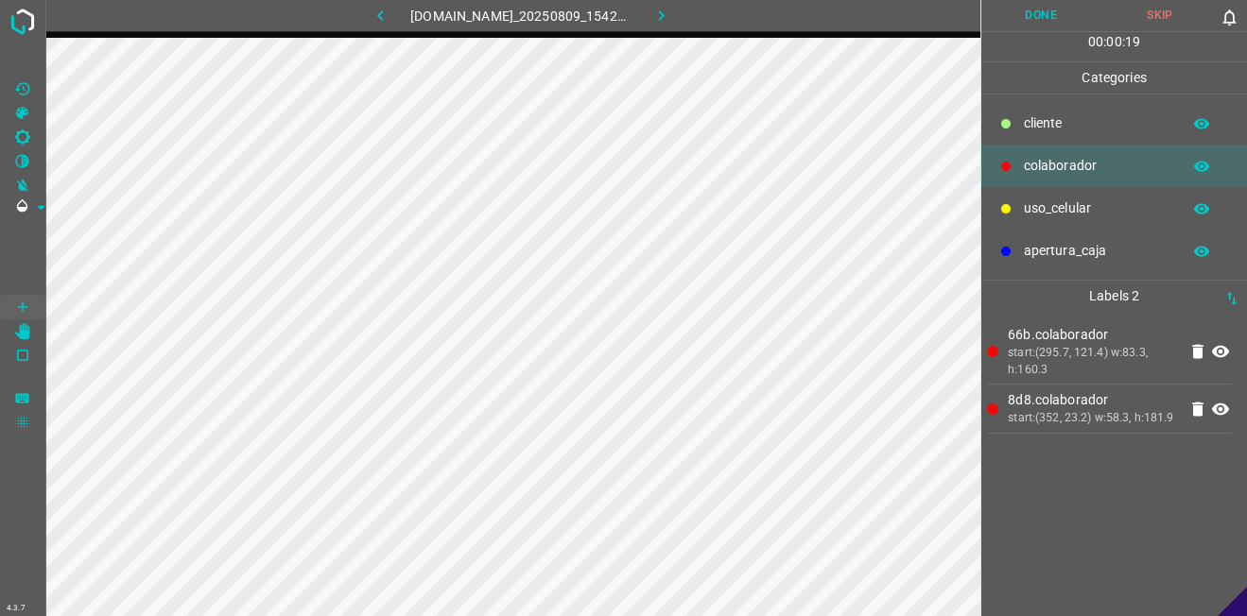
click at [1059, 118] on p "​​cliente" at bounding box center [1097, 123] width 147 height 20
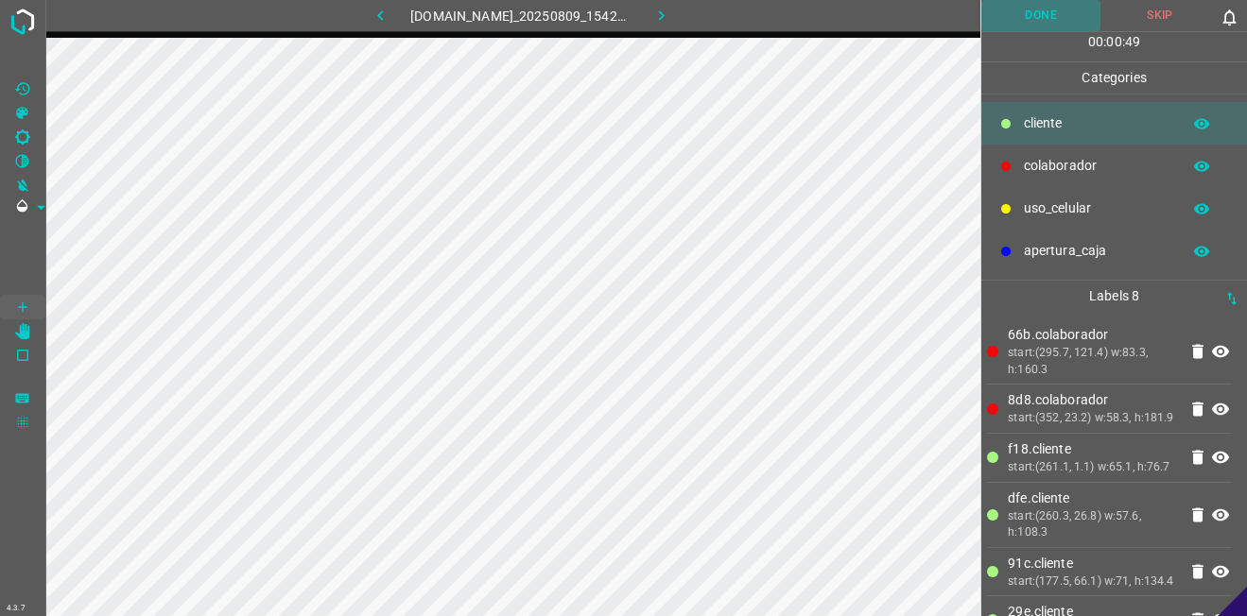
click at [1071, 22] on button "Done" at bounding box center [1040, 15] width 119 height 31
click at [1053, 21] on button "Done" at bounding box center [1041, 15] width 120 height 31
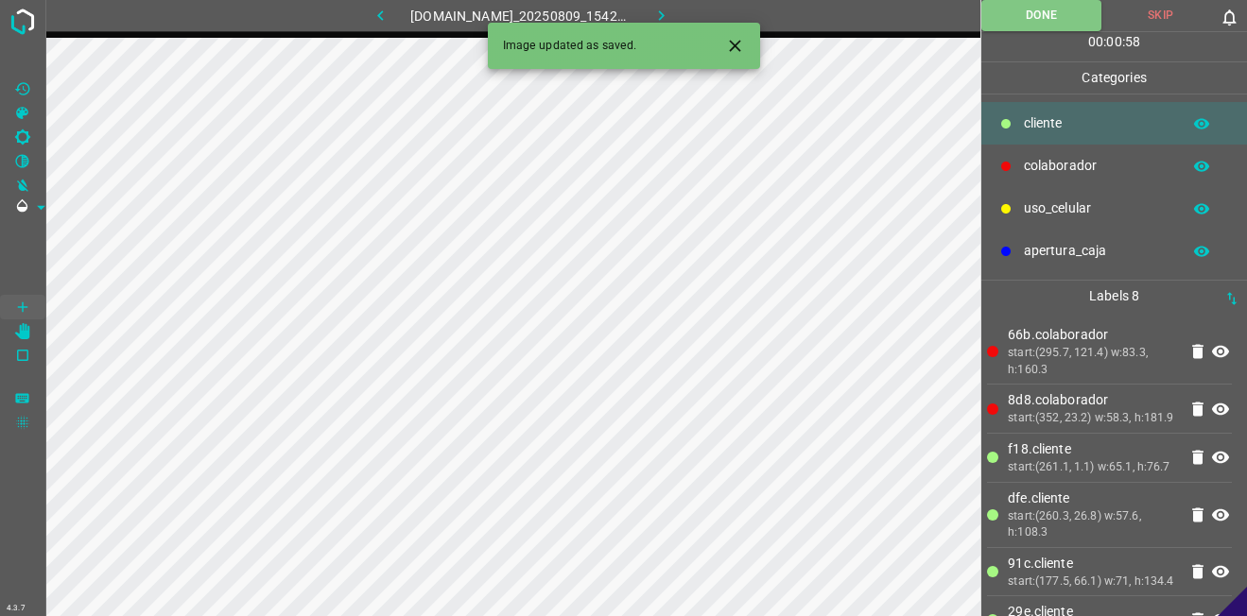
click at [687, 11] on button "button" at bounding box center [660, 15] width 60 height 31
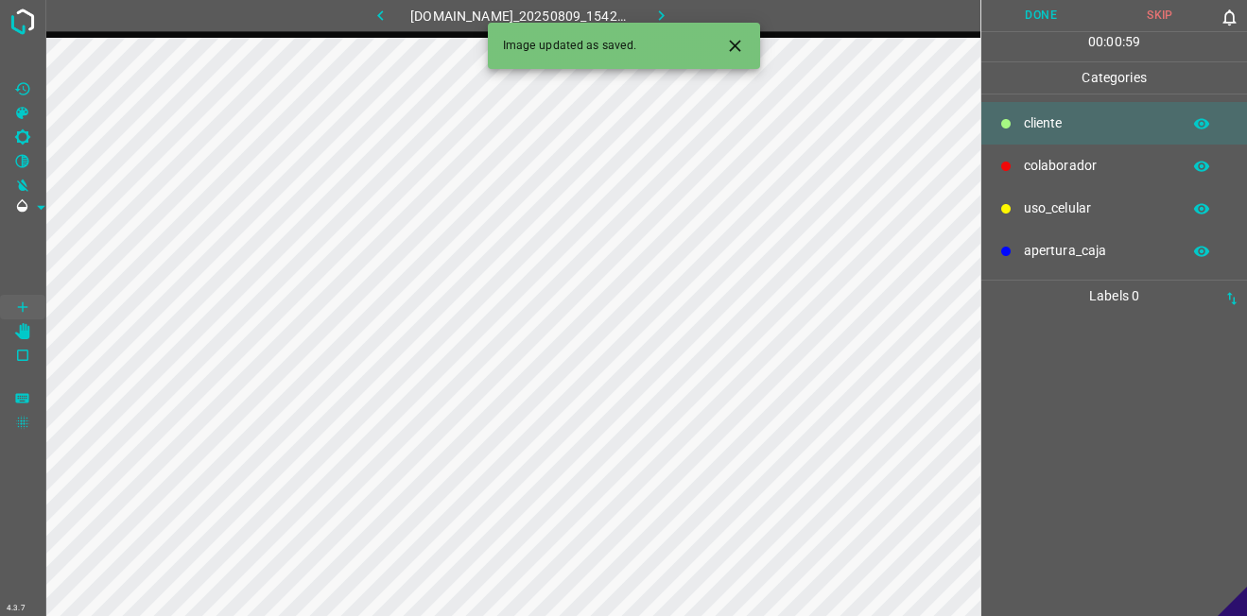
click at [1065, 169] on p "colaborador" at bounding box center [1097, 166] width 147 height 20
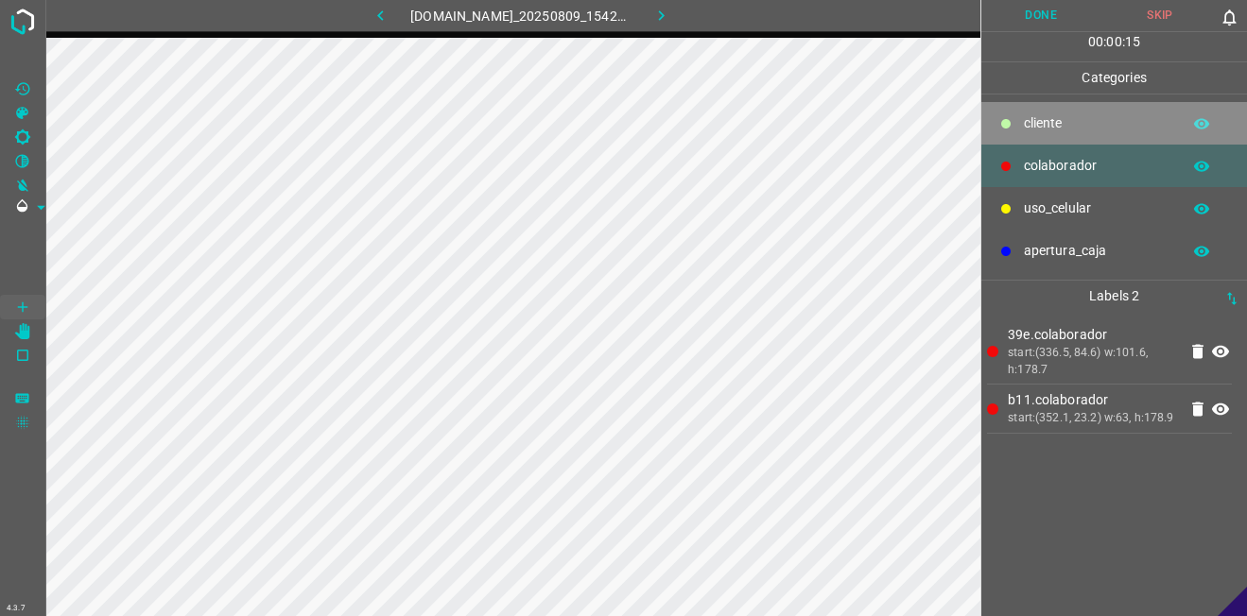
click at [1095, 128] on p "​​cliente" at bounding box center [1097, 123] width 147 height 20
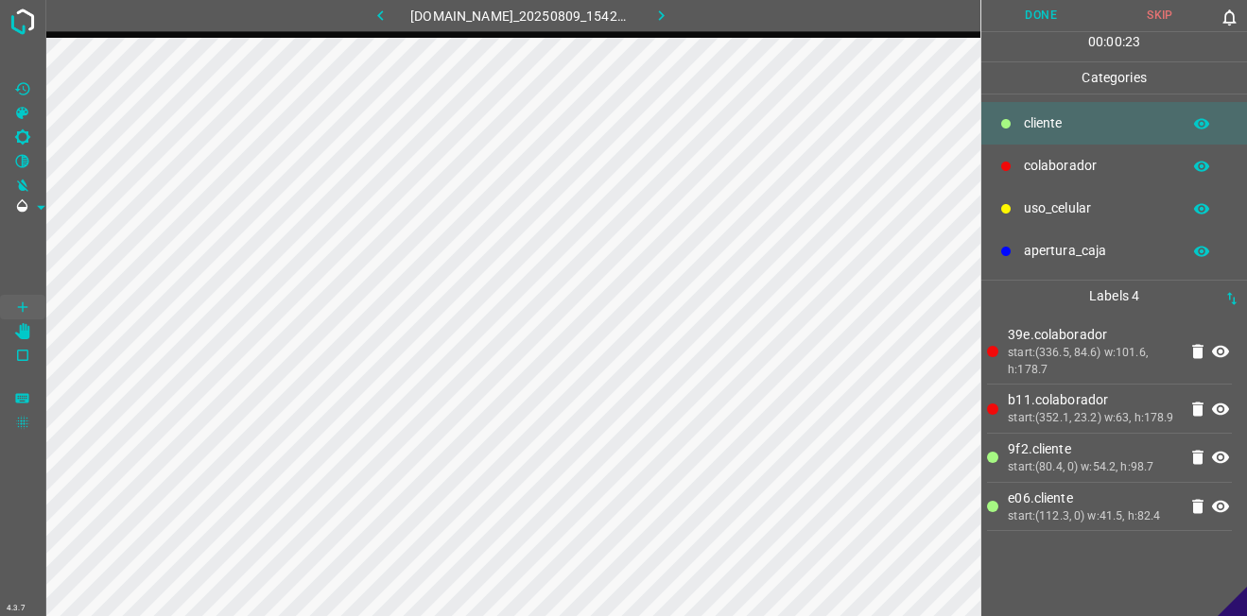
click at [1006, 21] on button "Done" at bounding box center [1040, 15] width 119 height 31
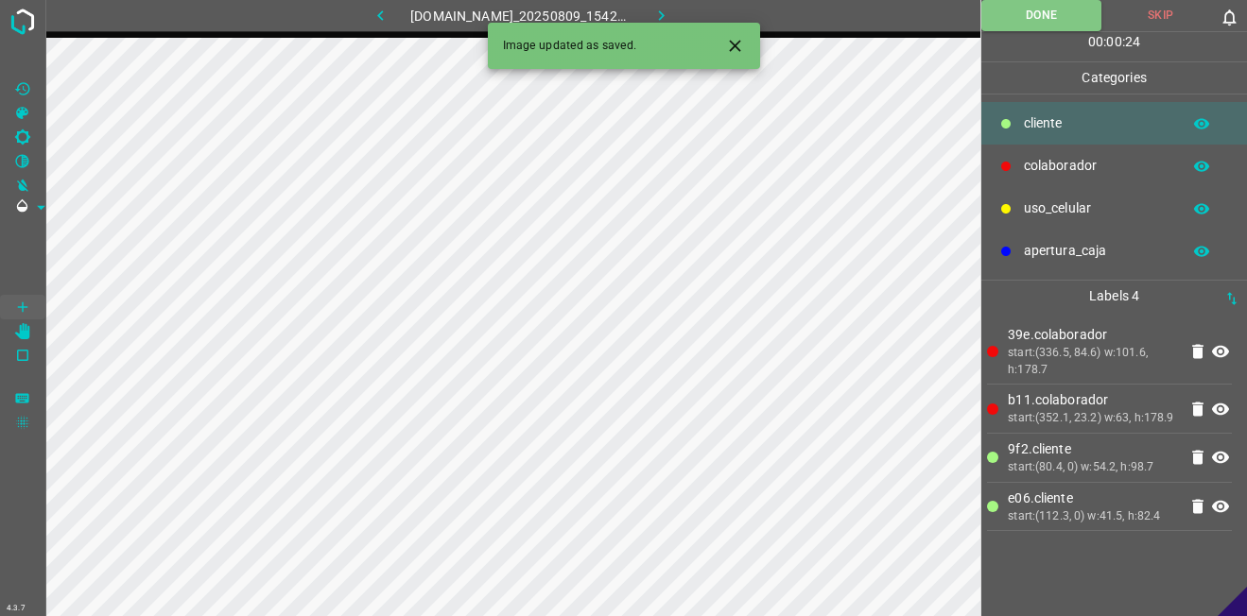
click at [663, 18] on icon "button" at bounding box center [661, 15] width 6 height 10
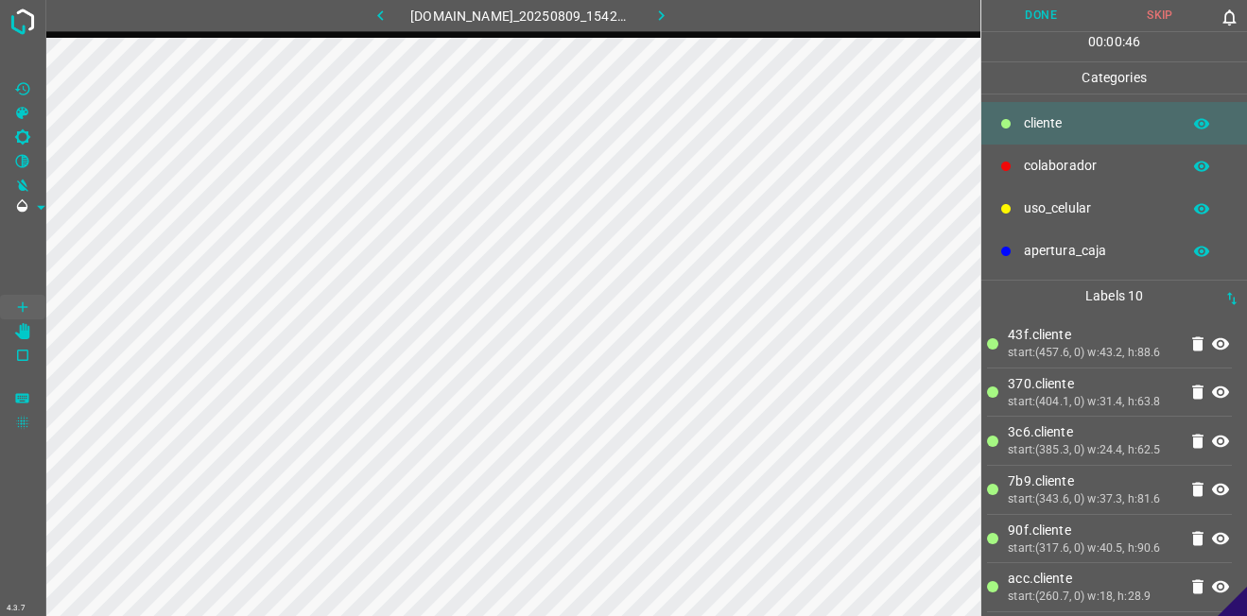
click at [1054, 159] on p "colaborador" at bounding box center [1097, 166] width 147 height 20
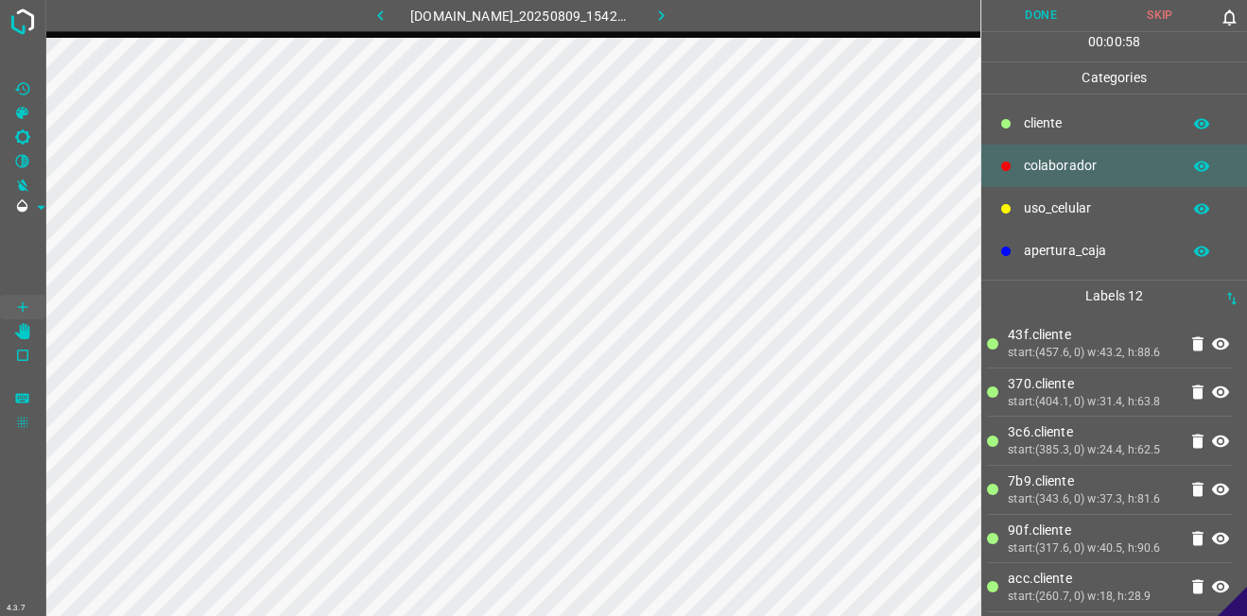
click at [1048, 24] on button "Done" at bounding box center [1040, 15] width 119 height 31
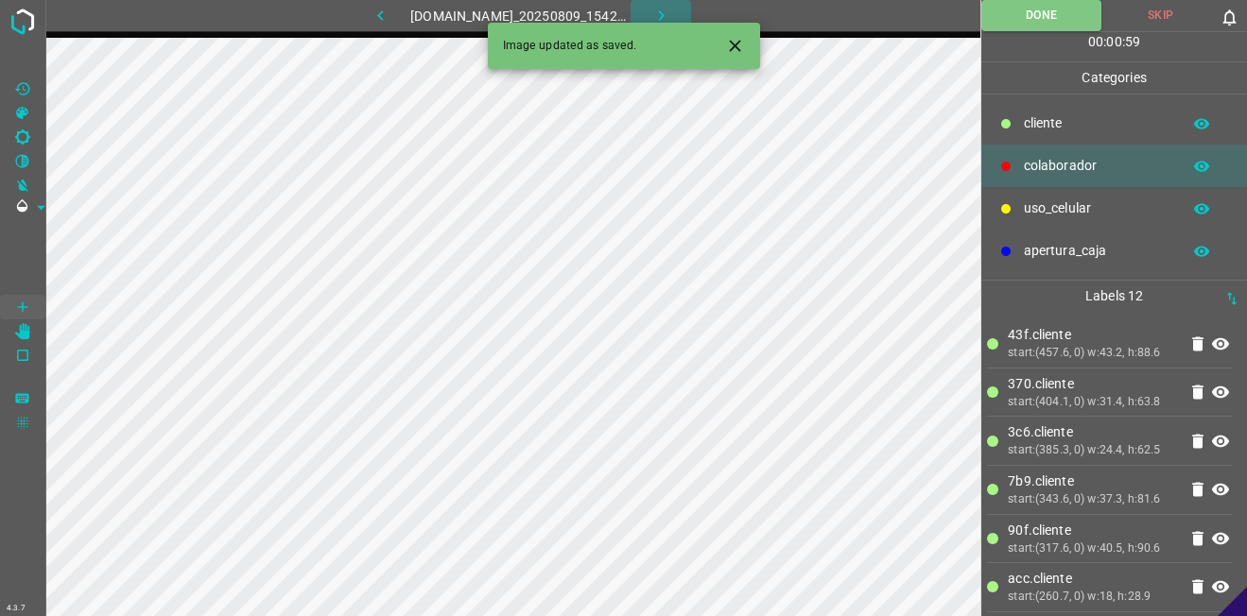
click at [684, 5] on button "button" at bounding box center [660, 15] width 60 height 31
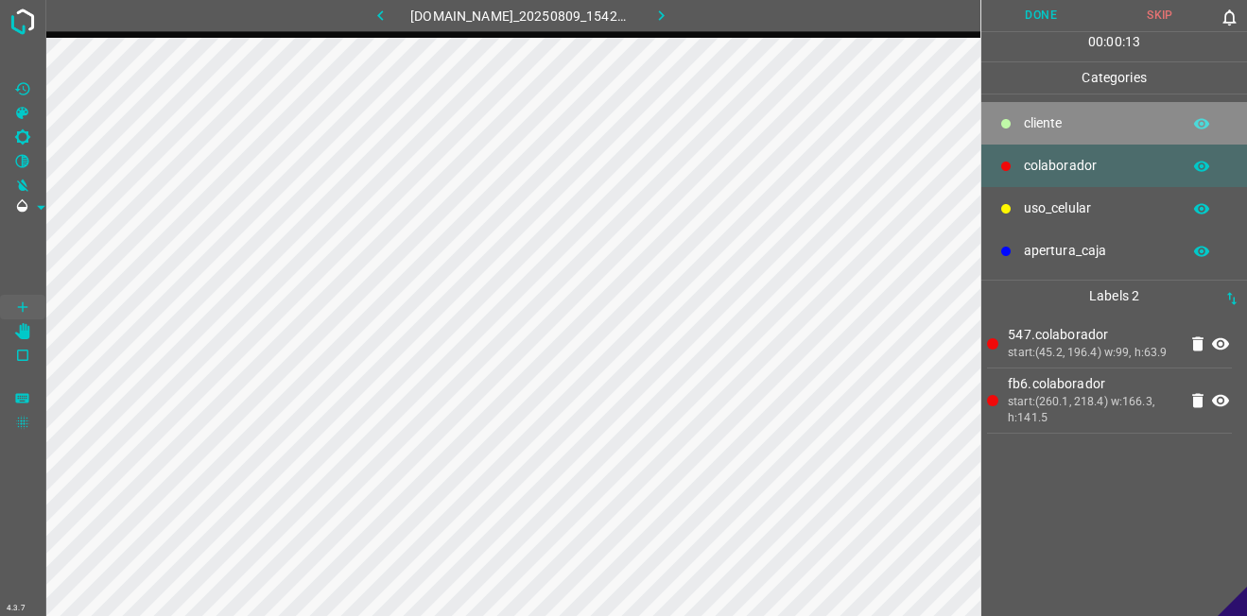
click at [1064, 137] on div "​​cliente" at bounding box center [1114, 123] width 266 height 43
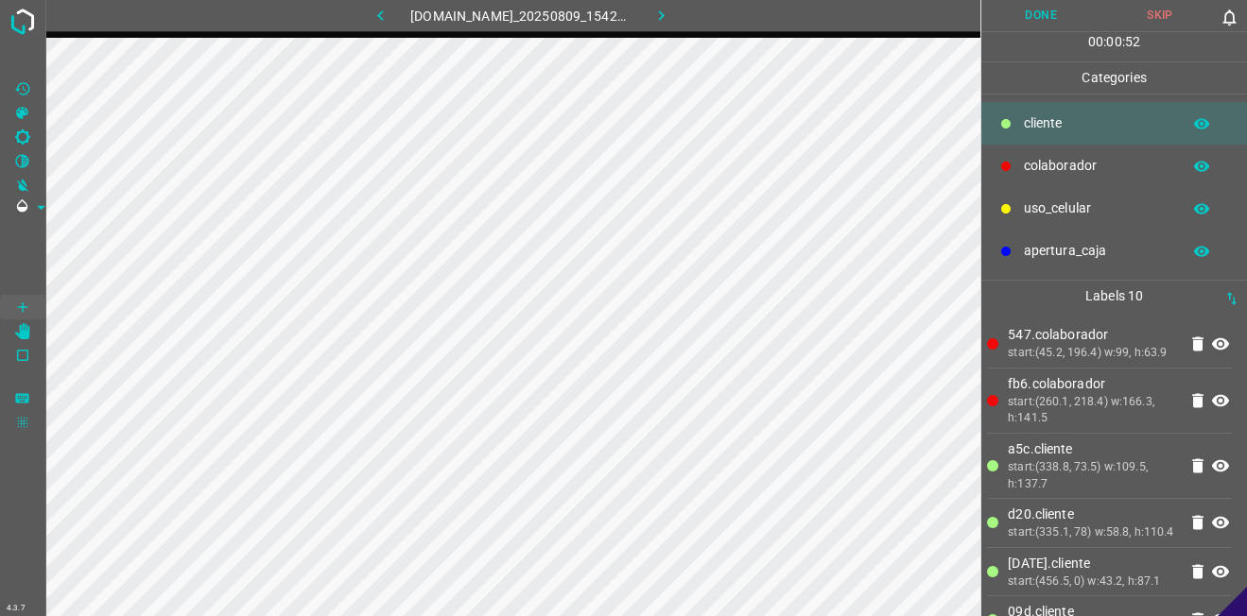
click at [1025, 18] on button "Done" at bounding box center [1040, 15] width 119 height 31
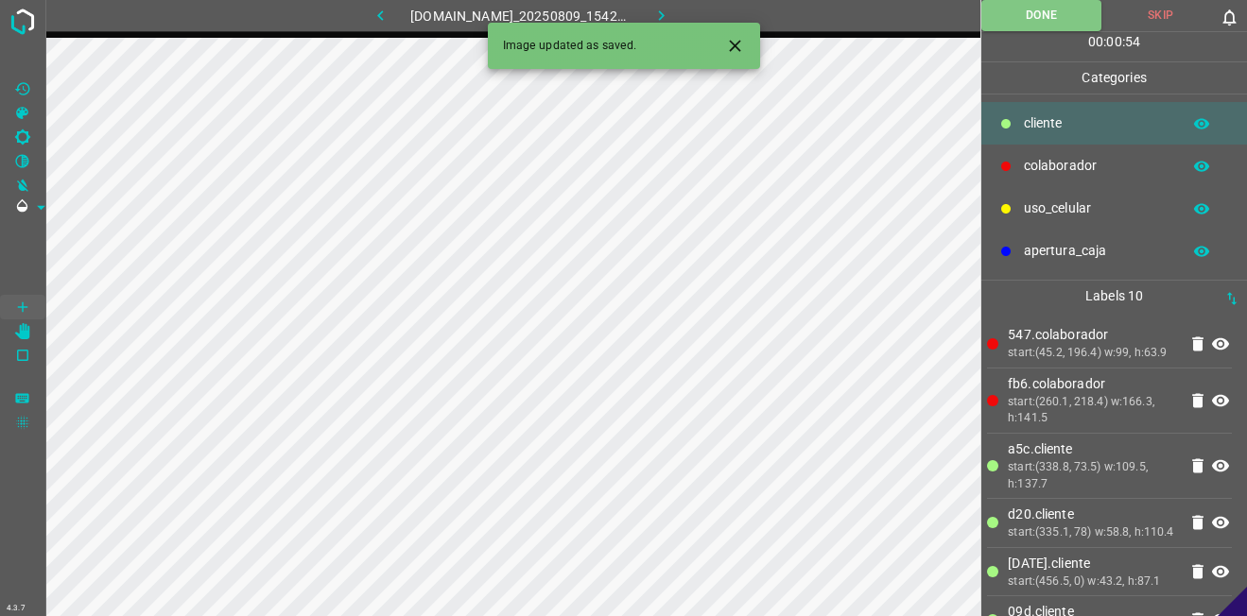
click at [660, 11] on button "button" at bounding box center [660, 15] width 60 height 31
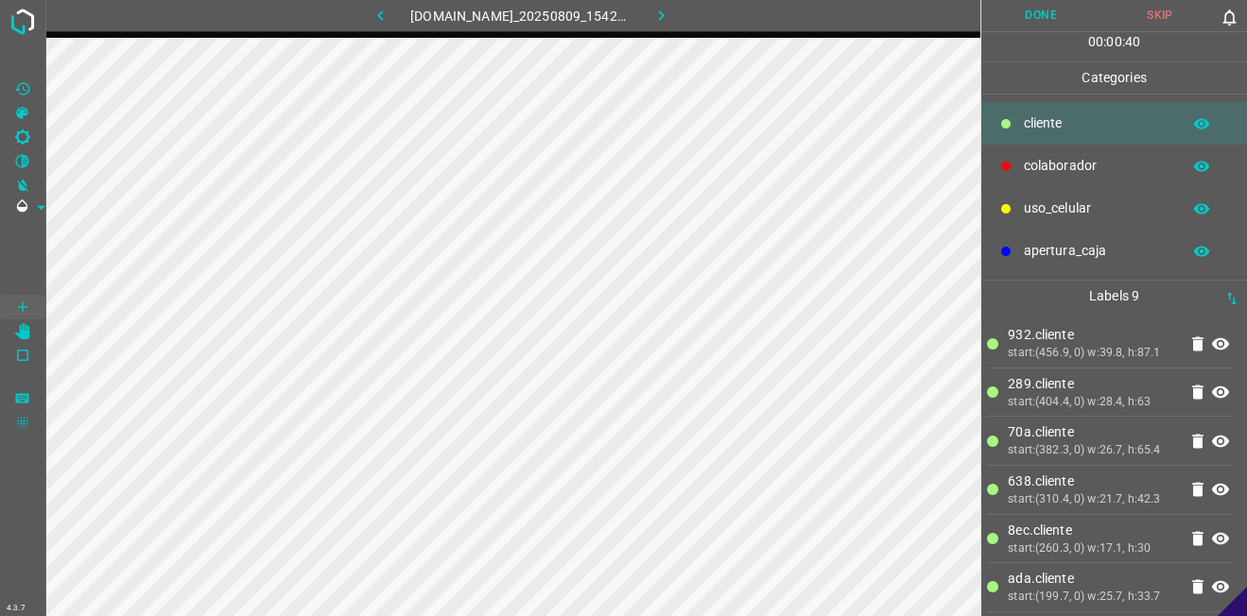
click at [1137, 170] on p "colaborador" at bounding box center [1097, 166] width 147 height 20
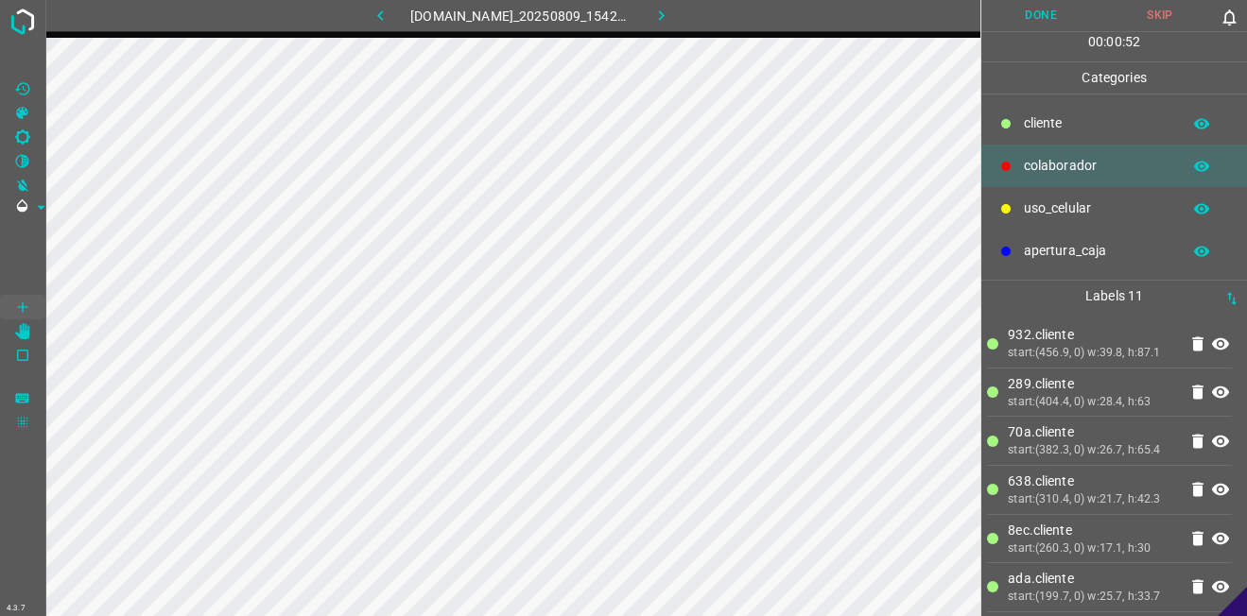
click at [1042, 19] on button "Done" at bounding box center [1040, 15] width 119 height 31
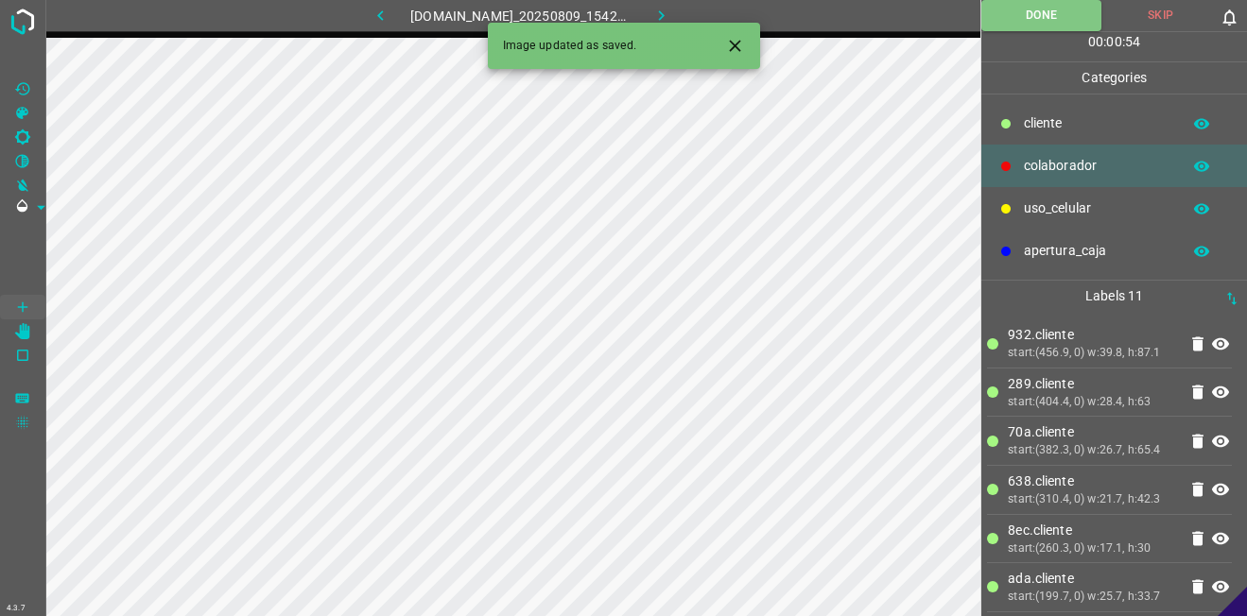
click at [683, 9] on button "button" at bounding box center [660, 15] width 60 height 31
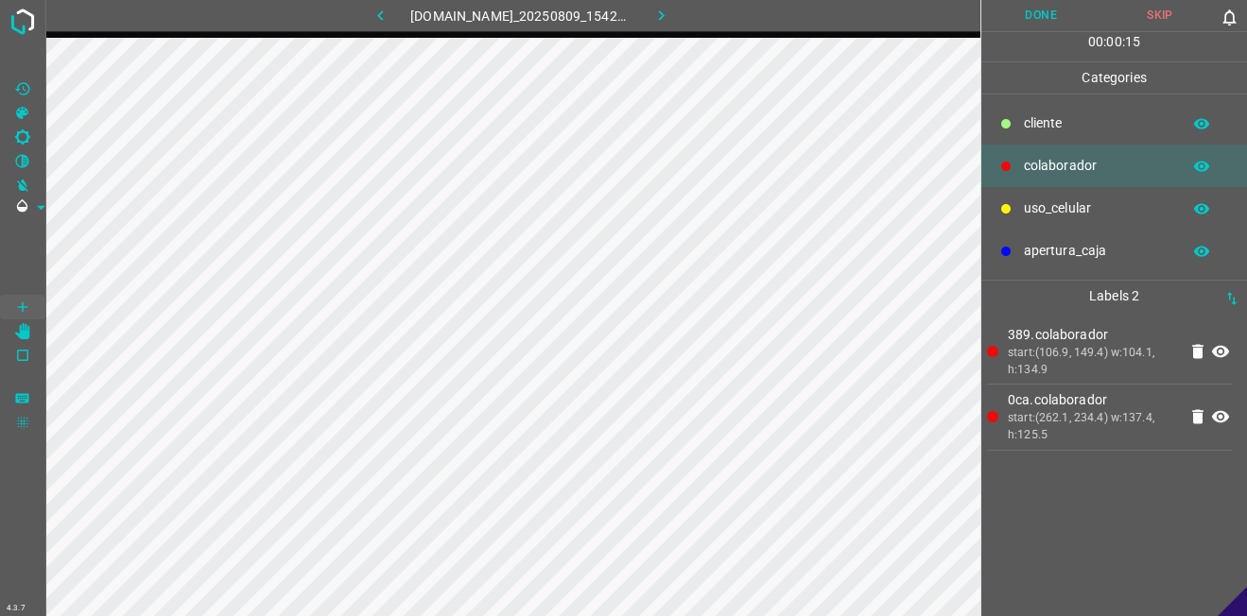
click at [1048, 127] on p "​​cliente" at bounding box center [1097, 123] width 147 height 20
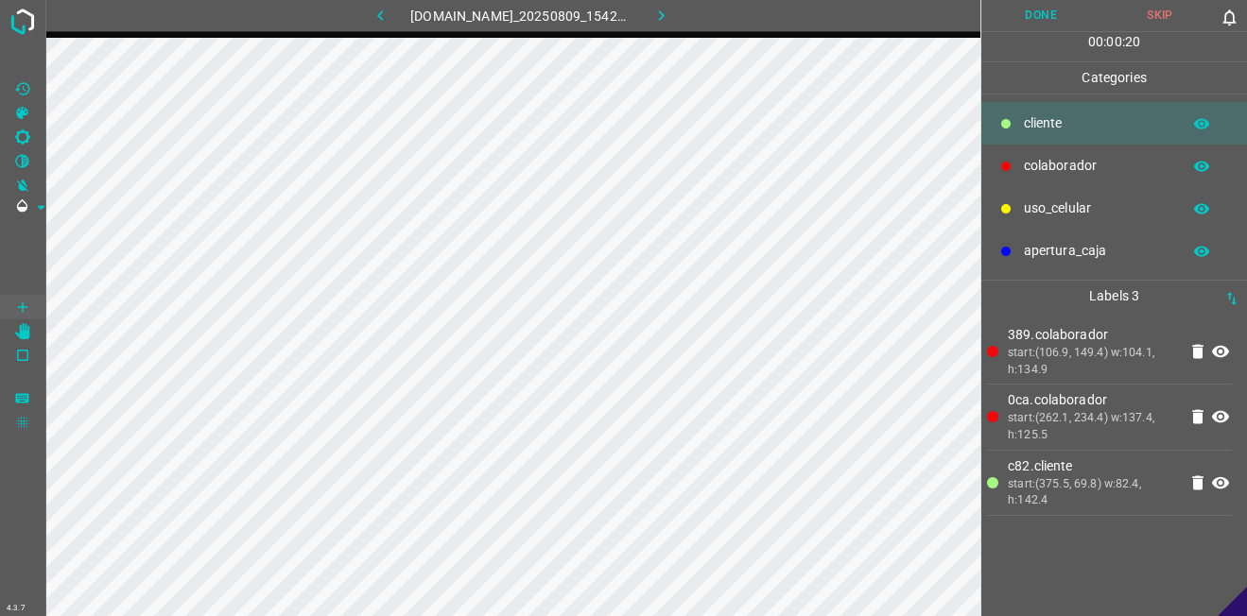
click at [1024, 208] on p "uso_celular" at bounding box center [1097, 208] width 147 height 20
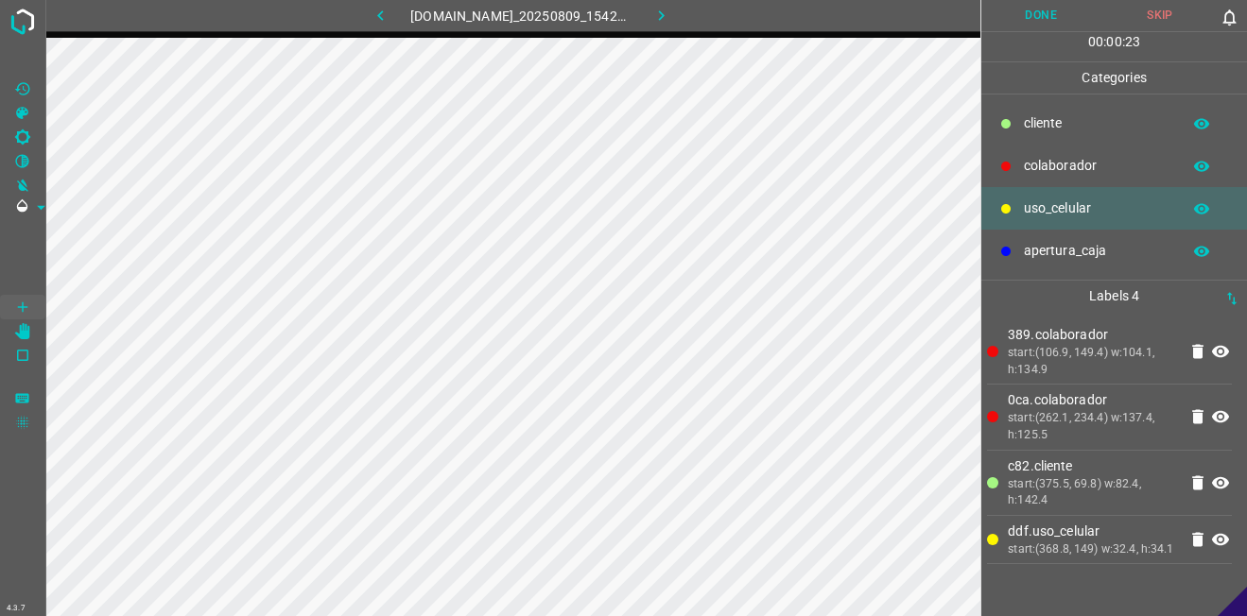
click at [1067, 177] on div "colaborador" at bounding box center [1114, 166] width 266 height 43
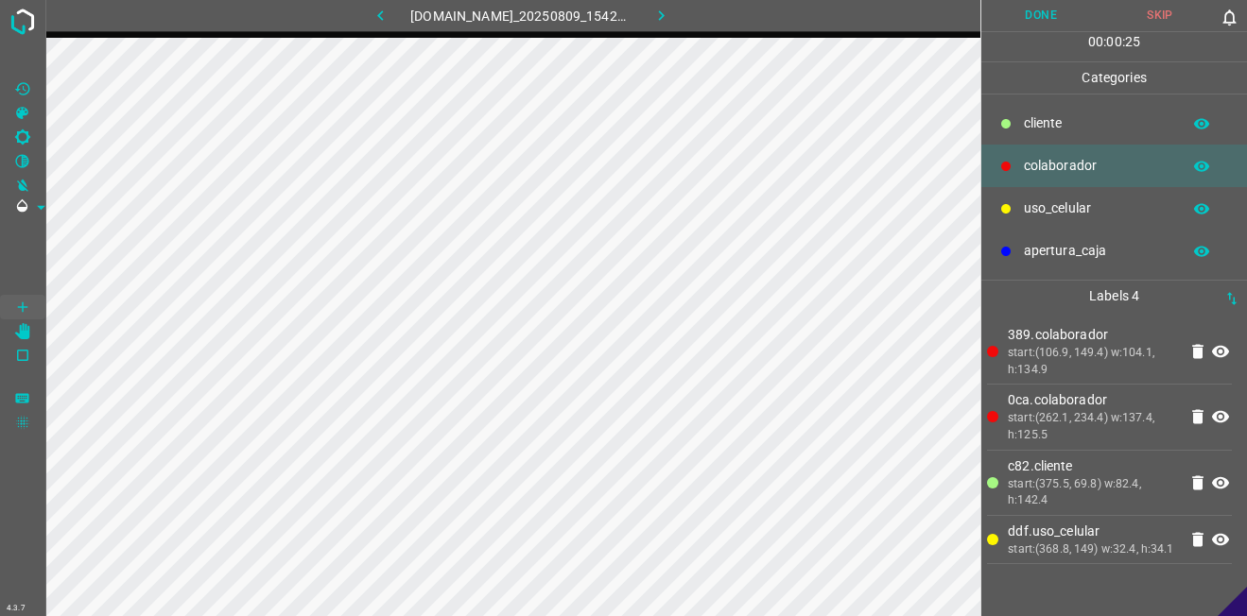
click at [1111, 111] on div "​​cliente" at bounding box center [1114, 123] width 266 height 43
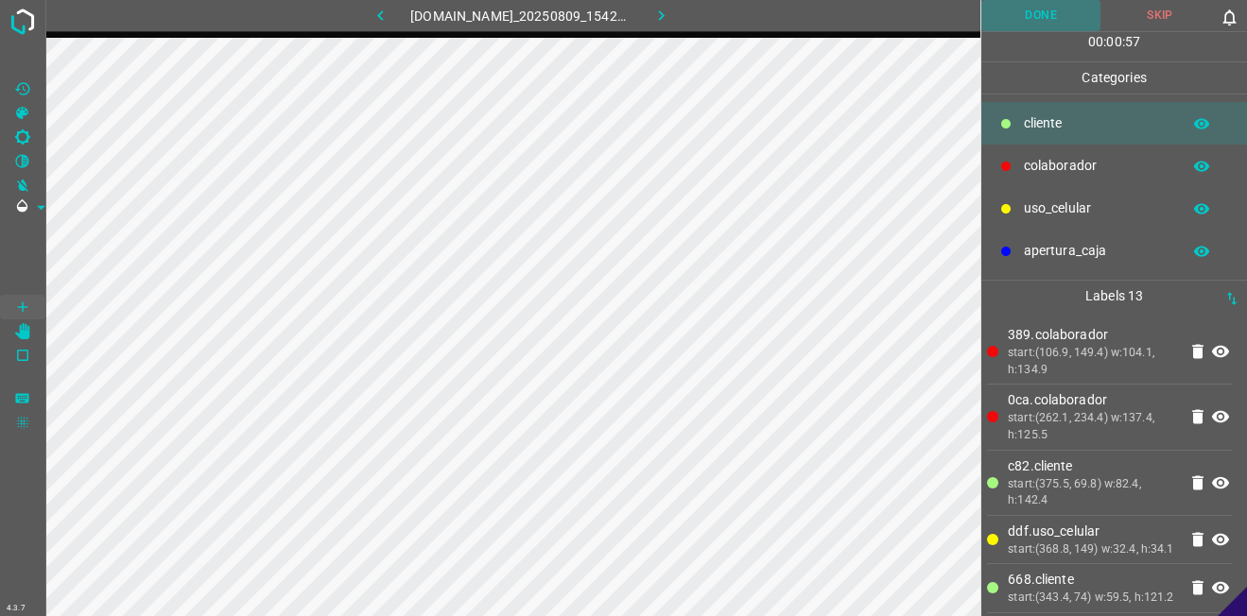
click at [1019, 0] on button "Done" at bounding box center [1040, 15] width 119 height 31
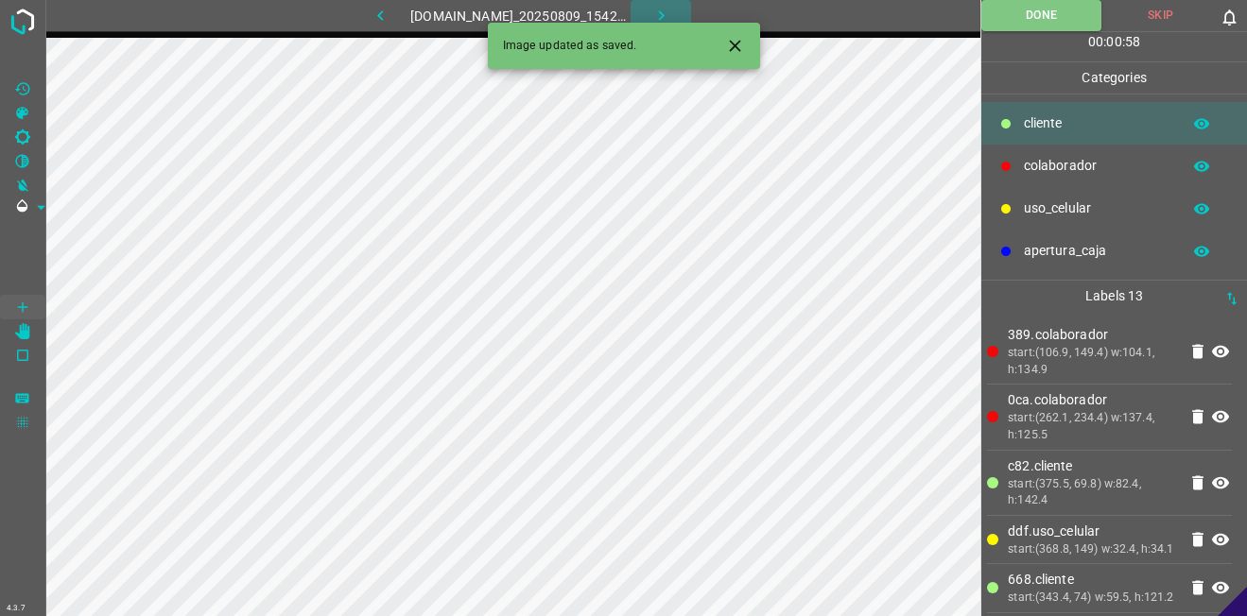
click at [671, 15] on icon "button" at bounding box center [661, 16] width 20 height 20
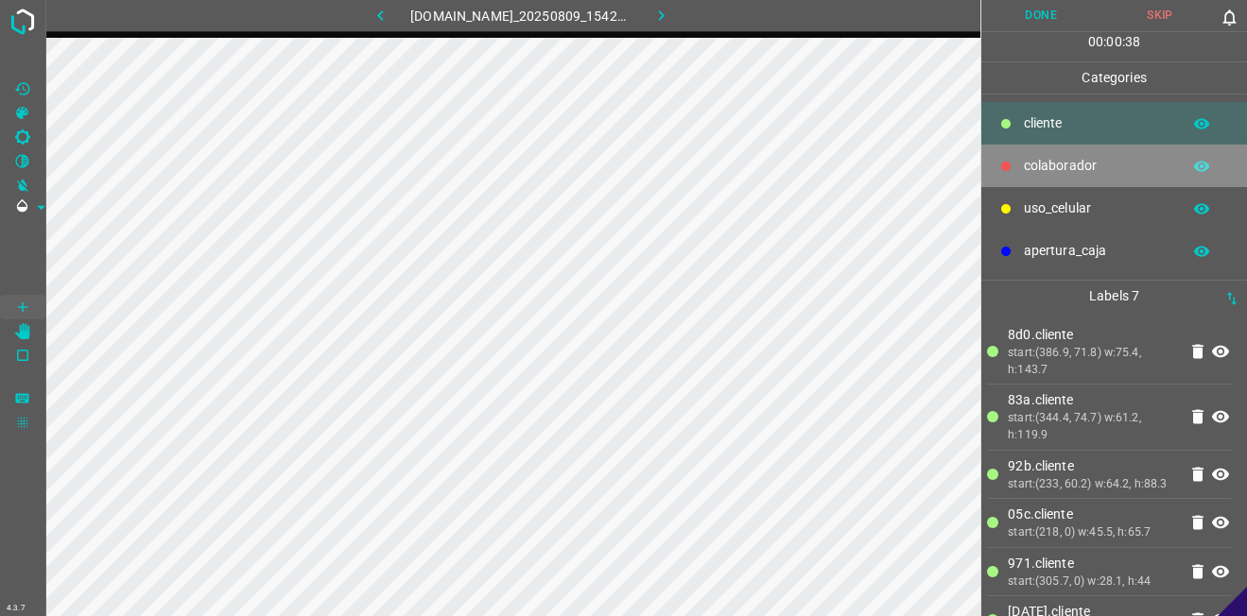
drag, startPoint x: 1059, startPoint y: 152, endPoint x: 992, endPoint y: 151, distance: 66.2
click at [1059, 153] on div "colaborador" at bounding box center [1114, 166] width 266 height 43
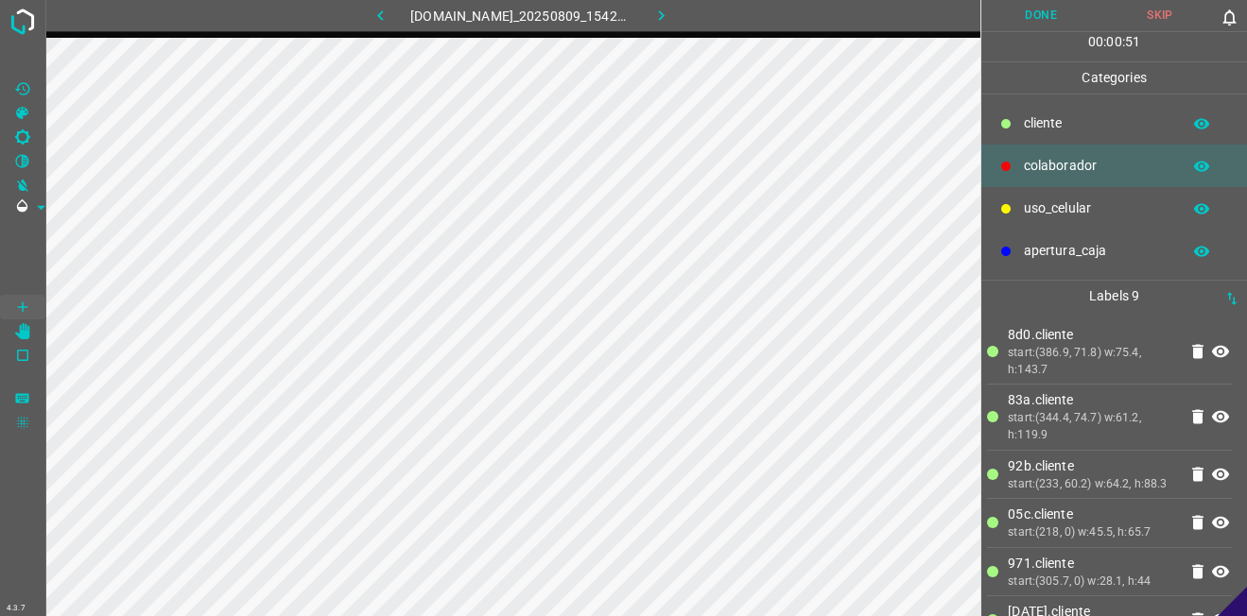
click at [1050, 26] on button "Done" at bounding box center [1040, 15] width 119 height 31
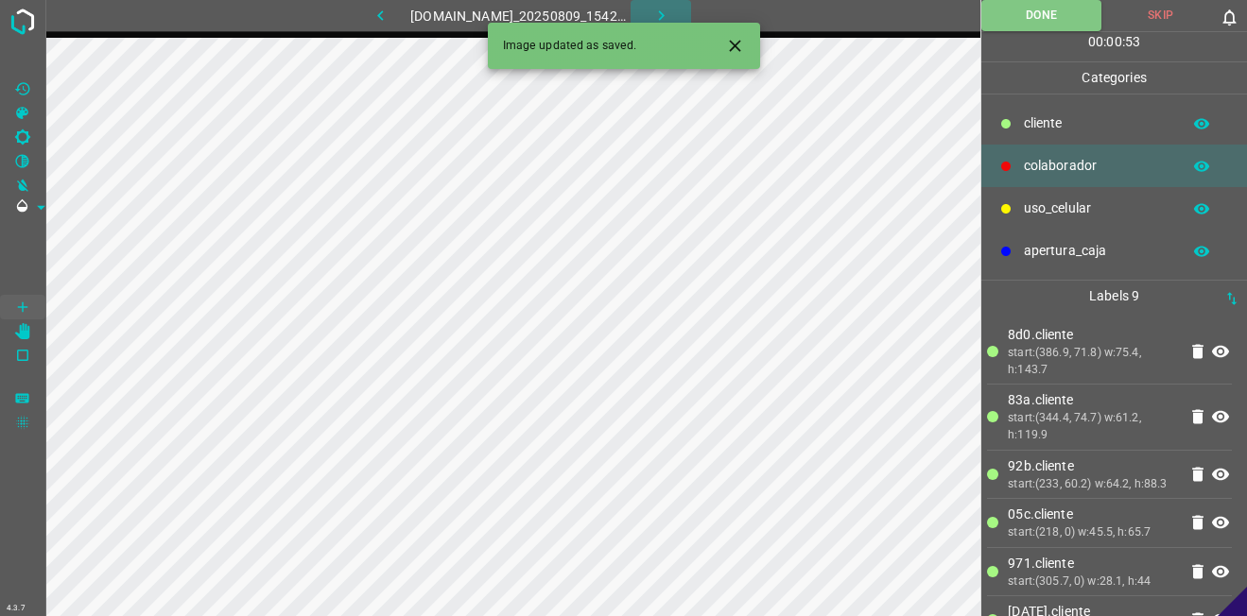
click at [671, 12] on icon "button" at bounding box center [661, 16] width 20 height 20
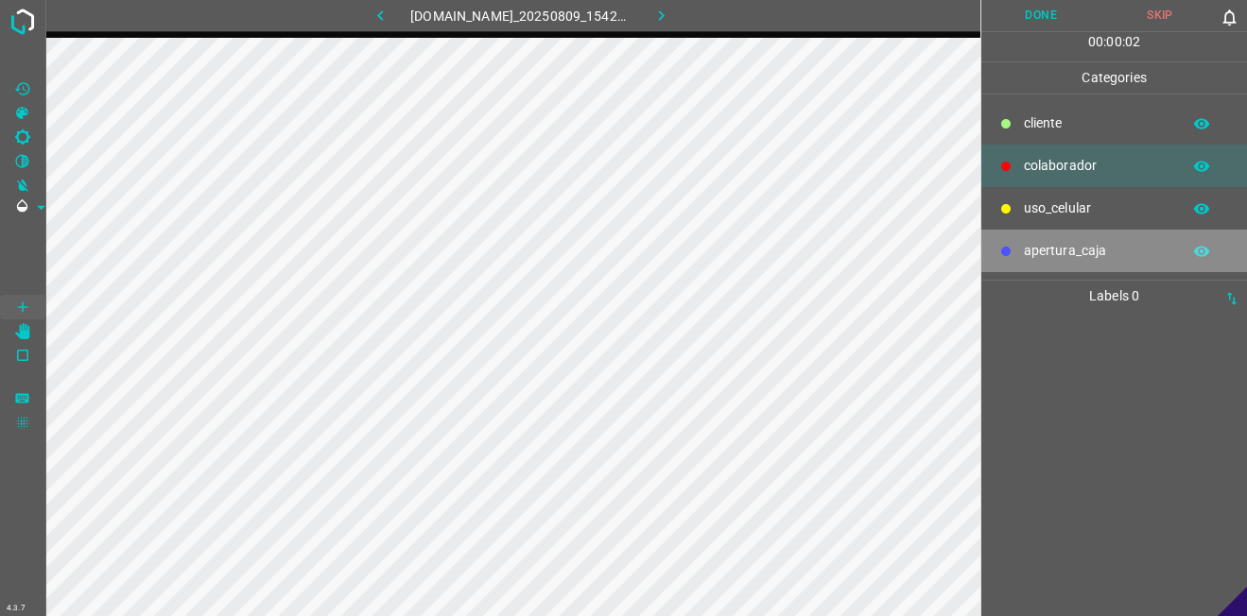
click at [1117, 237] on div "apertura_caja" at bounding box center [1114, 251] width 266 height 43
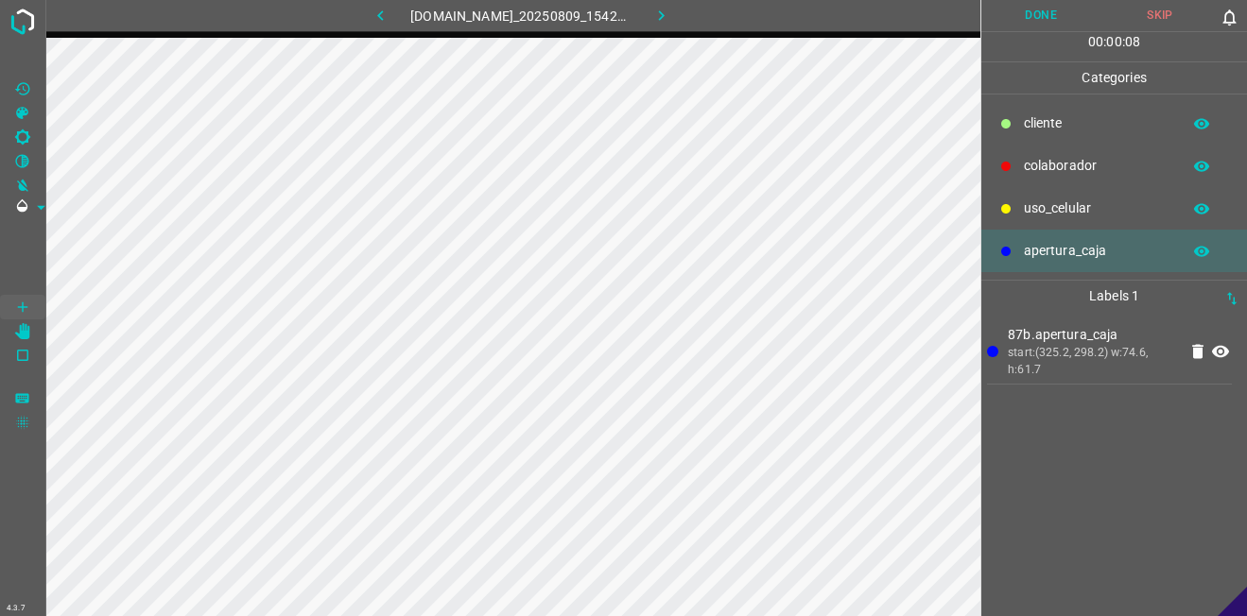
click at [1047, 162] on p "colaborador" at bounding box center [1097, 166] width 147 height 20
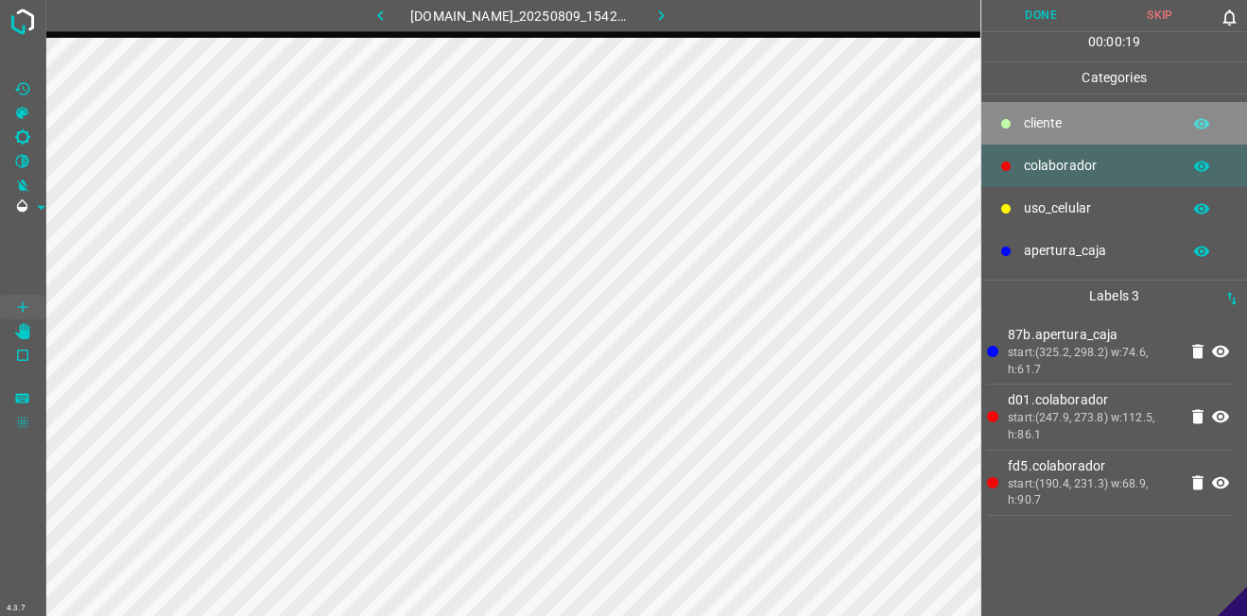
click at [1077, 119] on p "​​cliente" at bounding box center [1097, 123] width 147 height 20
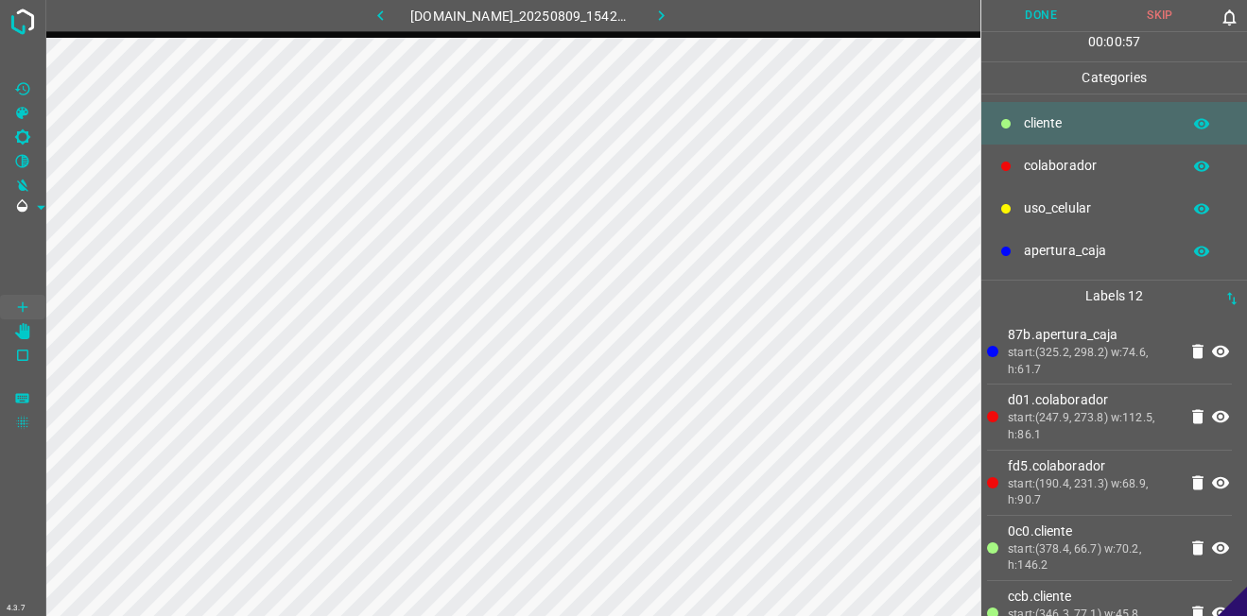
click at [1079, 9] on button "Done" at bounding box center [1040, 15] width 119 height 31
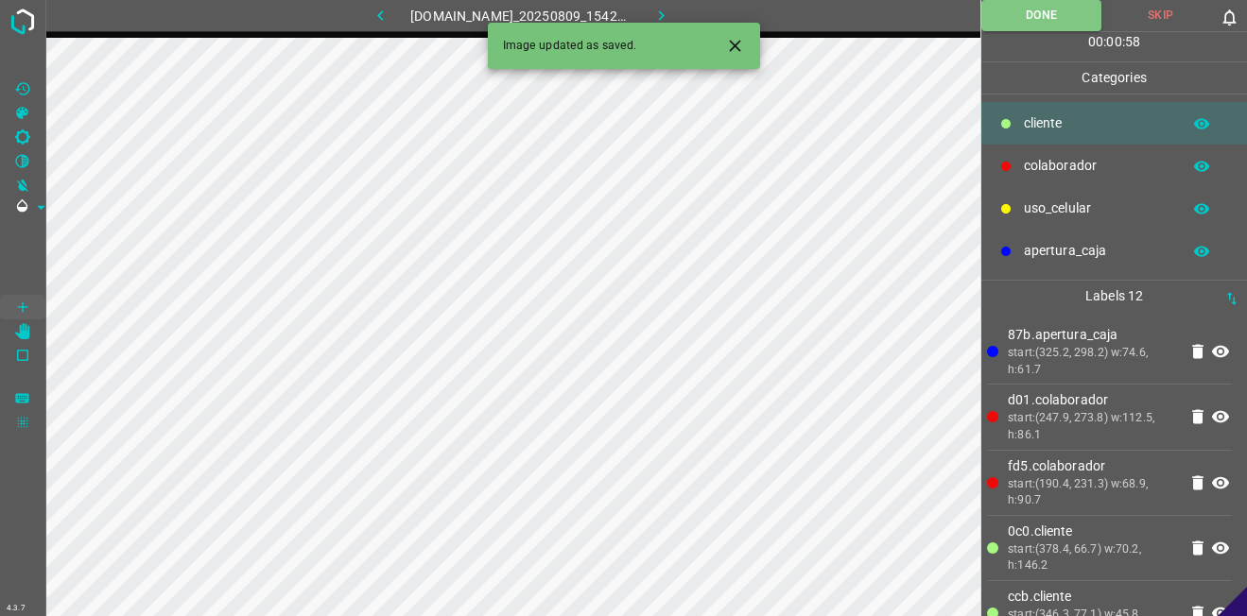
click at [669, 14] on icon "button" at bounding box center [661, 16] width 20 height 20
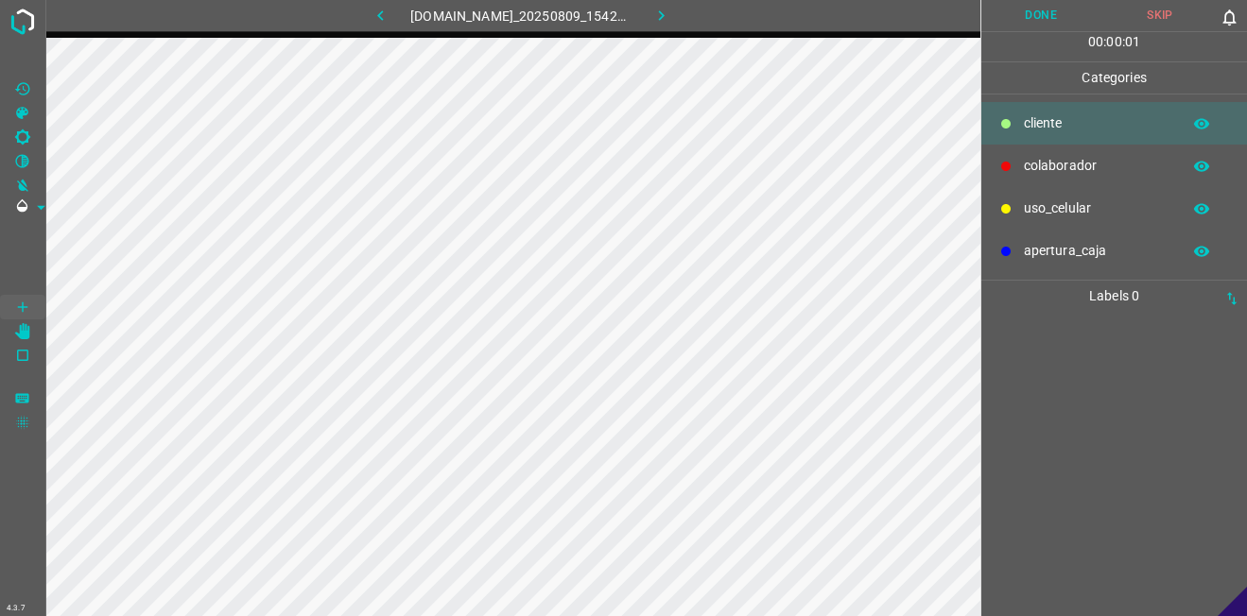
click at [1044, 247] on p "apertura_caja" at bounding box center [1097, 251] width 147 height 20
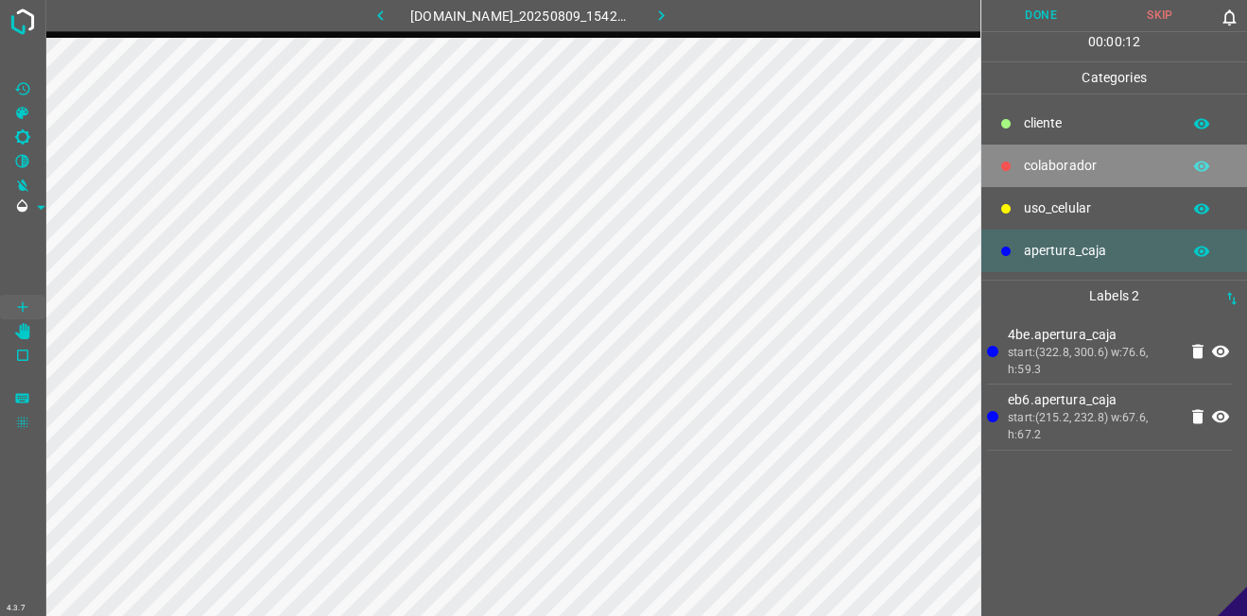
click at [1084, 166] on p "colaborador" at bounding box center [1097, 166] width 147 height 20
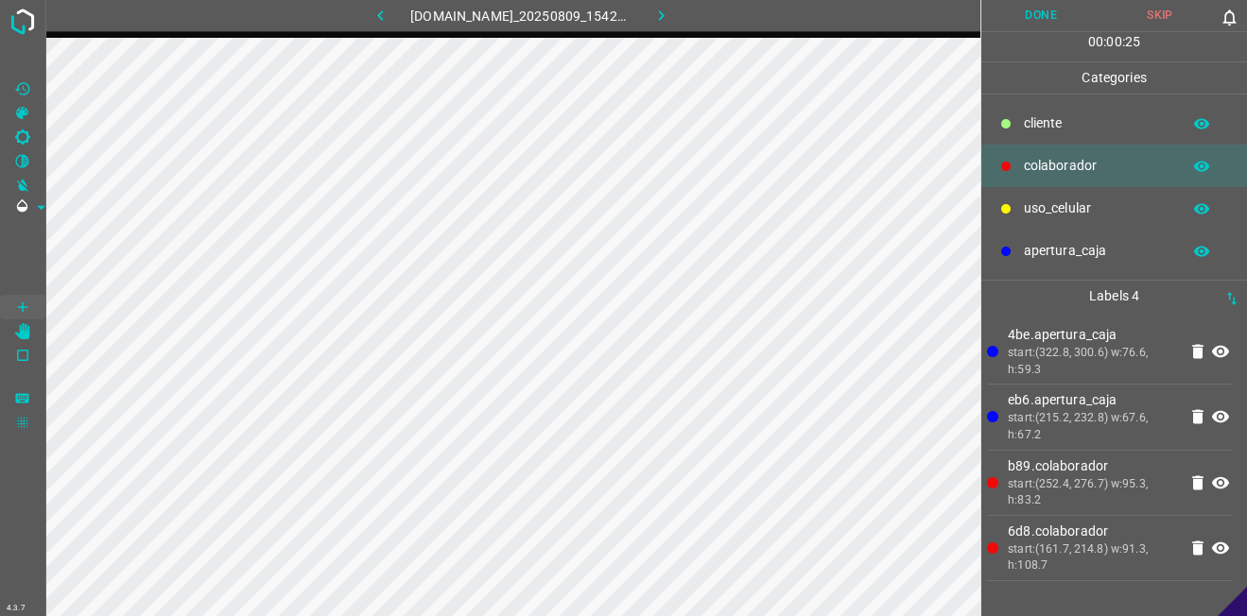
click at [1101, 118] on p "​​cliente" at bounding box center [1097, 123] width 147 height 20
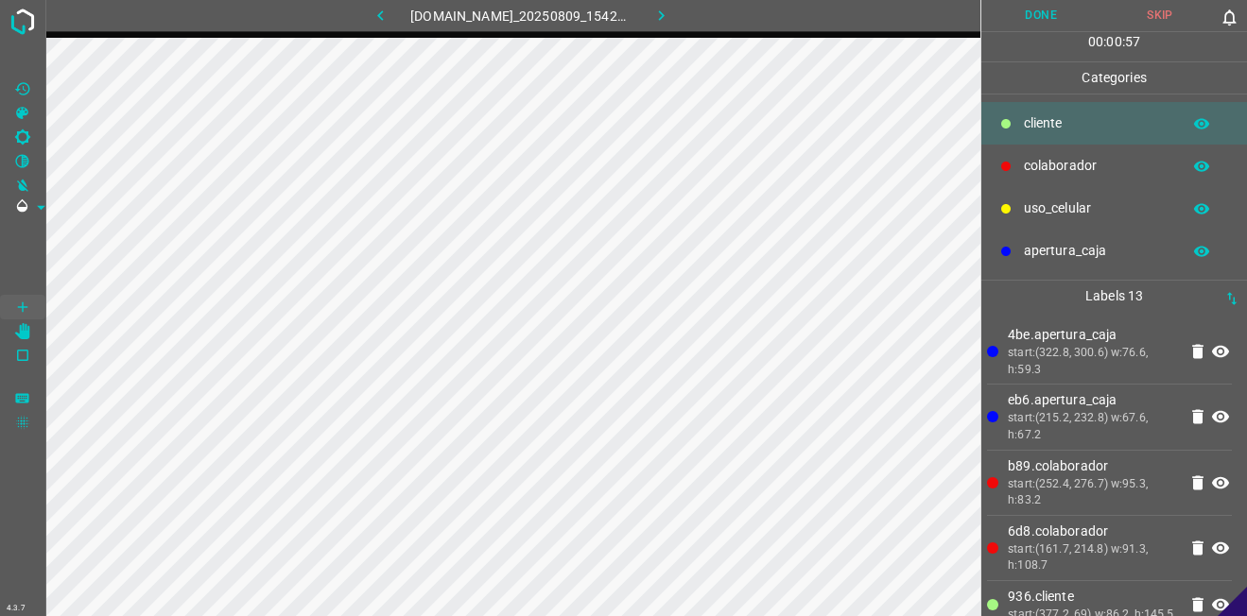
click at [1001, 23] on button "Done" at bounding box center [1040, 15] width 119 height 31
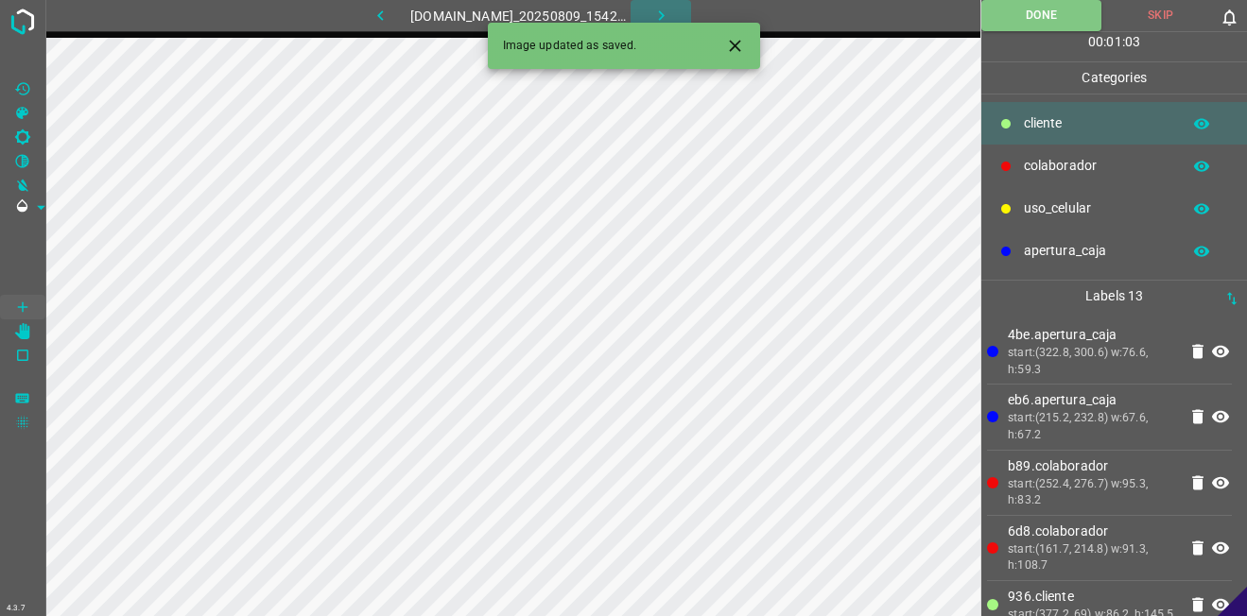
click at [671, 16] on icon "button" at bounding box center [661, 16] width 20 height 20
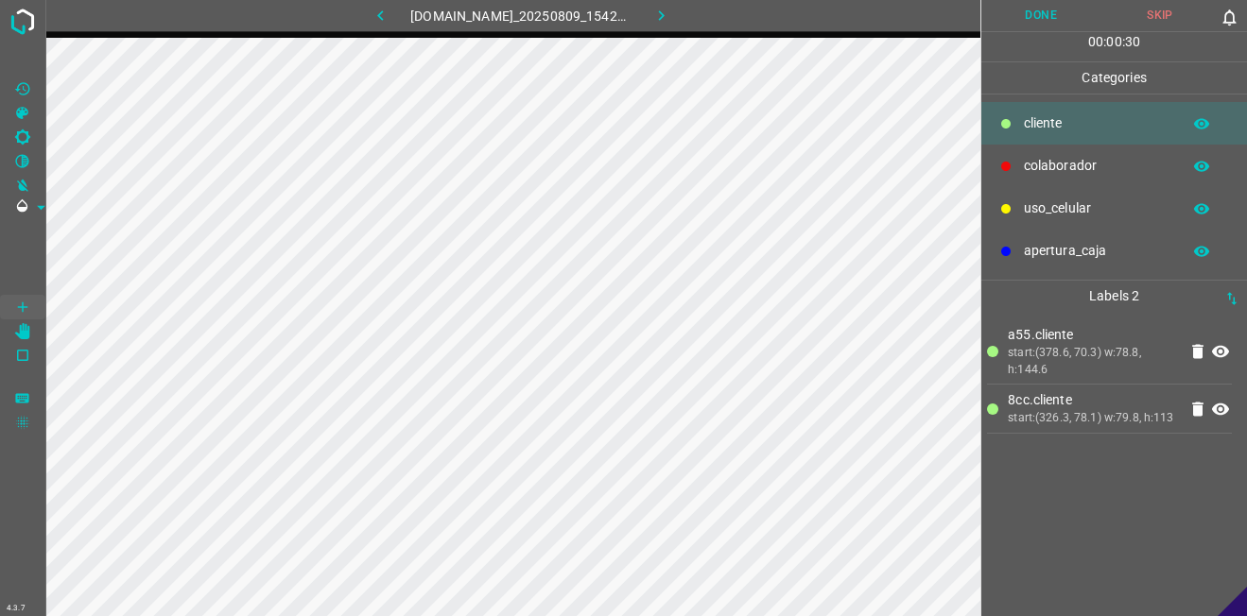
drag, startPoint x: 1086, startPoint y: 147, endPoint x: 1075, endPoint y: 162, distance: 18.2
click at [1087, 147] on div "colaborador" at bounding box center [1114, 166] width 266 height 43
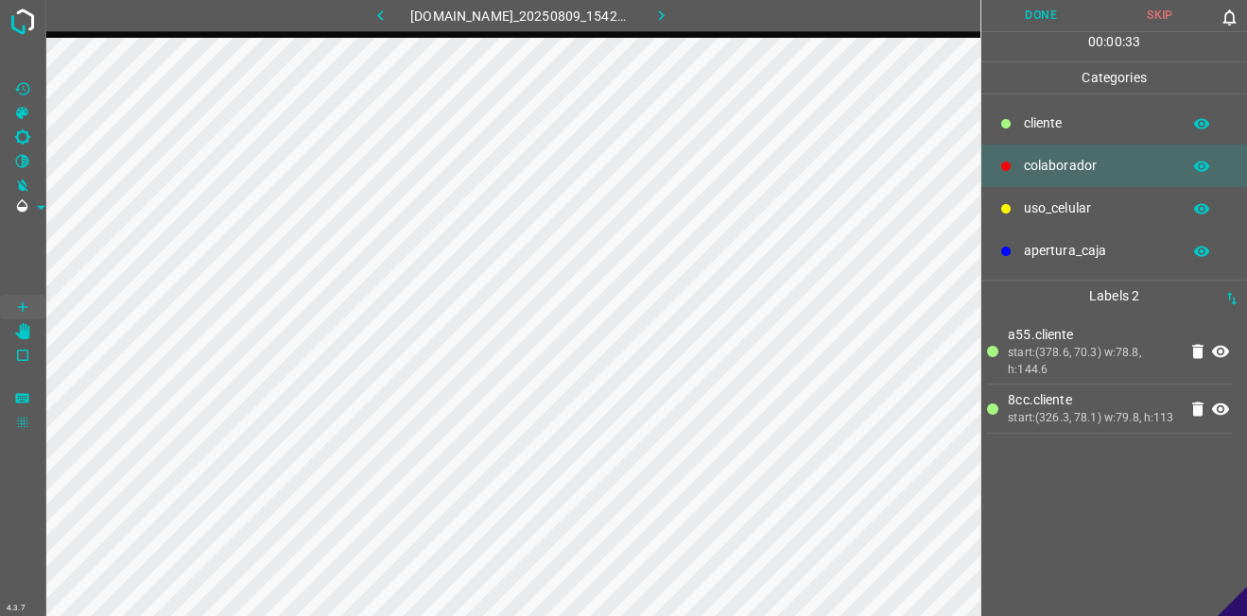
click at [1053, 241] on p "apertura_caja" at bounding box center [1097, 251] width 147 height 20
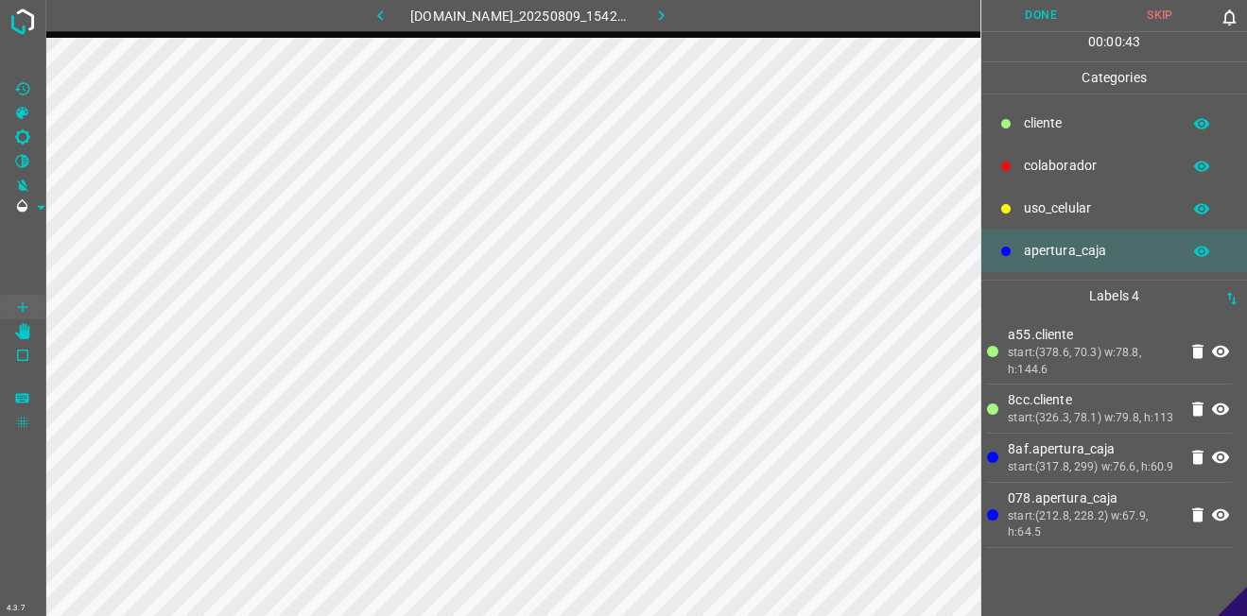
click at [1072, 166] on p "colaborador" at bounding box center [1097, 166] width 147 height 20
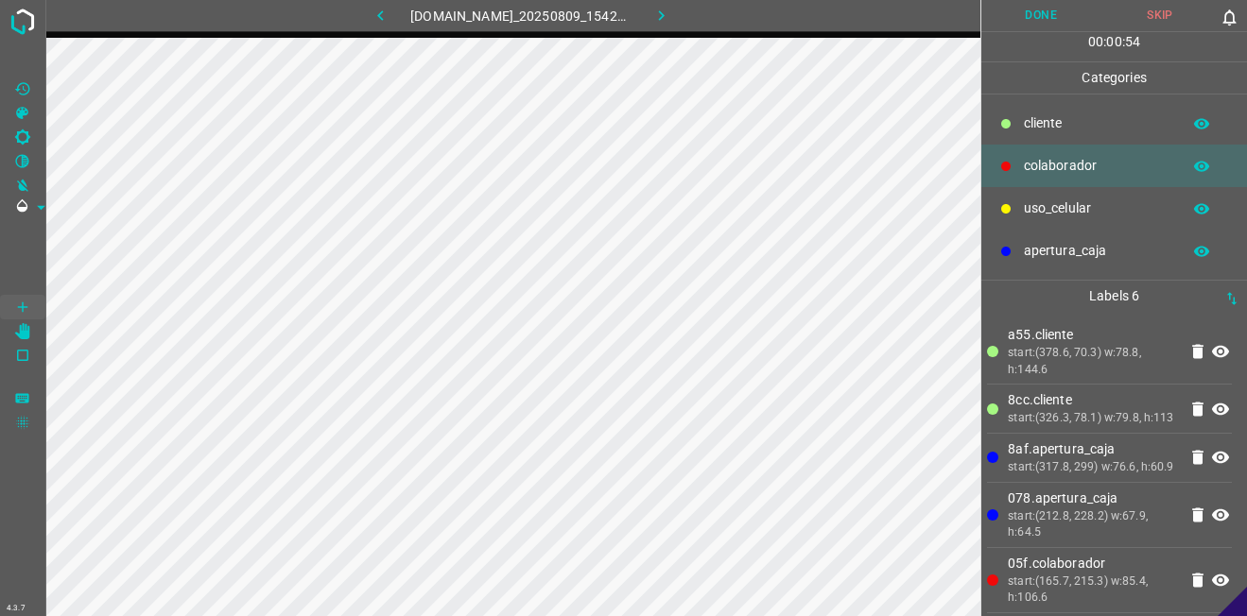
click at [1072, 126] on p "​​cliente" at bounding box center [1097, 123] width 147 height 20
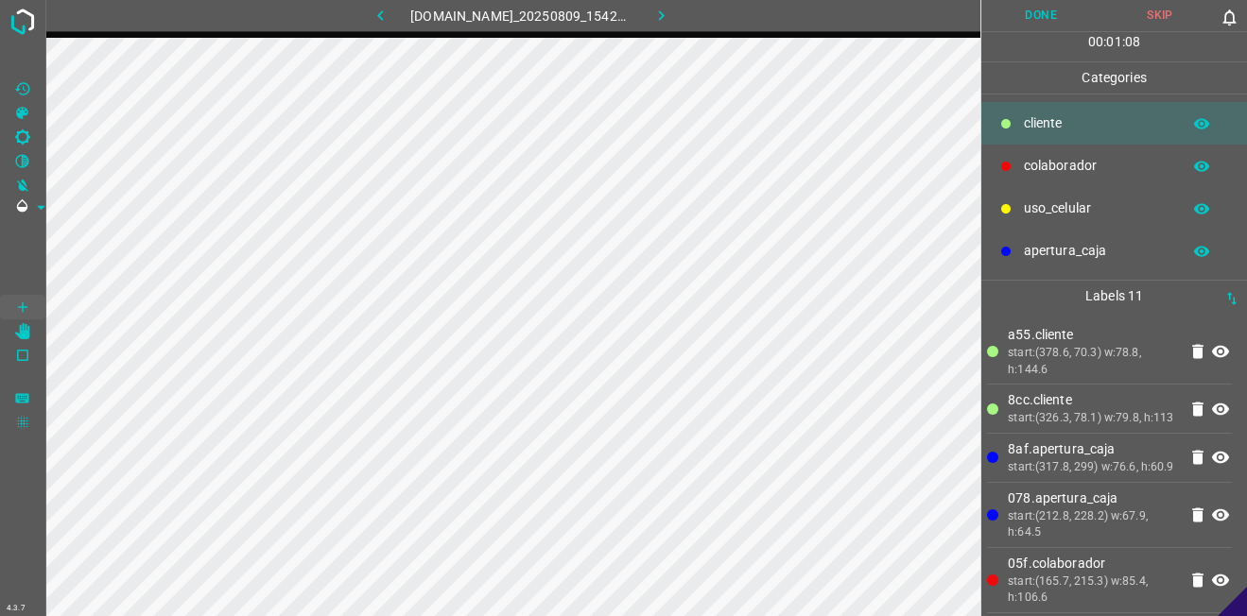
click at [1028, 19] on button "Done" at bounding box center [1040, 15] width 119 height 31
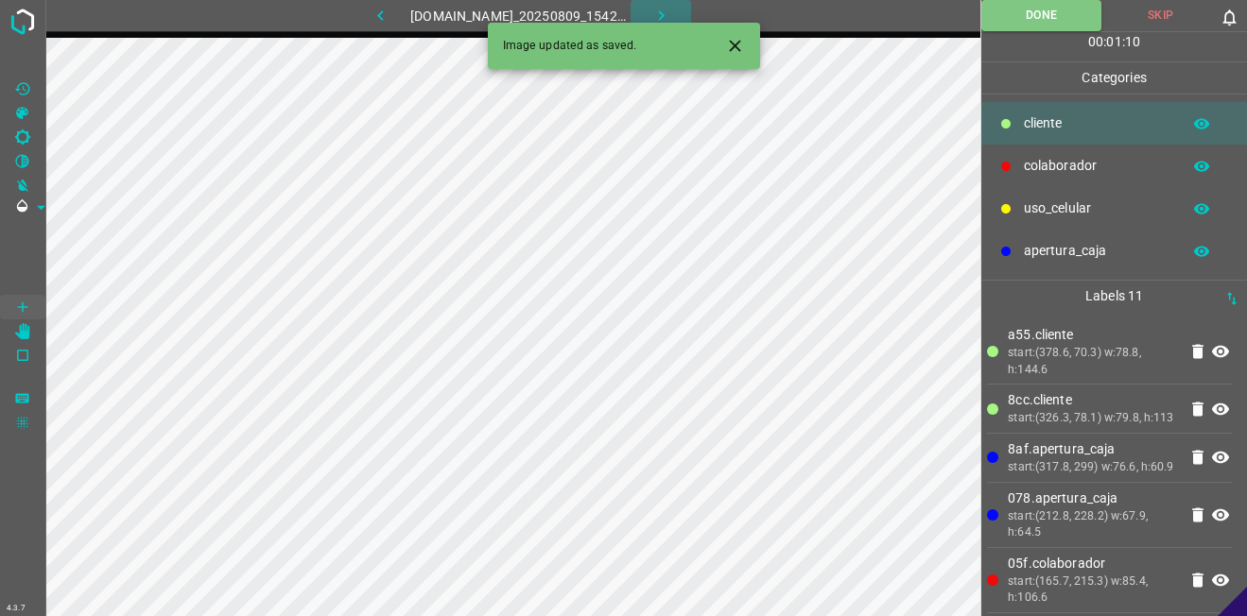
click at [669, 13] on icon "button" at bounding box center [661, 16] width 20 height 20
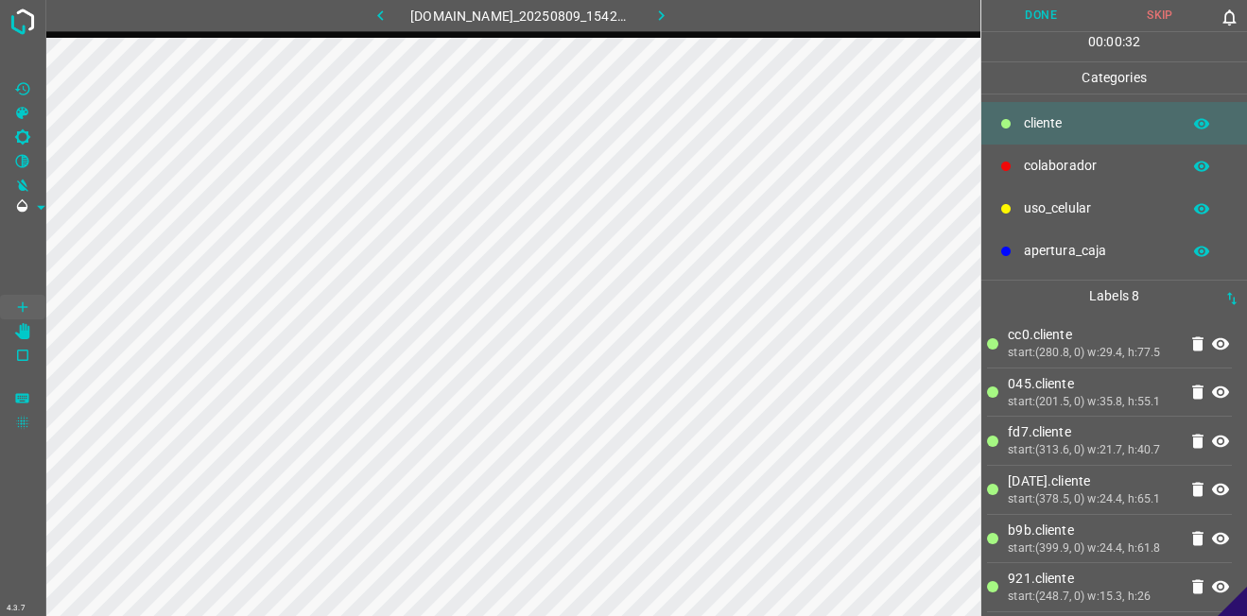
click at [1045, 180] on div "colaborador" at bounding box center [1114, 166] width 266 height 43
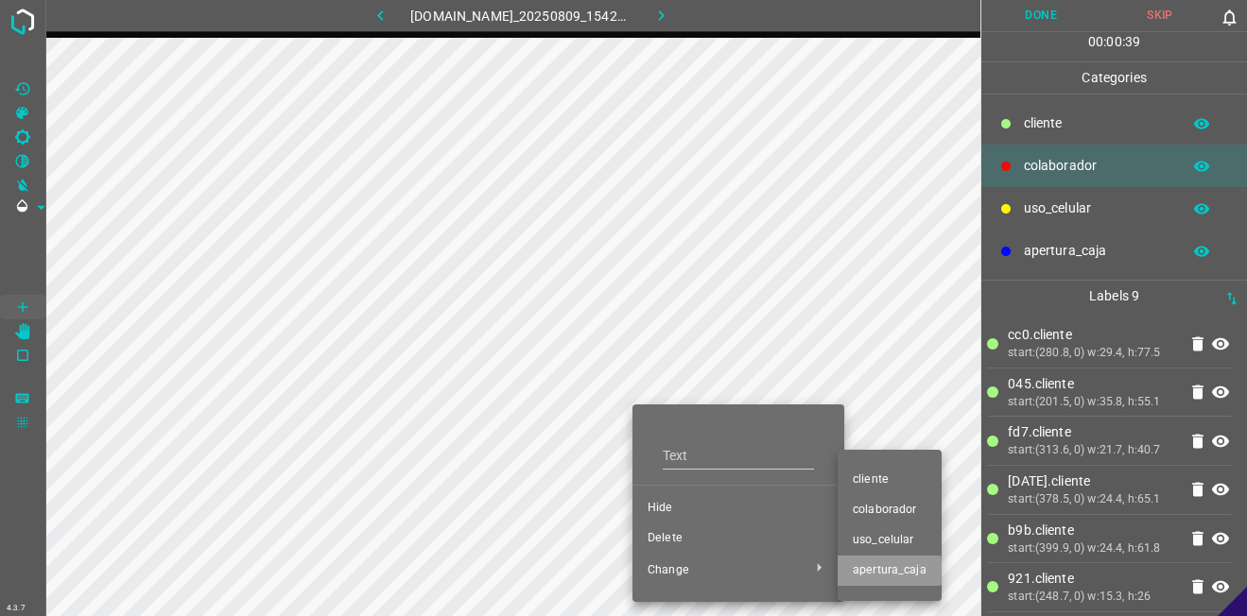
click at [877, 571] on span "apertura_caja" at bounding box center [890, 570] width 74 height 17
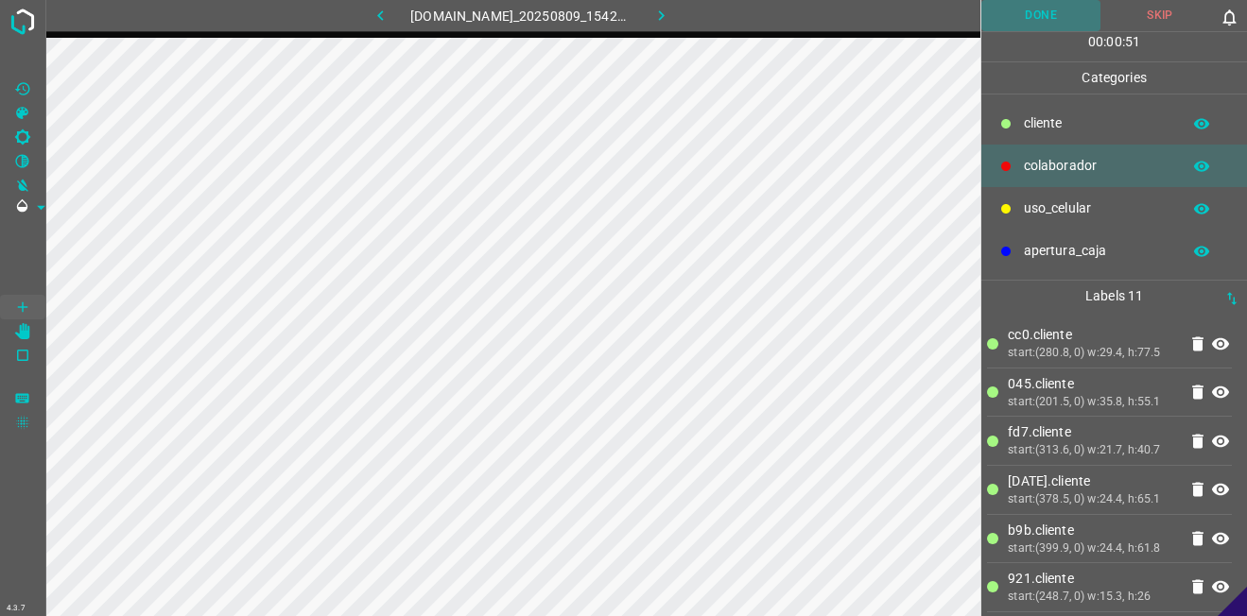
click at [1037, 21] on button "Done" at bounding box center [1040, 15] width 119 height 31
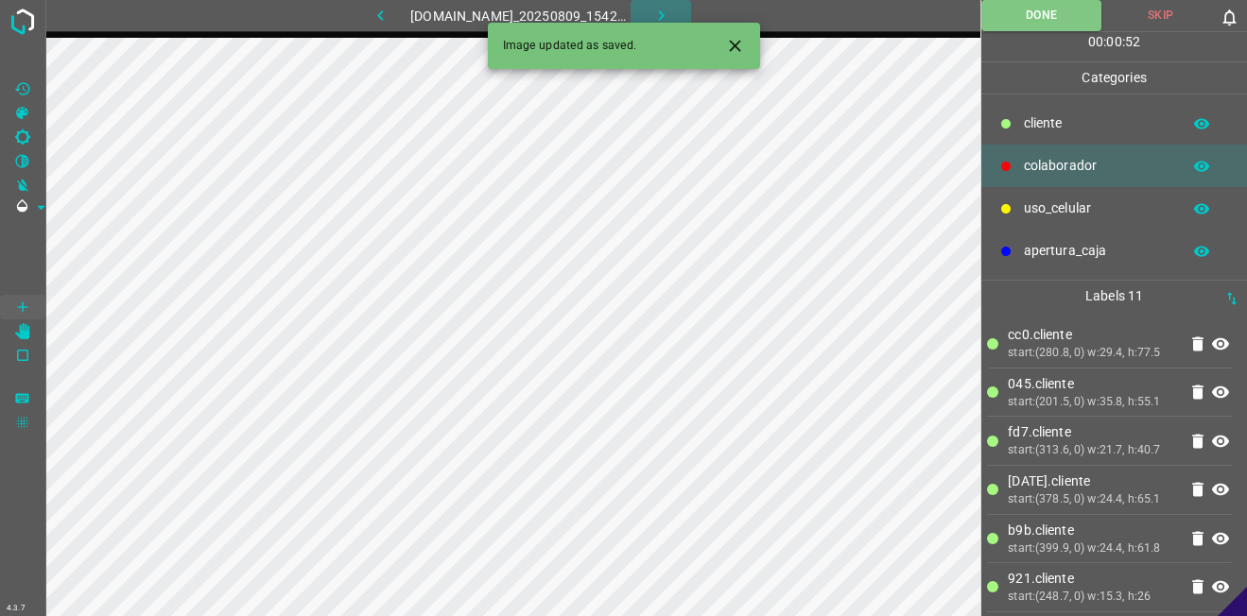
click at [667, 13] on icon "button" at bounding box center [661, 16] width 20 height 20
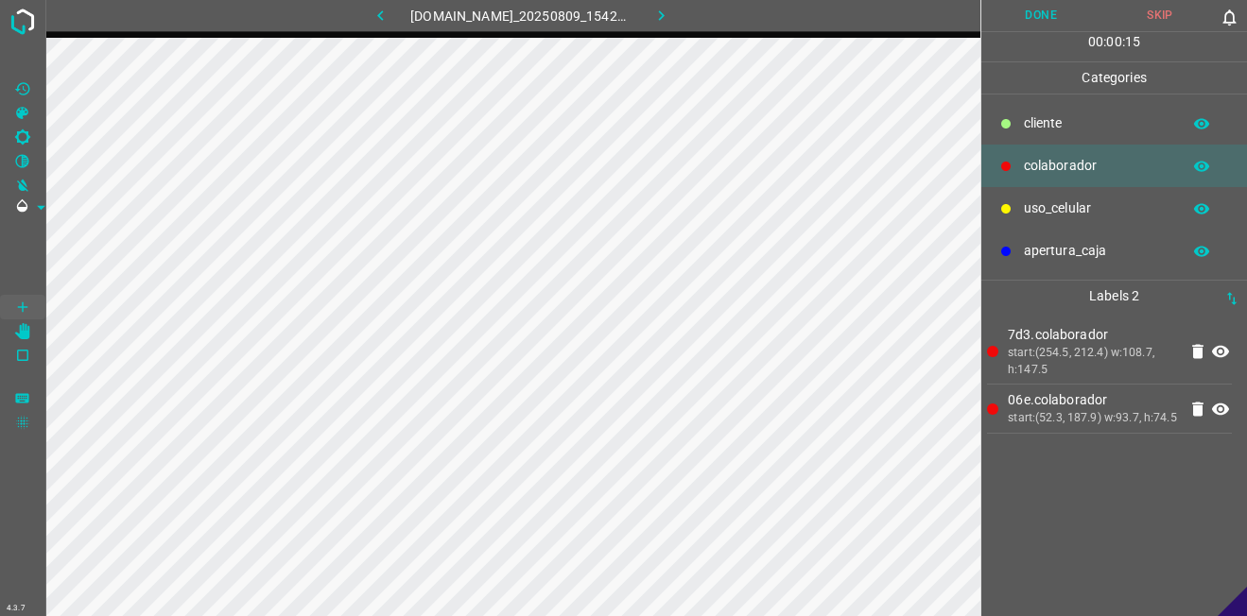
click at [1030, 135] on div "​​cliente" at bounding box center [1114, 123] width 266 height 43
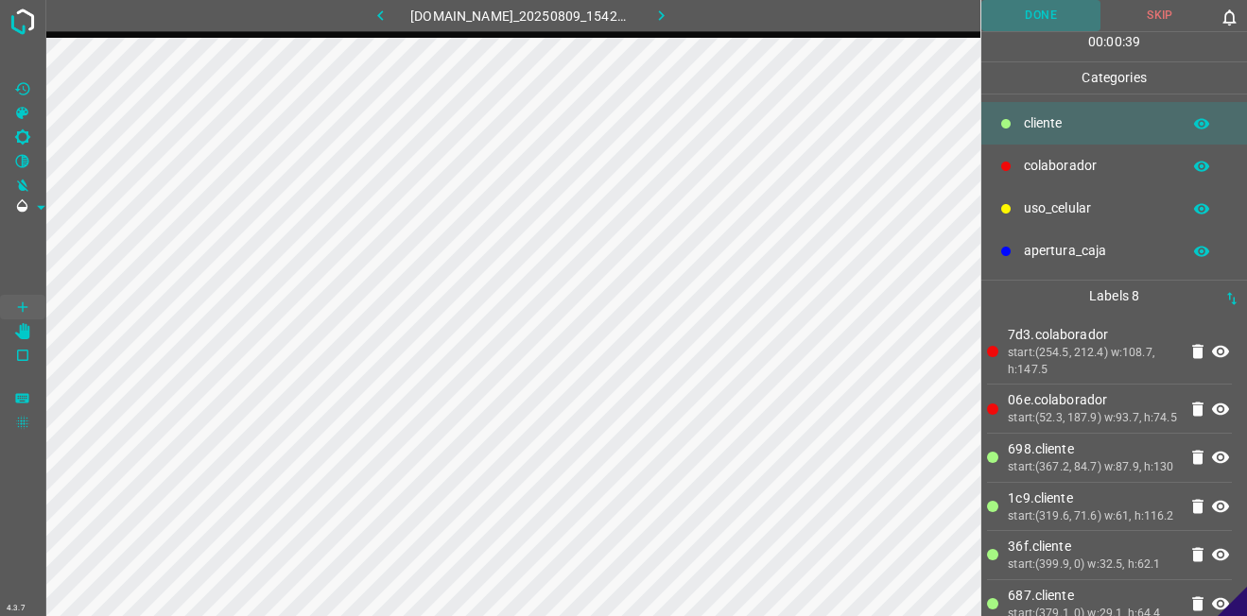
click at [1042, 13] on button "Done" at bounding box center [1040, 15] width 119 height 31
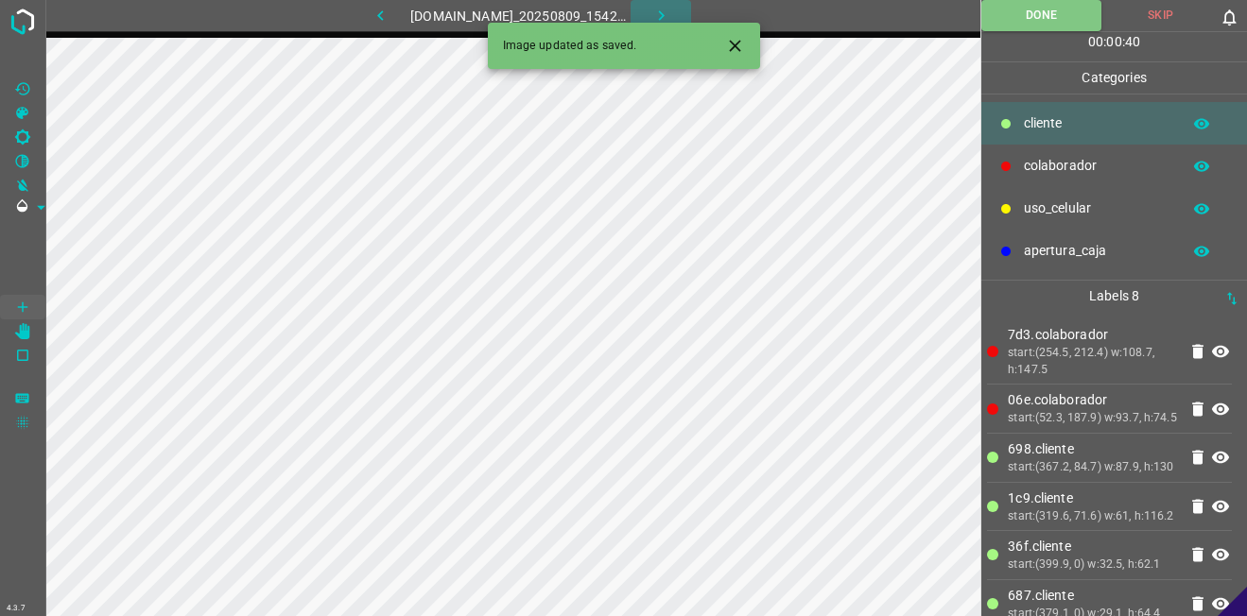
click at [664, 11] on icon "button" at bounding box center [661, 16] width 20 height 20
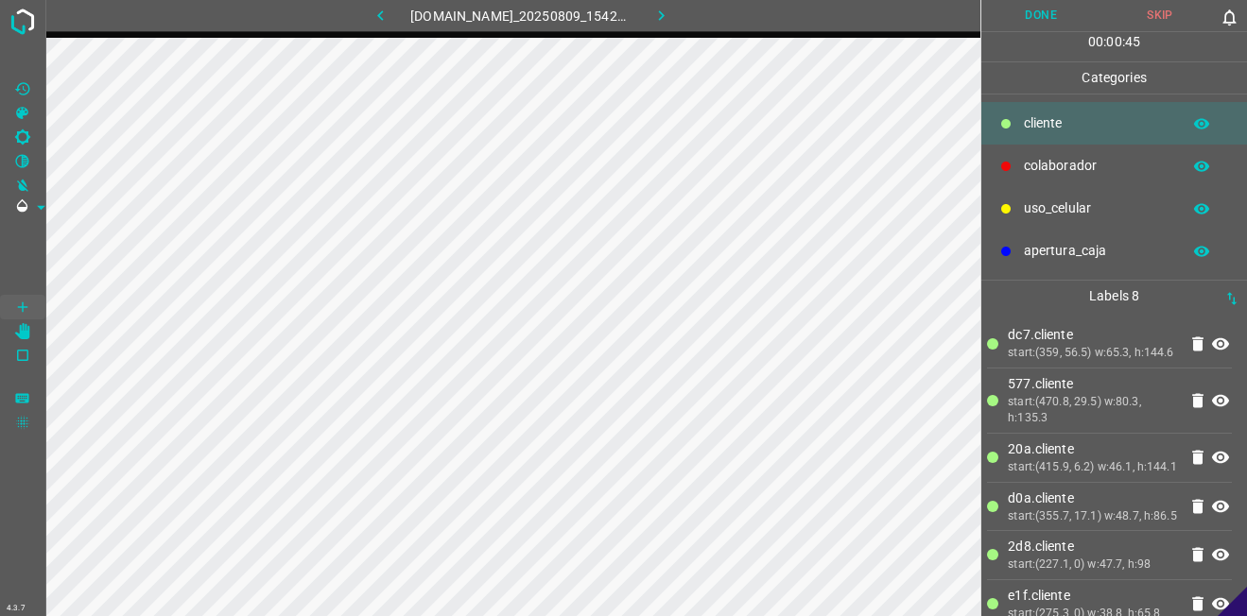
click at [1210, 125] on button "button" at bounding box center [1201, 124] width 60 height 25
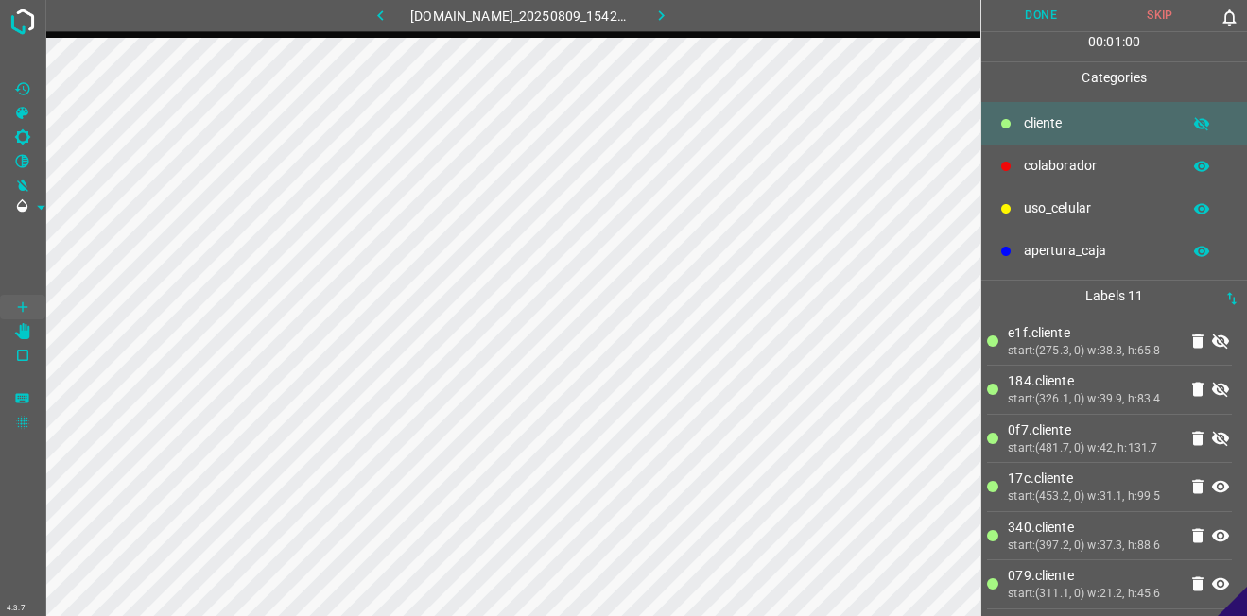
scroll to position [313, 0]
click at [1209, 483] on icon at bounding box center [1220, 486] width 23 height 23
click at [1212, 537] on icon at bounding box center [1220, 536] width 17 height 12
click at [1209, 590] on icon at bounding box center [1220, 584] width 23 height 23
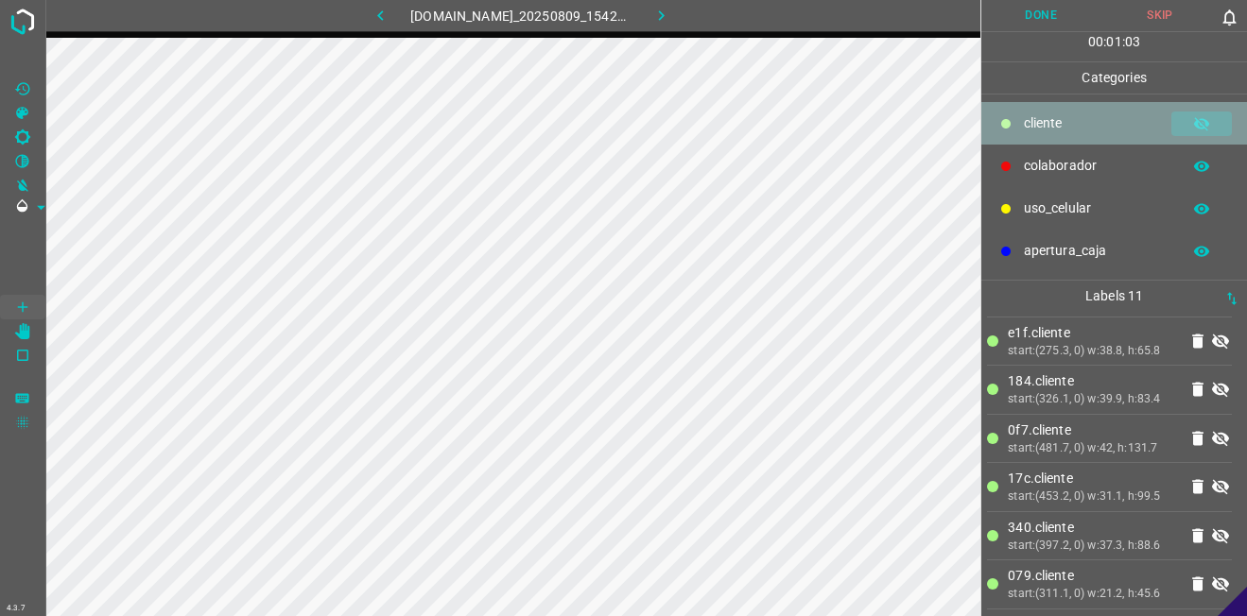
click at [1209, 125] on icon "button" at bounding box center [1201, 123] width 17 height 17
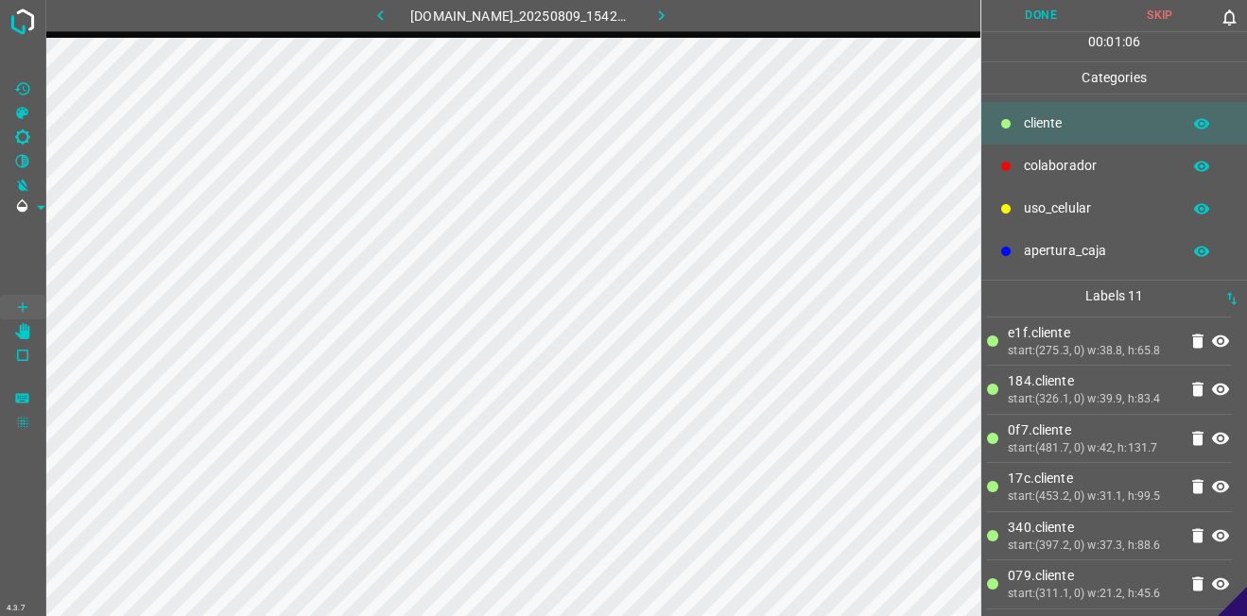
click at [1074, 195] on div "uso_celular" at bounding box center [1114, 208] width 266 height 43
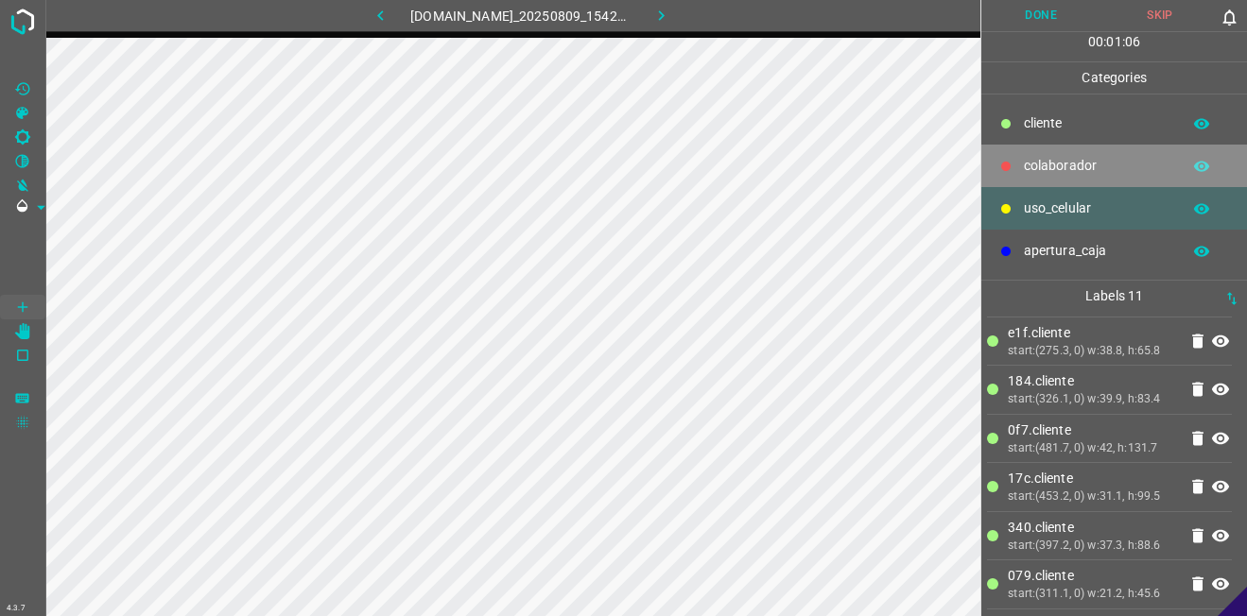
click at [1073, 177] on div "colaborador" at bounding box center [1114, 166] width 266 height 43
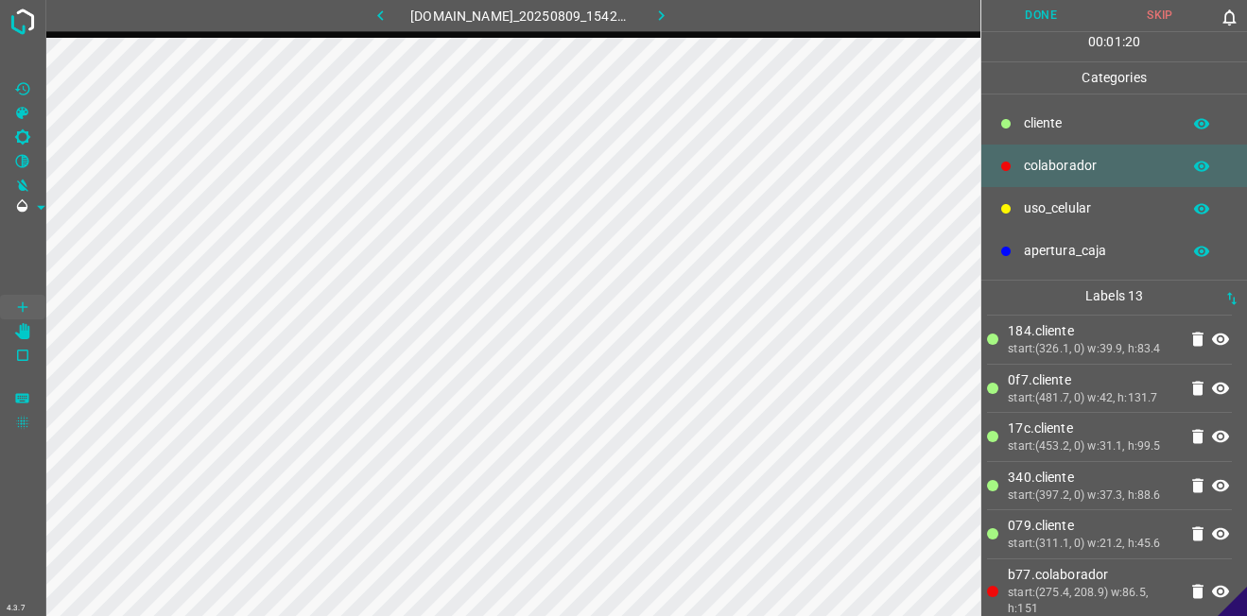
click at [1057, 26] on button "Done" at bounding box center [1040, 15] width 119 height 31
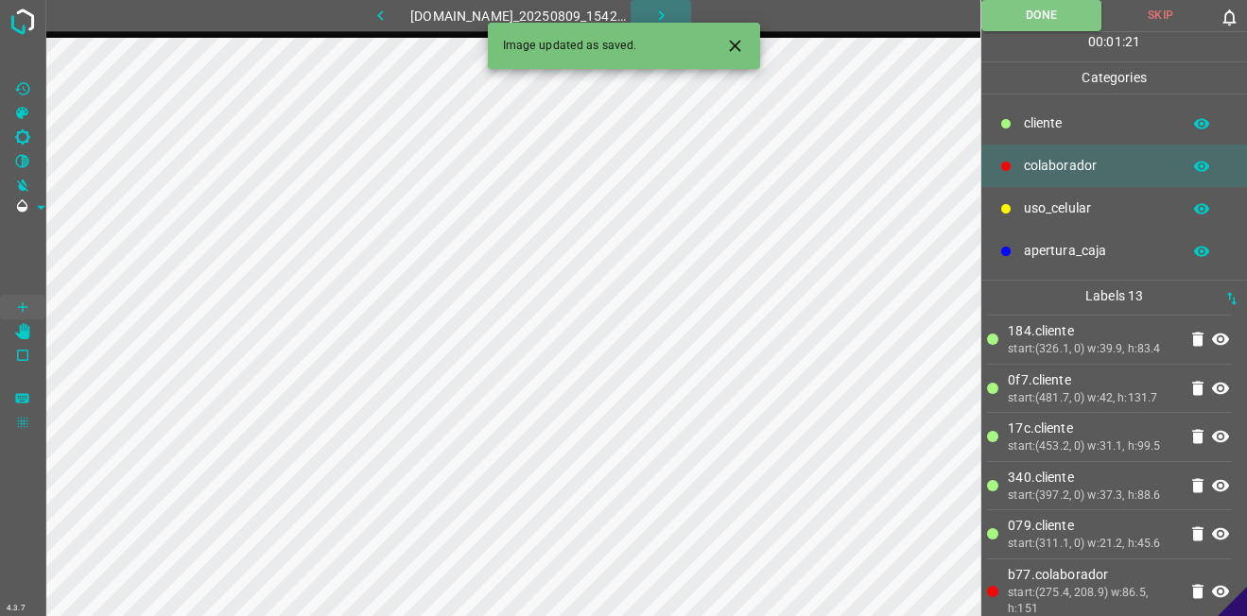
click at [689, 14] on button "button" at bounding box center [660, 15] width 60 height 31
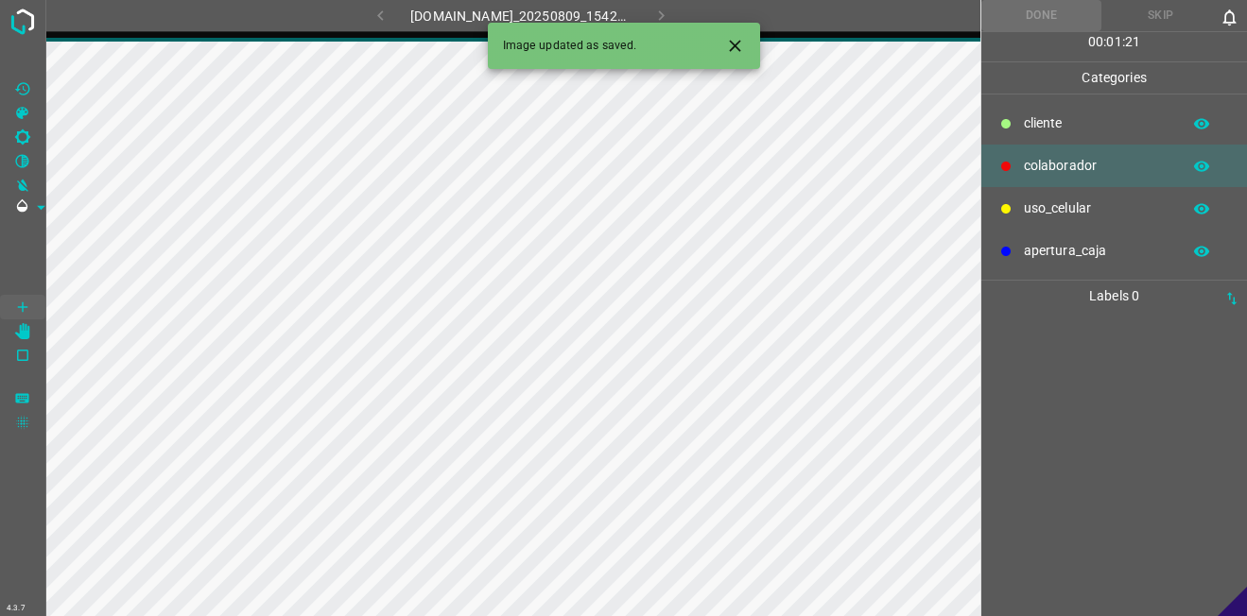
scroll to position [0, 0]
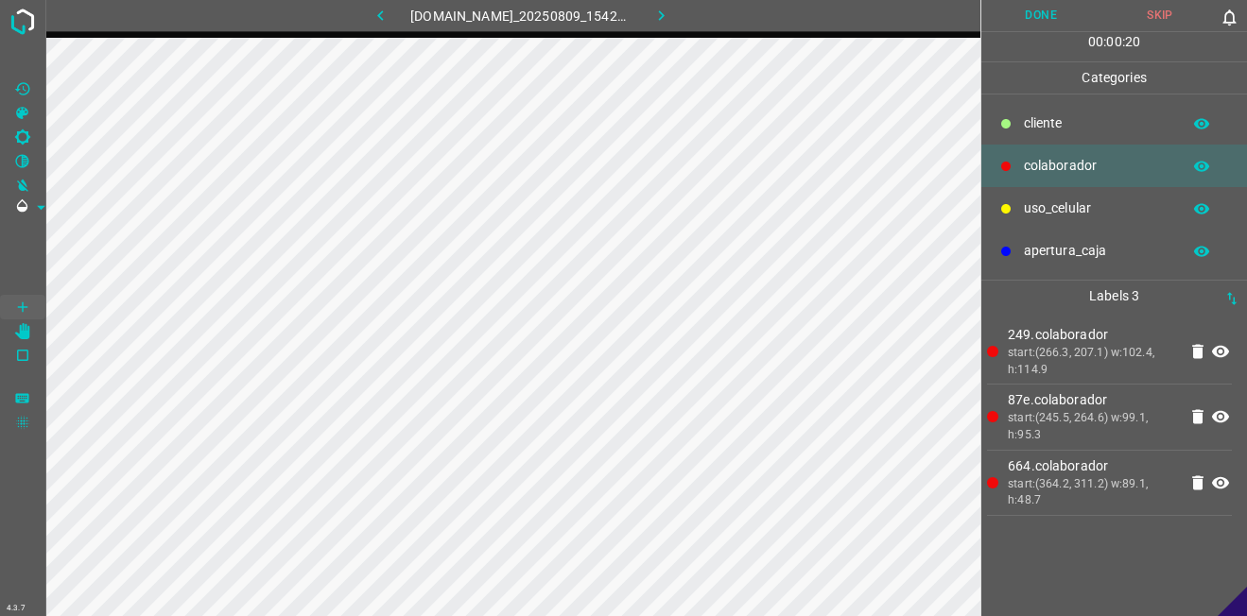
click at [1081, 124] on p "​​cliente" at bounding box center [1097, 123] width 147 height 20
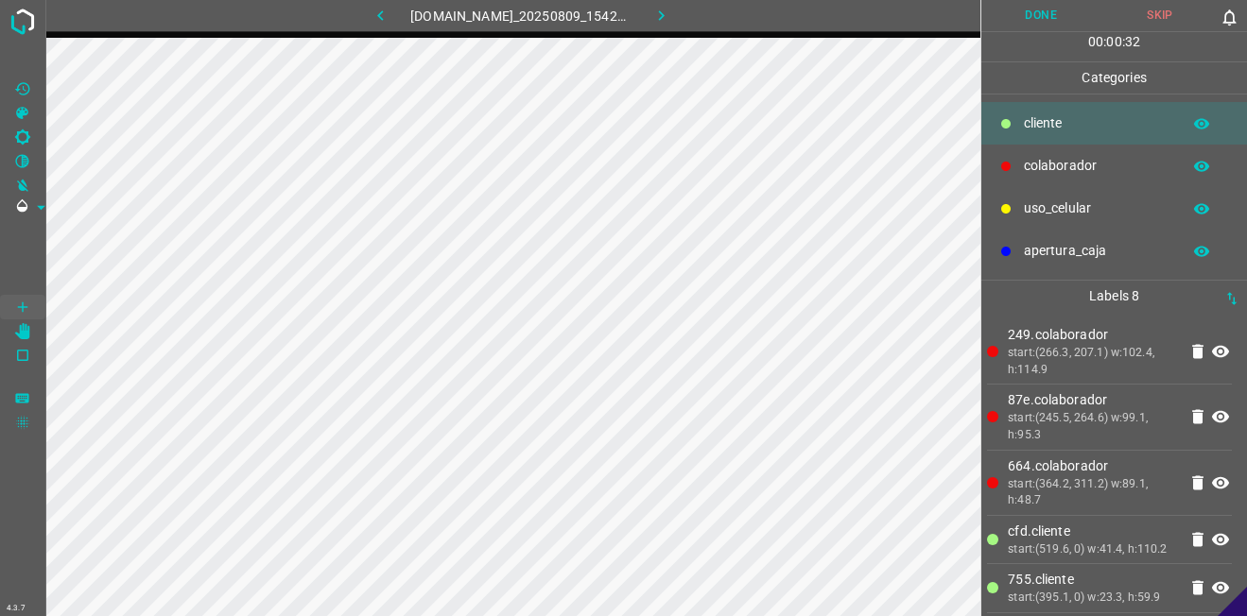
click at [1045, 12] on button "Done" at bounding box center [1040, 15] width 119 height 31
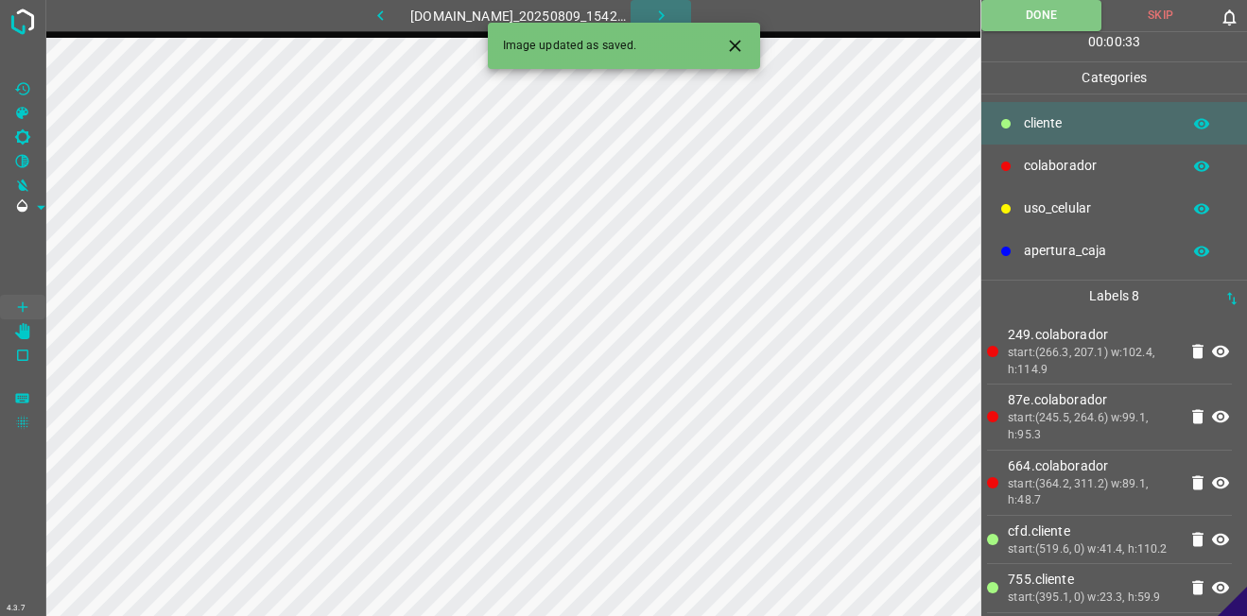
click at [671, 16] on icon "button" at bounding box center [661, 16] width 20 height 20
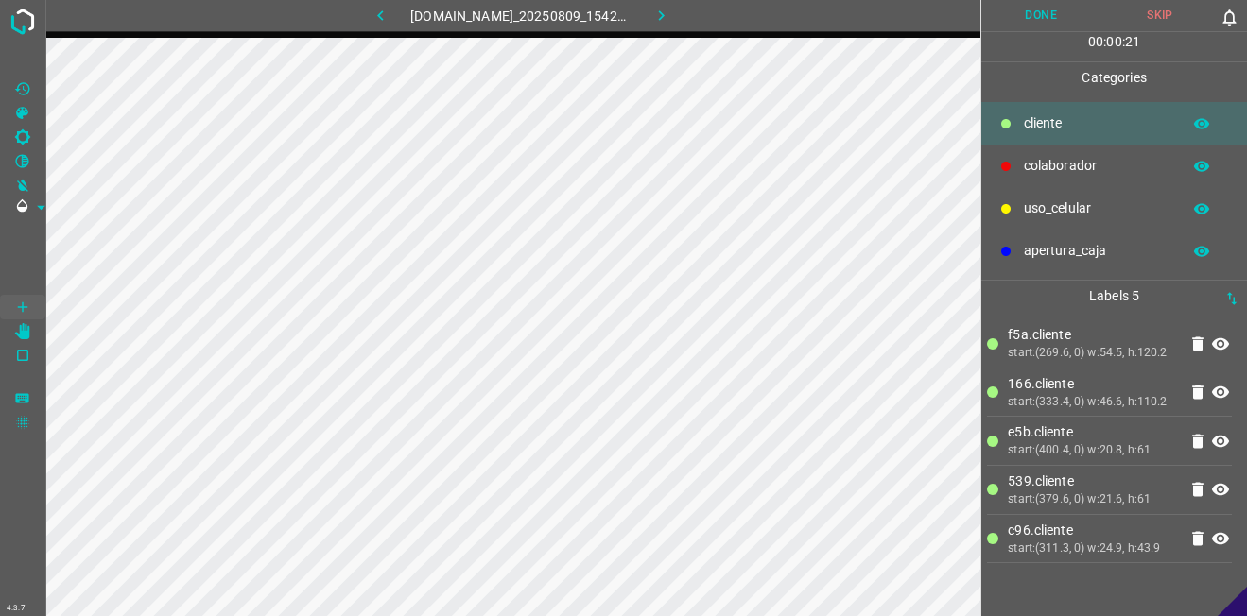
click at [1086, 148] on div "colaborador" at bounding box center [1114, 166] width 266 height 43
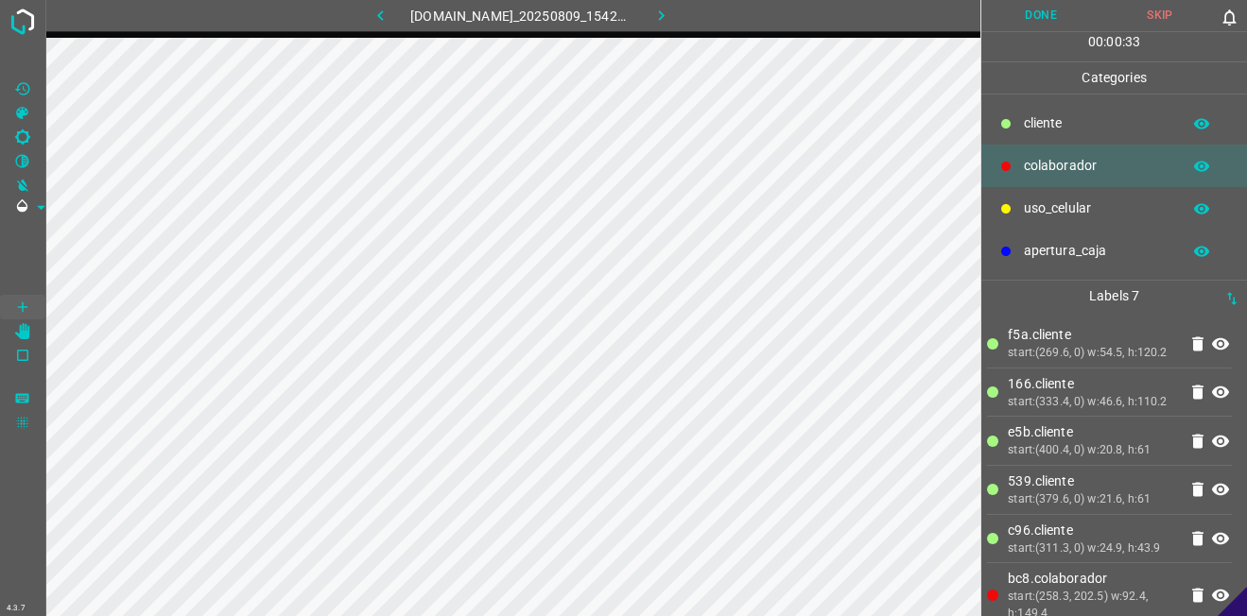
click at [1050, 119] on p "​​cliente" at bounding box center [1097, 123] width 147 height 20
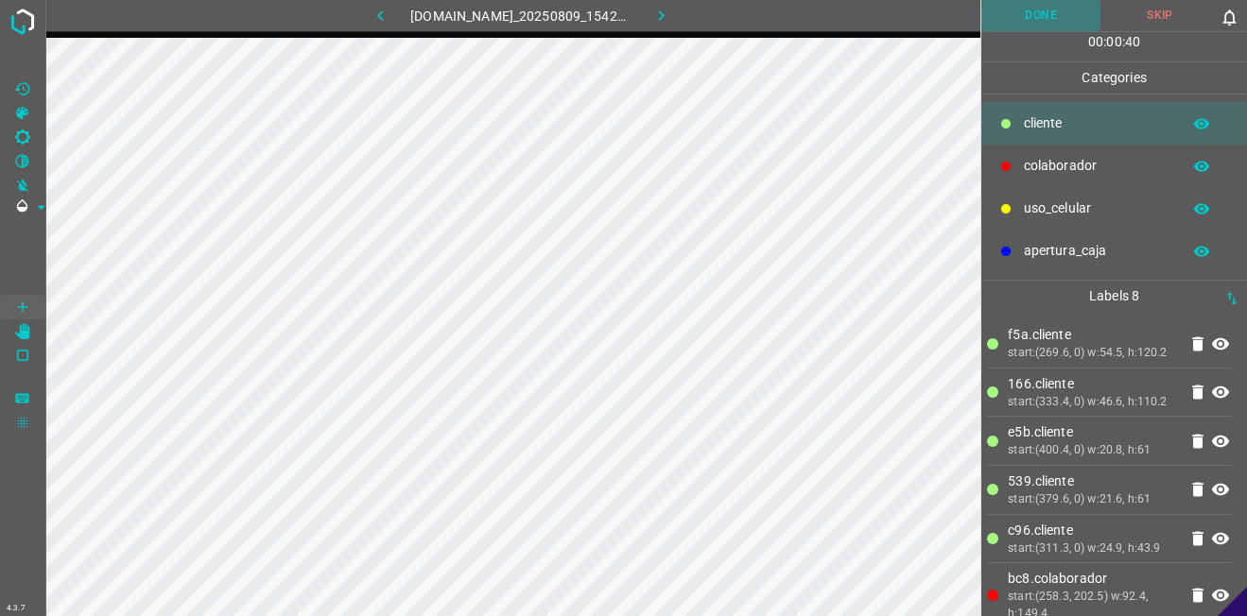
click at [1019, 13] on button "Done" at bounding box center [1040, 15] width 119 height 31
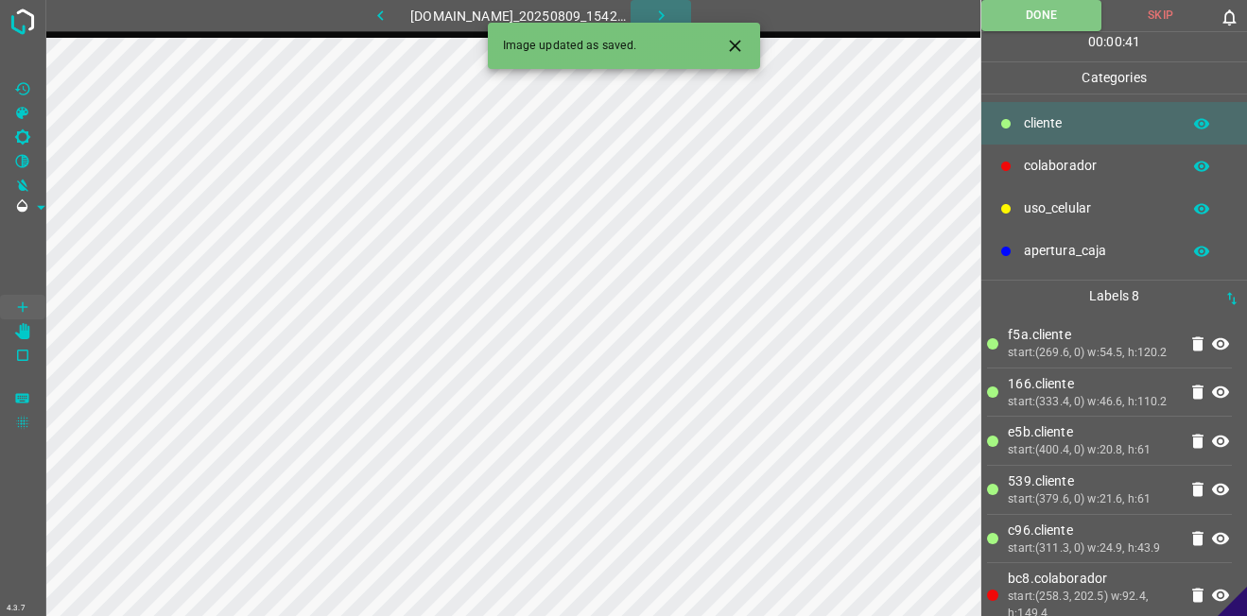
click at [684, 18] on button "button" at bounding box center [660, 15] width 60 height 31
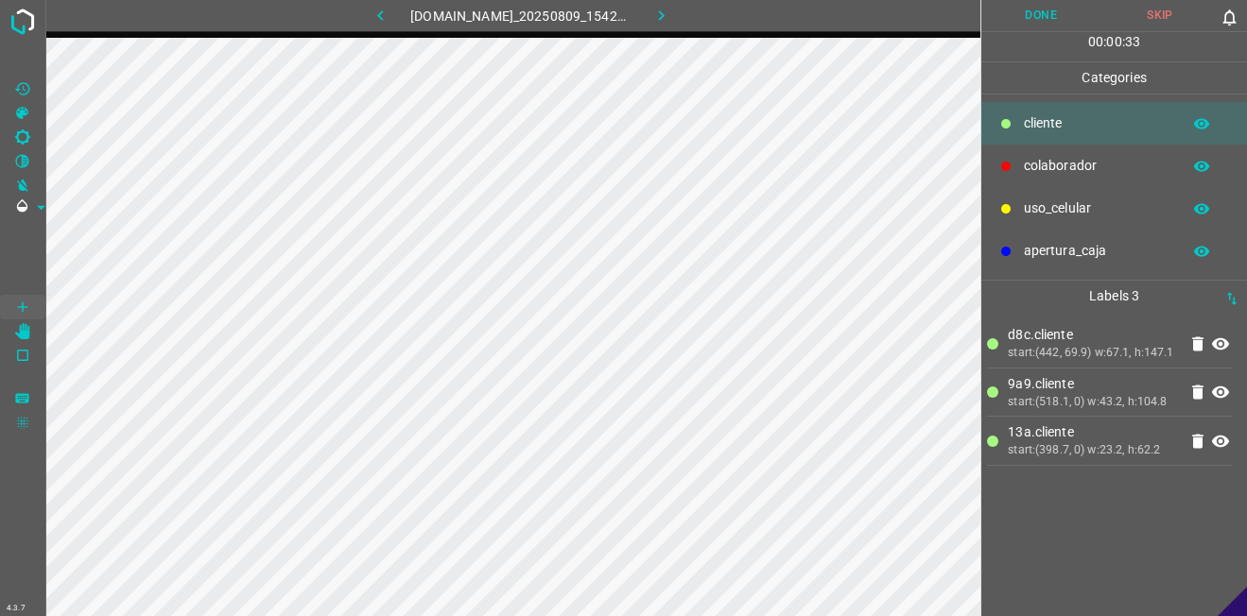
click at [556, 37] on div "[DOMAIN_NAME]_20250809_154226_000002010.jpg" at bounding box center [512, 19] width 935 height 38
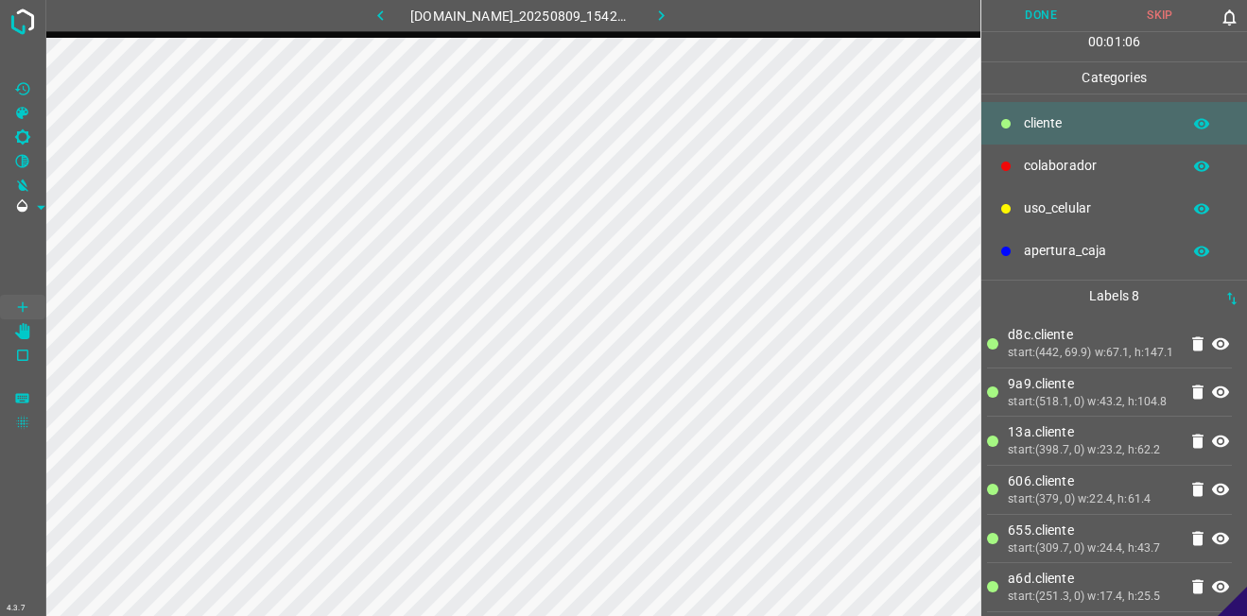
click at [1055, 173] on p "colaborador" at bounding box center [1097, 166] width 147 height 20
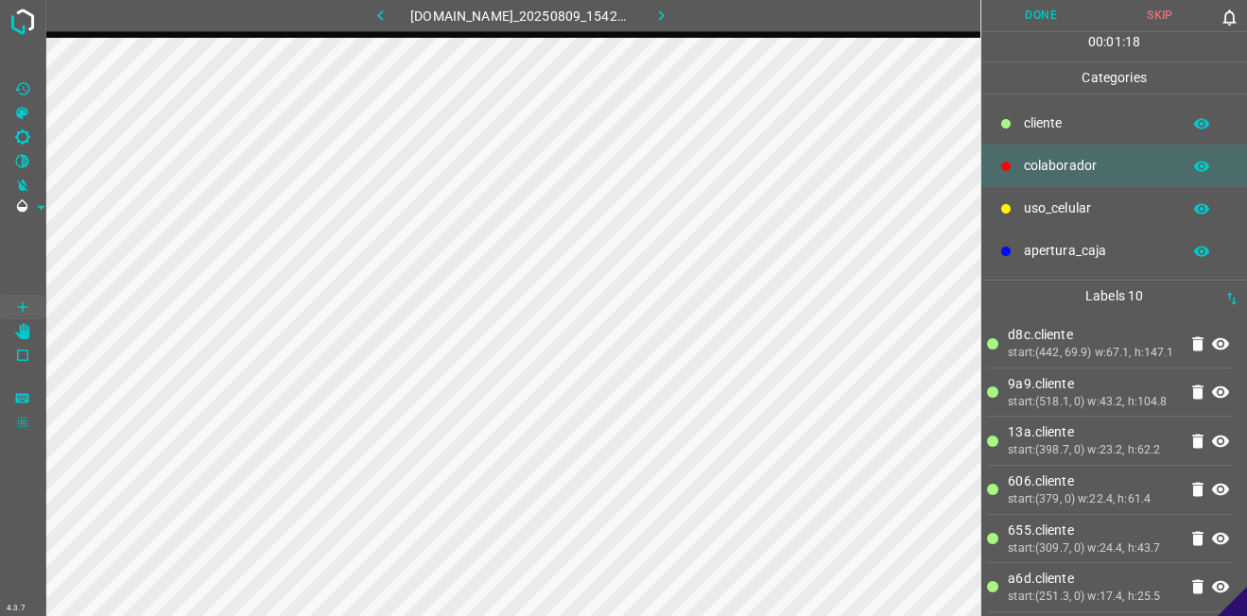
click at [1044, 16] on button "Done" at bounding box center [1040, 15] width 119 height 31
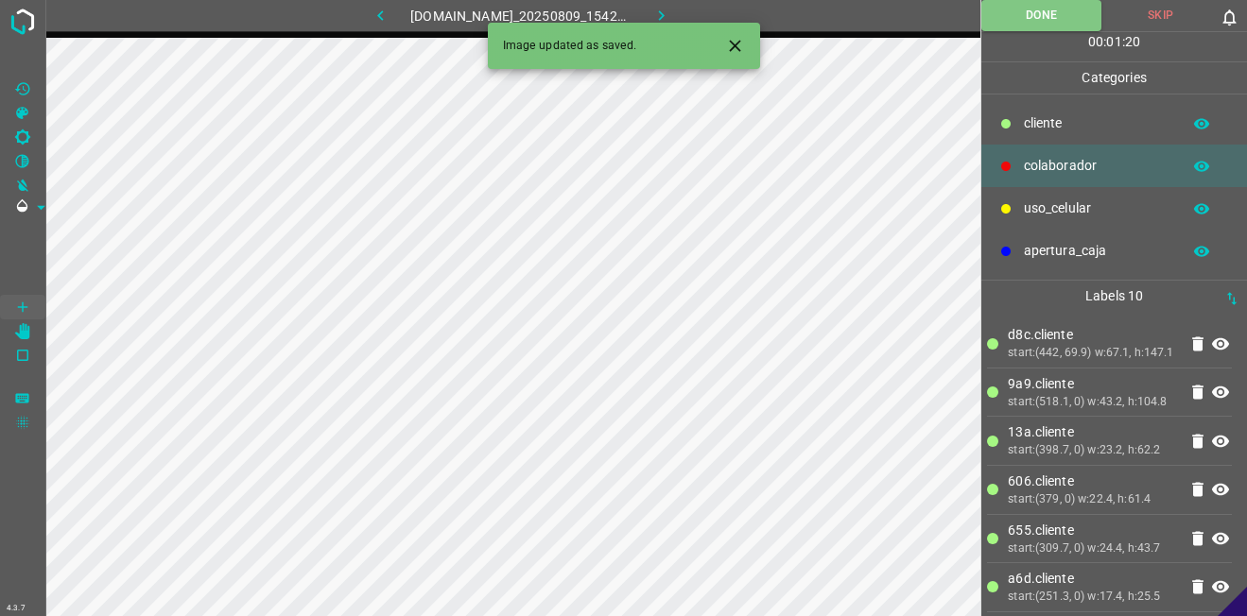
click at [671, 20] on icon "button" at bounding box center [661, 16] width 20 height 20
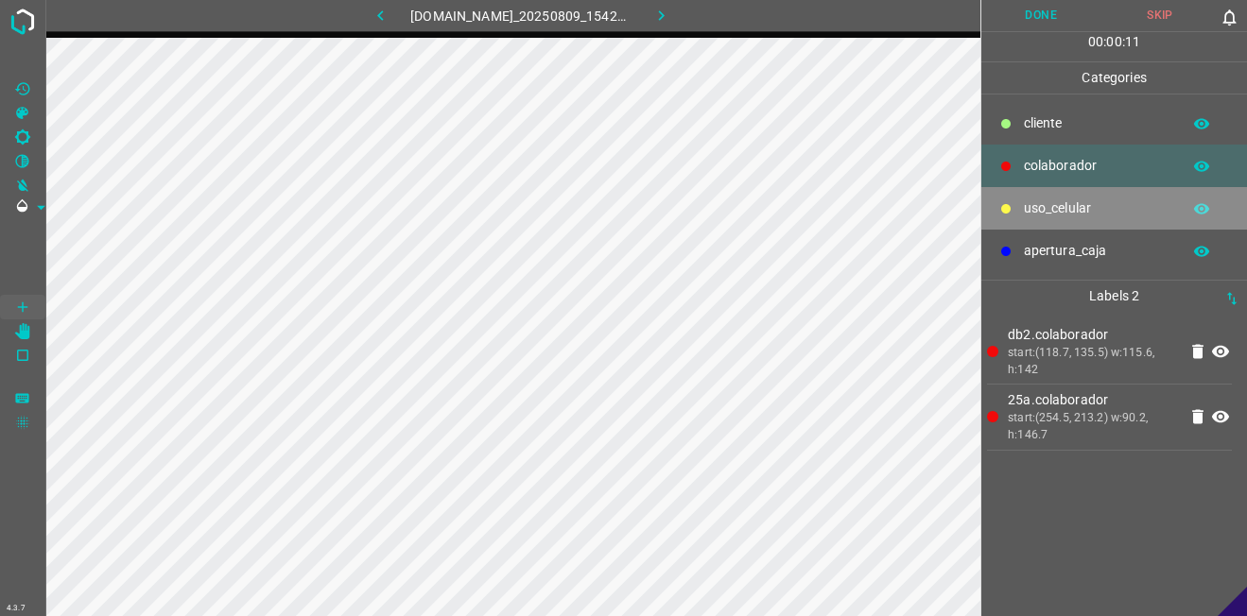
click at [1060, 197] on div "uso_celular" at bounding box center [1114, 208] width 266 height 43
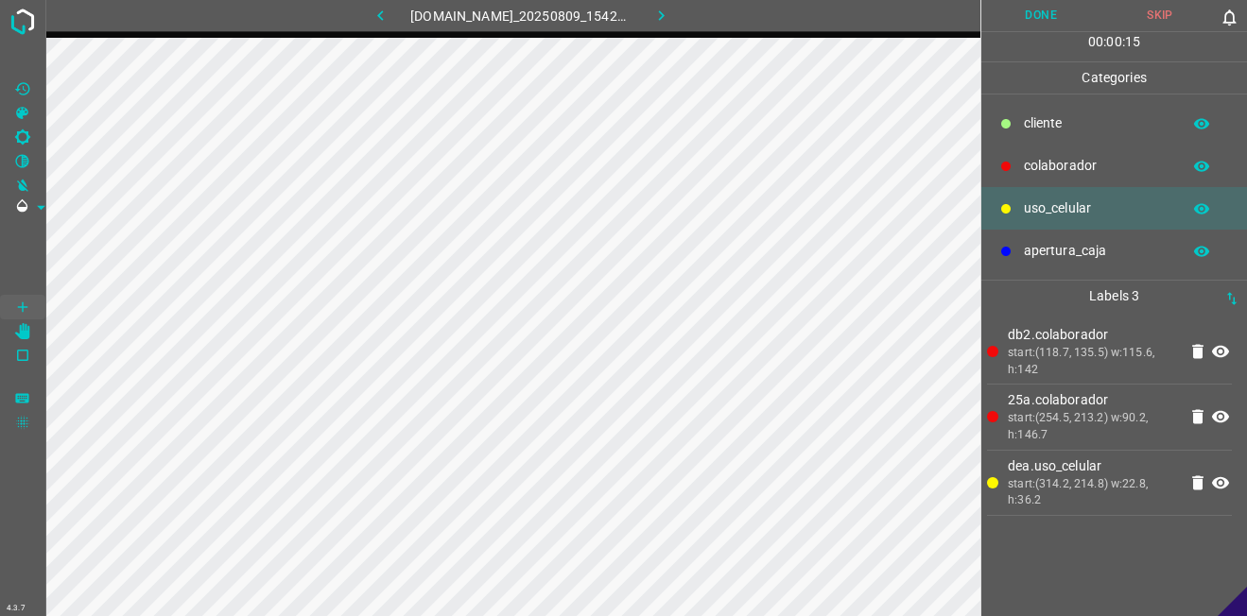
click at [1055, 116] on p "​​cliente" at bounding box center [1097, 123] width 147 height 20
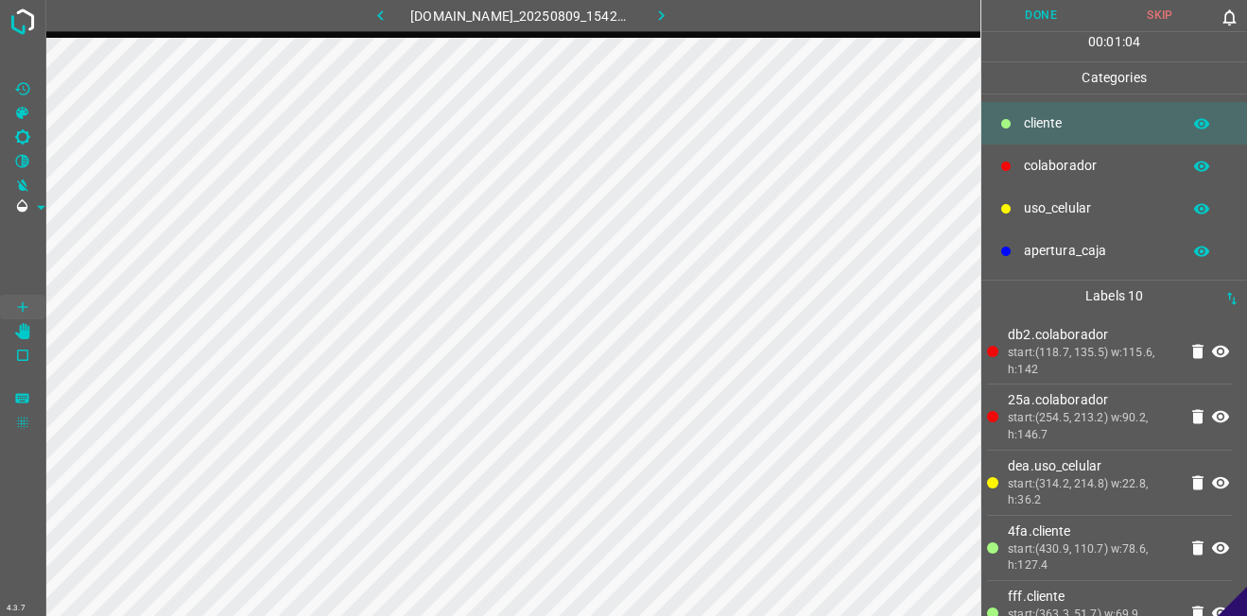
click at [1040, 16] on button "Done" at bounding box center [1040, 15] width 119 height 31
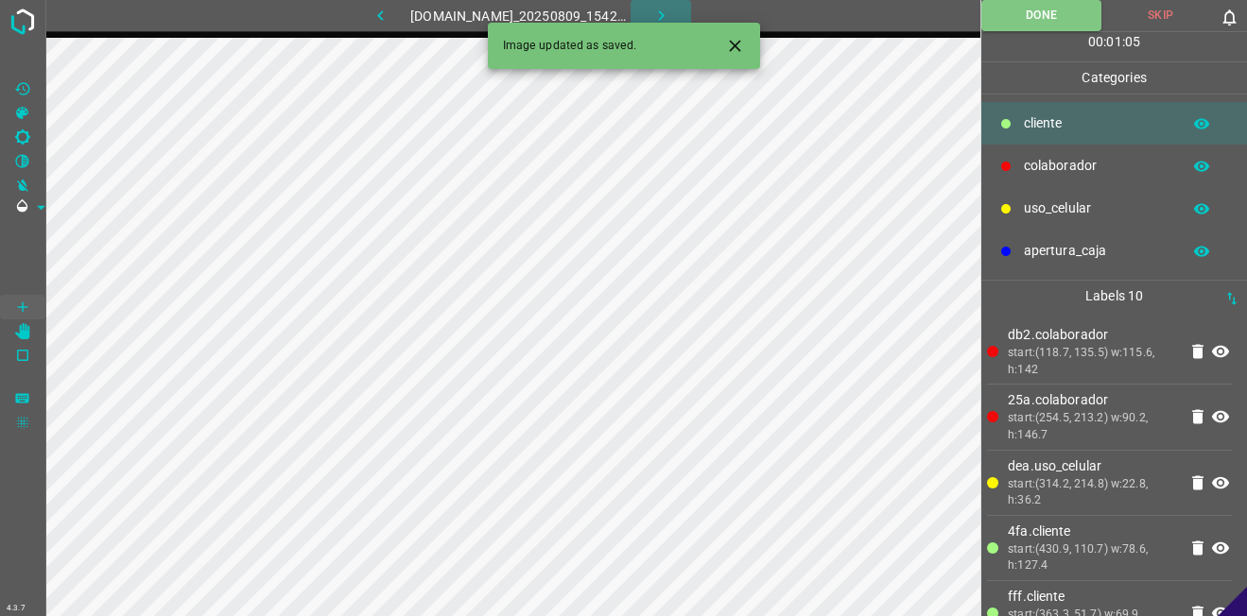
click at [664, 9] on icon "button" at bounding box center [661, 16] width 20 height 20
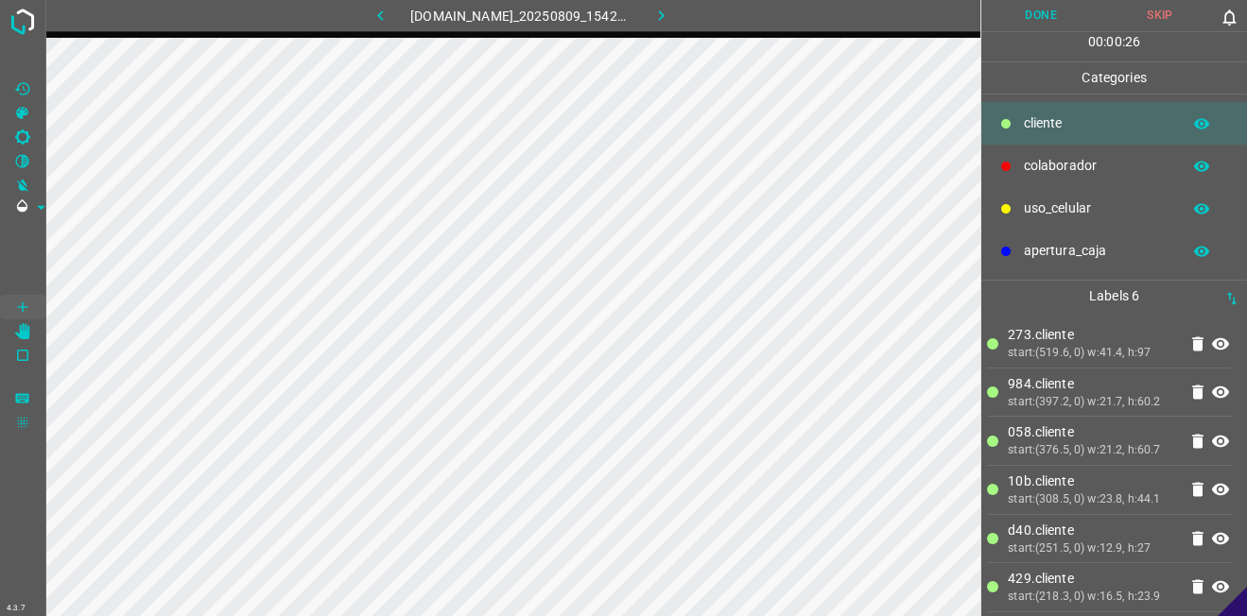
scroll to position [3, 0]
click at [1192, 588] on icon at bounding box center [1197, 584] width 11 height 14
click at [1042, 229] on div "uso_celular" at bounding box center [1114, 208] width 266 height 43
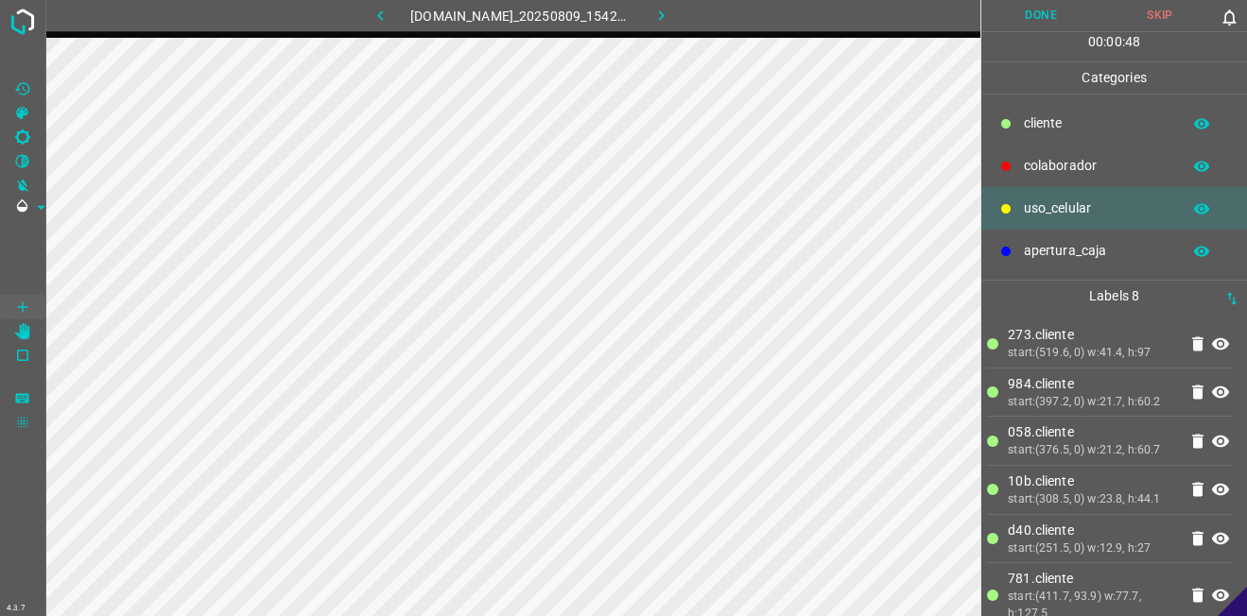
click at [1067, 143] on div "​​cliente" at bounding box center [1114, 123] width 266 height 43
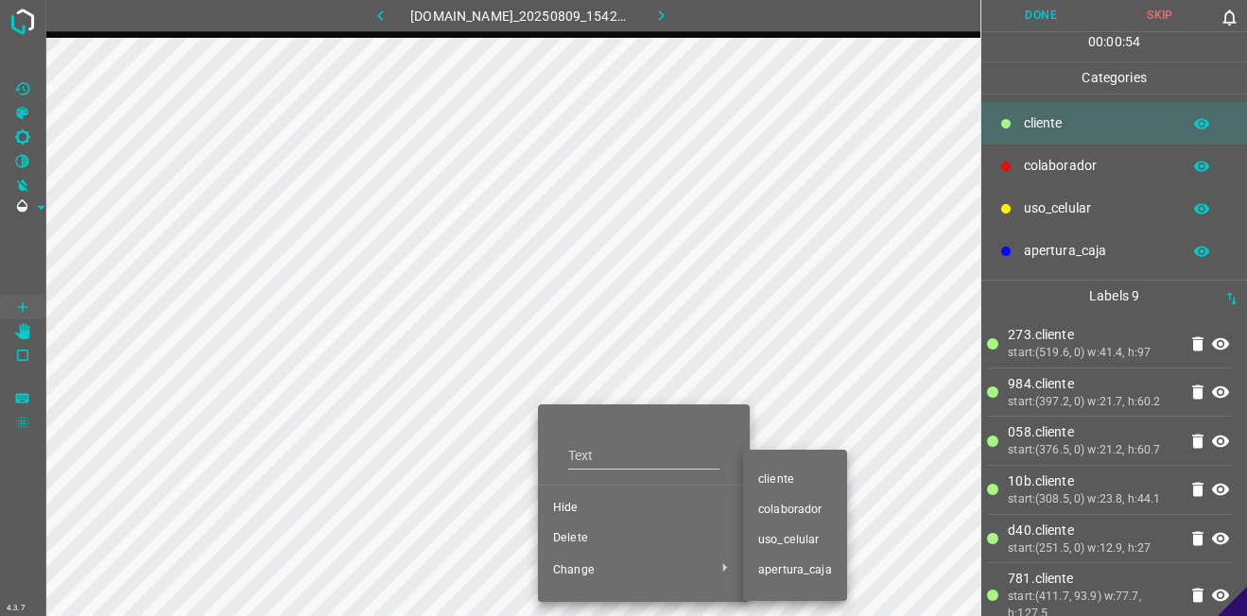
click at [771, 507] on span "colaborador" at bounding box center [795, 510] width 74 height 17
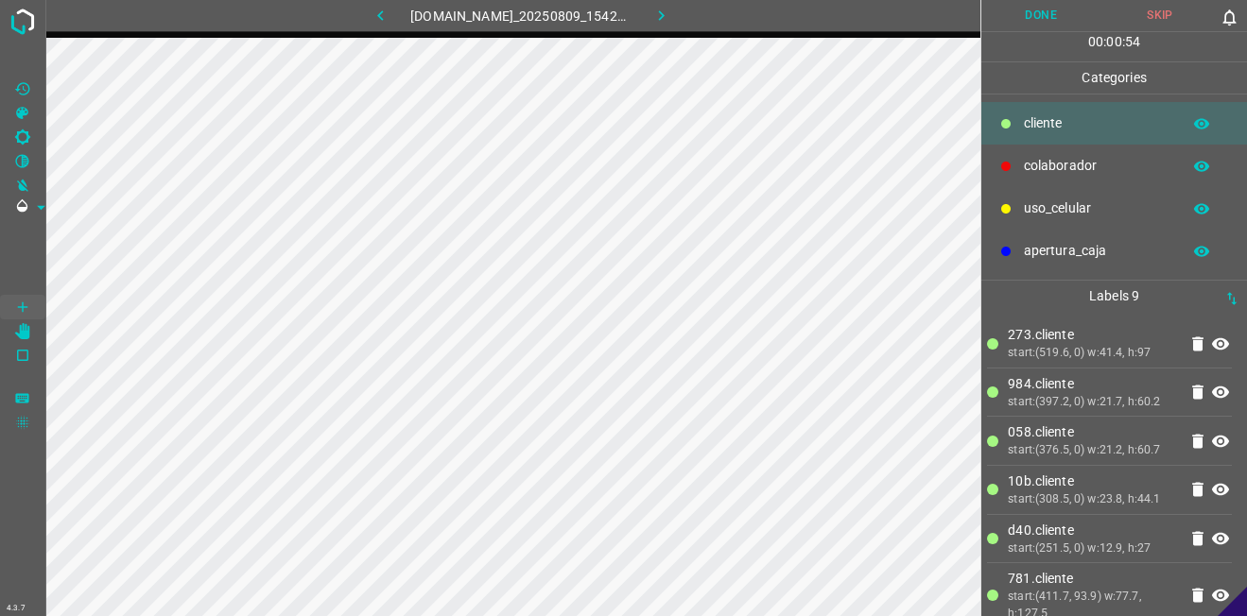
click at [1040, 160] on p "colaborador" at bounding box center [1097, 166] width 147 height 20
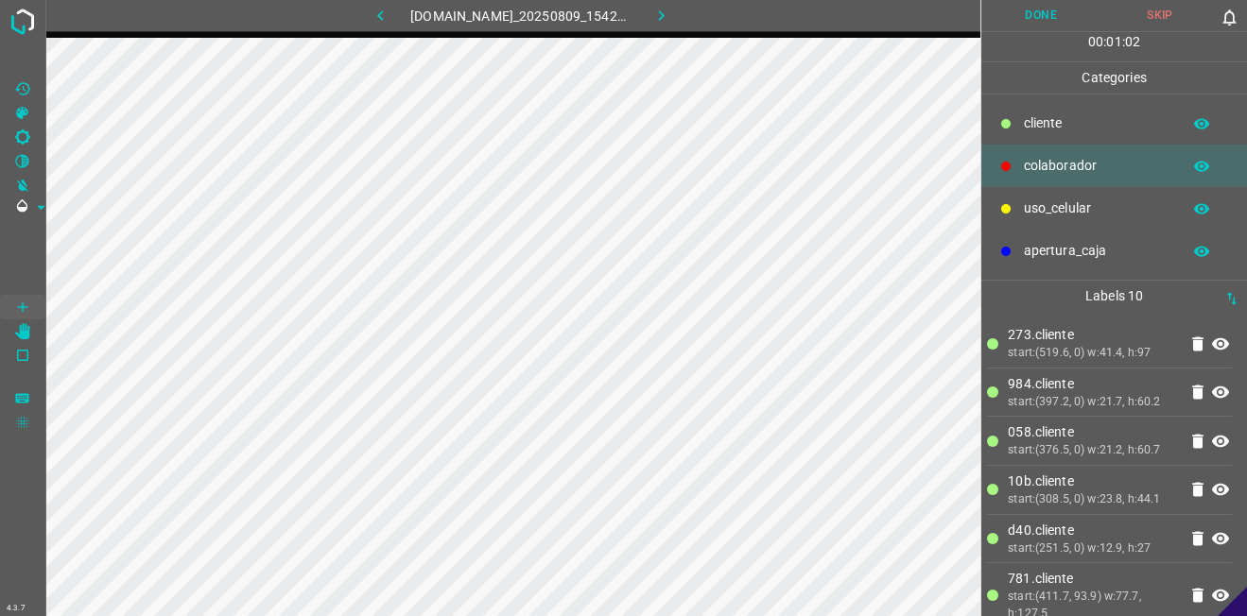
click at [1055, 26] on button "Done" at bounding box center [1040, 15] width 119 height 31
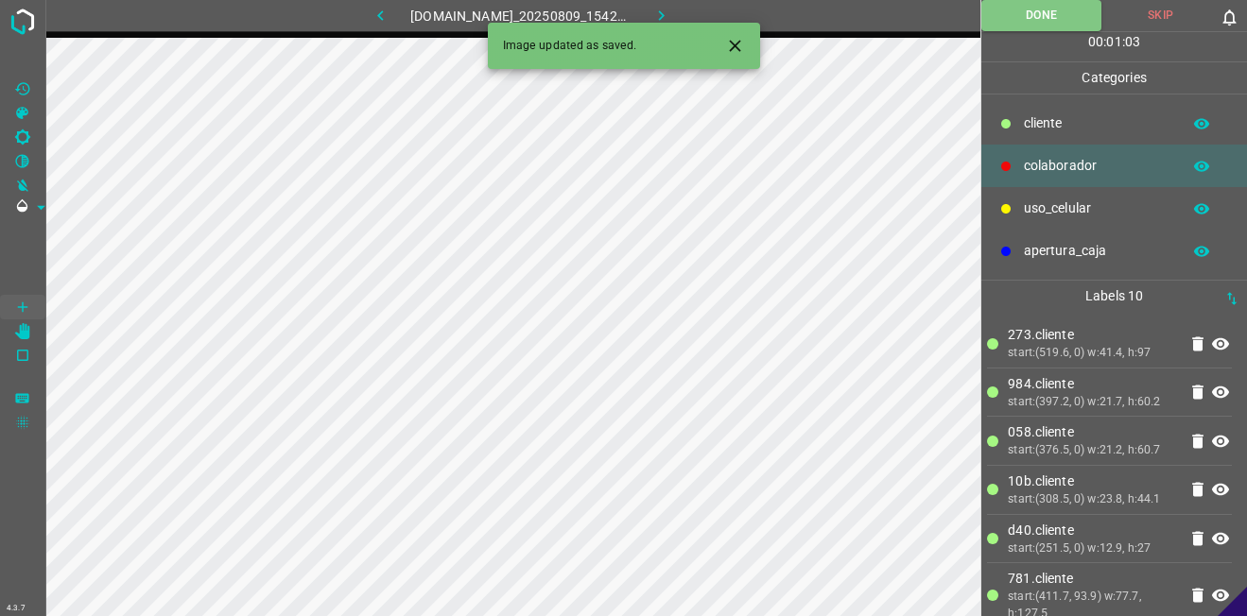
click at [669, 9] on icon "button" at bounding box center [661, 16] width 20 height 20
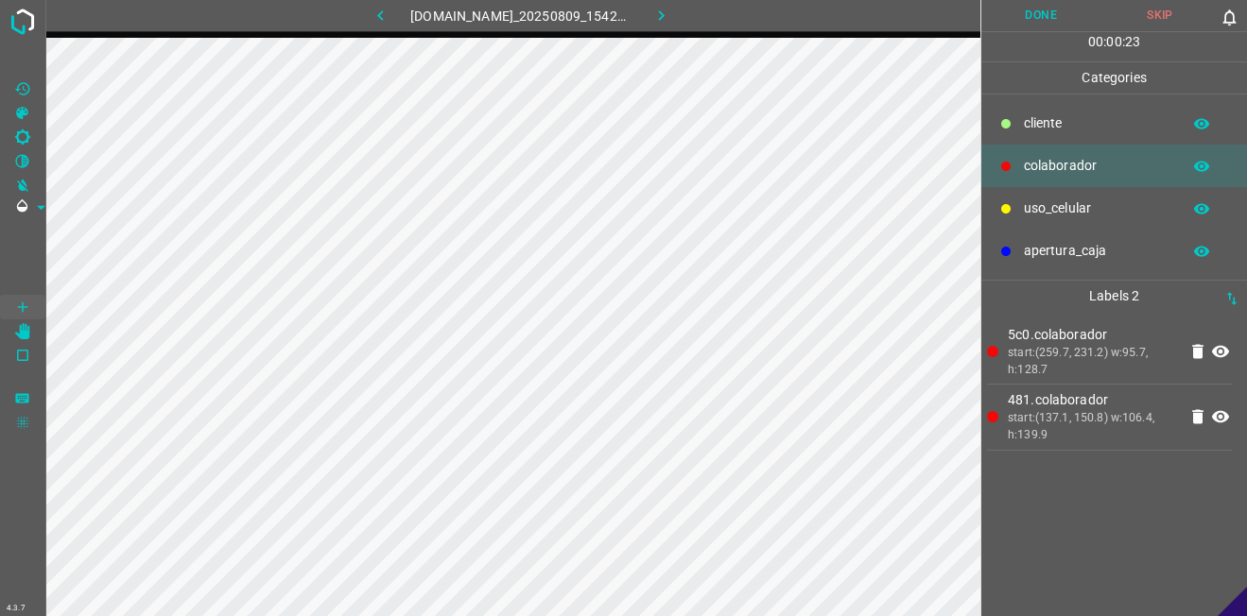
drag, startPoint x: 1081, startPoint y: 128, endPoint x: 1031, endPoint y: 143, distance: 52.3
click at [1081, 127] on p "​​cliente" at bounding box center [1097, 123] width 147 height 20
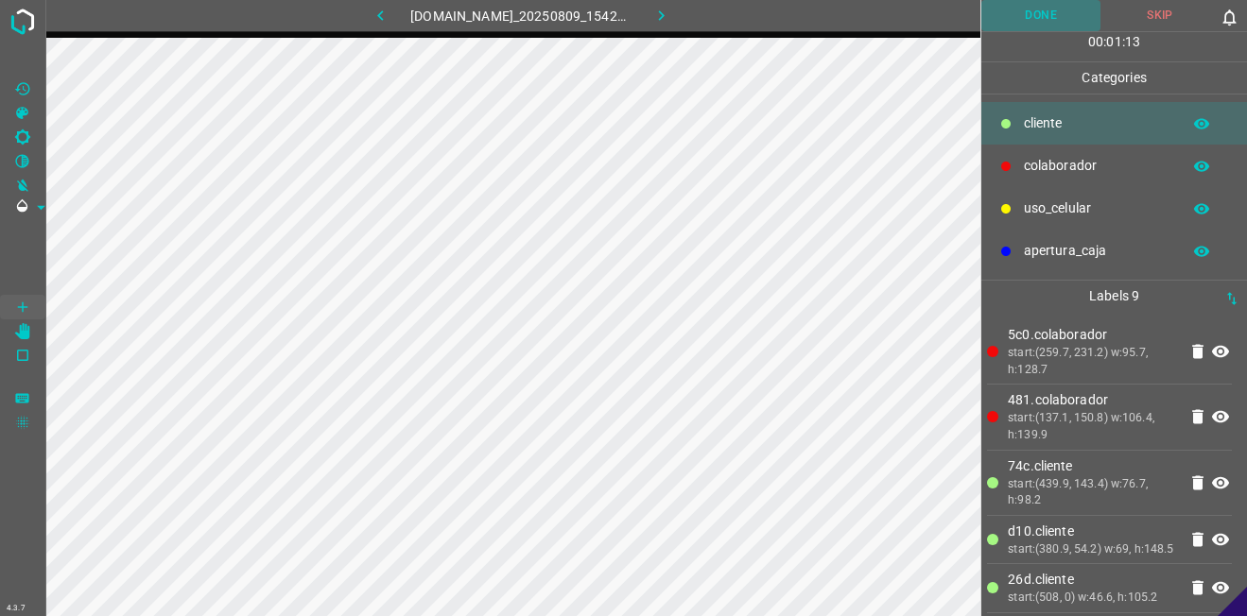
click at [1038, 12] on button "Done" at bounding box center [1040, 15] width 119 height 31
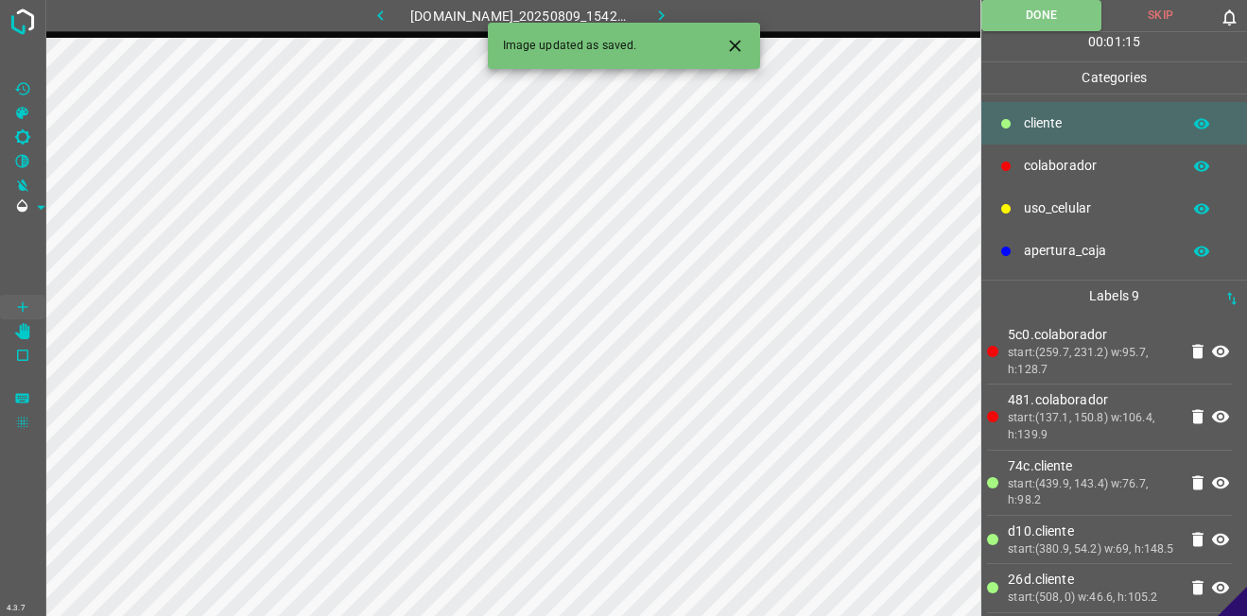
click at [677, 2] on button "button" at bounding box center [660, 15] width 60 height 31
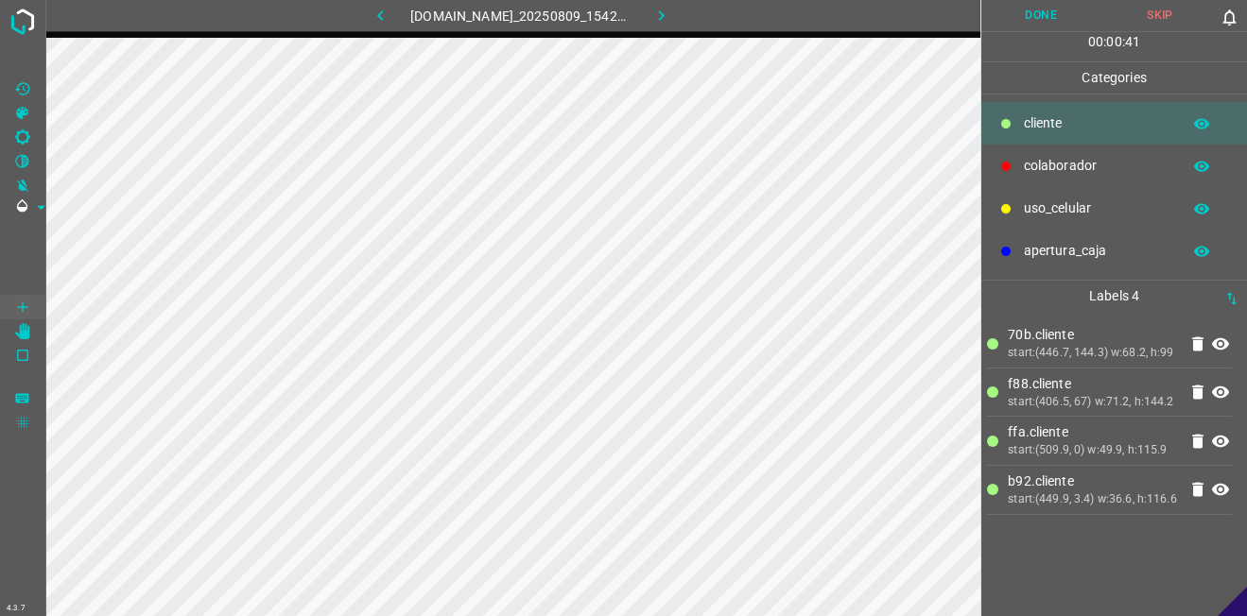
click at [1069, 112] on div "​​cliente" at bounding box center [1114, 123] width 266 height 43
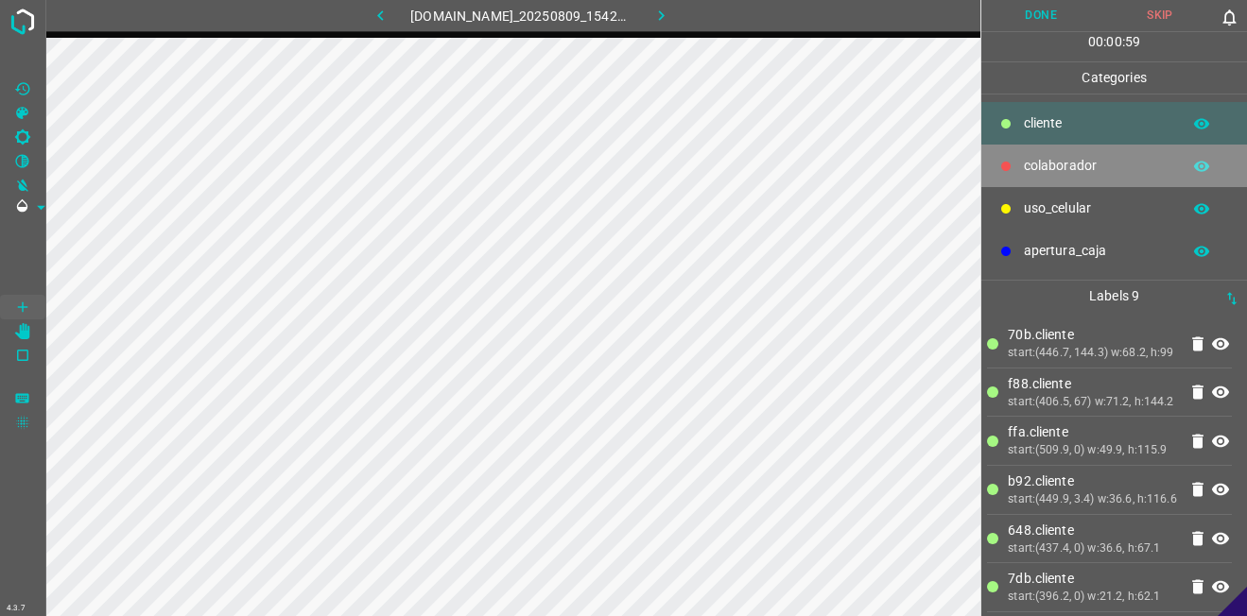
click at [1099, 157] on p "colaborador" at bounding box center [1097, 166] width 147 height 20
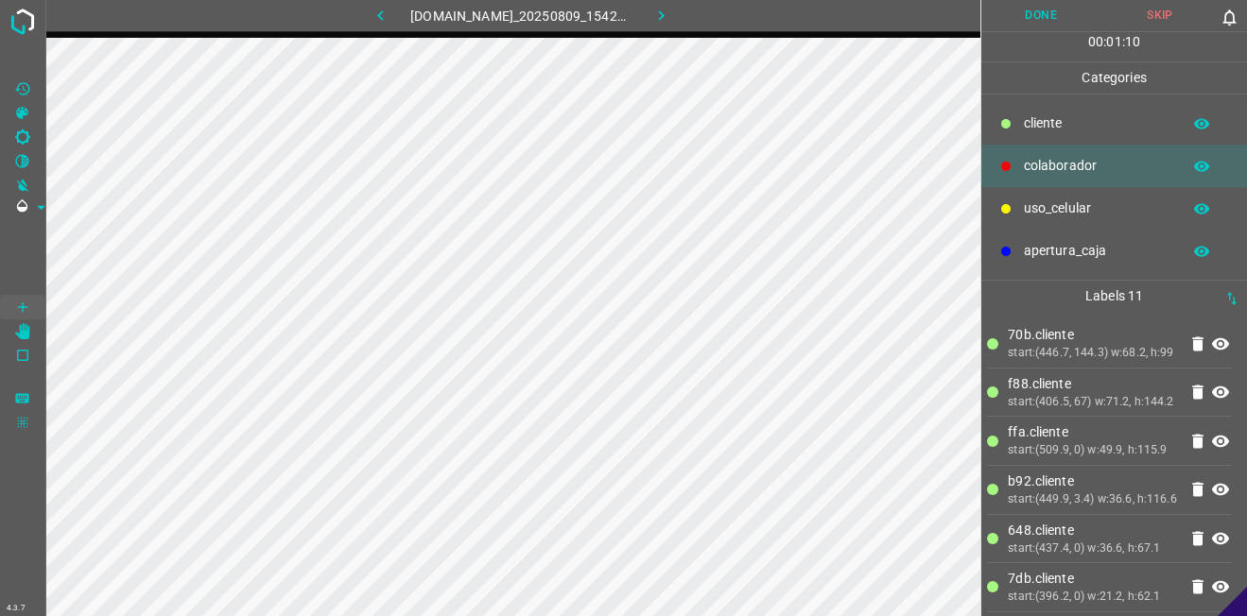
click at [1028, 18] on button "Done" at bounding box center [1040, 15] width 119 height 31
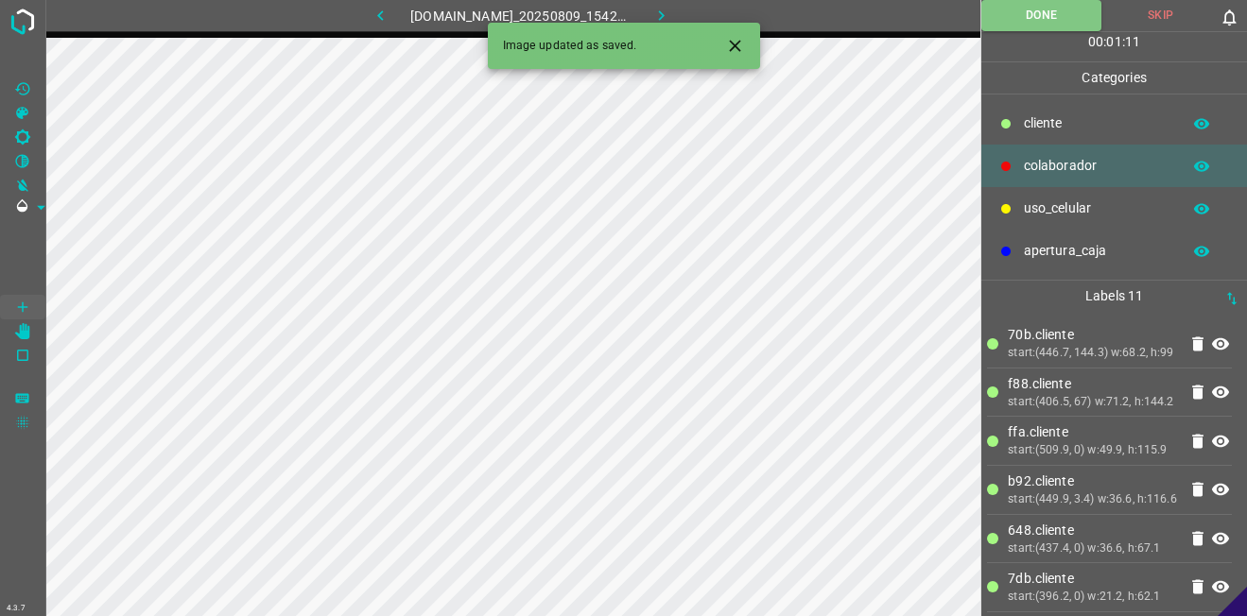
click at [662, 12] on button "button" at bounding box center [660, 15] width 60 height 31
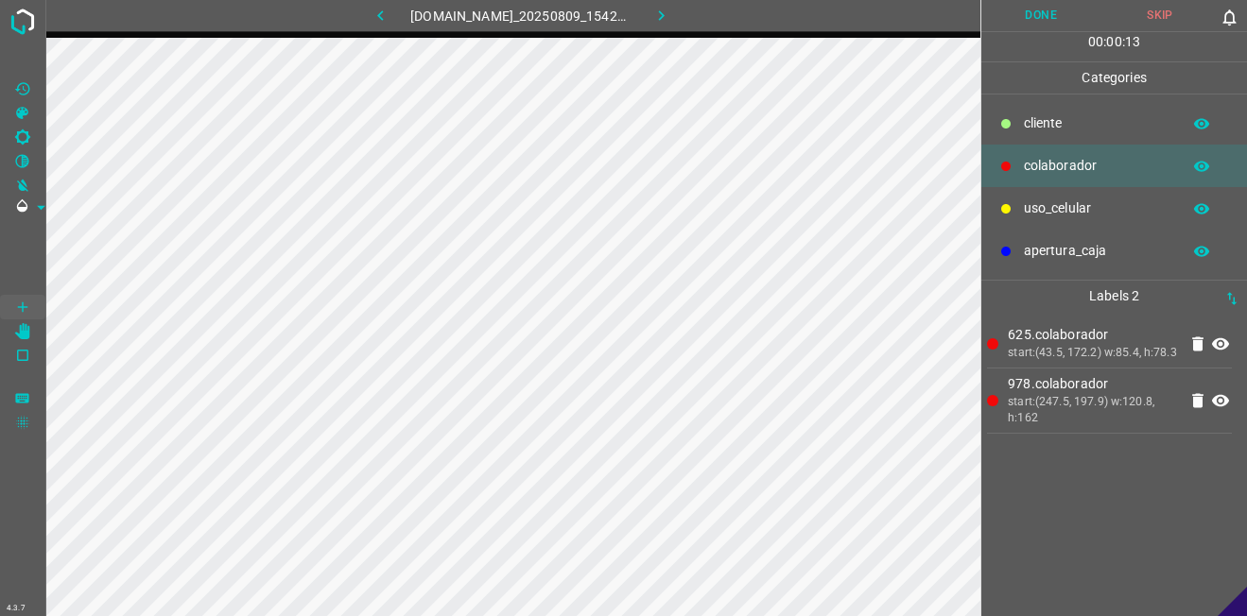
click at [1025, 130] on p "​​cliente" at bounding box center [1097, 123] width 147 height 20
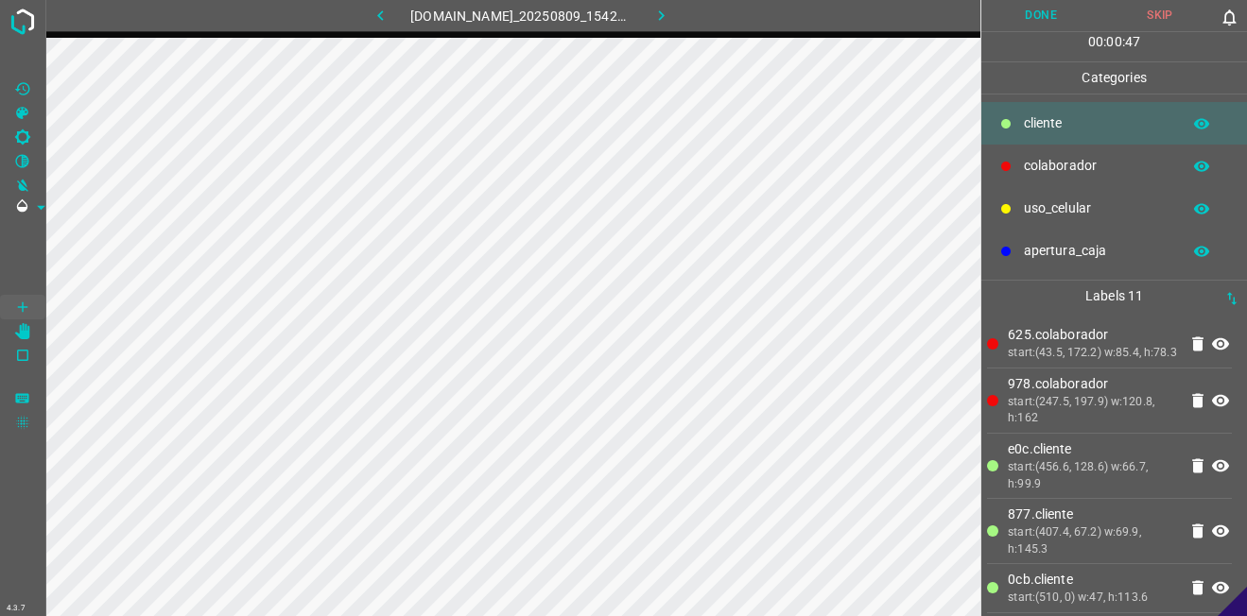
click at [1007, 23] on button "Done" at bounding box center [1040, 15] width 119 height 31
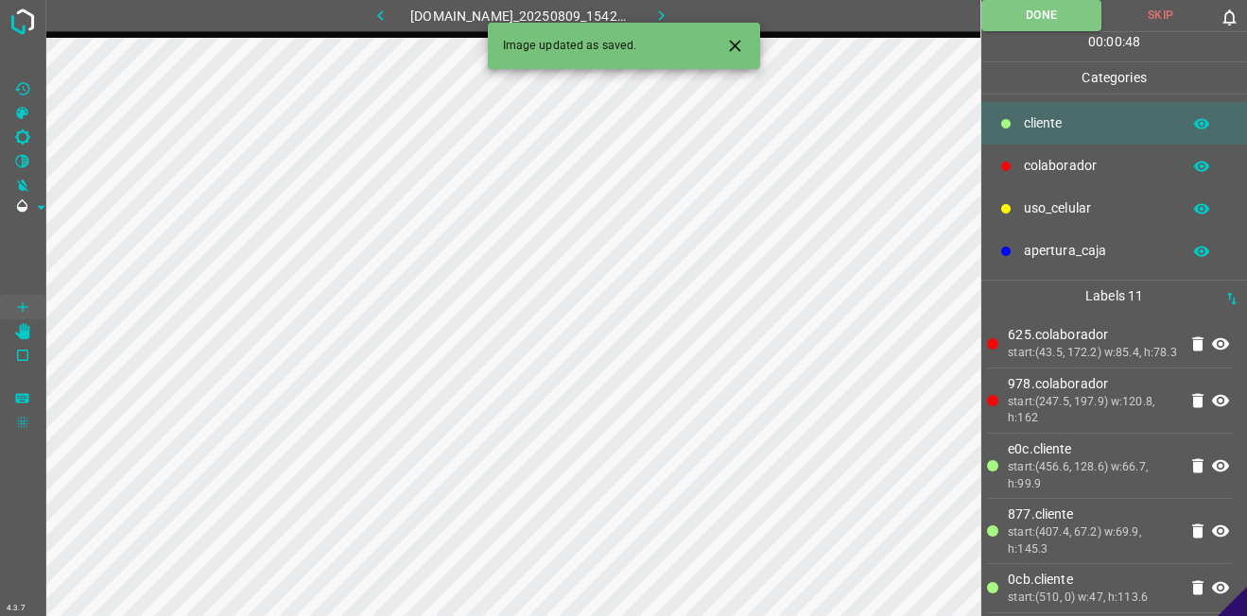
click at [686, 14] on button "button" at bounding box center [660, 15] width 60 height 31
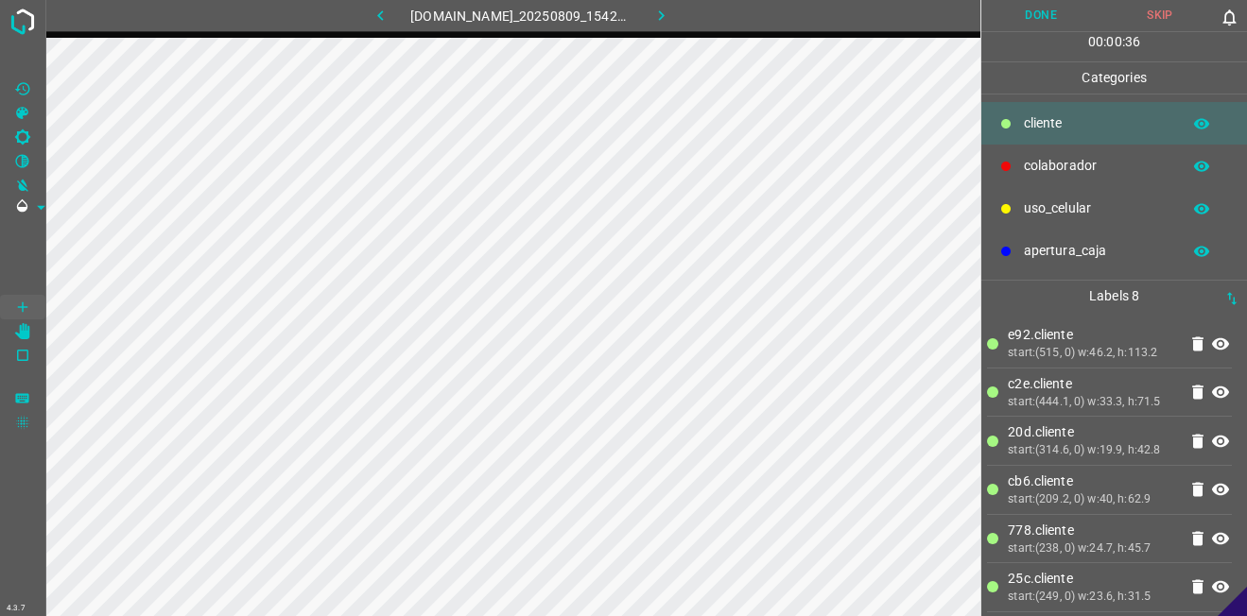
click at [1024, 163] on p "colaborador" at bounding box center [1097, 166] width 147 height 20
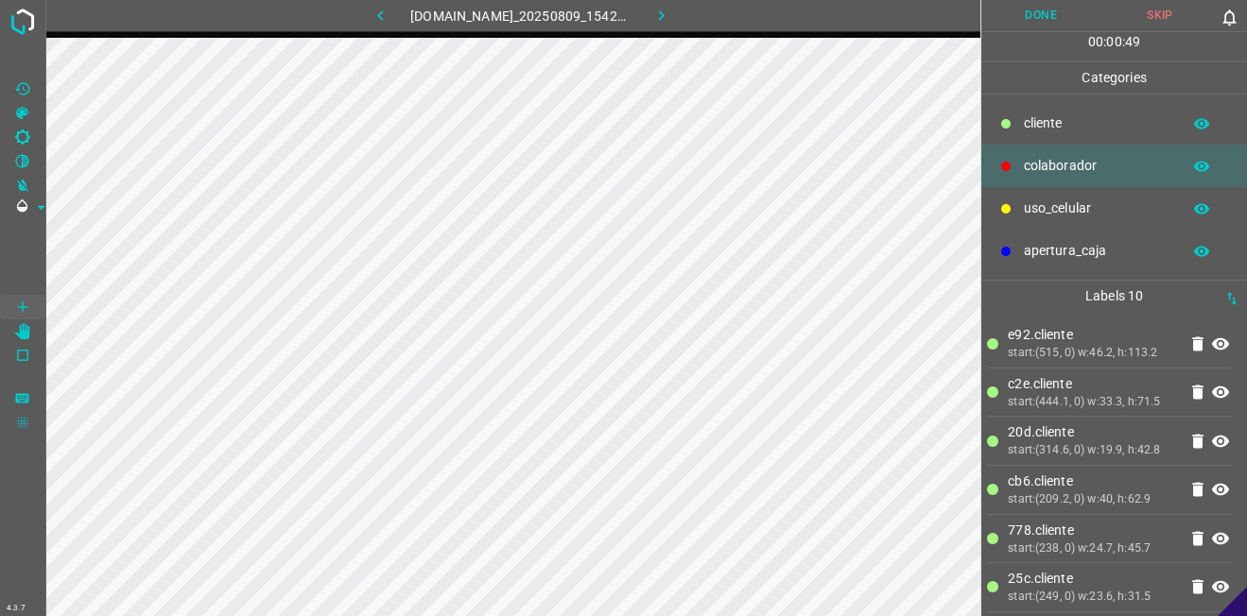
click at [1005, 15] on button "Done" at bounding box center [1040, 15] width 119 height 31
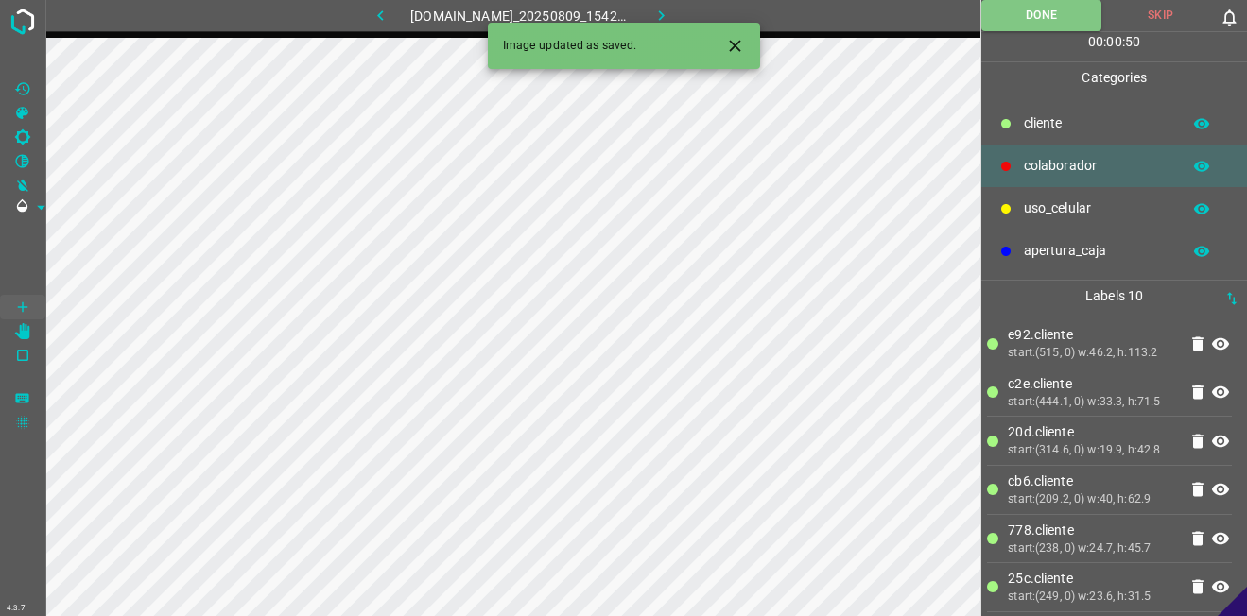
click at [670, 9] on icon "button" at bounding box center [661, 16] width 20 height 20
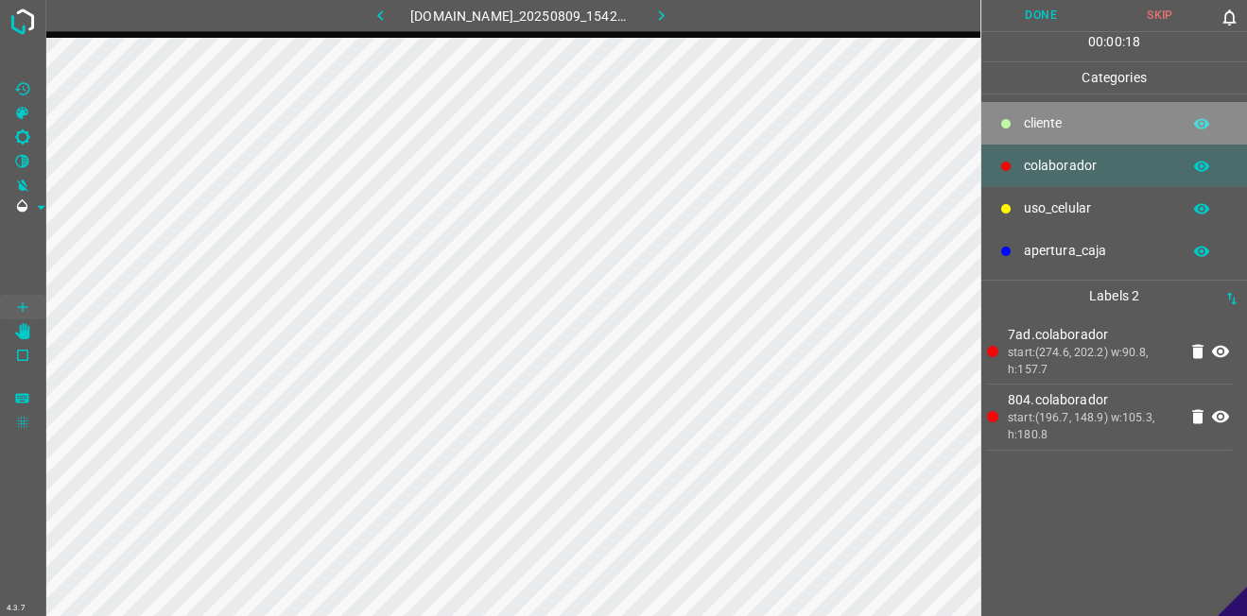
click at [1007, 133] on div "​​cliente" at bounding box center [1114, 123] width 266 height 43
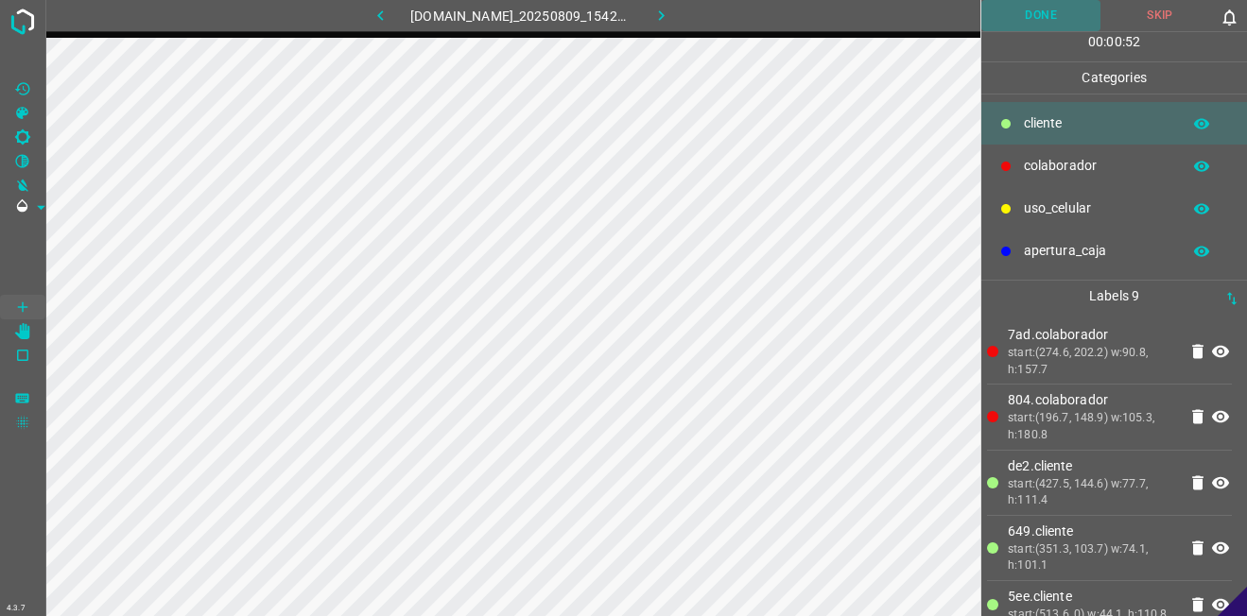
click at [1055, 25] on button "Done" at bounding box center [1040, 15] width 119 height 31
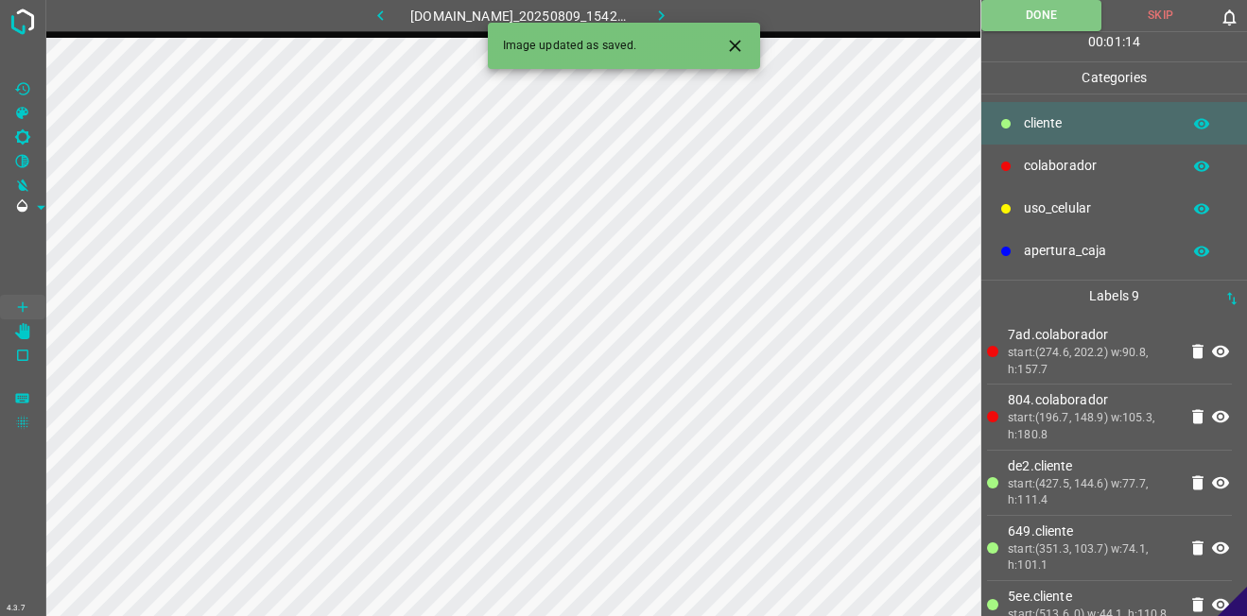
click at [671, 6] on icon "button" at bounding box center [661, 16] width 20 height 20
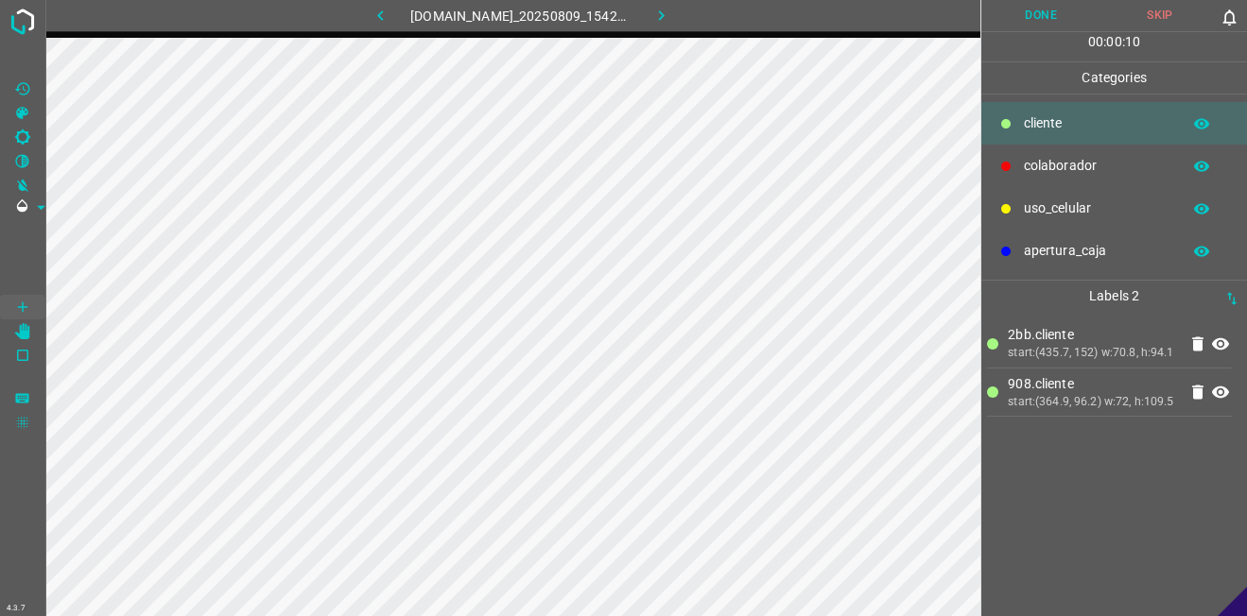
click at [1022, 155] on div "colaborador" at bounding box center [1114, 166] width 266 height 43
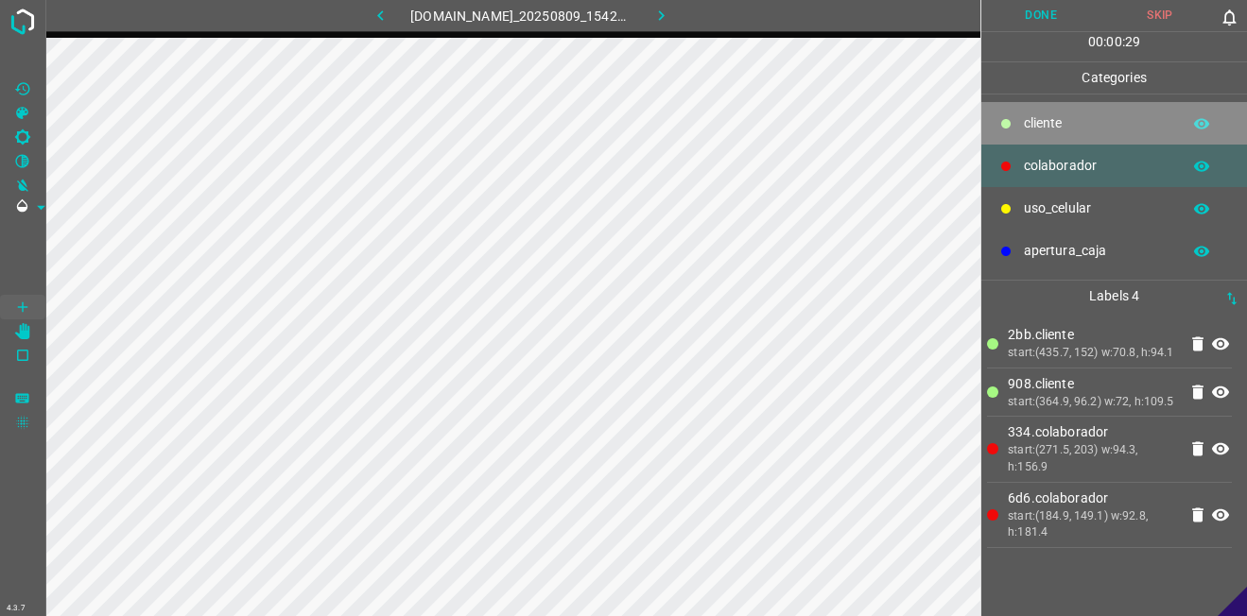
click at [1012, 134] on div "​​cliente" at bounding box center [1114, 123] width 266 height 43
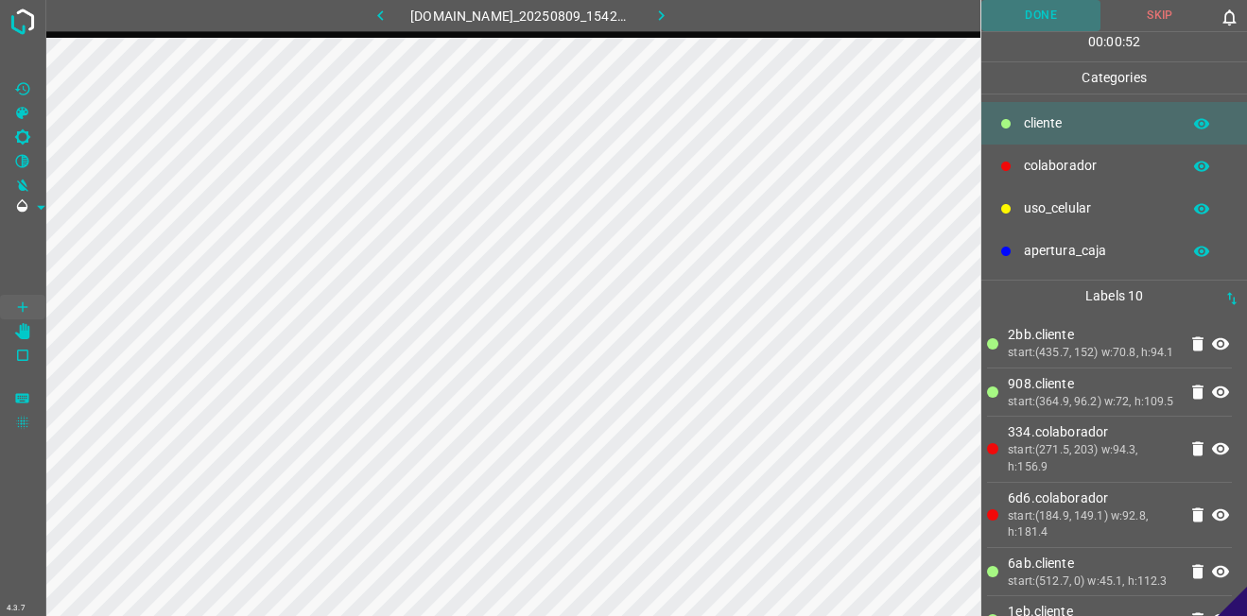
click at [1049, 16] on button "Done" at bounding box center [1040, 15] width 119 height 31
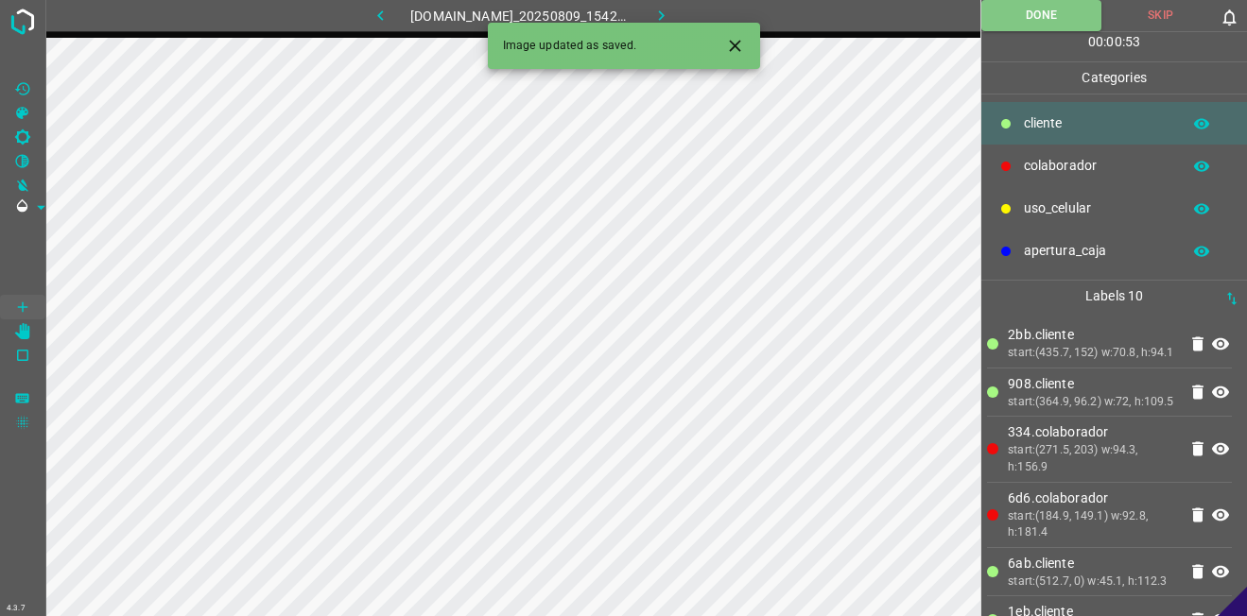
click at [671, 16] on icon "button" at bounding box center [661, 16] width 20 height 20
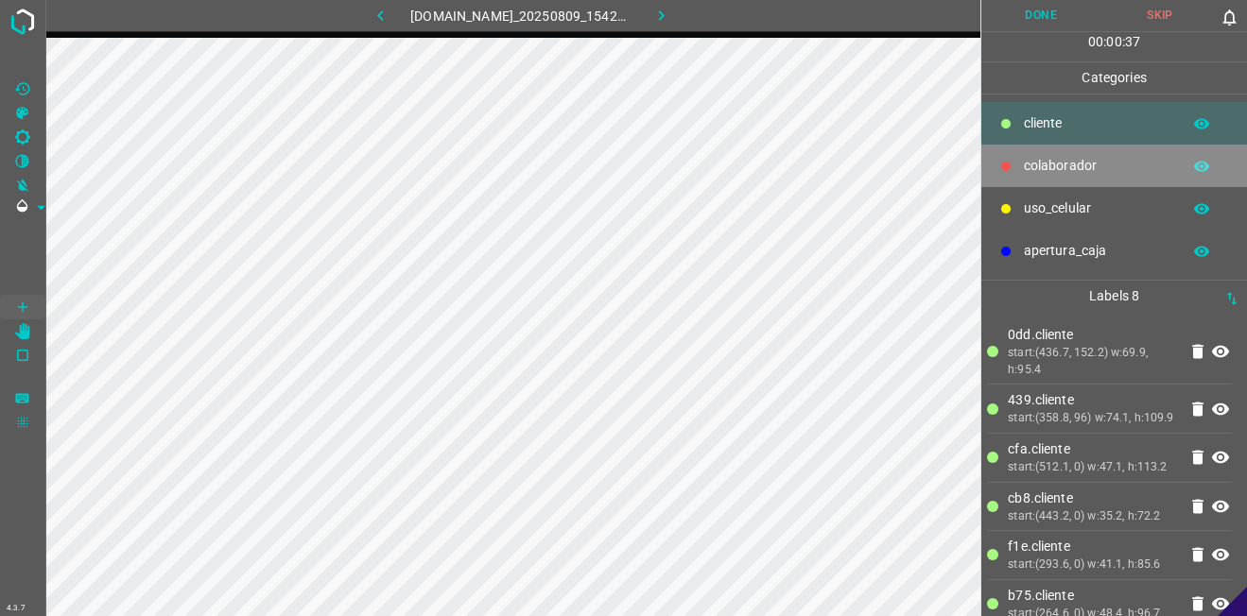
click at [1069, 148] on div "colaborador" at bounding box center [1114, 166] width 266 height 43
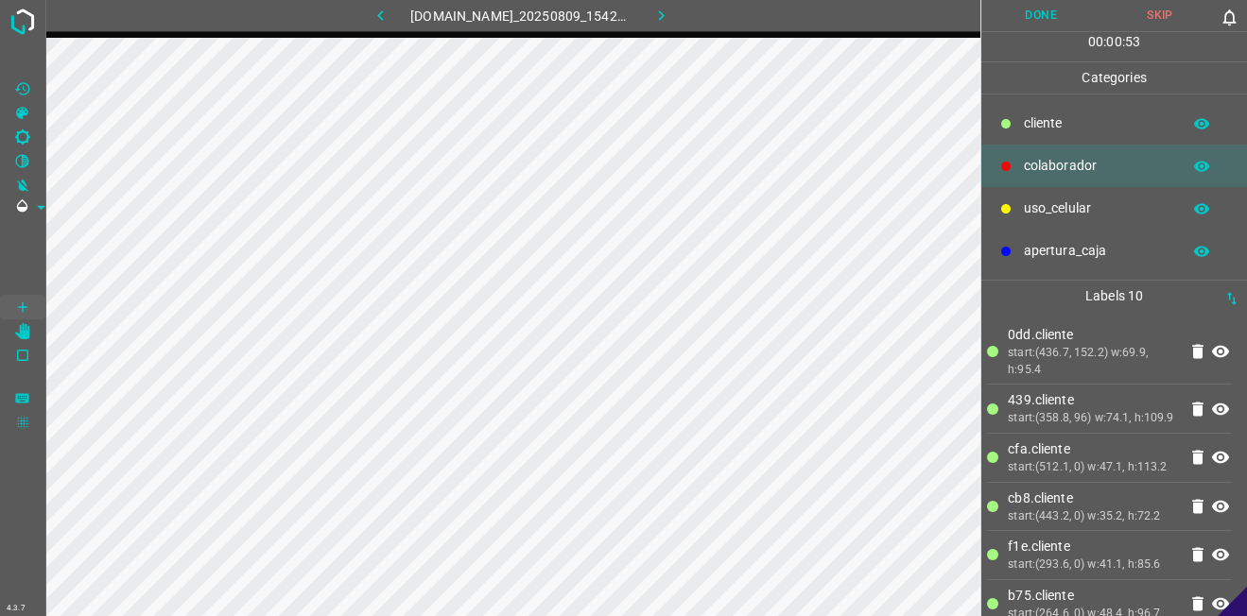
click at [1036, 23] on button "Done" at bounding box center [1040, 15] width 119 height 31
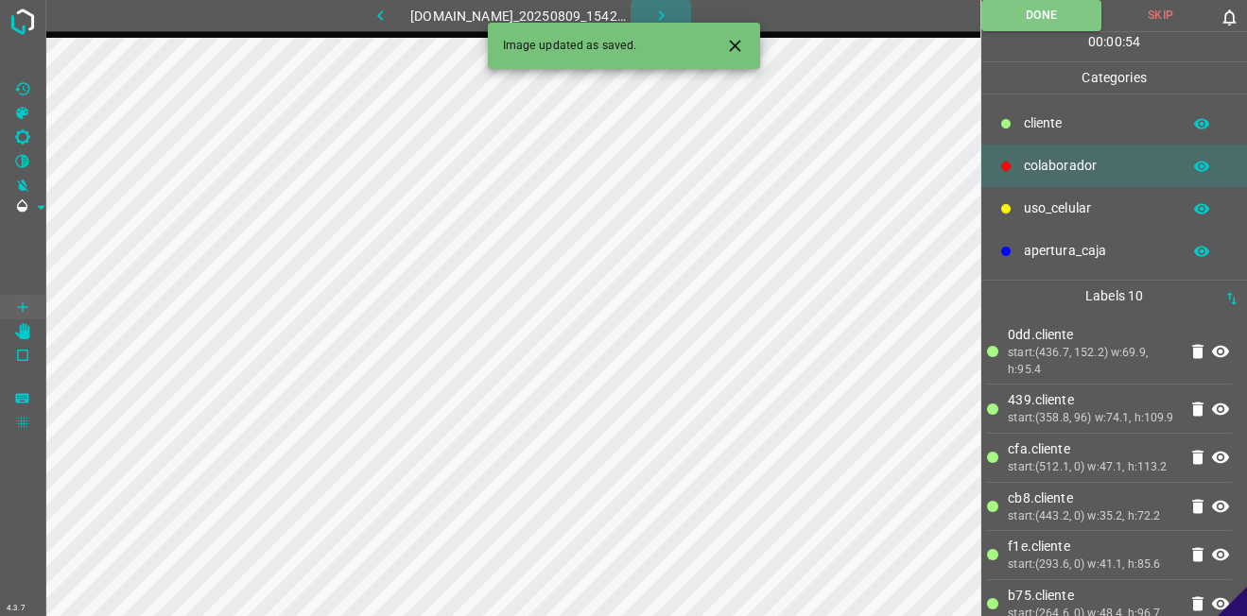
click at [671, 10] on icon "button" at bounding box center [661, 16] width 20 height 20
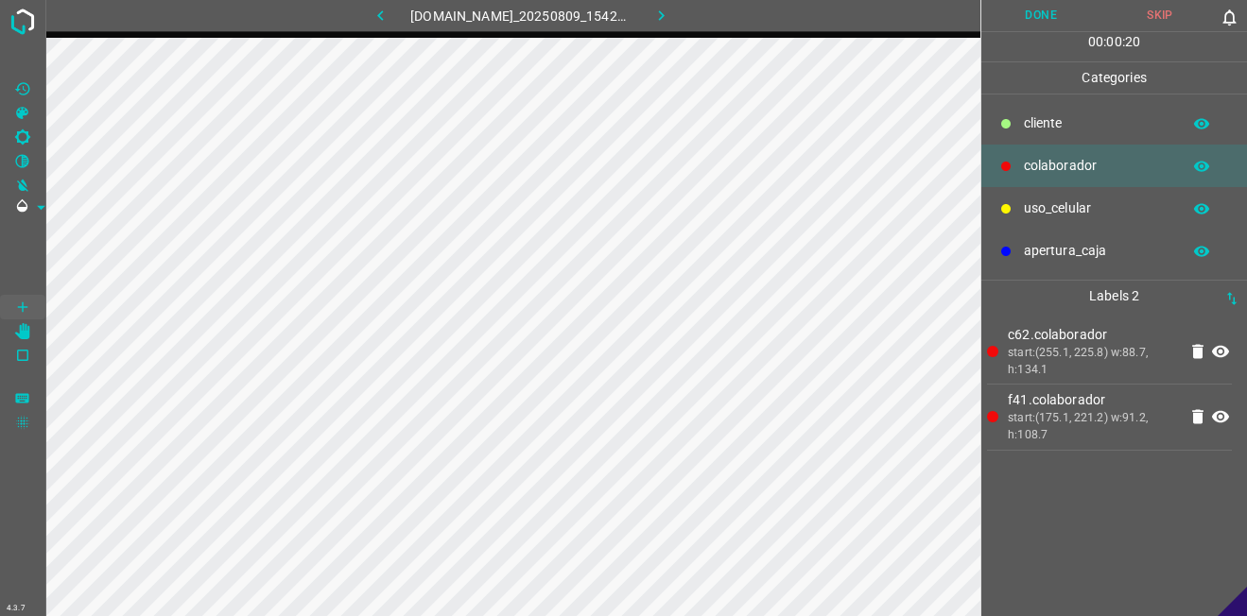
click at [1050, 124] on p "​​cliente" at bounding box center [1097, 123] width 147 height 20
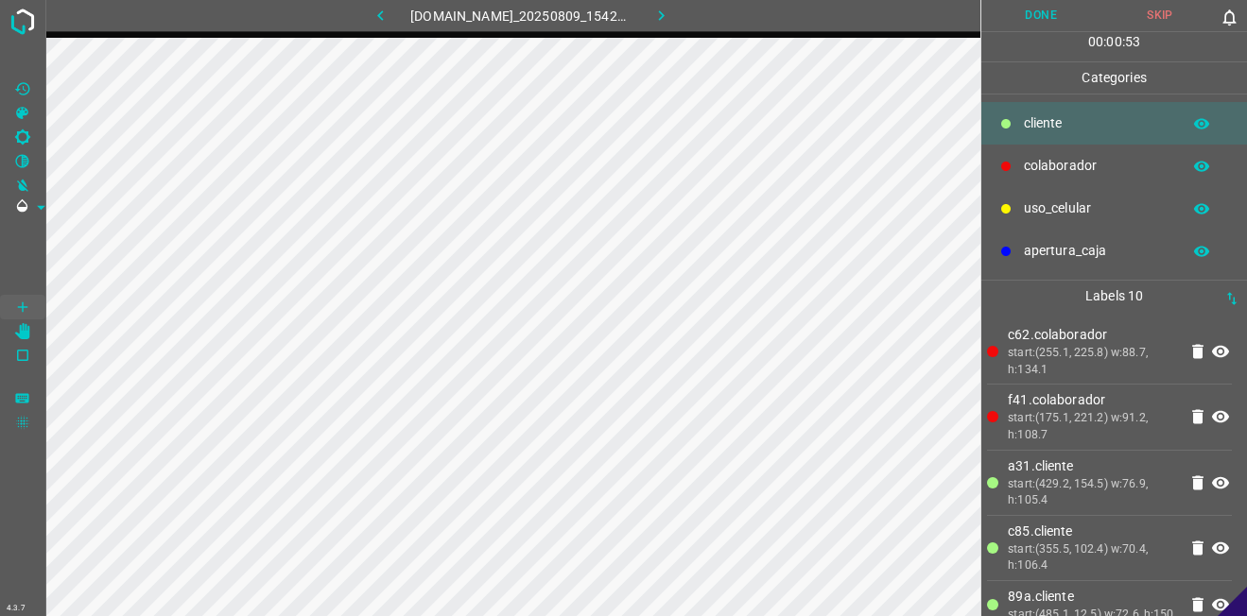
click at [1023, 24] on button "Done" at bounding box center [1040, 15] width 119 height 31
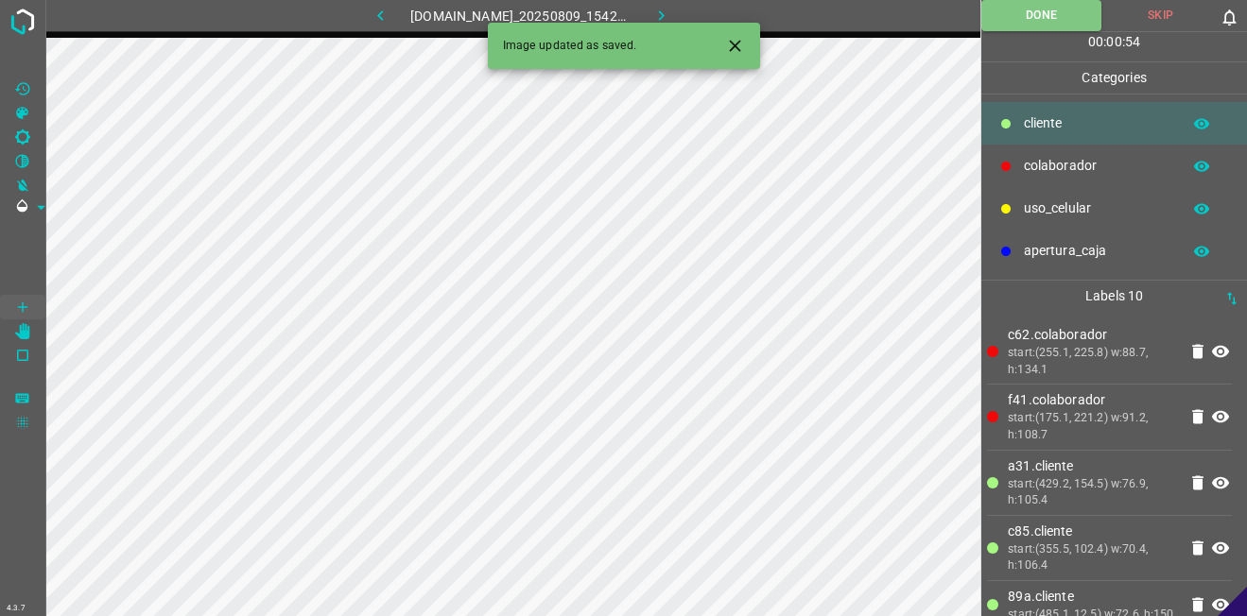
click at [671, 20] on icon "button" at bounding box center [661, 16] width 20 height 20
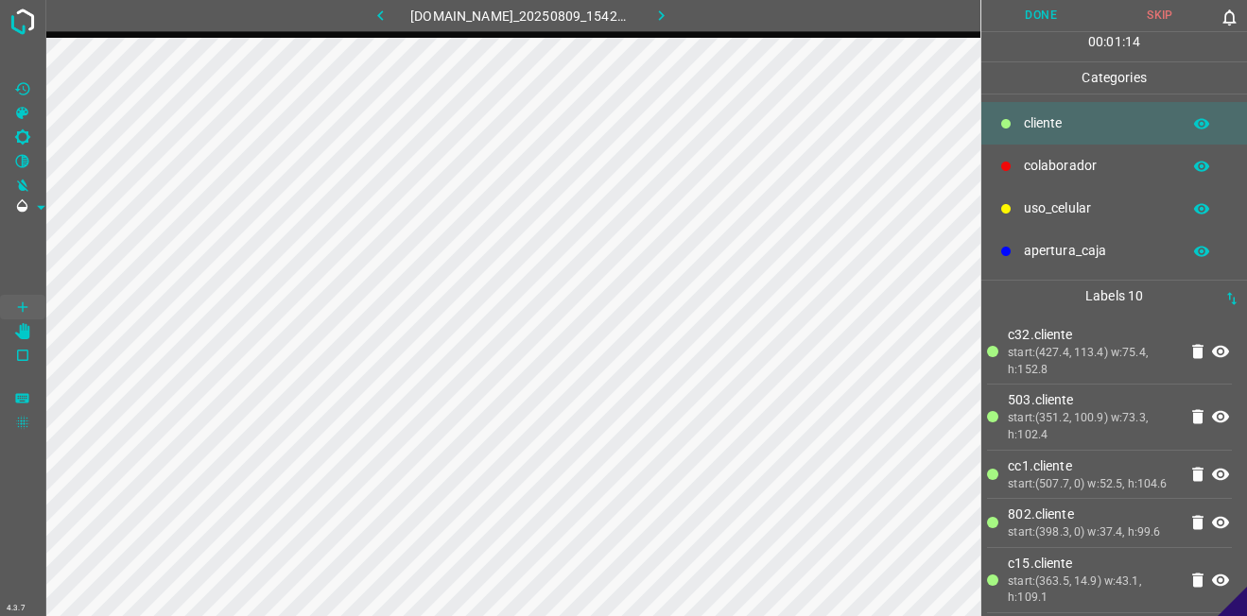
click at [1053, 163] on p "colaborador" at bounding box center [1097, 166] width 147 height 20
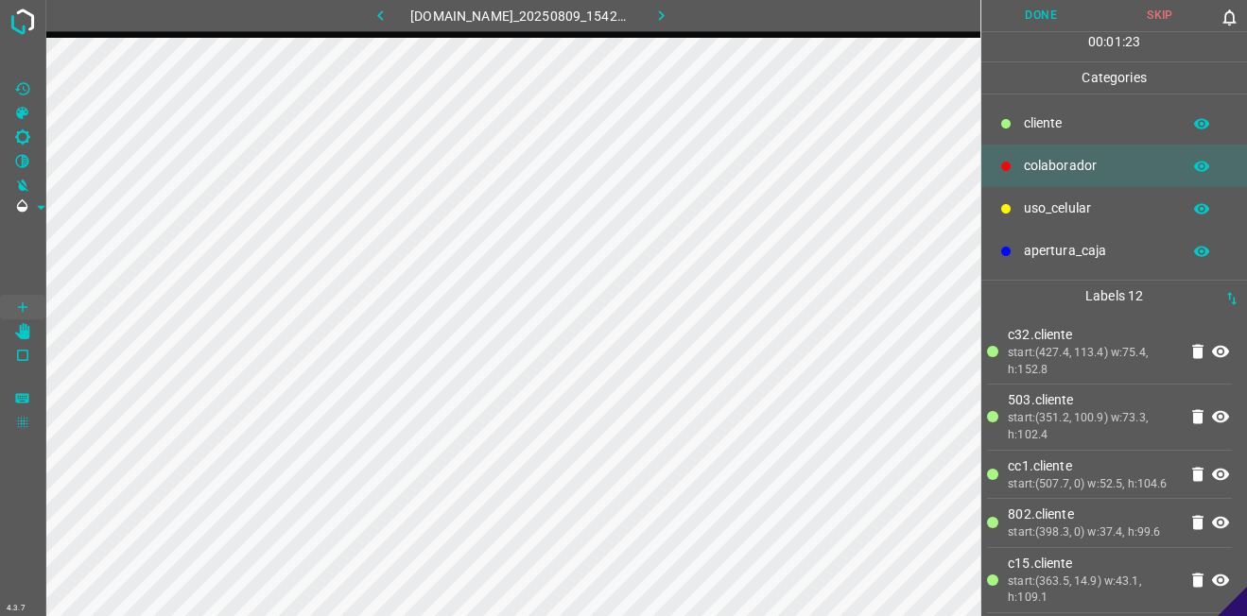
click at [1016, 10] on button "Done" at bounding box center [1040, 15] width 119 height 31
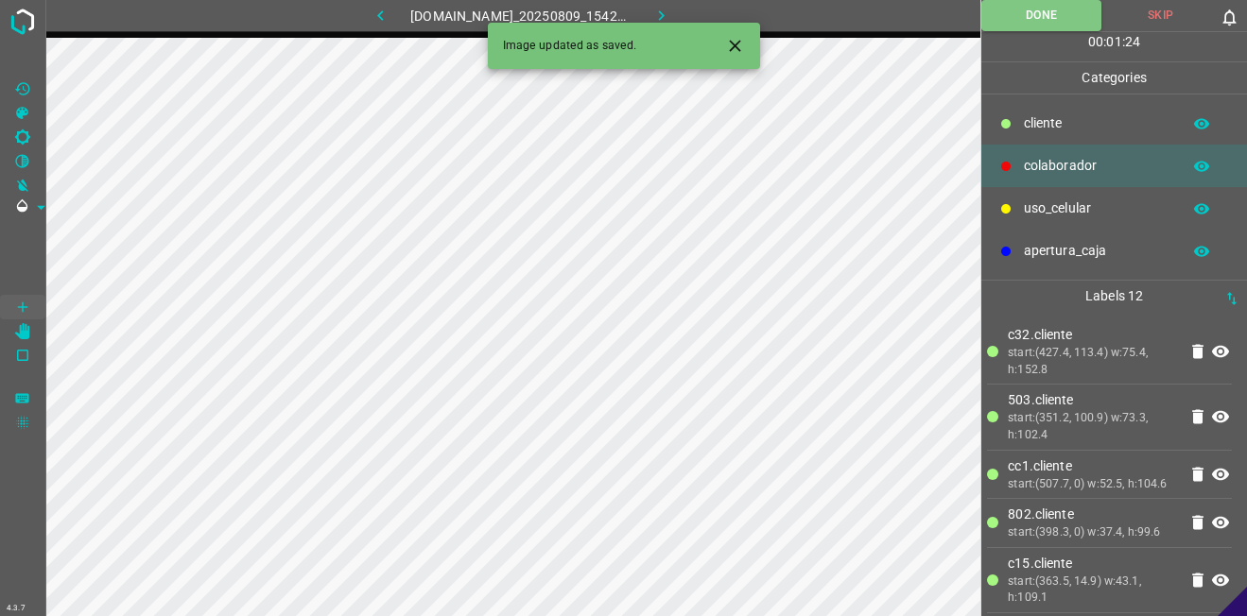
click at [680, 5] on button "button" at bounding box center [660, 15] width 60 height 31
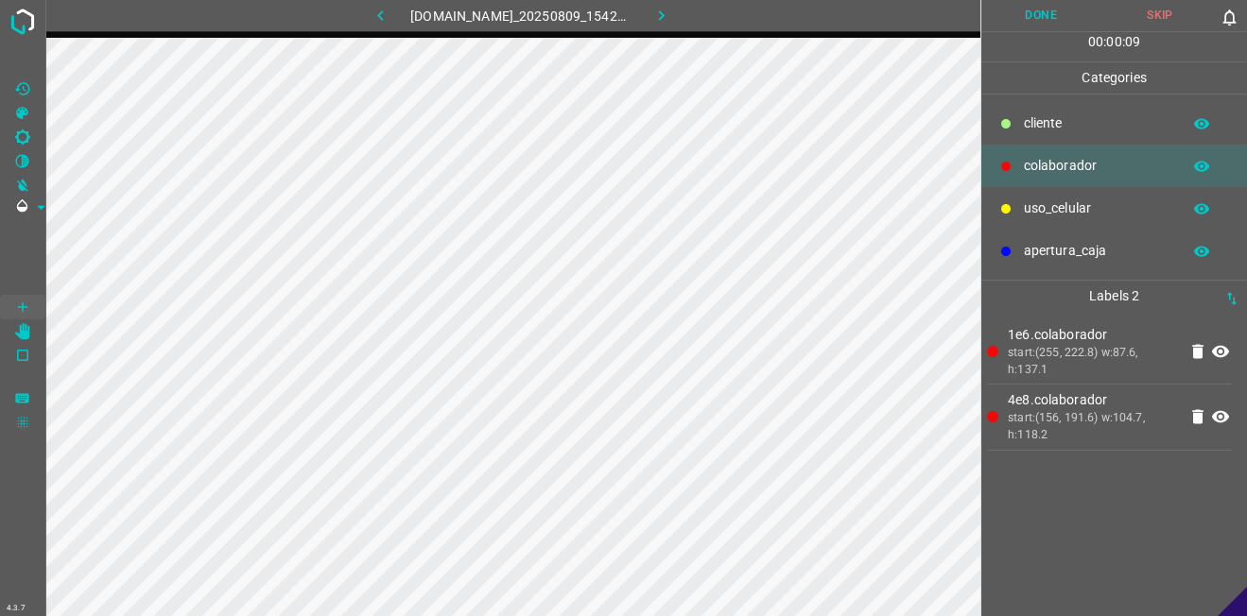
click at [1143, 118] on p "​​cliente" at bounding box center [1097, 123] width 147 height 20
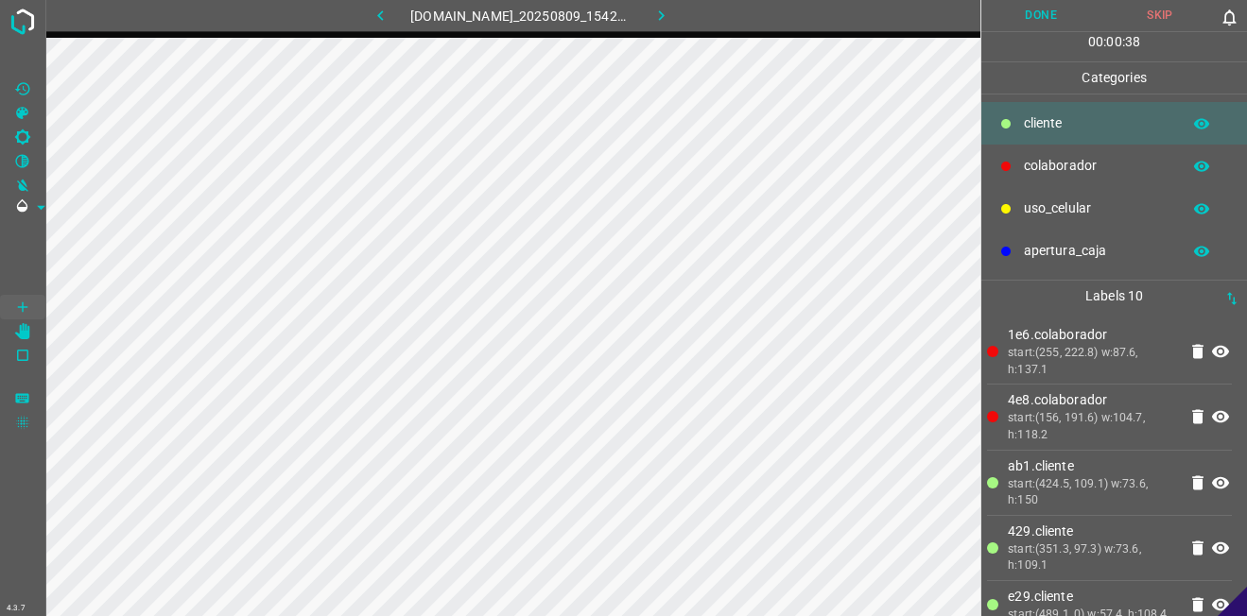
click at [1046, 18] on button "Done" at bounding box center [1040, 15] width 119 height 31
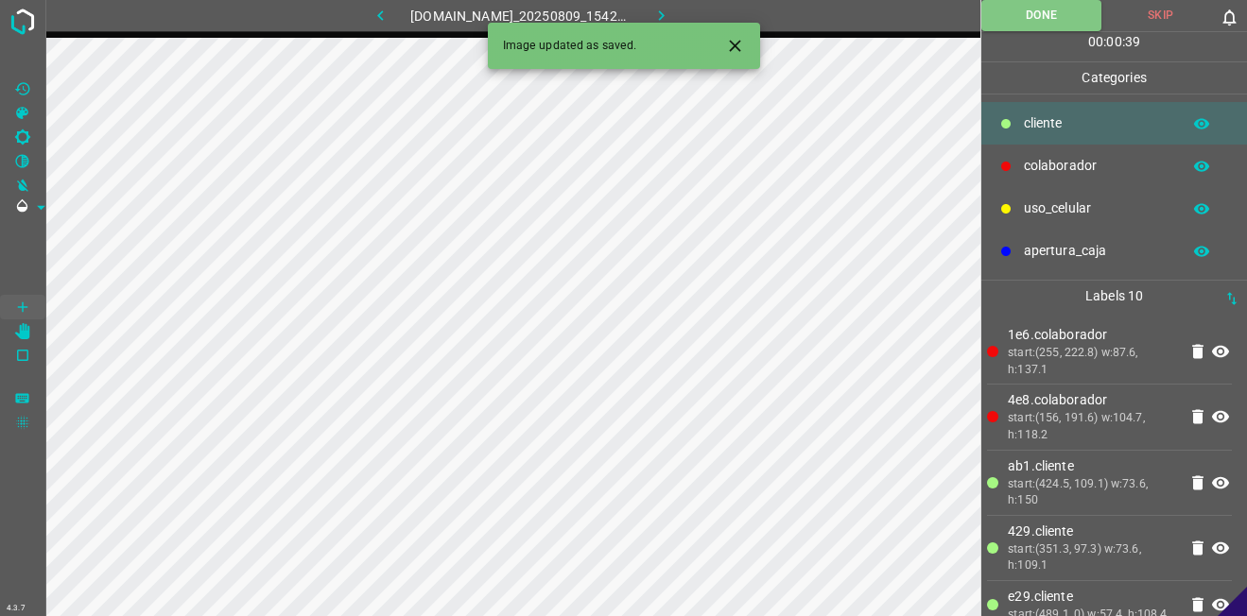
click at [665, 9] on icon "button" at bounding box center [661, 16] width 20 height 20
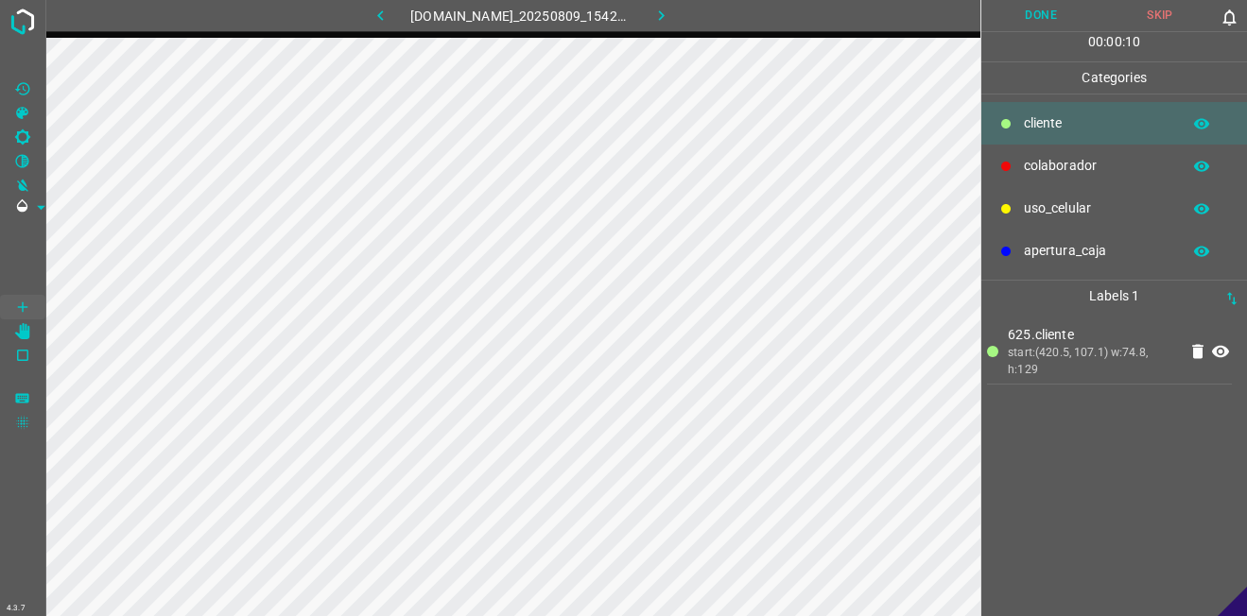
click at [1086, 116] on p "​​cliente" at bounding box center [1097, 123] width 147 height 20
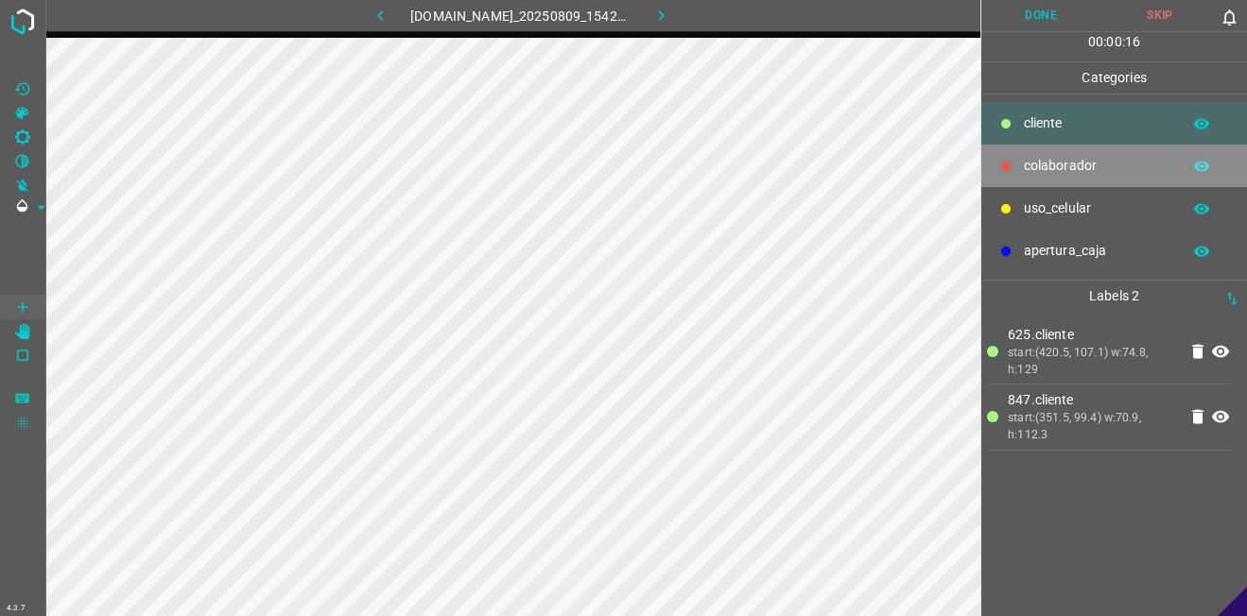
click at [1101, 174] on p "colaborador" at bounding box center [1097, 166] width 147 height 20
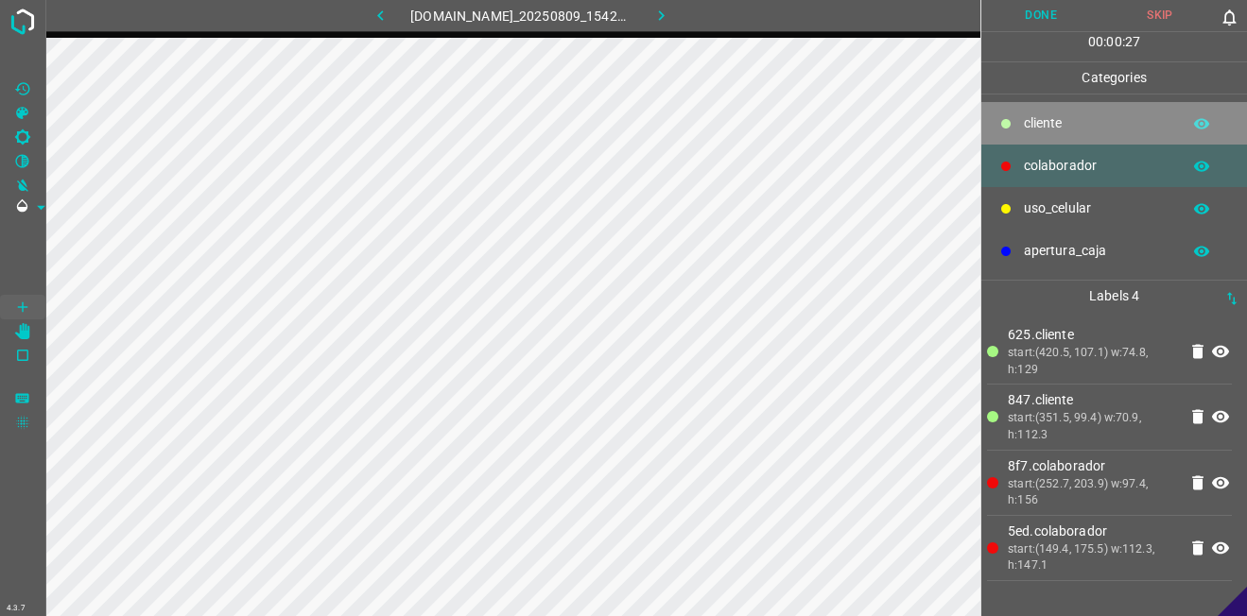
click at [1059, 130] on p "​​cliente" at bounding box center [1097, 123] width 147 height 20
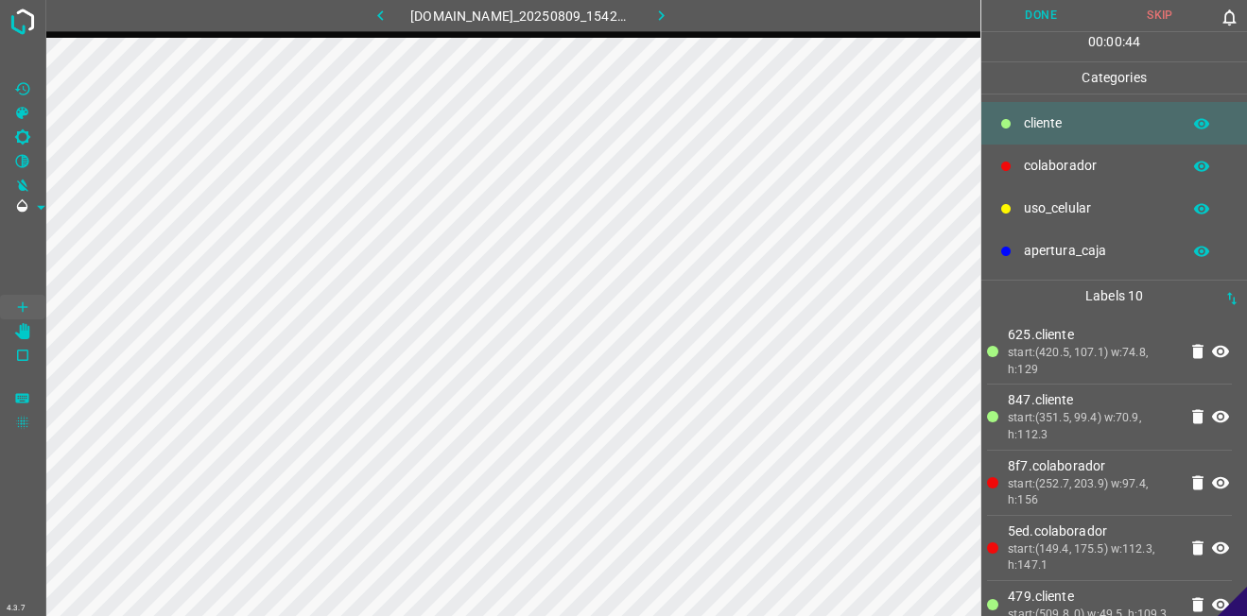
click at [1050, 11] on button "Done" at bounding box center [1040, 15] width 119 height 31
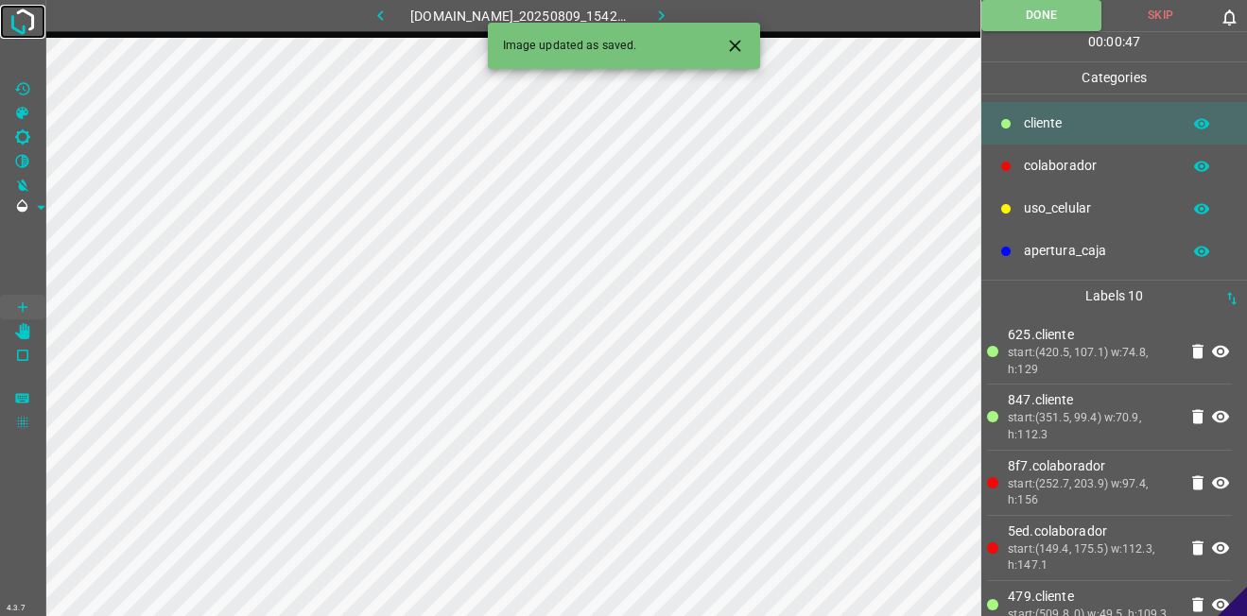
click at [27, 18] on img at bounding box center [23, 22] width 34 height 34
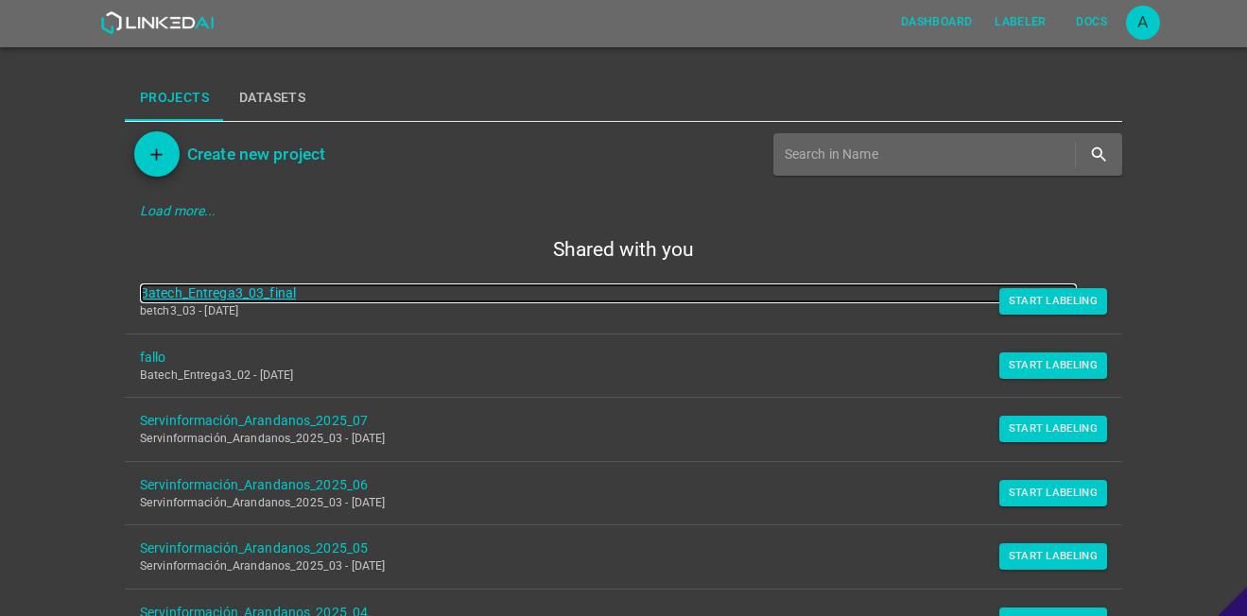
click at [256, 291] on link "Batech_Entrega3_03_final" at bounding box center [608, 294] width 937 height 20
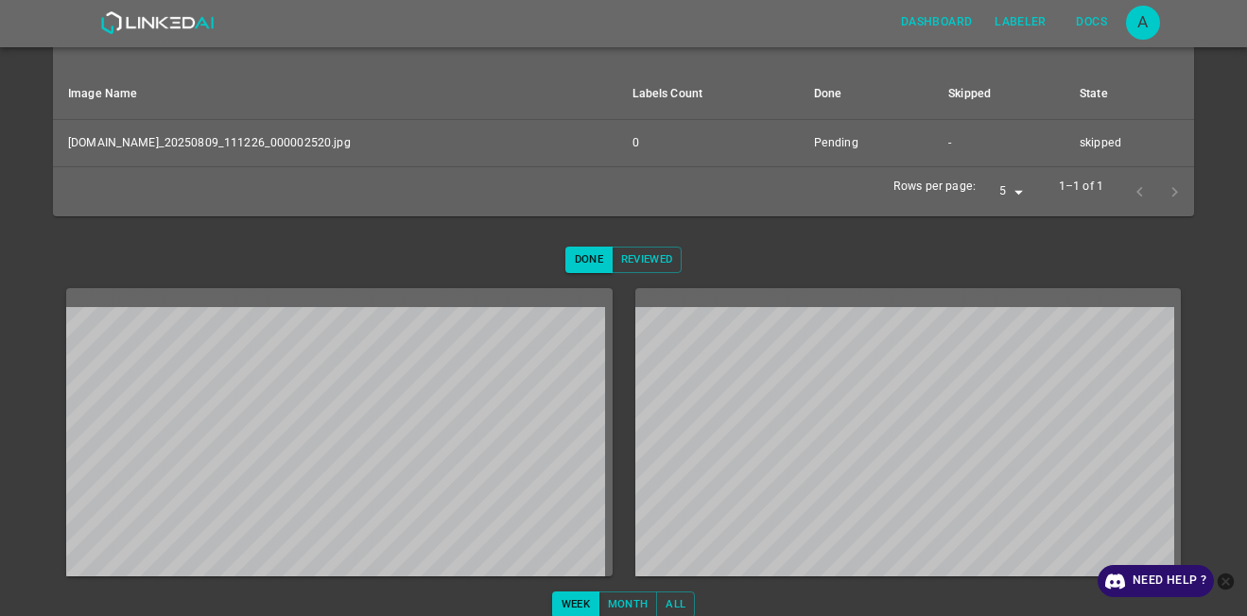
scroll to position [305, 0]
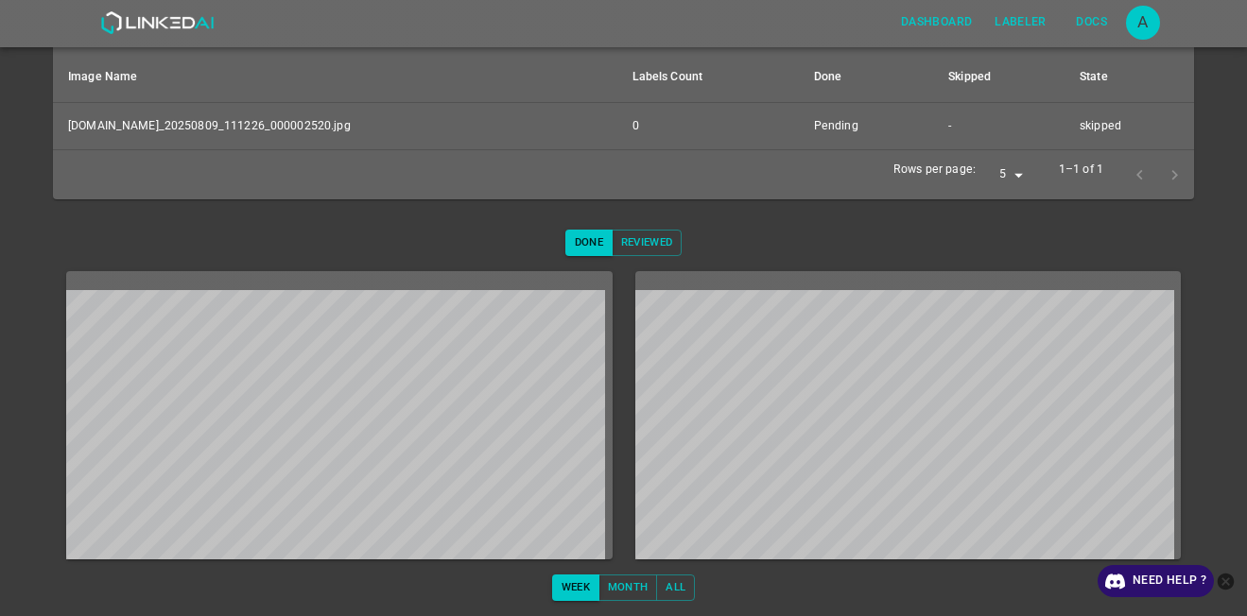
click at [1229, 584] on icon "close-help" at bounding box center [1225, 582] width 20 height 20
